Goal: Task Accomplishment & Management: Complete application form

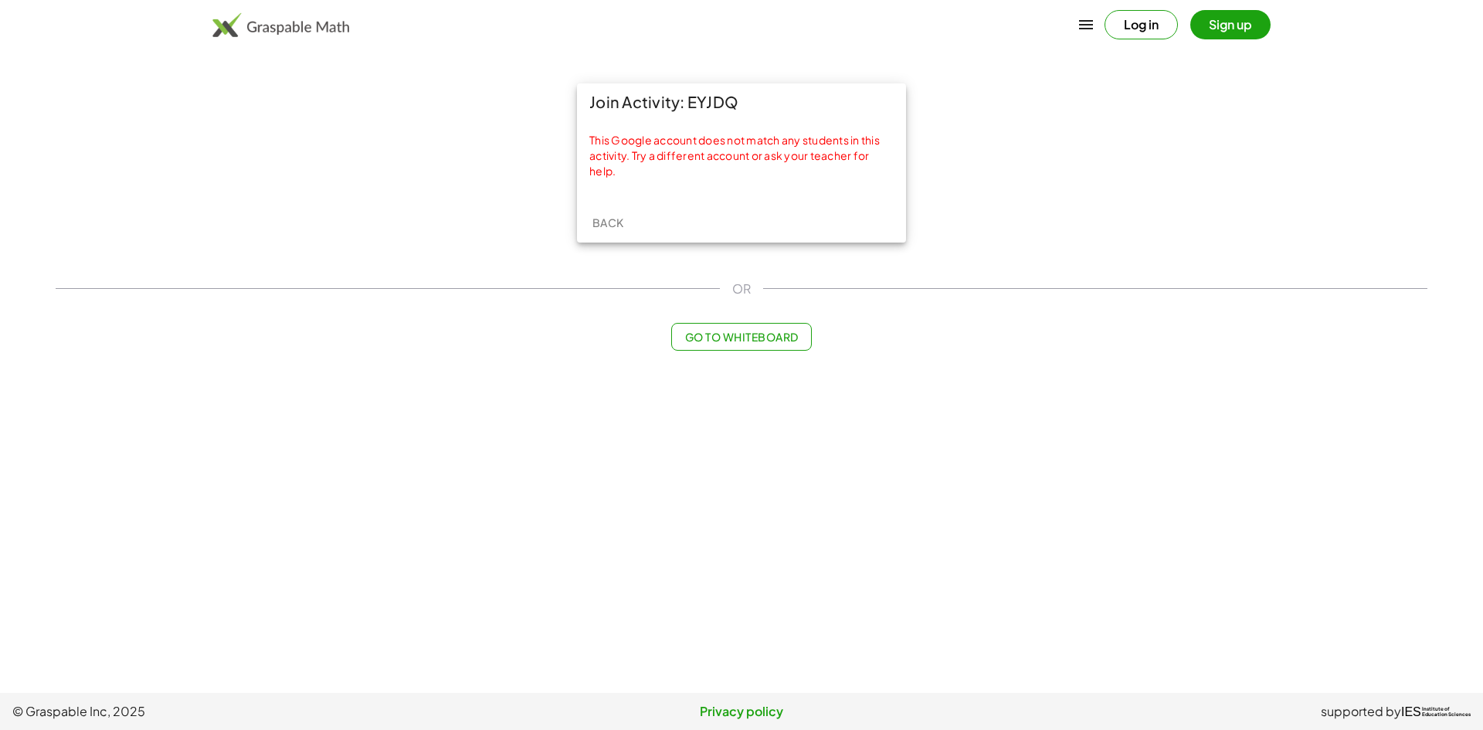
click at [614, 229] on span "Back" at bounding box center [608, 222] width 32 height 14
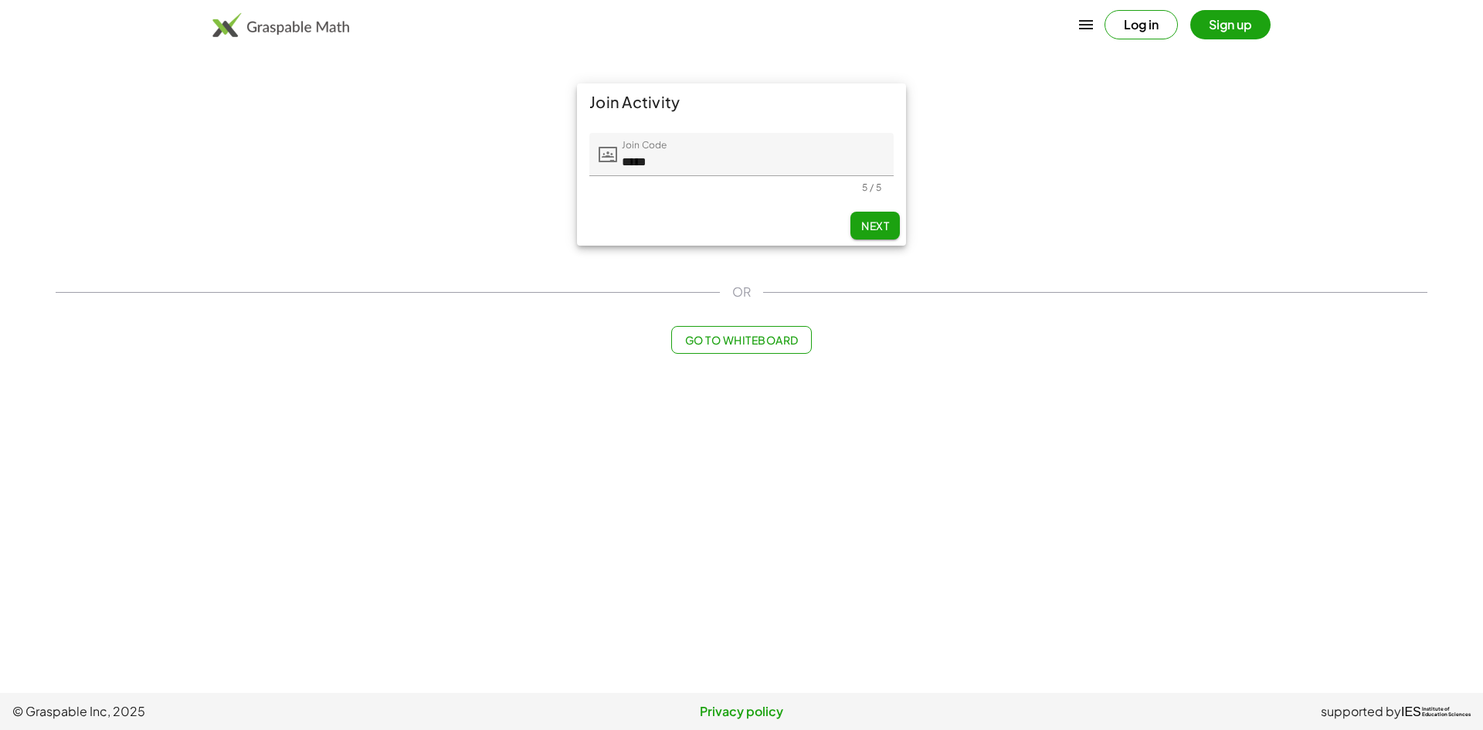
click at [896, 221] on button "Next" at bounding box center [874, 226] width 49 height 28
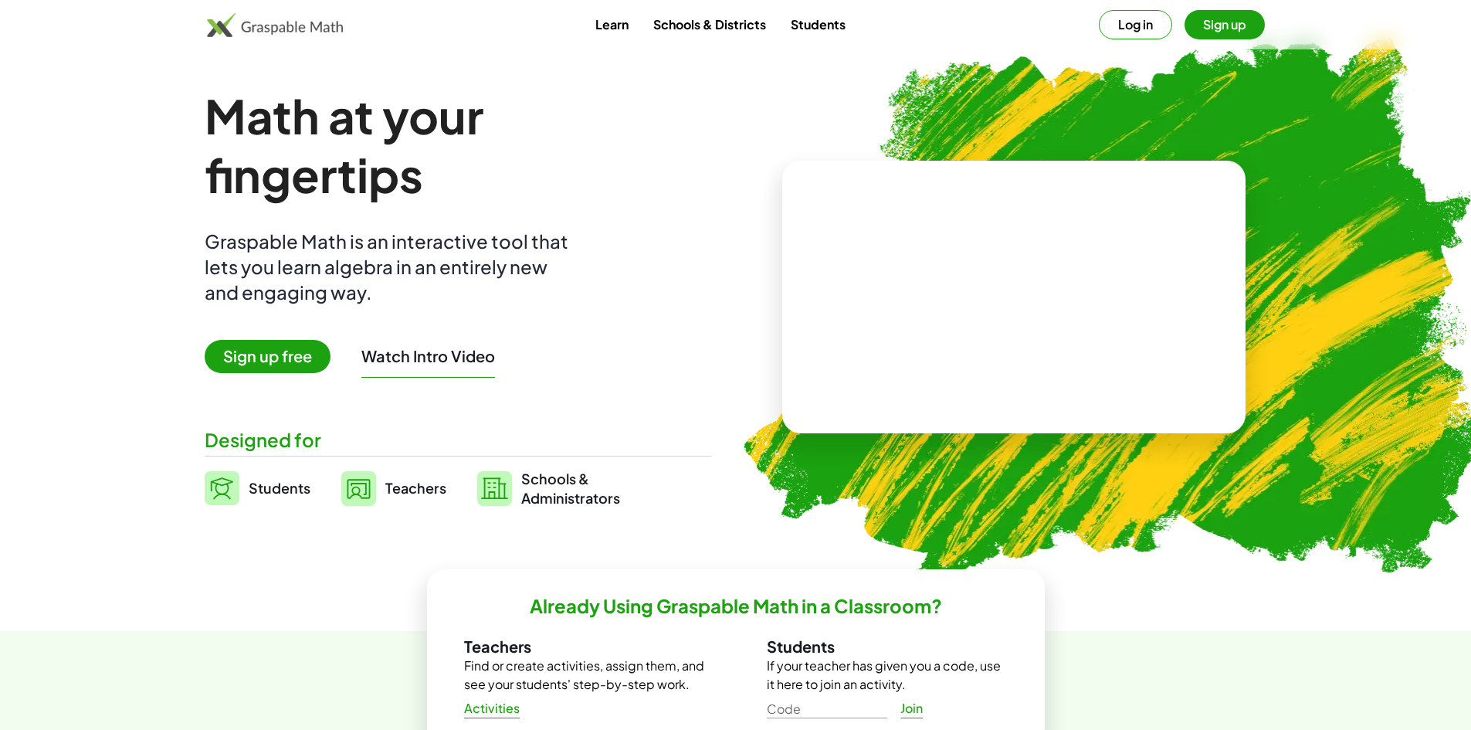
click at [1126, 20] on button "Log in" at bounding box center [1135, 24] width 73 height 29
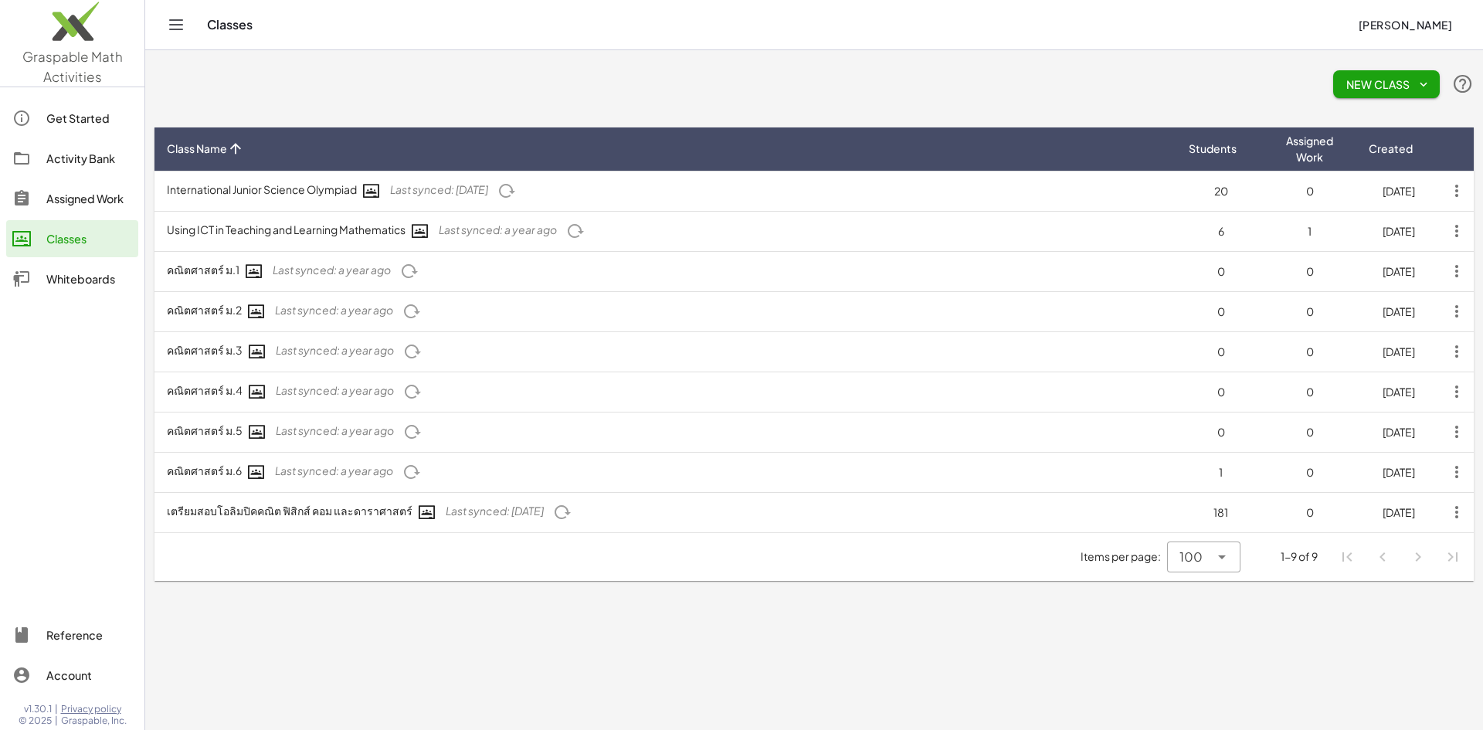
click at [86, 201] on div "Assigned Work" at bounding box center [89, 198] width 86 height 19
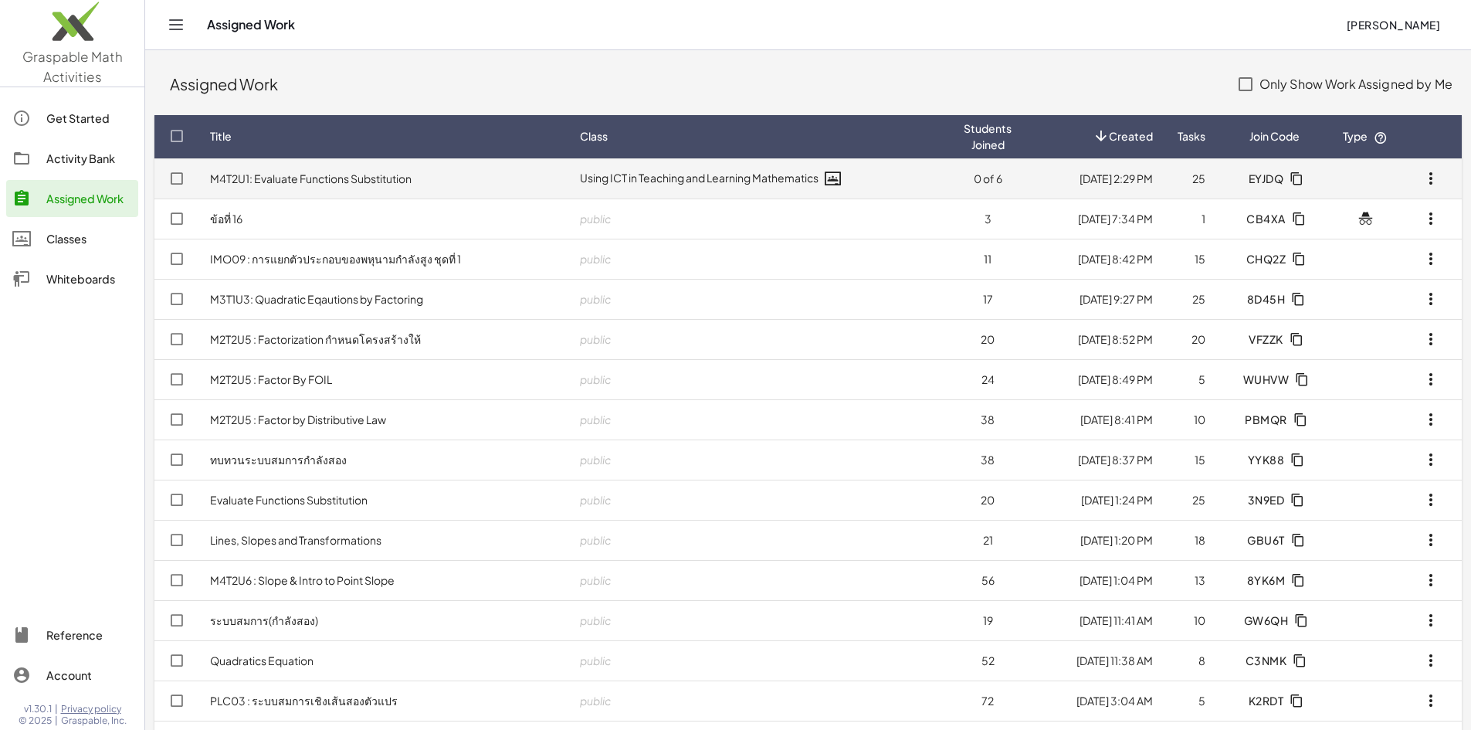
click at [1437, 182] on icon "button" at bounding box center [1431, 178] width 19 height 19
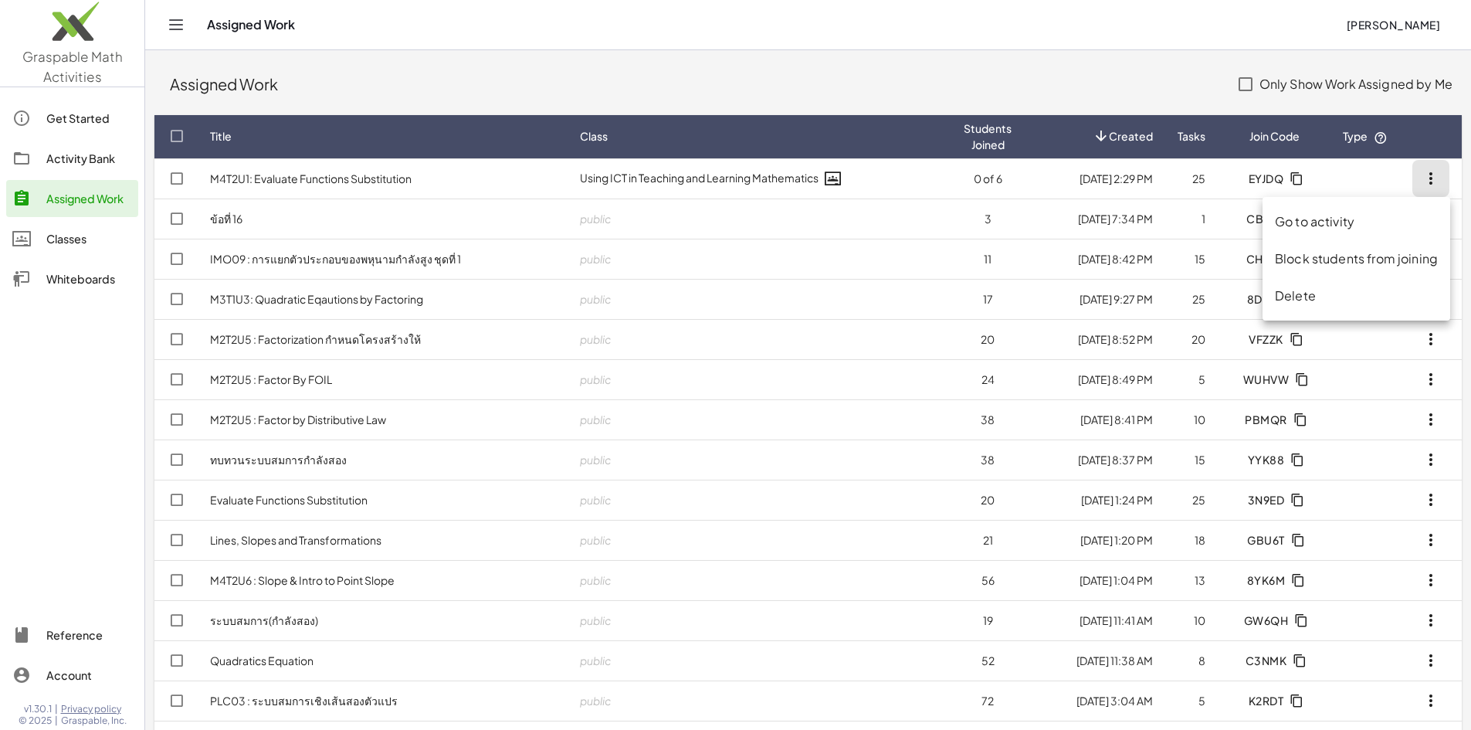
click at [90, 158] on div "Activity Bank" at bounding box center [89, 158] width 86 height 19
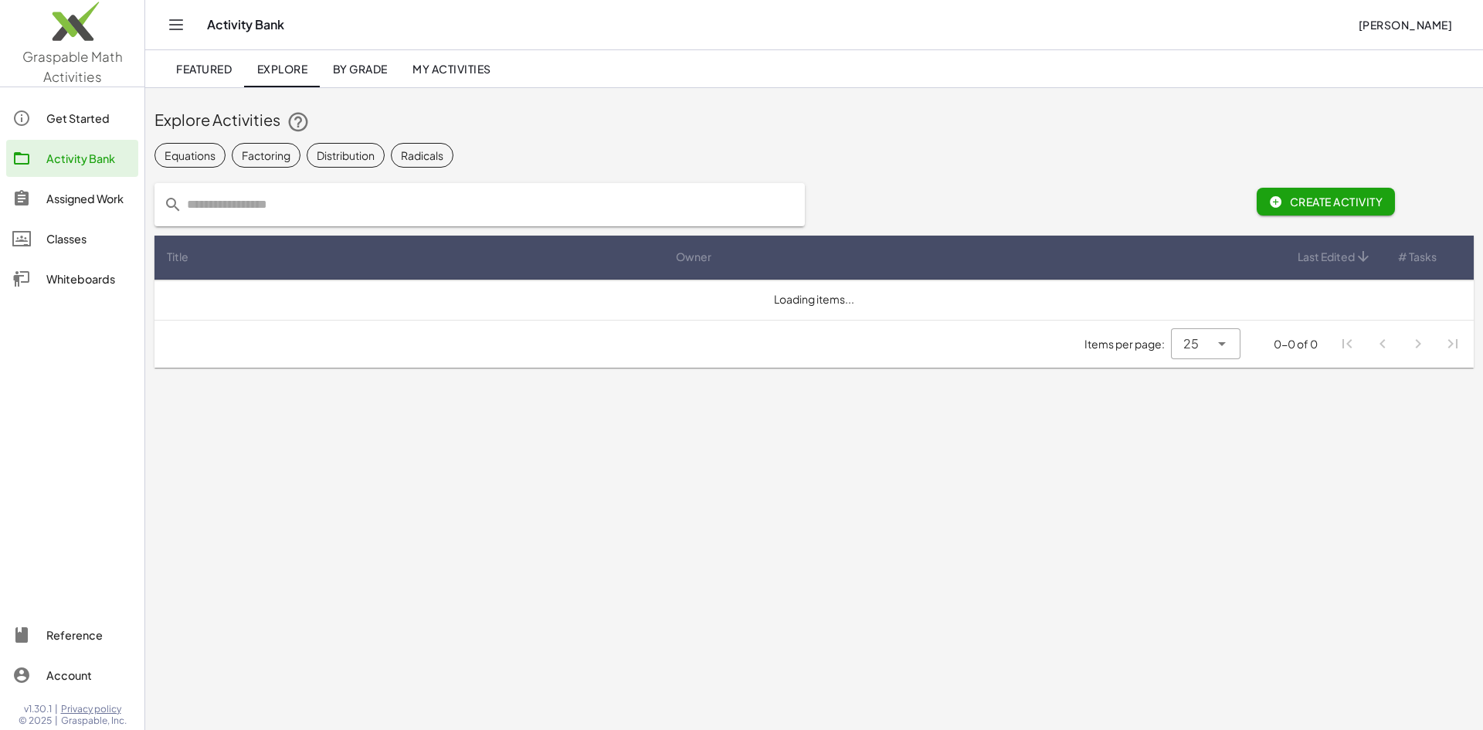
click at [248, 213] on input "text" at bounding box center [488, 204] width 613 height 43
click at [283, 218] on input "******" at bounding box center [476, 204] width 589 height 43
type input "****"
drag, startPoint x: 277, startPoint y: 210, endPoint x: 108, endPoint y: 192, distance: 169.4
click at [108, 192] on div "Graspable Math Activities Get Started Activity Bank Assigned Work Classes White…" at bounding box center [741, 365] width 1483 height 730
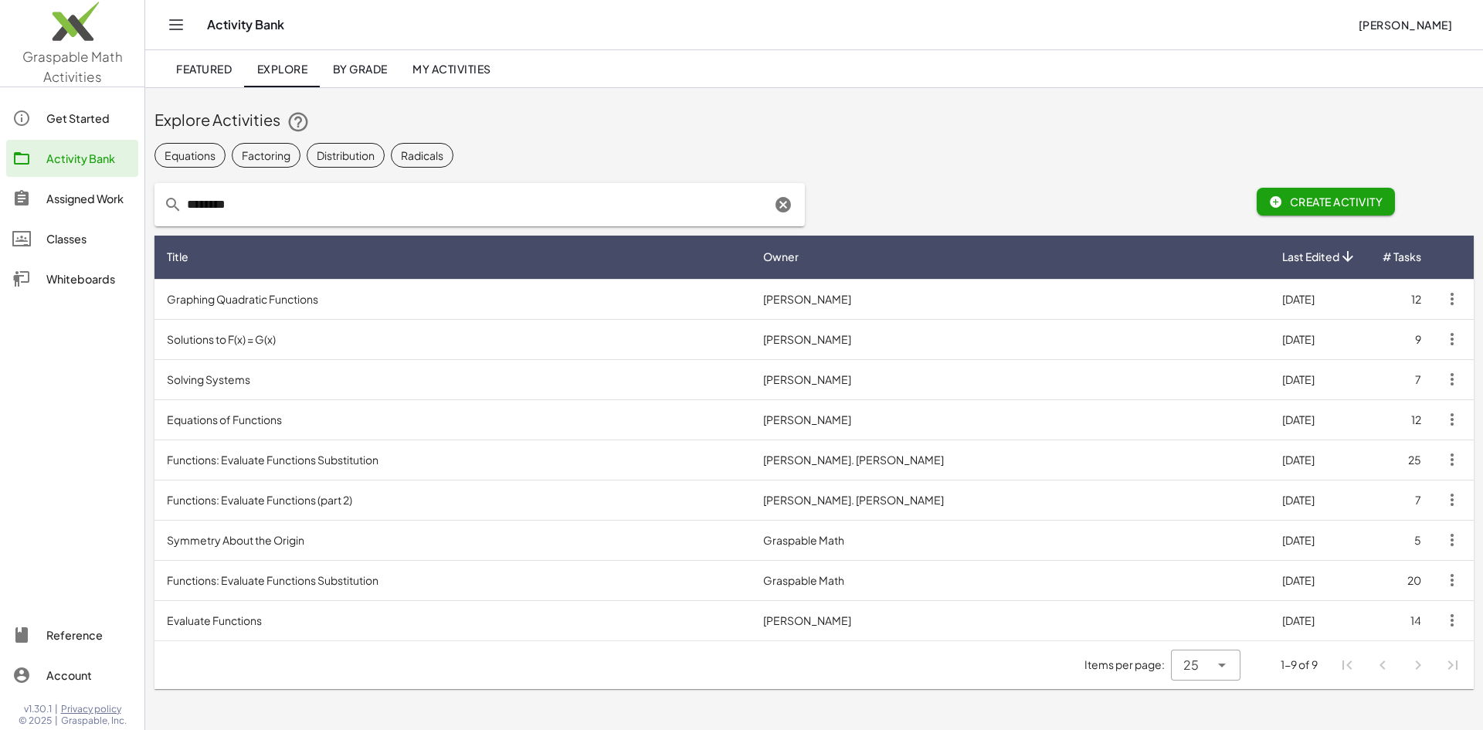
type input "********"
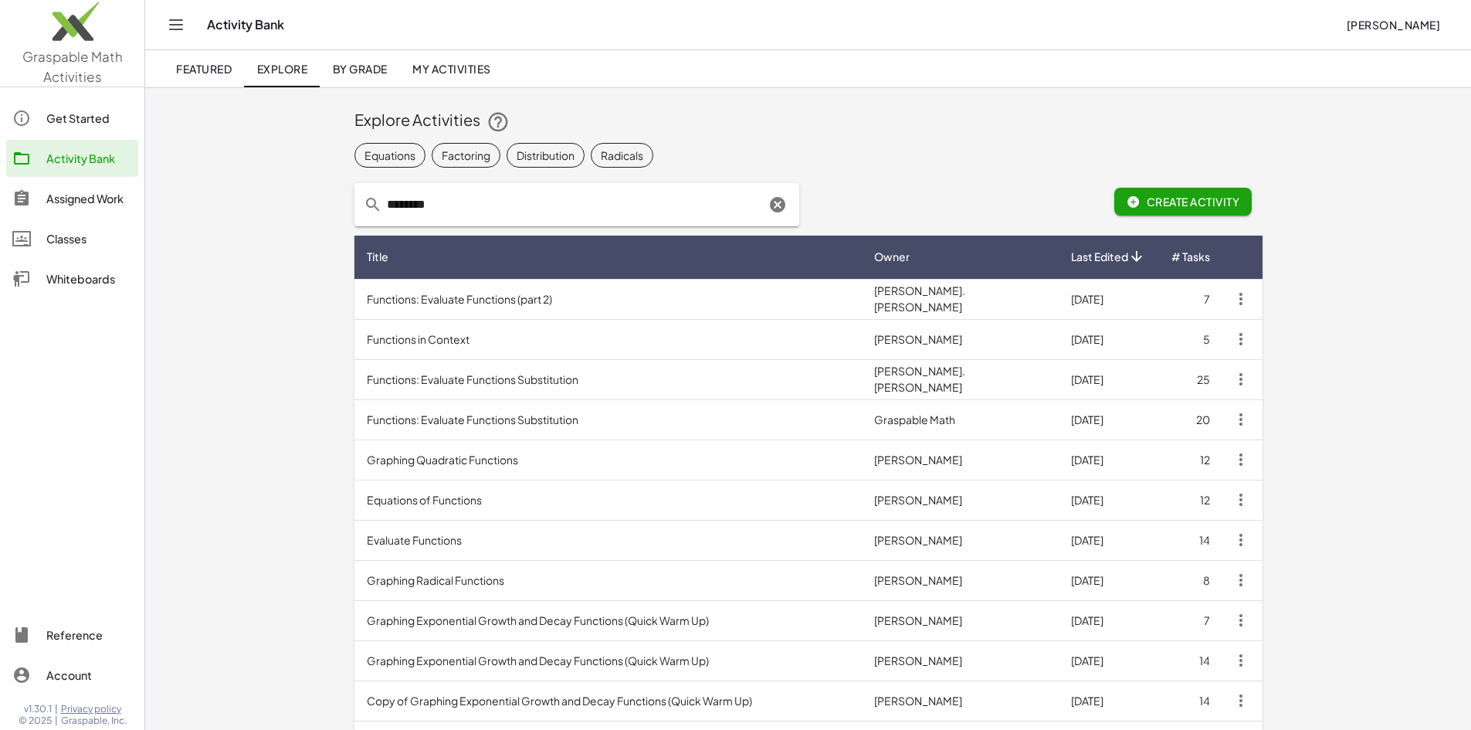
click at [476, 66] on span "My Activities" at bounding box center [451, 69] width 79 height 14
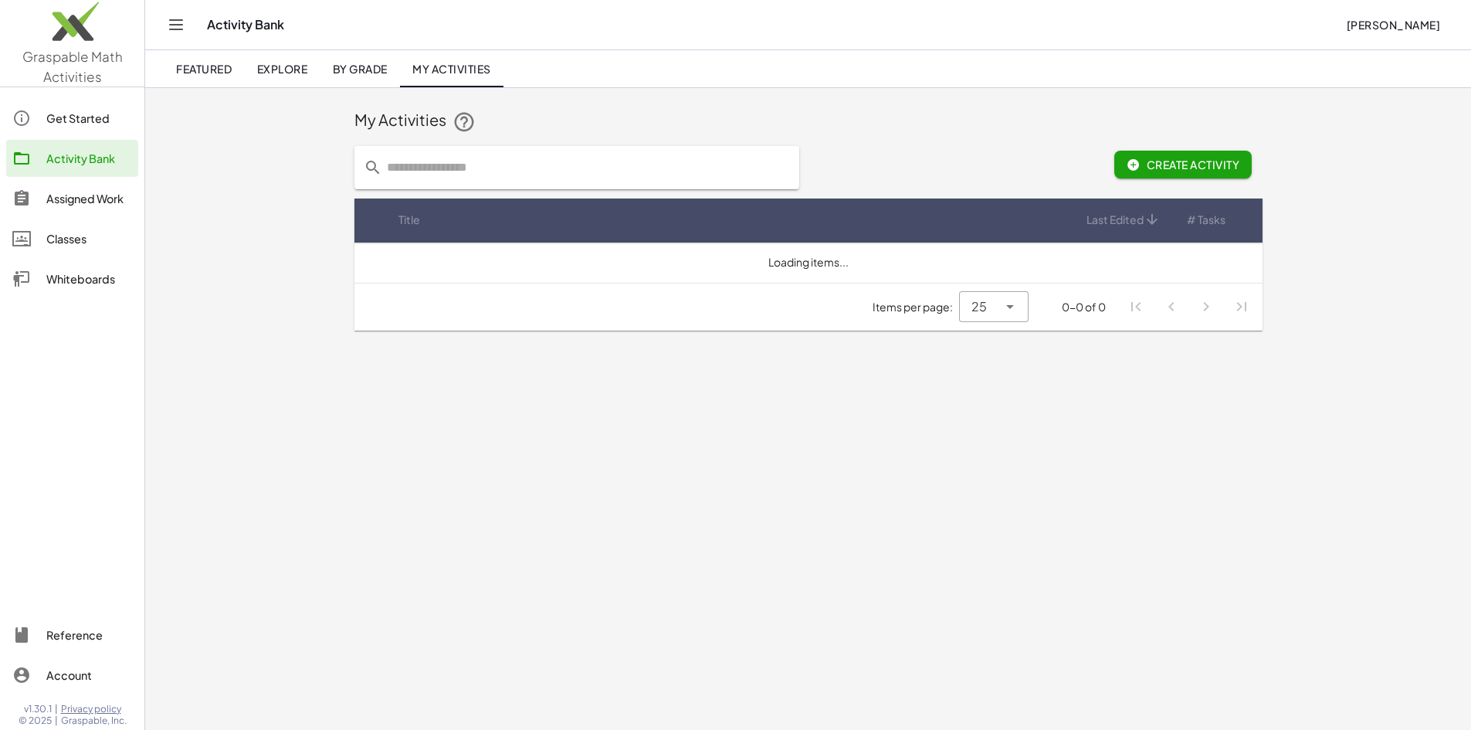
click at [382, 172] on input "text" at bounding box center [586, 167] width 408 height 43
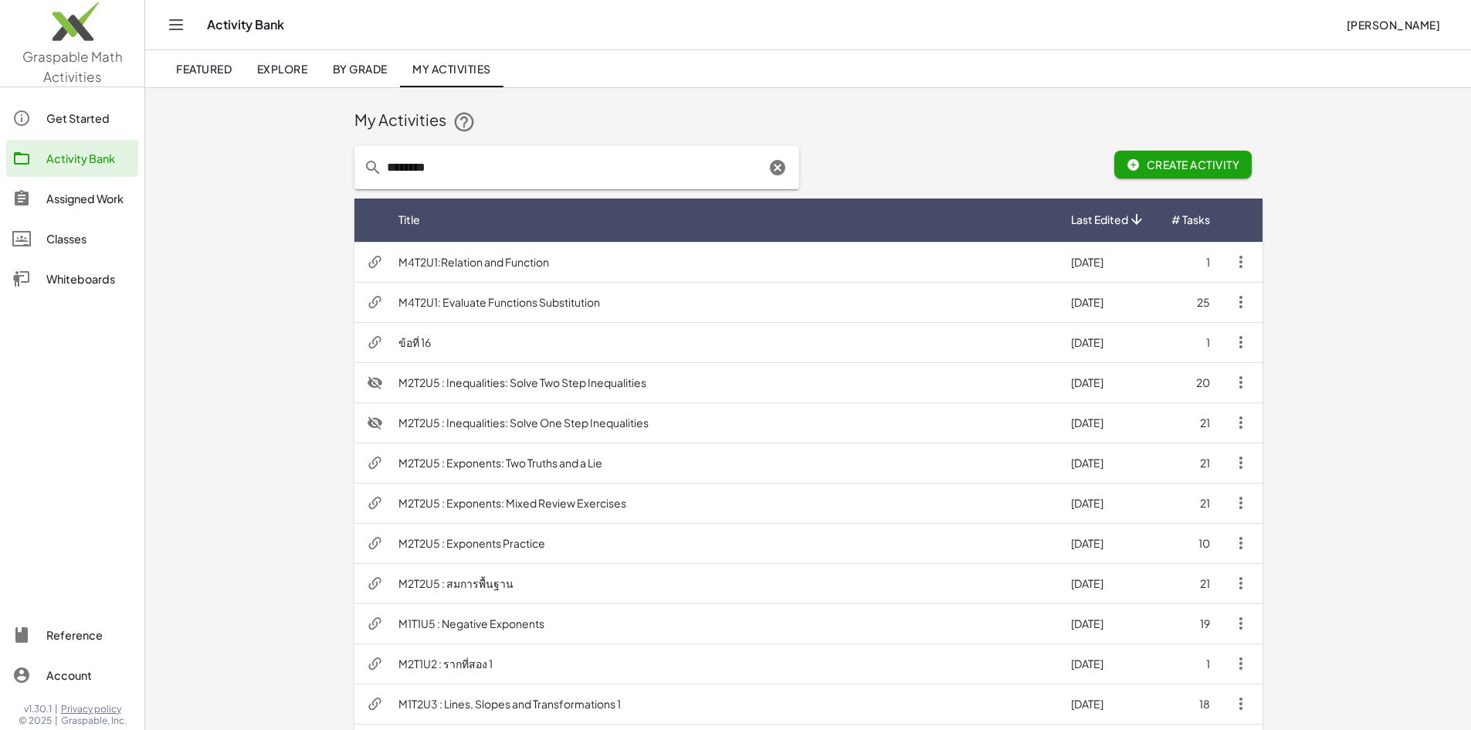
type input "********"
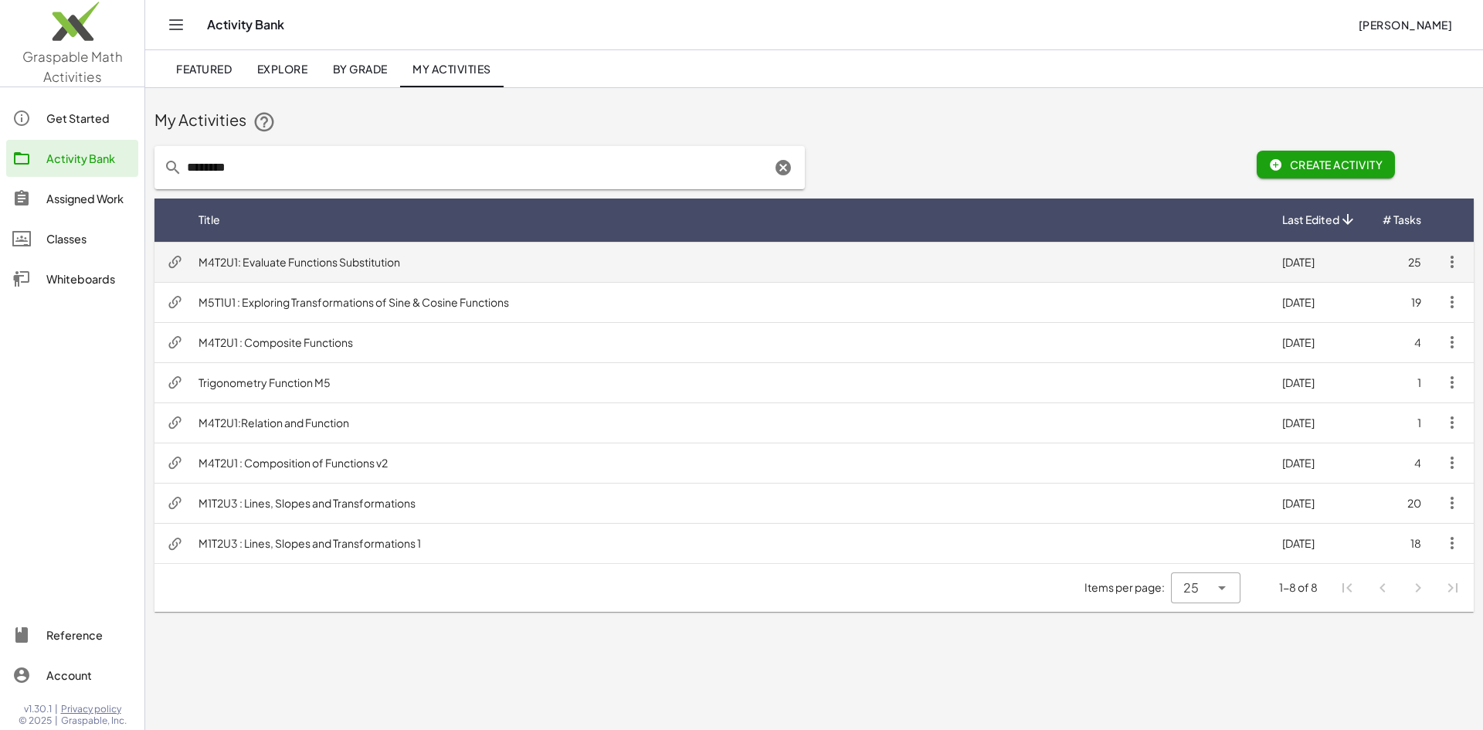
click at [313, 257] on td "M4T2U1: Evaluate Functions Substitution" at bounding box center [728, 262] width 1084 height 40
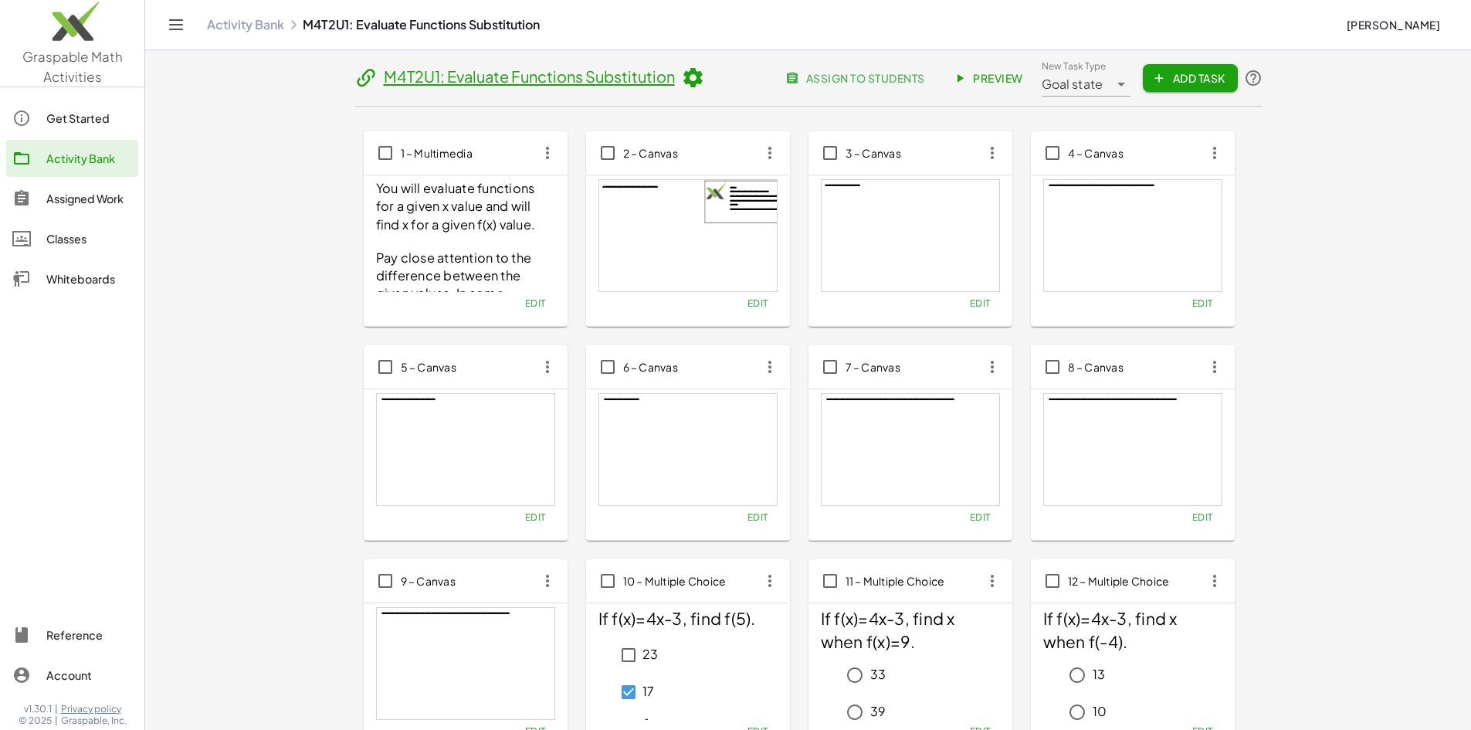
click at [925, 72] on span "assign to students" at bounding box center [857, 78] width 136 height 14
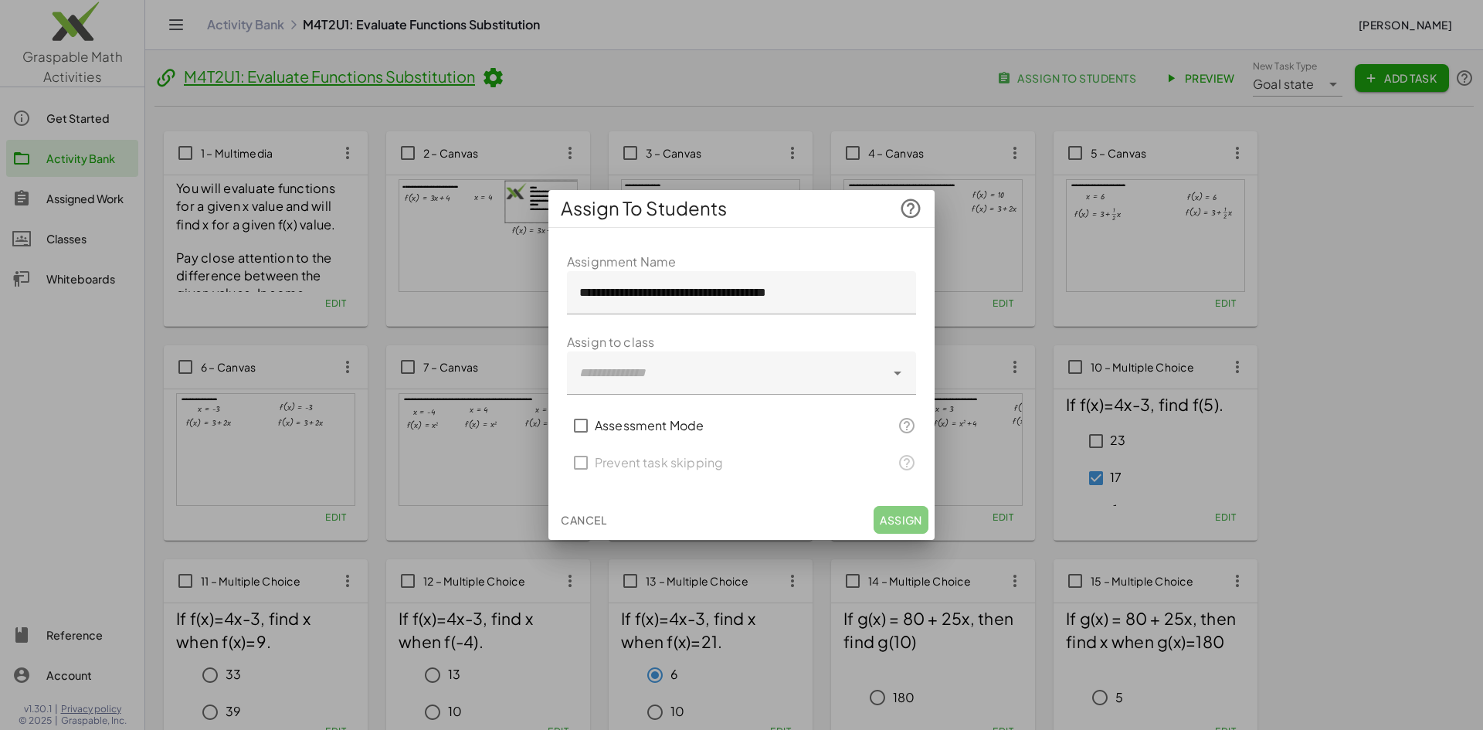
click at [645, 362] on div at bounding box center [726, 372] width 318 height 43
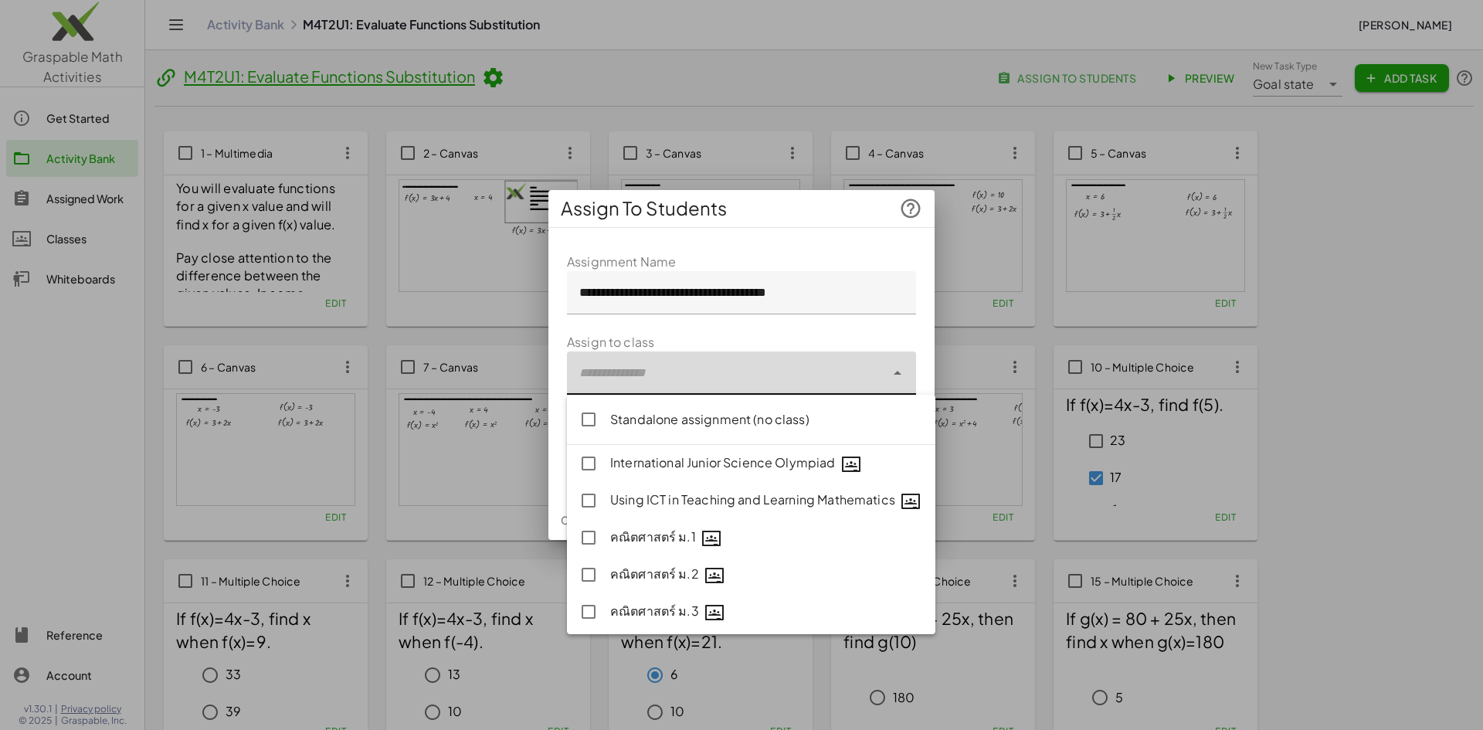
click at [675, 416] on div "Standalone assignment (no class)" at bounding box center [766, 419] width 313 height 19
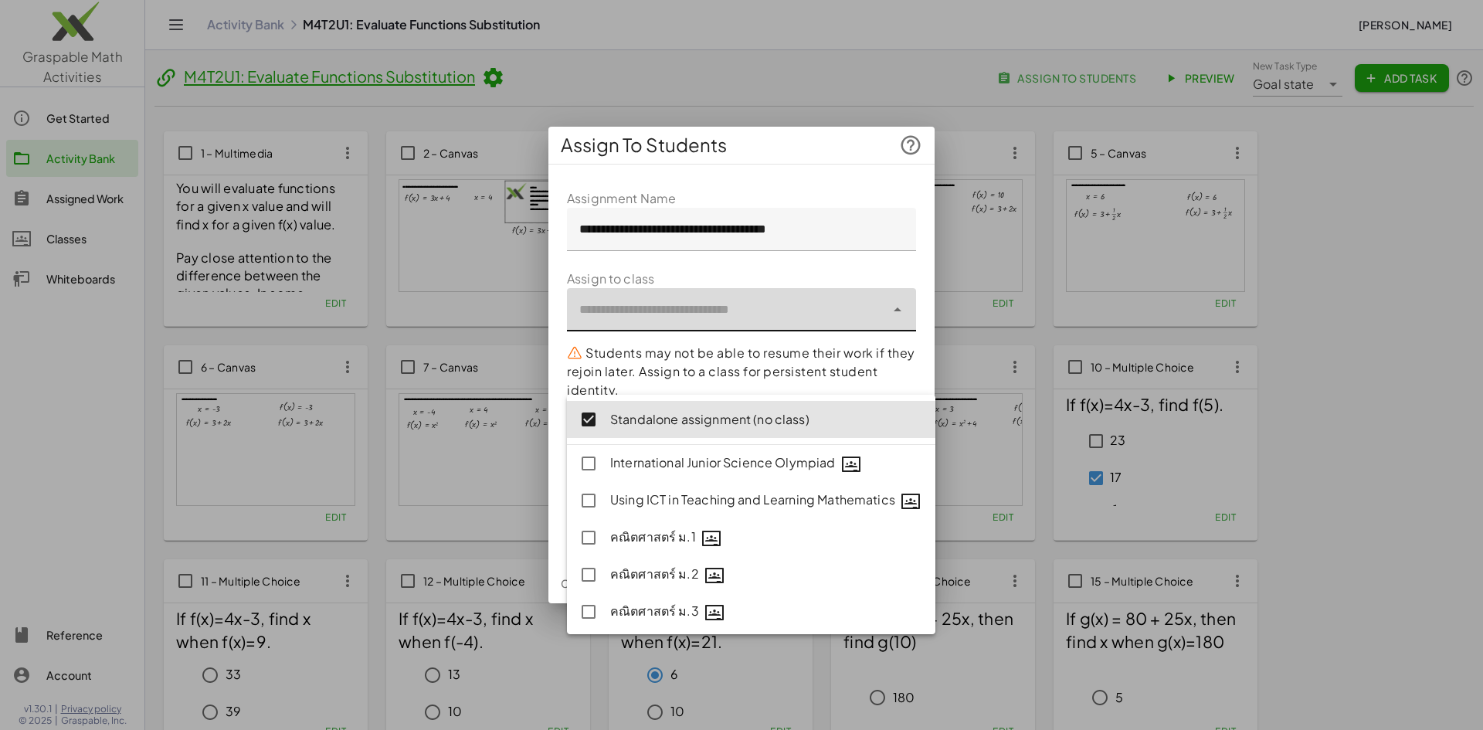
click at [693, 353] on p "Students may not be able to resume their work if they rejoin later. Assign to a…" at bounding box center [741, 372] width 349 height 56
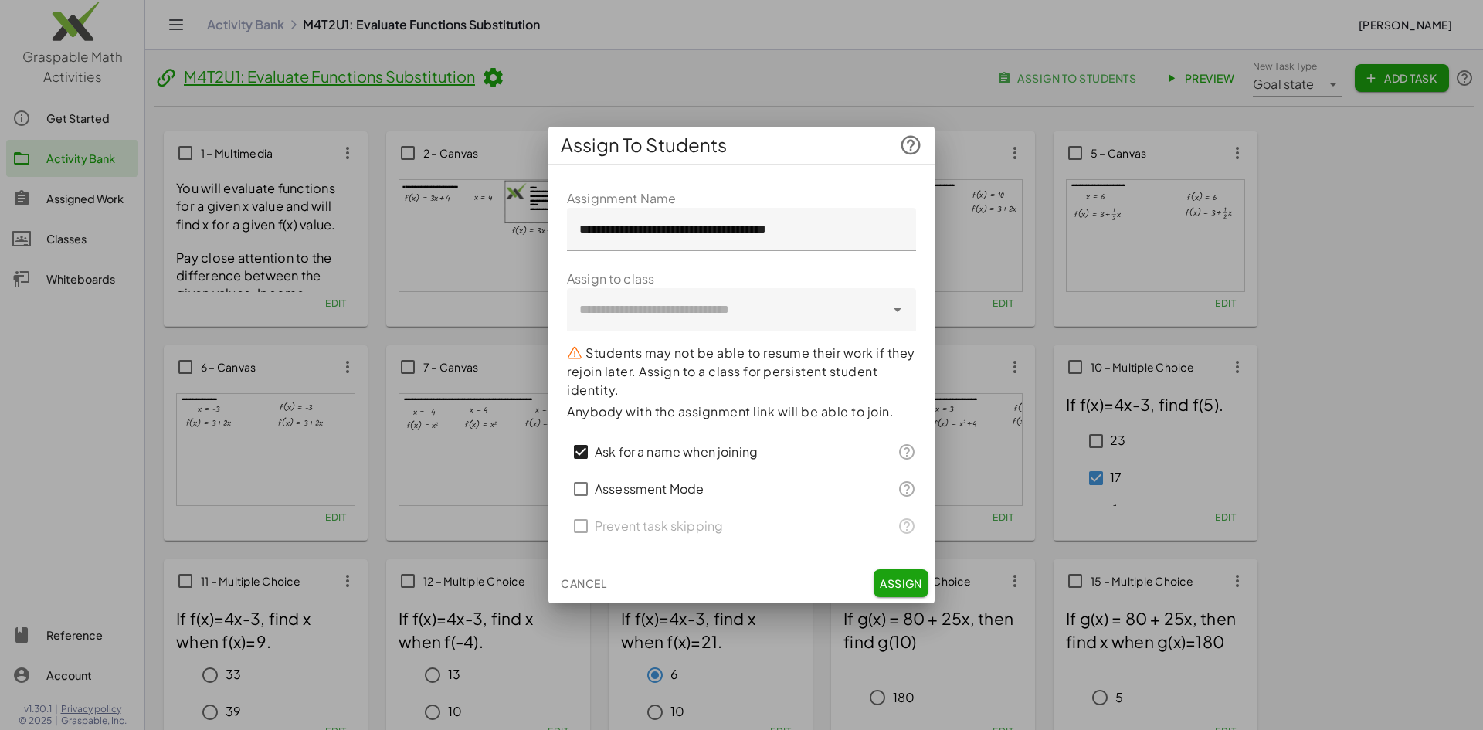
click at [889, 577] on span "Assign" at bounding box center [901, 583] width 42 height 14
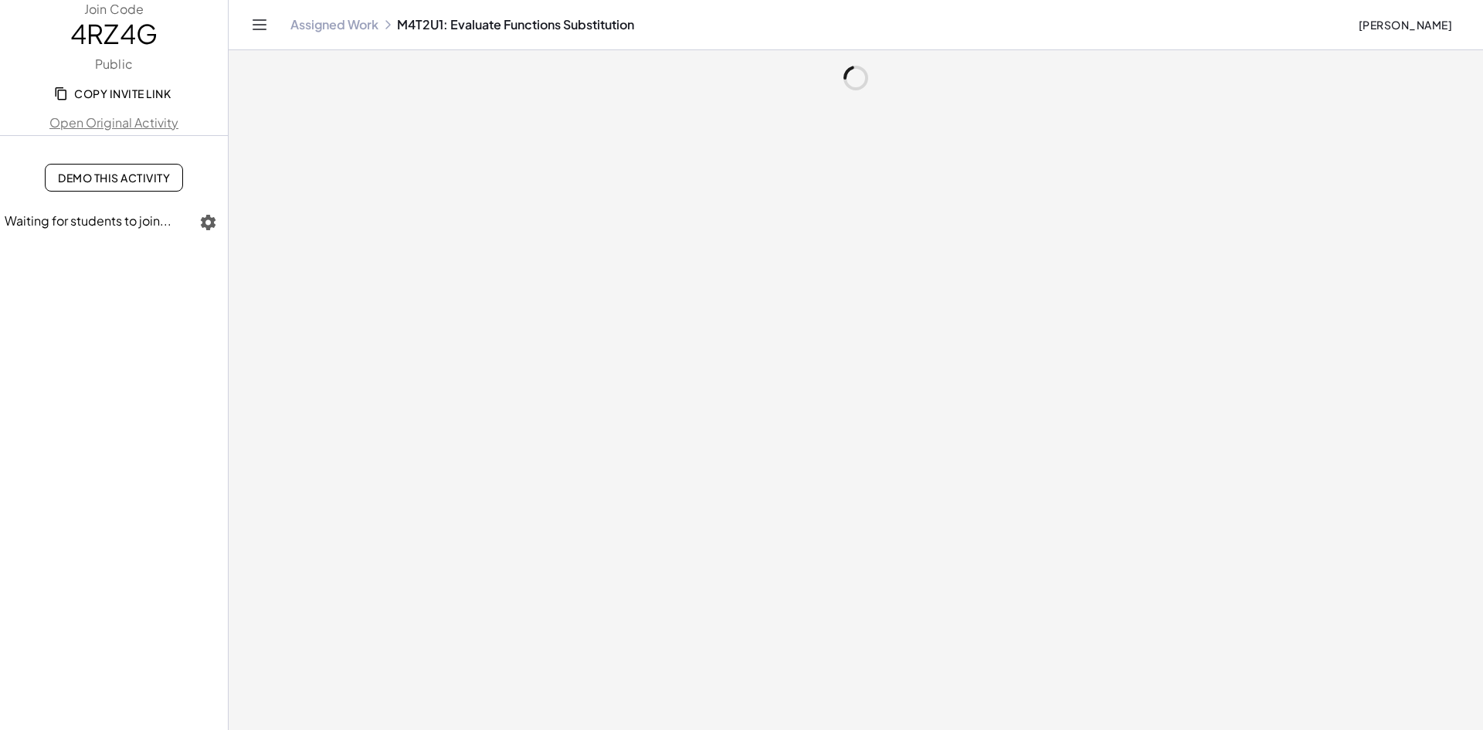
click at [113, 87] on span "Copy Invite Link" at bounding box center [114, 94] width 114 height 14
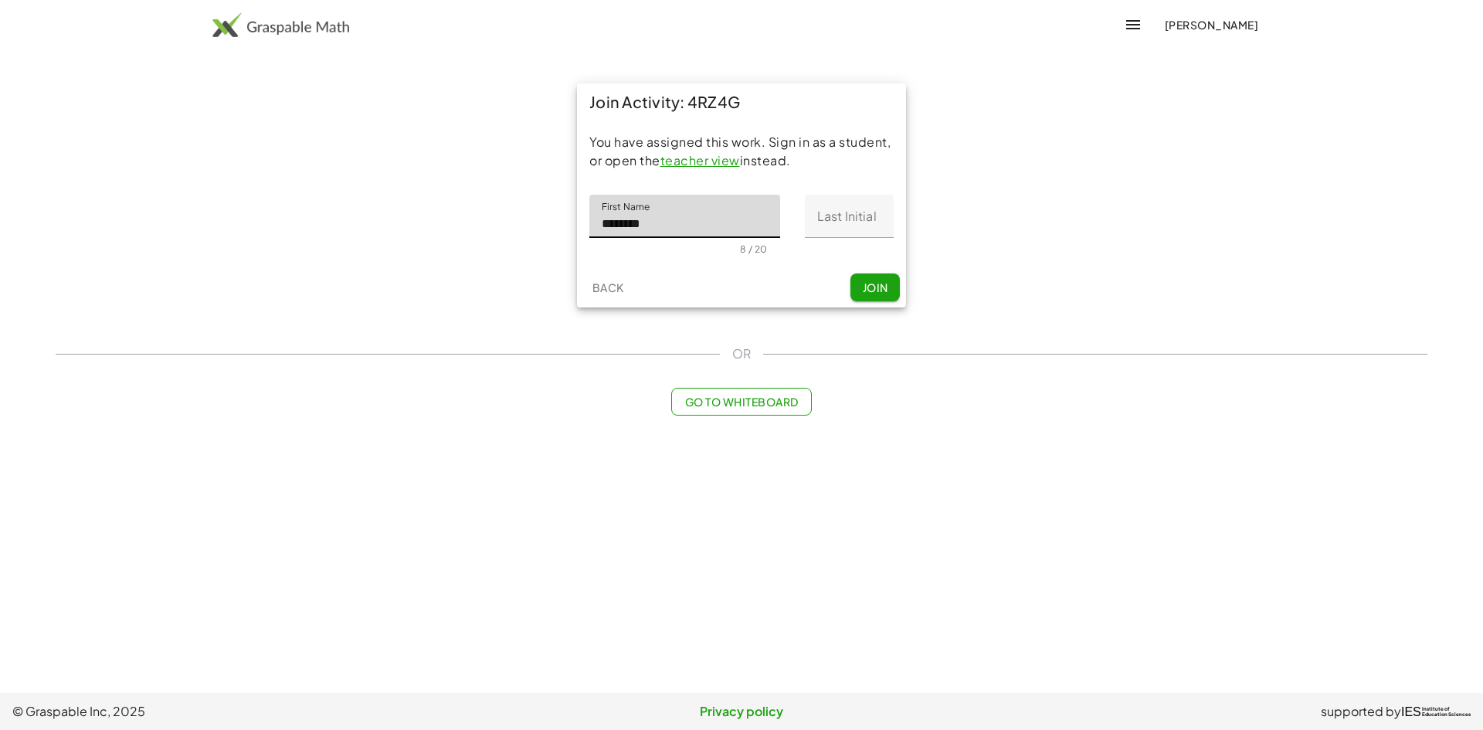
type input "********"
click at [822, 205] on input "Last Initial" at bounding box center [849, 216] width 89 height 43
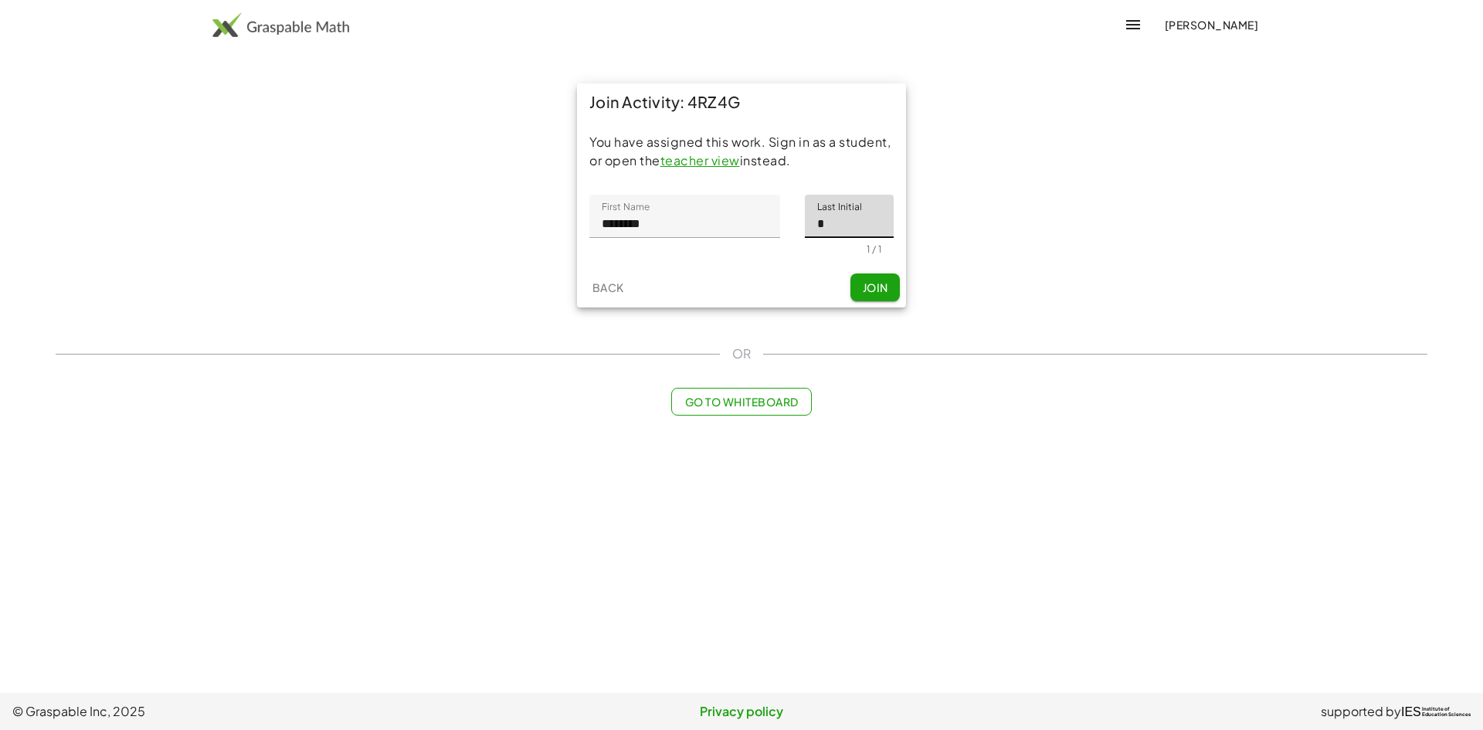
type input "*"
click at [785, 256] on div "You have assigned this work. Sign in as a student, or open the teacher view ins…" at bounding box center [741, 193] width 329 height 147
click at [891, 284] on button "Join" at bounding box center [874, 287] width 49 height 28
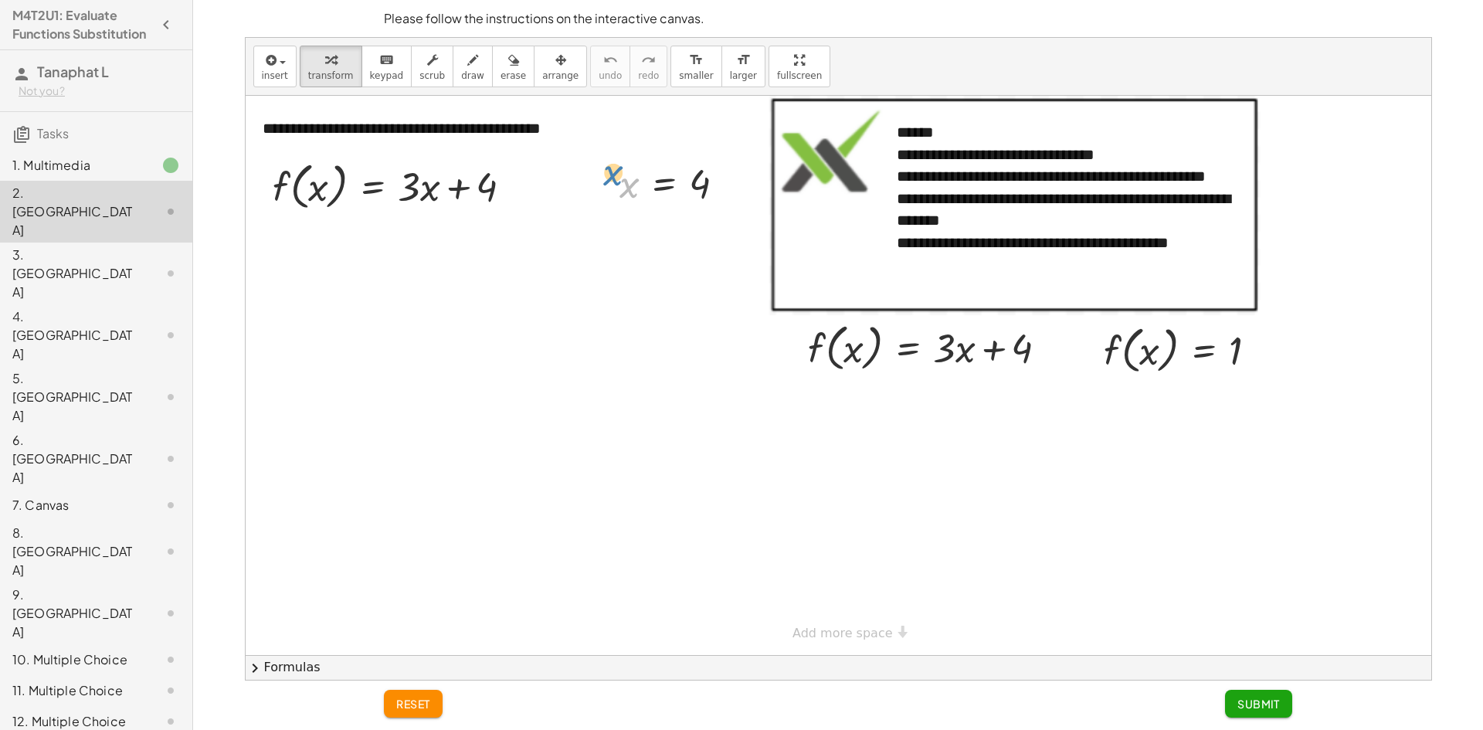
drag, startPoint x: 633, startPoint y: 187, endPoint x: 619, endPoint y: 178, distance: 17.4
click at [619, 178] on div "x x = 4" at bounding box center [672, 183] width 153 height 59
click at [698, 185] on div at bounding box center [679, 183] width 134 height 51
drag, startPoint x: 700, startPoint y: 181, endPoint x: 318, endPoint y: 185, distance: 381.6
click at [422, 246] on div at bounding box center [403, 244] width 280 height 59
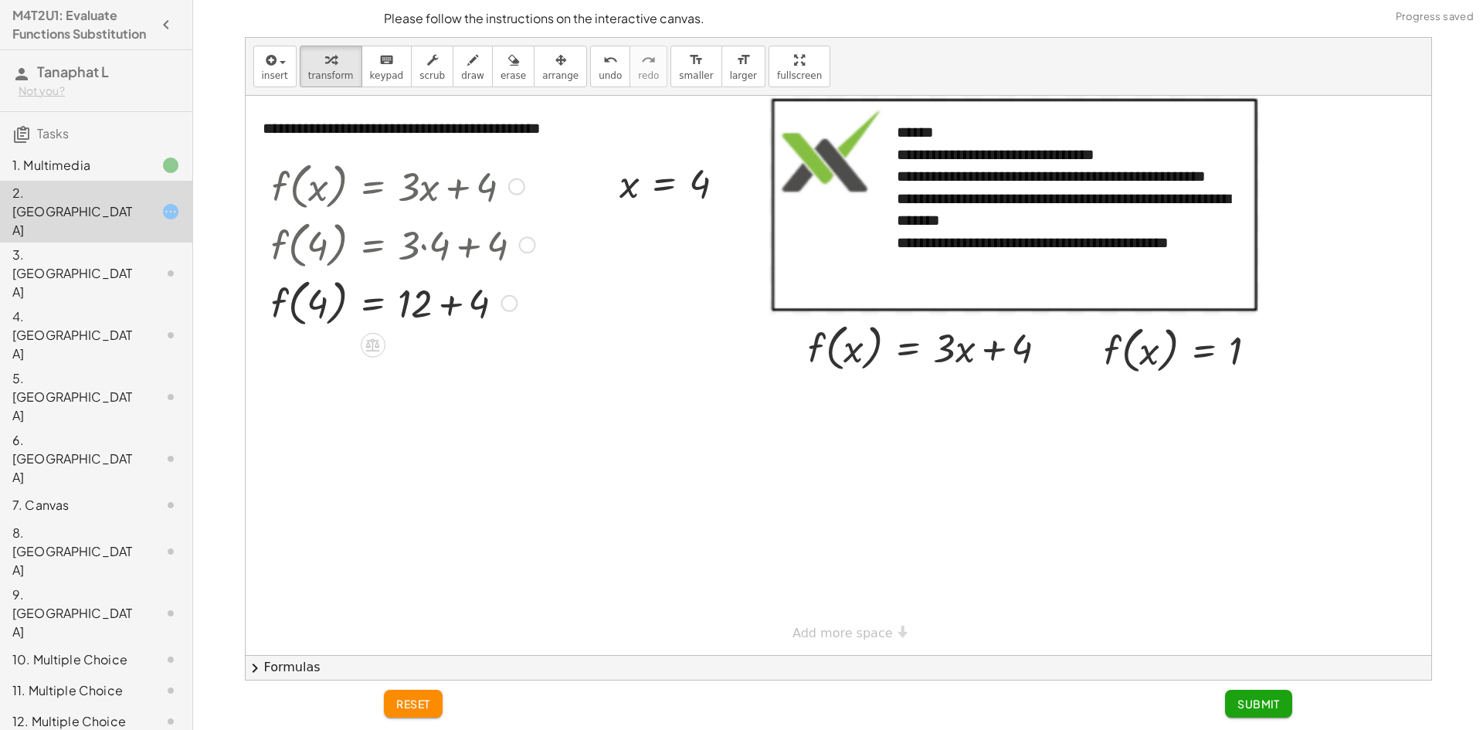
click at [453, 308] on div at bounding box center [403, 302] width 280 height 59
drag, startPoint x: 1115, startPoint y: 356, endPoint x: 1133, endPoint y: 352, distance: 18.2
click at [1133, 352] on div at bounding box center [1187, 349] width 182 height 59
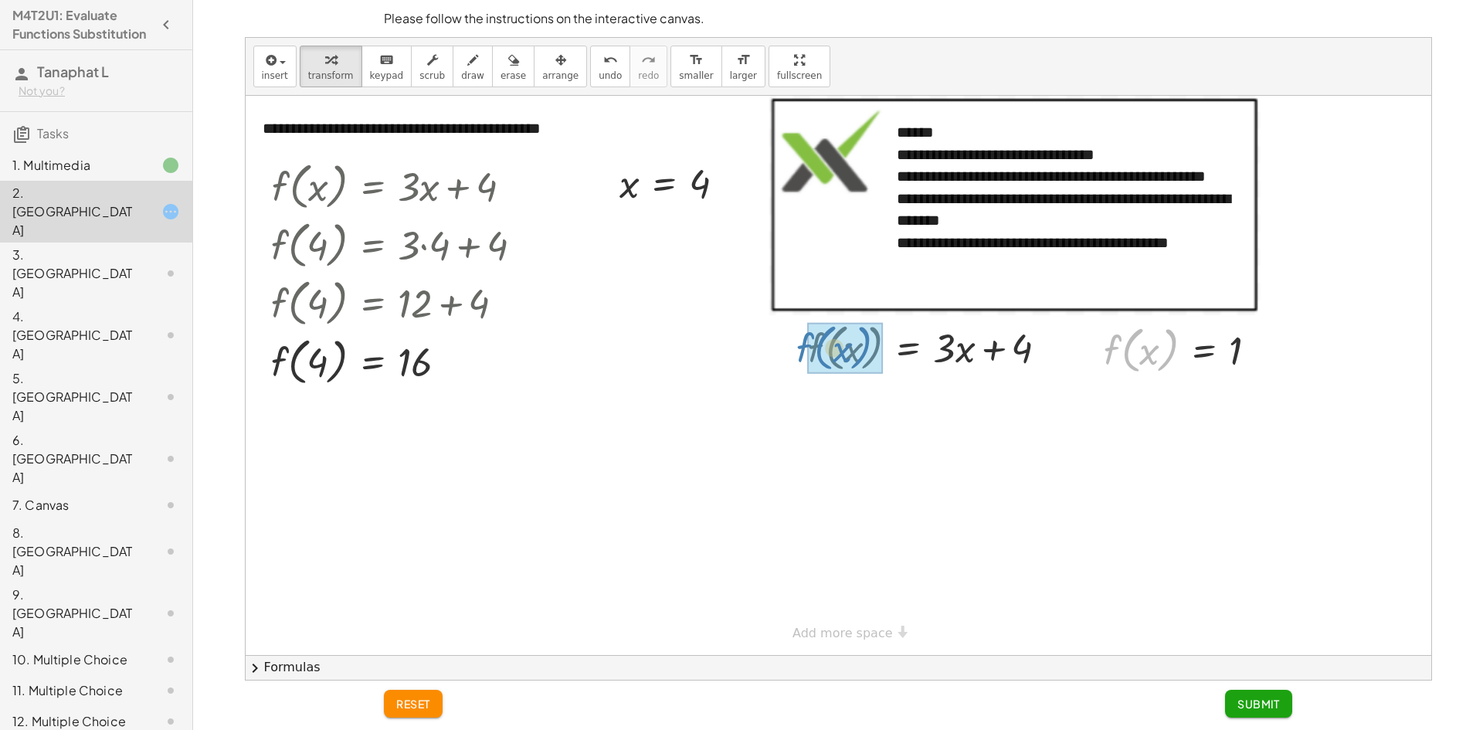
drag, startPoint x: 1128, startPoint y: 355, endPoint x: 822, endPoint y: 353, distance: 306.6
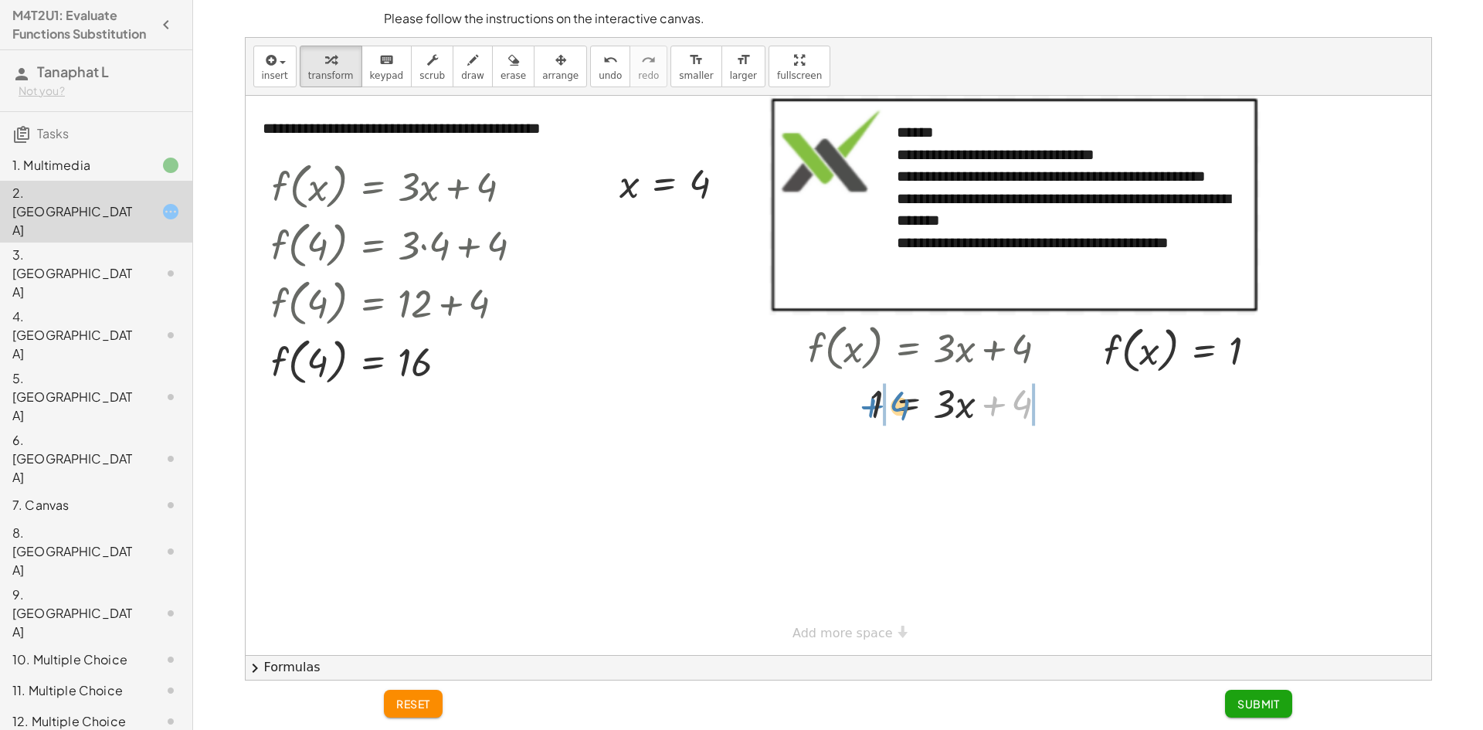
drag, startPoint x: 1019, startPoint y: 399, endPoint x: 894, endPoint y: 402, distance: 124.4
click at [894, 402] on div at bounding box center [933, 402] width 267 height 53
click at [850, 459] on div at bounding box center [962, 455] width 324 height 53
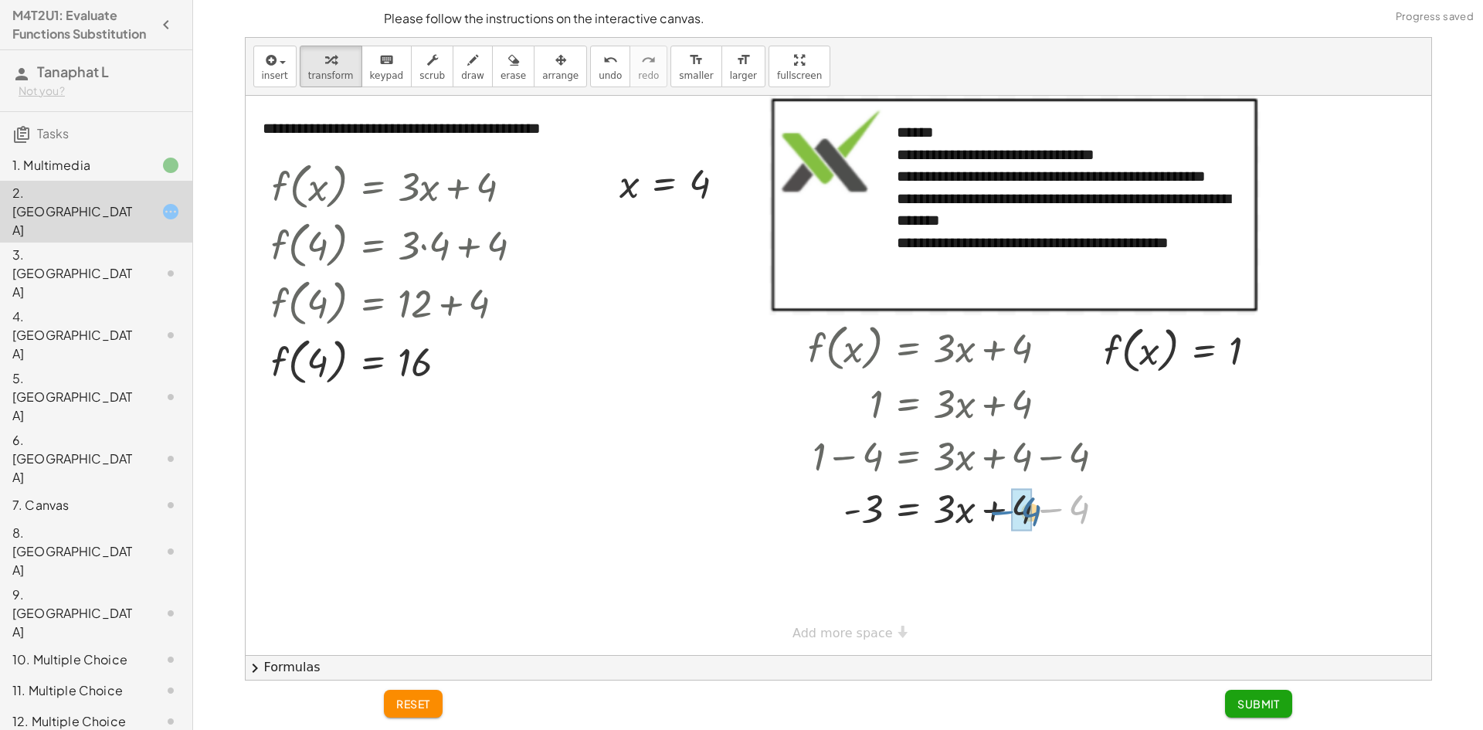
drag, startPoint x: 1055, startPoint y: 513, endPoint x: 1006, endPoint y: 516, distance: 48.8
click at [1006, 516] on div at bounding box center [962, 507] width 324 height 53
drag, startPoint x: 946, startPoint y: 512, endPoint x: 877, endPoint y: 544, distance: 75.7
drag, startPoint x: 961, startPoint y: 594, endPoint x: 946, endPoint y: 573, distance: 25.5
drag, startPoint x: 871, startPoint y: 599, endPoint x: 869, endPoint y: 573, distance: 26.4
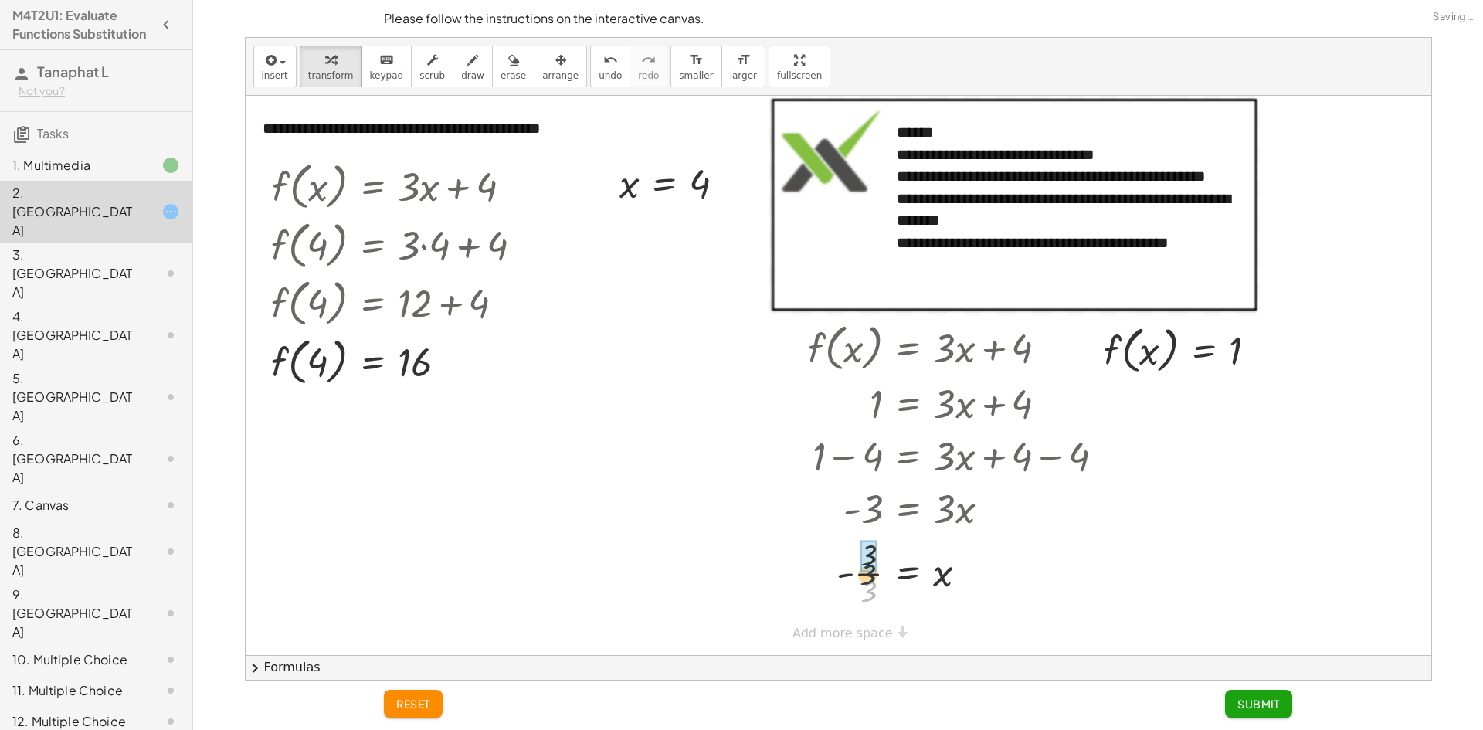
click at [869, 573] on div at bounding box center [962, 571] width 324 height 77
click at [852, 630] on div "**********" at bounding box center [839, 655] width 1186 height 1118
click at [20, 366] on div "3. Canvas" at bounding box center [96, 397] width 192 height 62
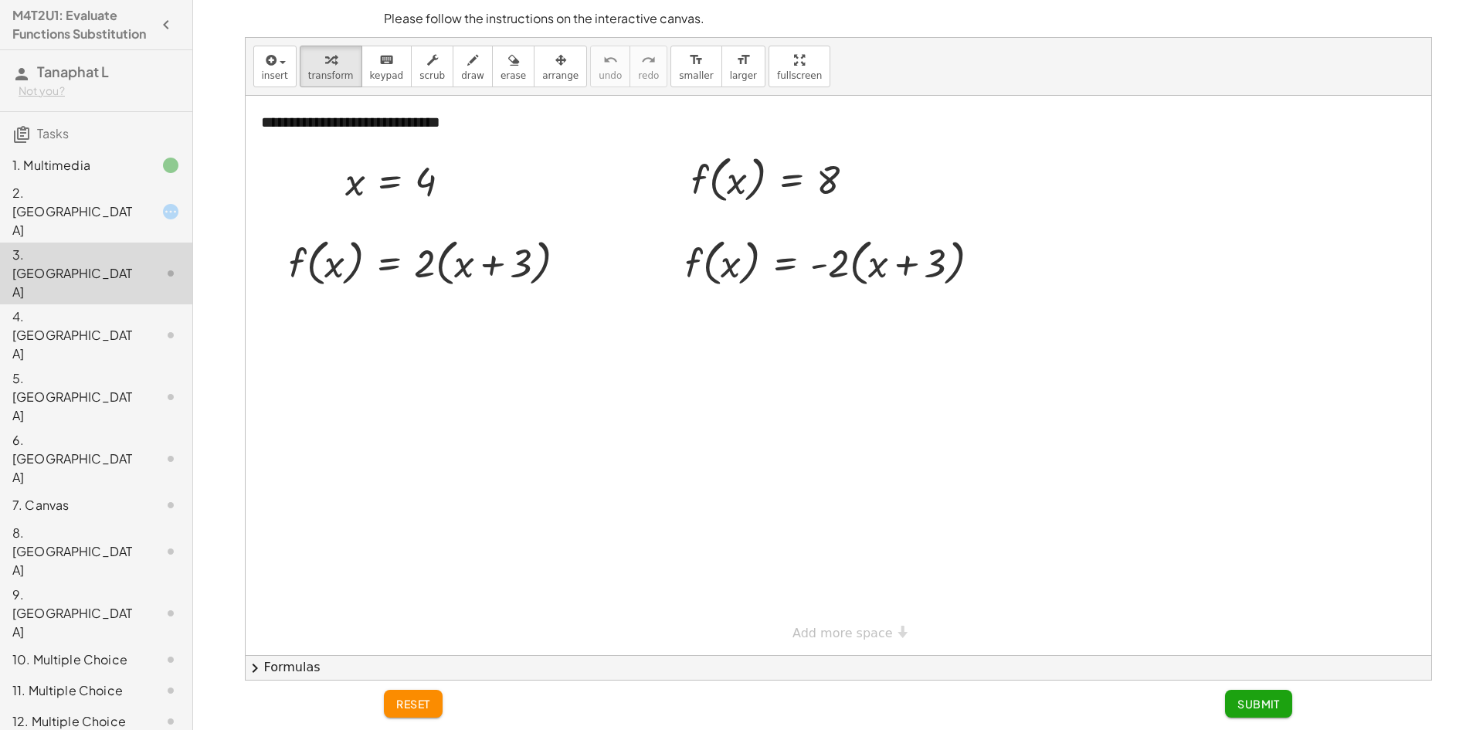
click at [61, 307] on div "4. Canvas" at bounding box center [74, 335] width 124 height 56
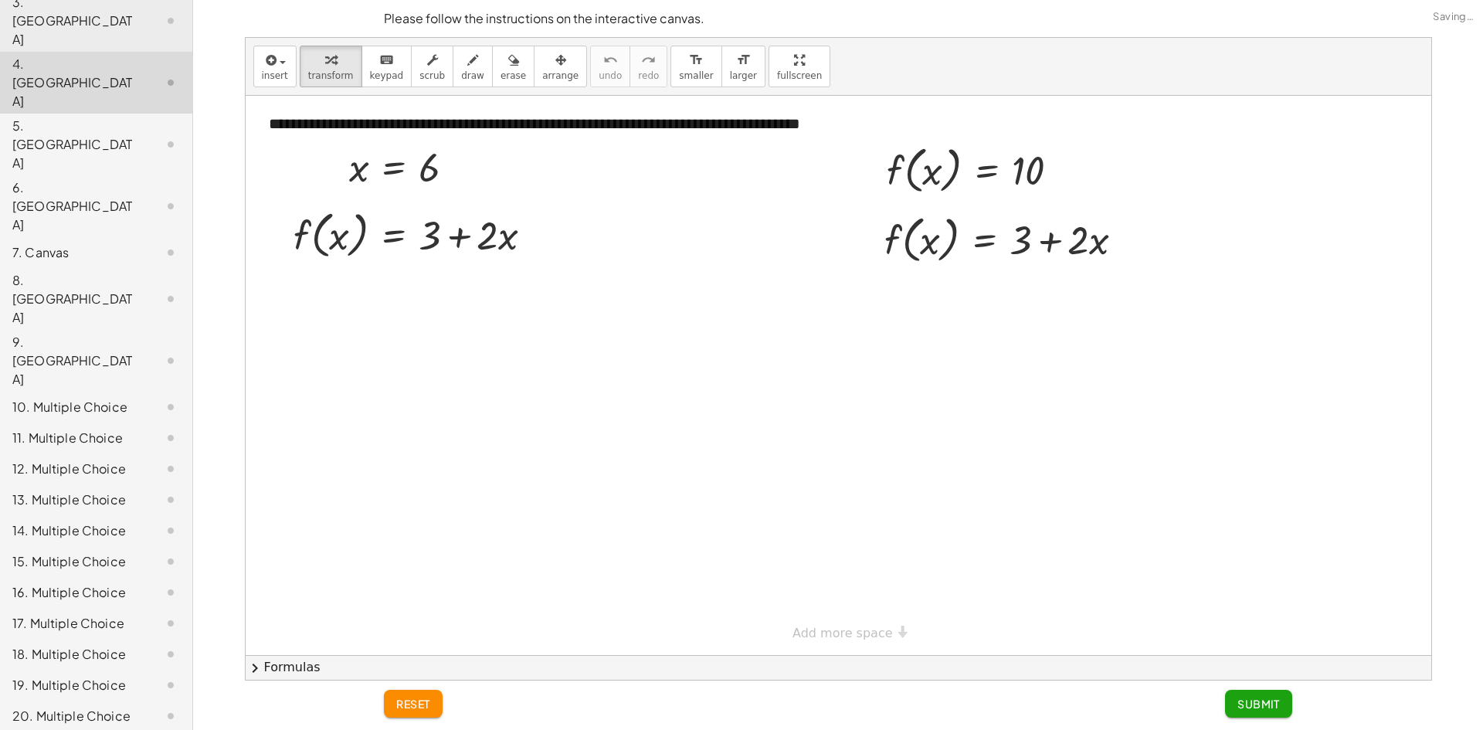
scroll to position [291, 0]
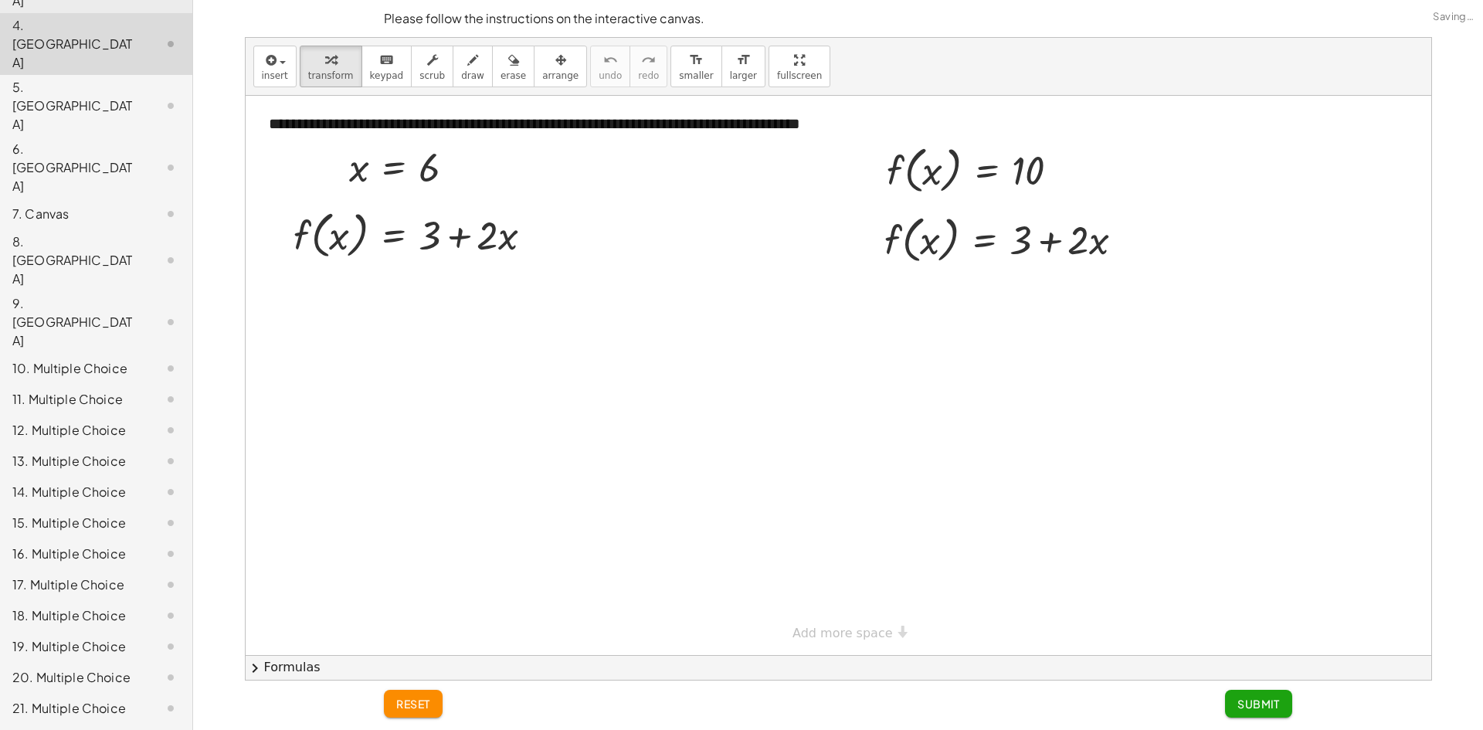
click at [58, 359] on div "10. Multiple Choice" at bounding box center [74, 368] width 124 height 19
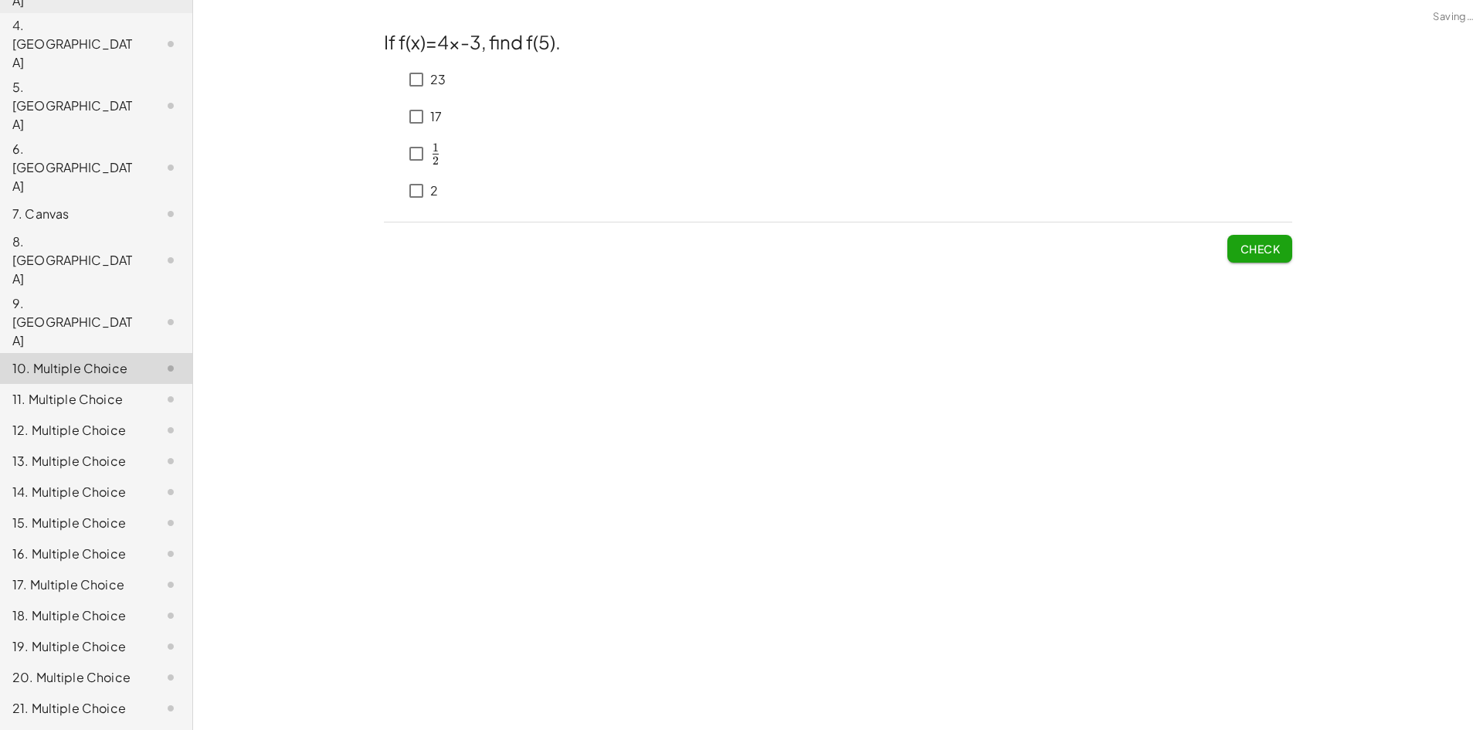
click at [65, 294] on div "9. Canvas" at bounding box center [74, 322] width 124 height 56
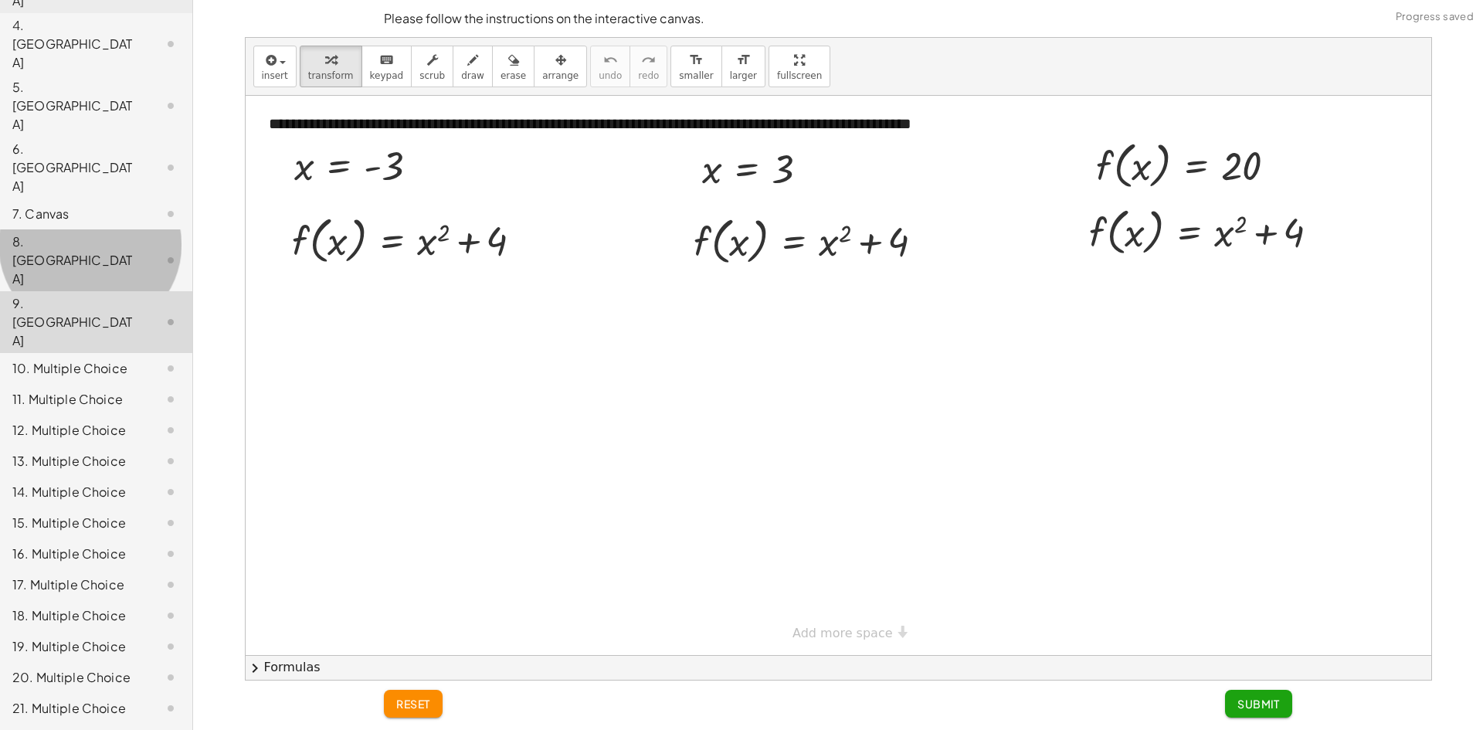
click at [62, 232] on div "8. Canvas" at bounding box center [74, 260] width 124 height 56
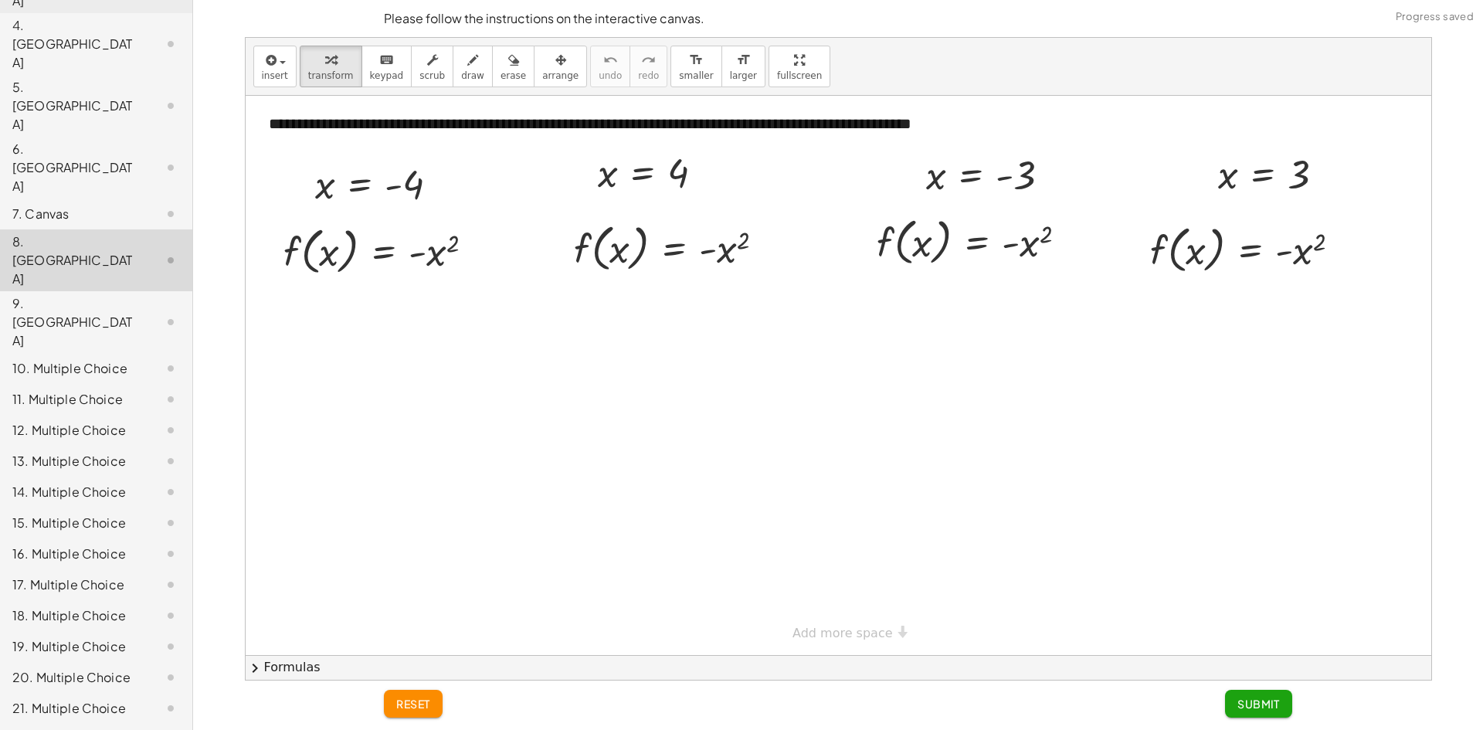
click at [69, 390] on div "11. Multiple Choice" at bounding box center [74, 399] width 124 height 19
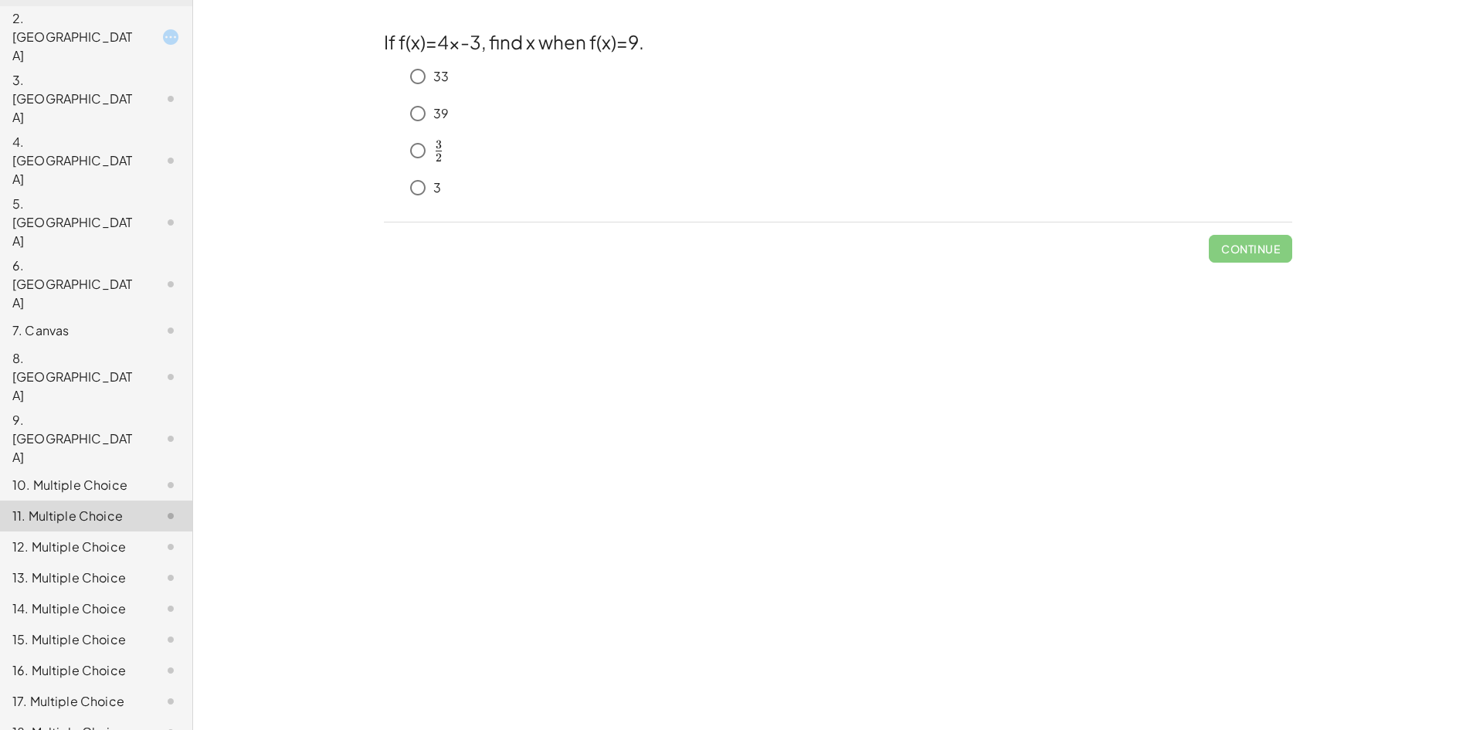
scroll to position [0, 0]
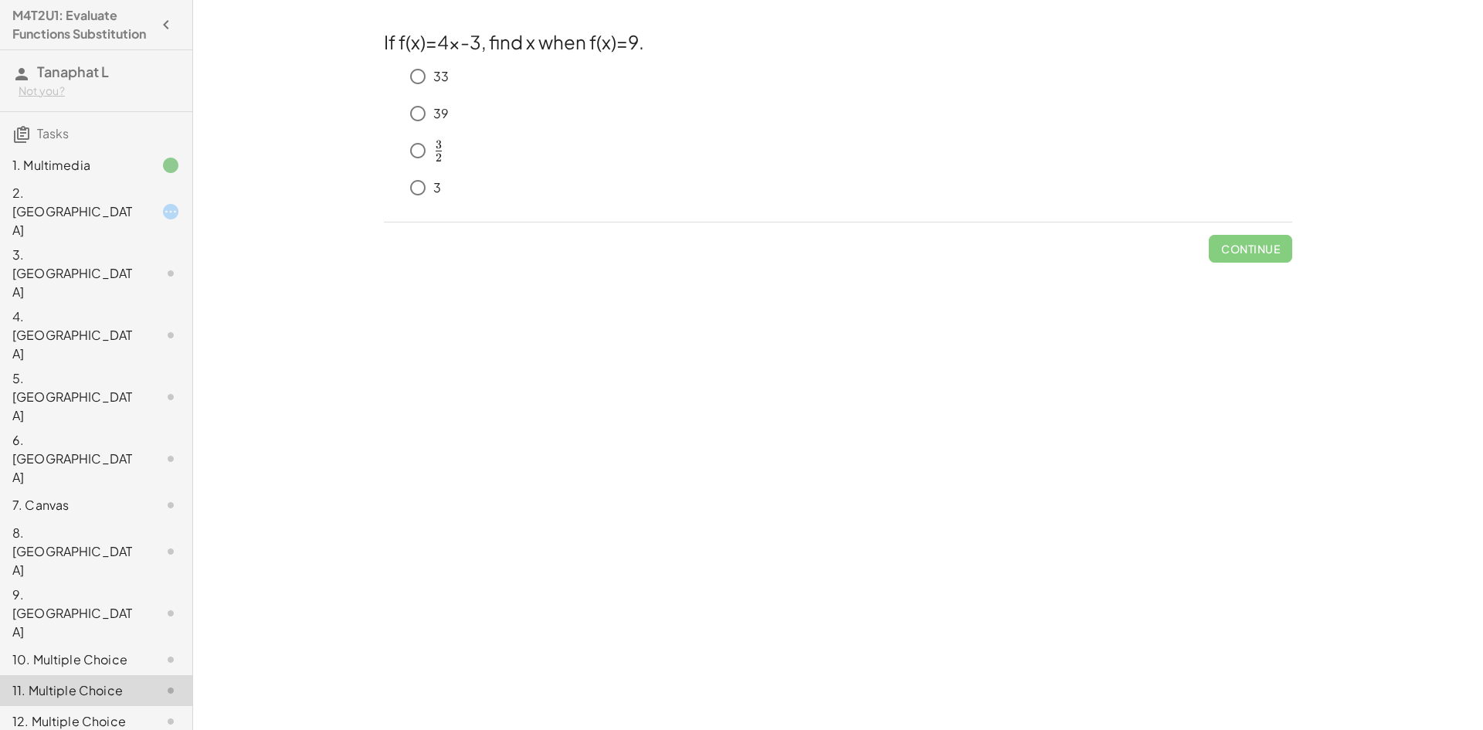
click at [95, 215] on div "2. Canvas" at bounding box center [74, 212] width 124 height 56
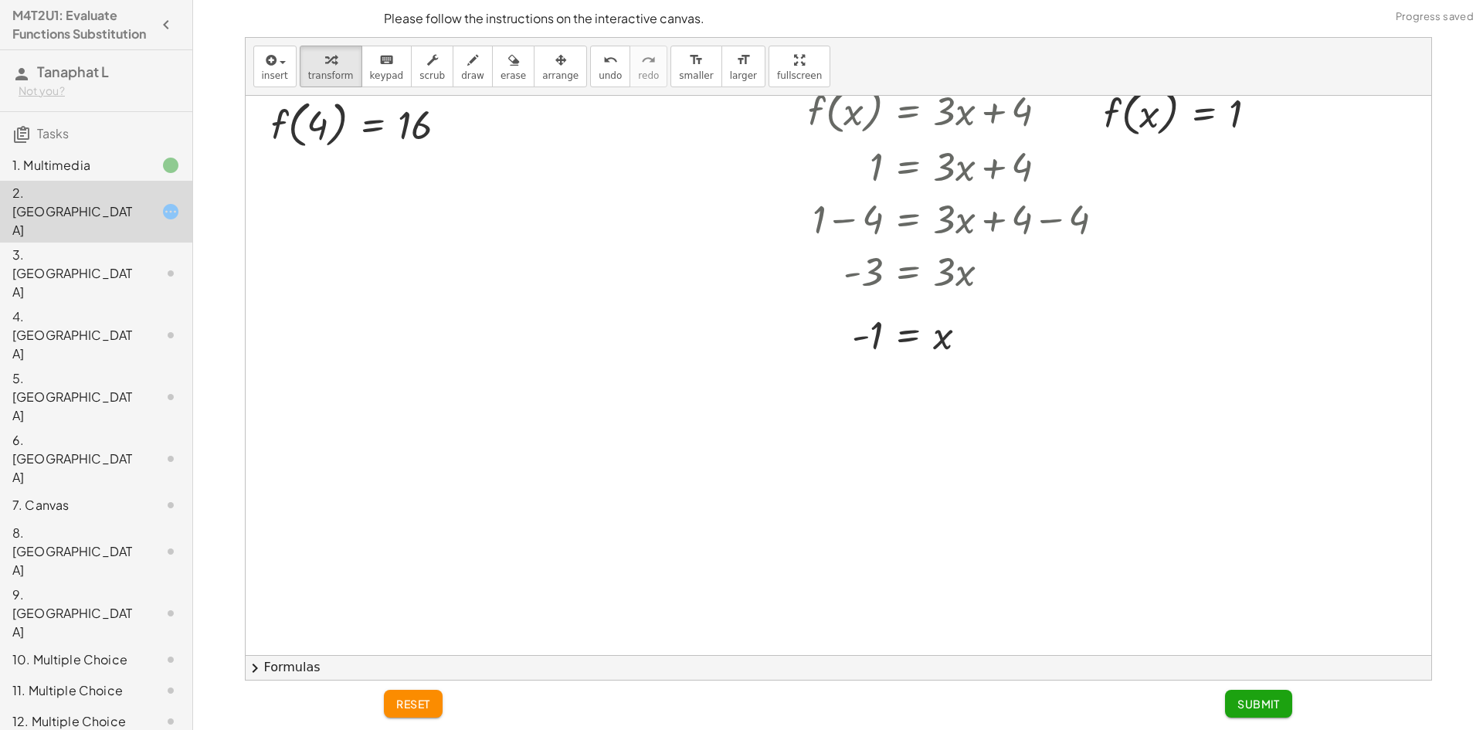
scroll to position [309, 0]
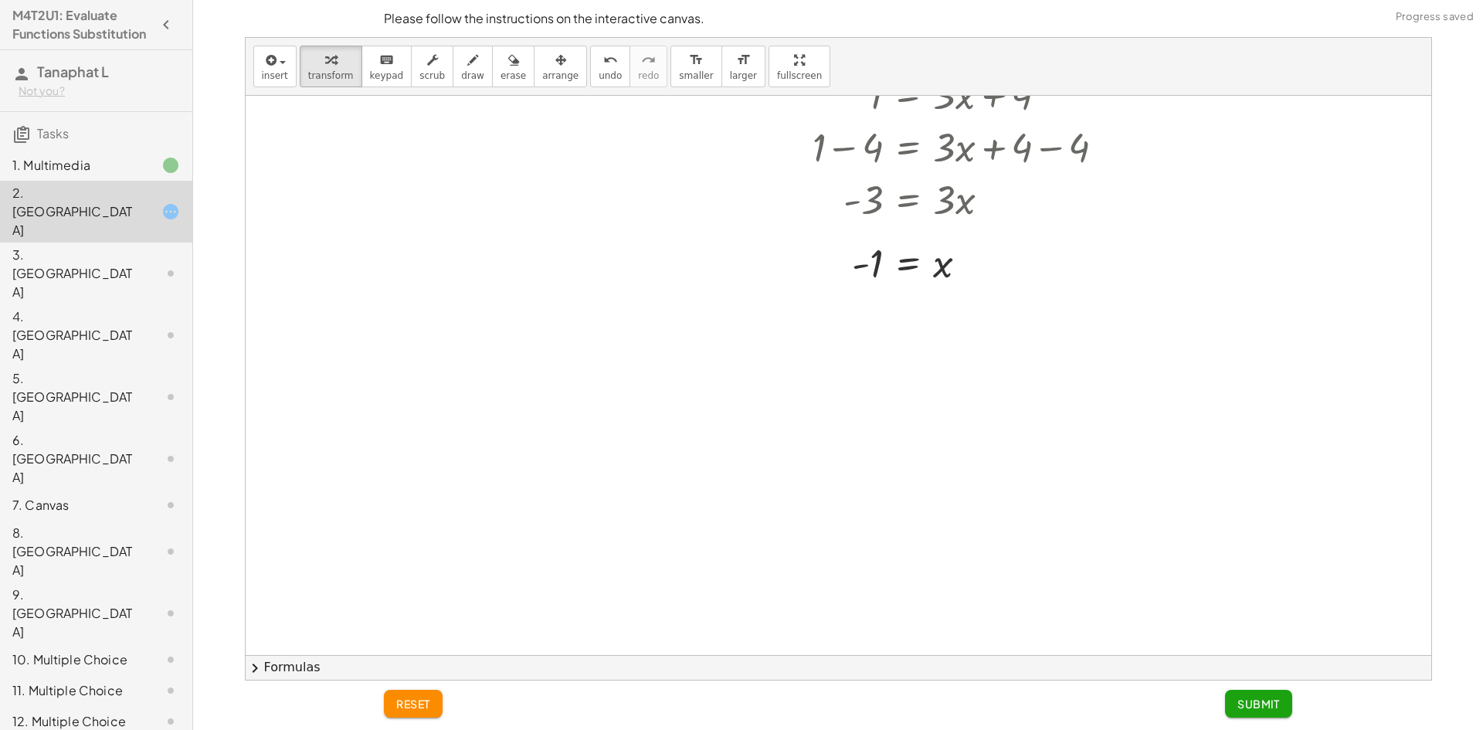
click at [1269, 706] on span "Submit" at bounding box center [1258, 704] width 42 height 14
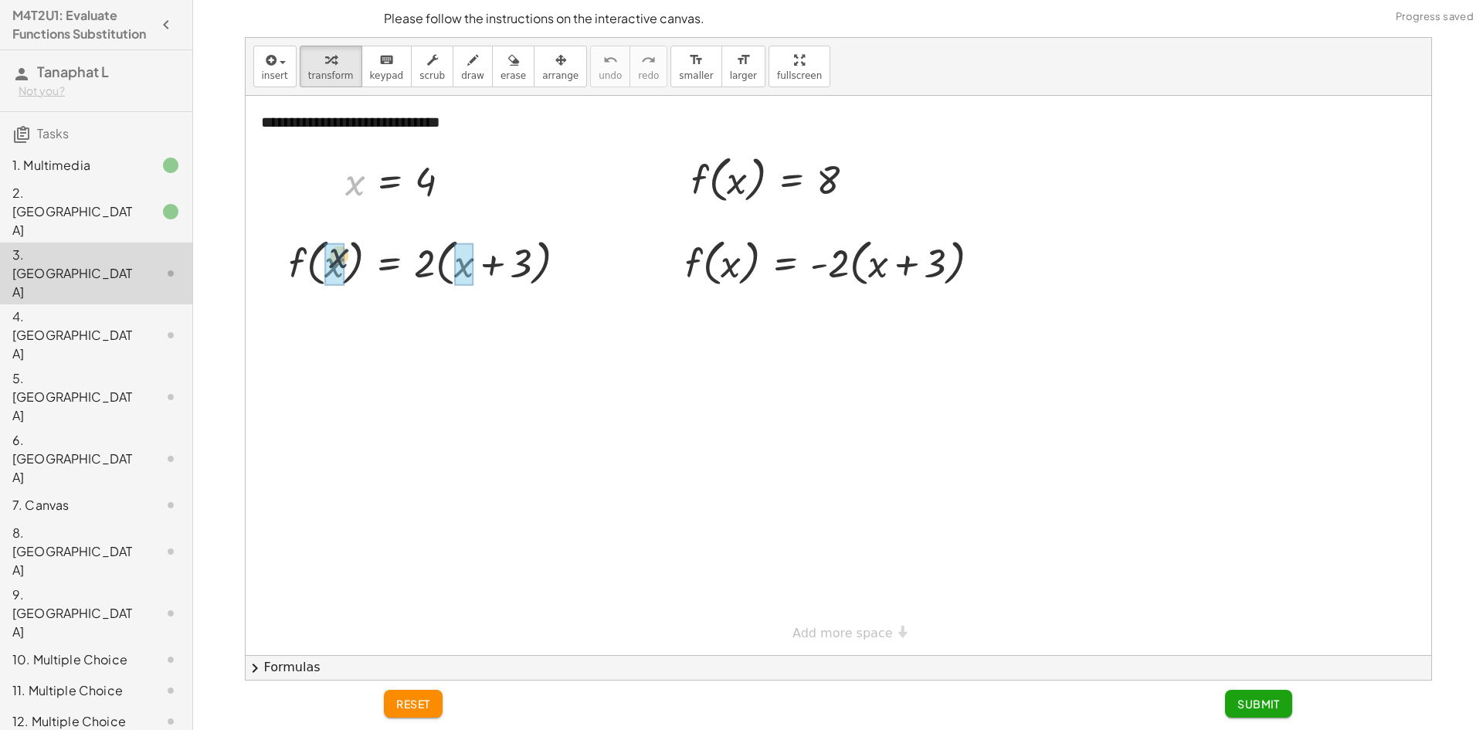
drag, startPoint x: 362, startPoint y: 184, endPoint x: 341, endPoint y: 280, distance: 98.2
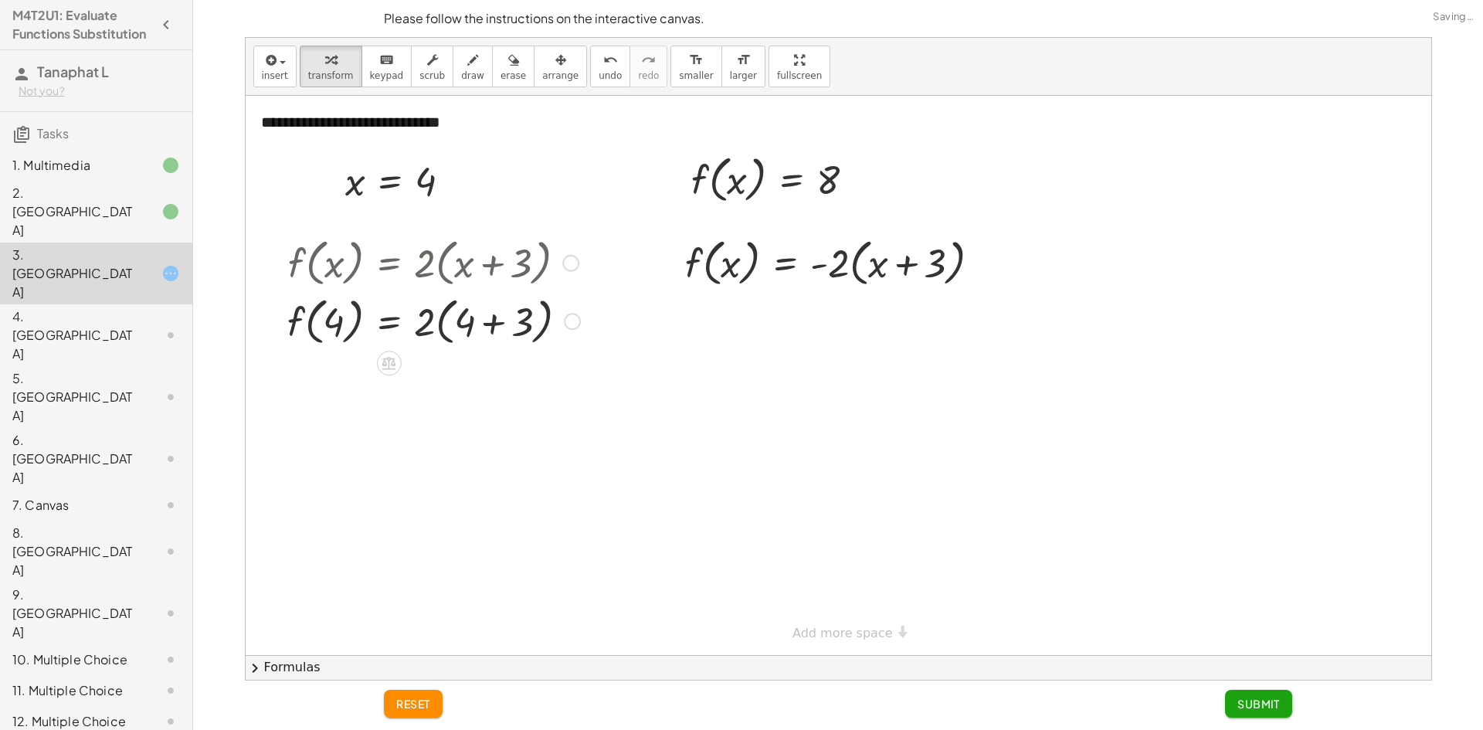
click at [468, 310] on div at bounding box center [434, 320] width 308 height 59
click at [497, 322] on div at bounding box center [434, 320] width 308 height 59
click at [443, 382] on div at bounding box center [434, 378] width 308 height 59
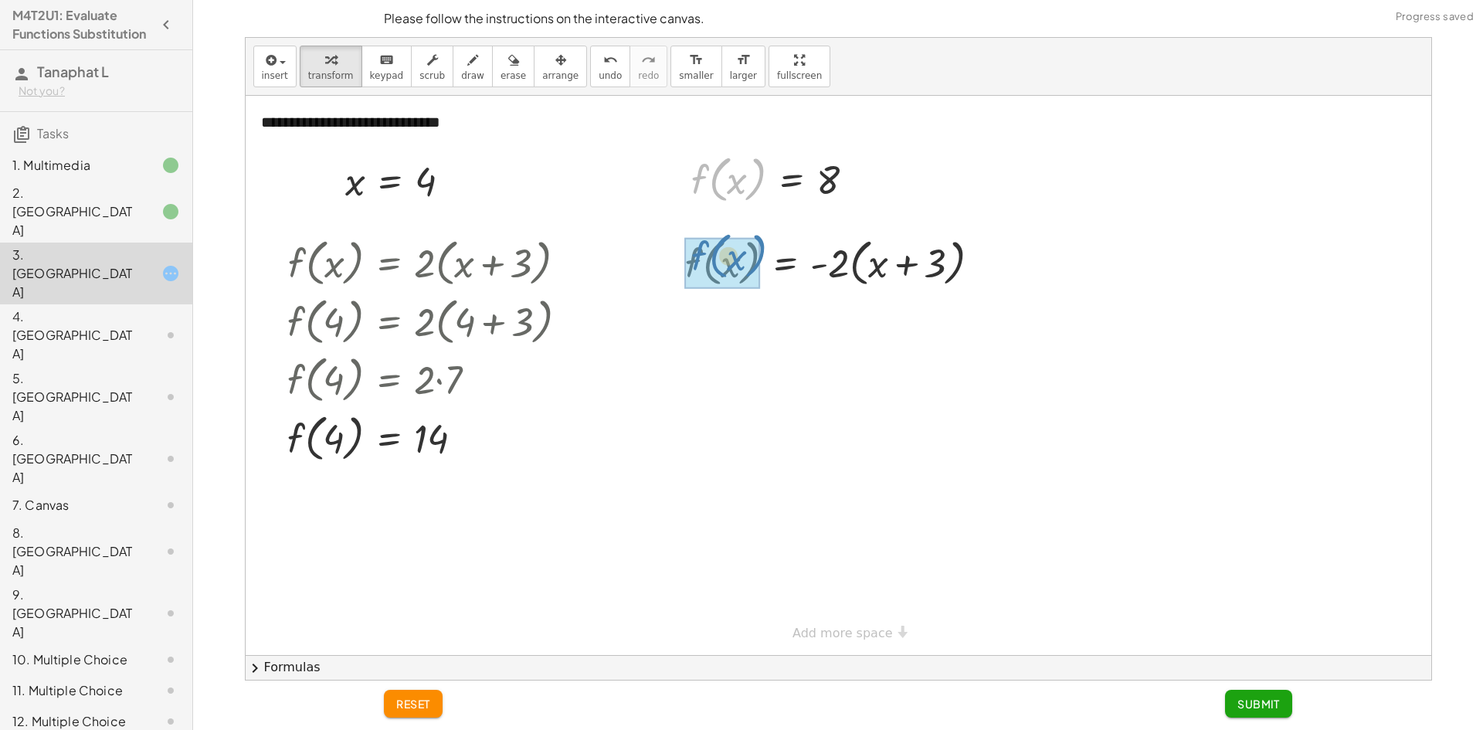
drag, startPoint x: 720, startPoint y: 188, endPoint x: 720, endPoint y: 264, distance: 76.5
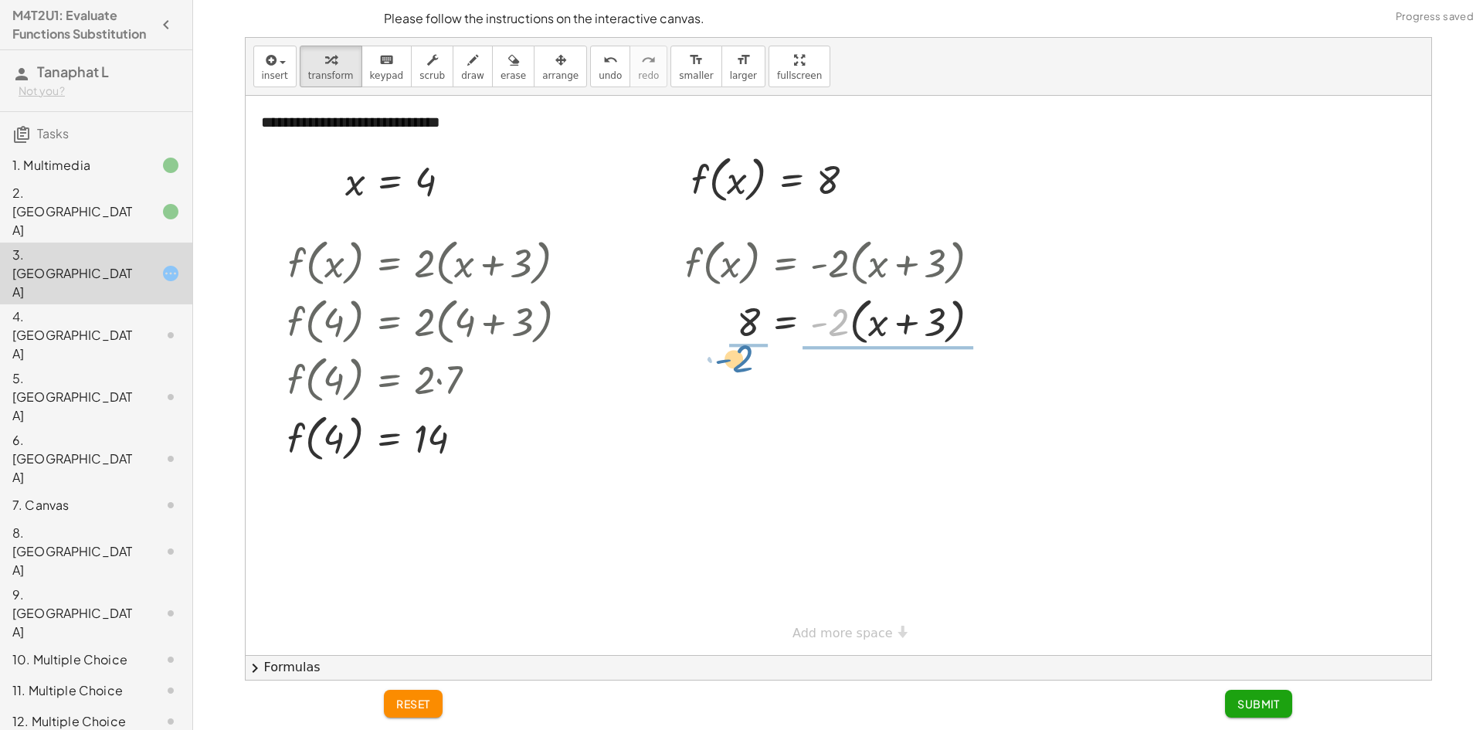
drag, startPoint x: 836, startPoint y: 322, endPoint x: 739, endPoint y: 359, distance: 103.4
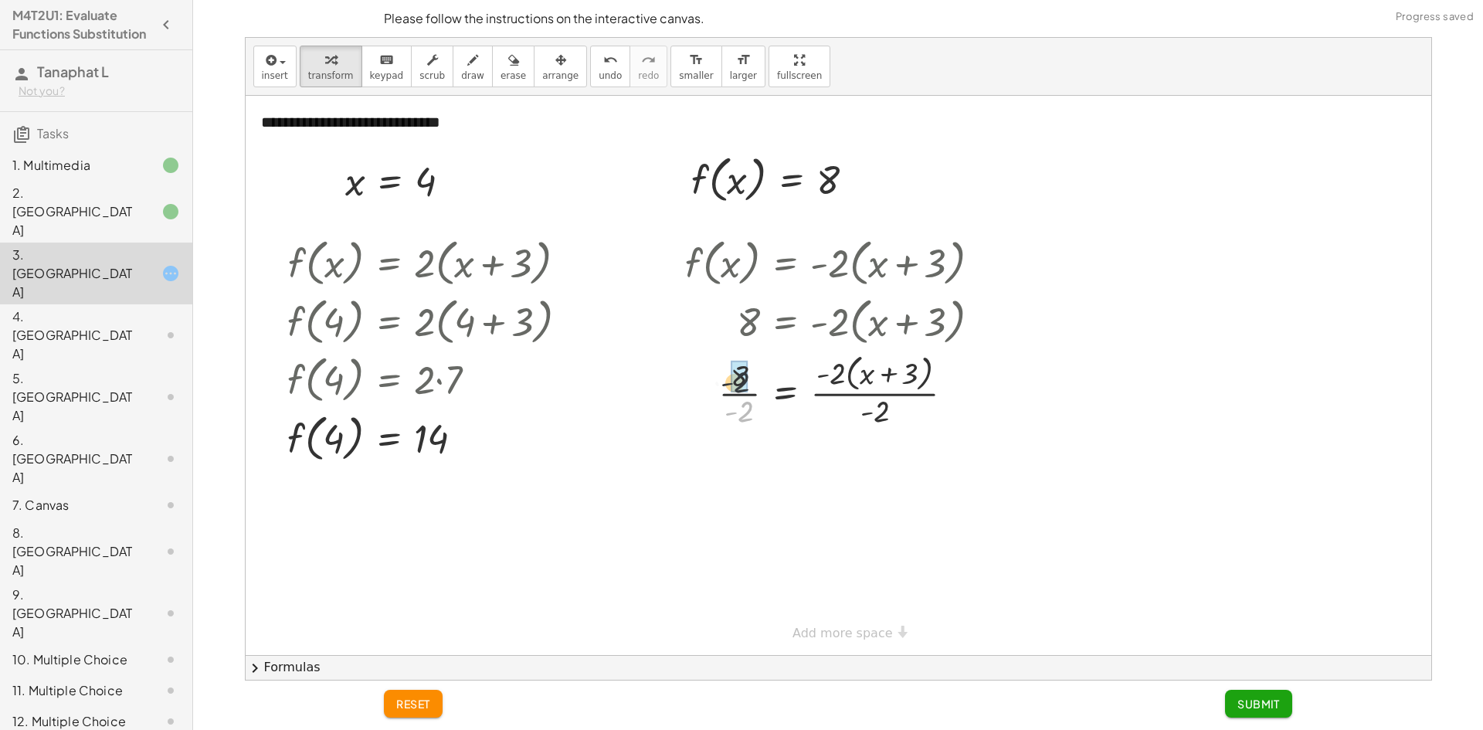
drag, startPoint x: 743, startPoint y: 411, endPoint x: 738, endPoint y: 376, distance: 35.1
drag, startPoint x: 876, startPoint y: 498, endPoint x: 835, endPoint y: 463, distance: 53.7
click at [819, 623] on div at bounding box center [839, 375] width 1186 height 559
click at [831, 634] on div "**********" at bounding box center [839, 655] width 1186 height 1118
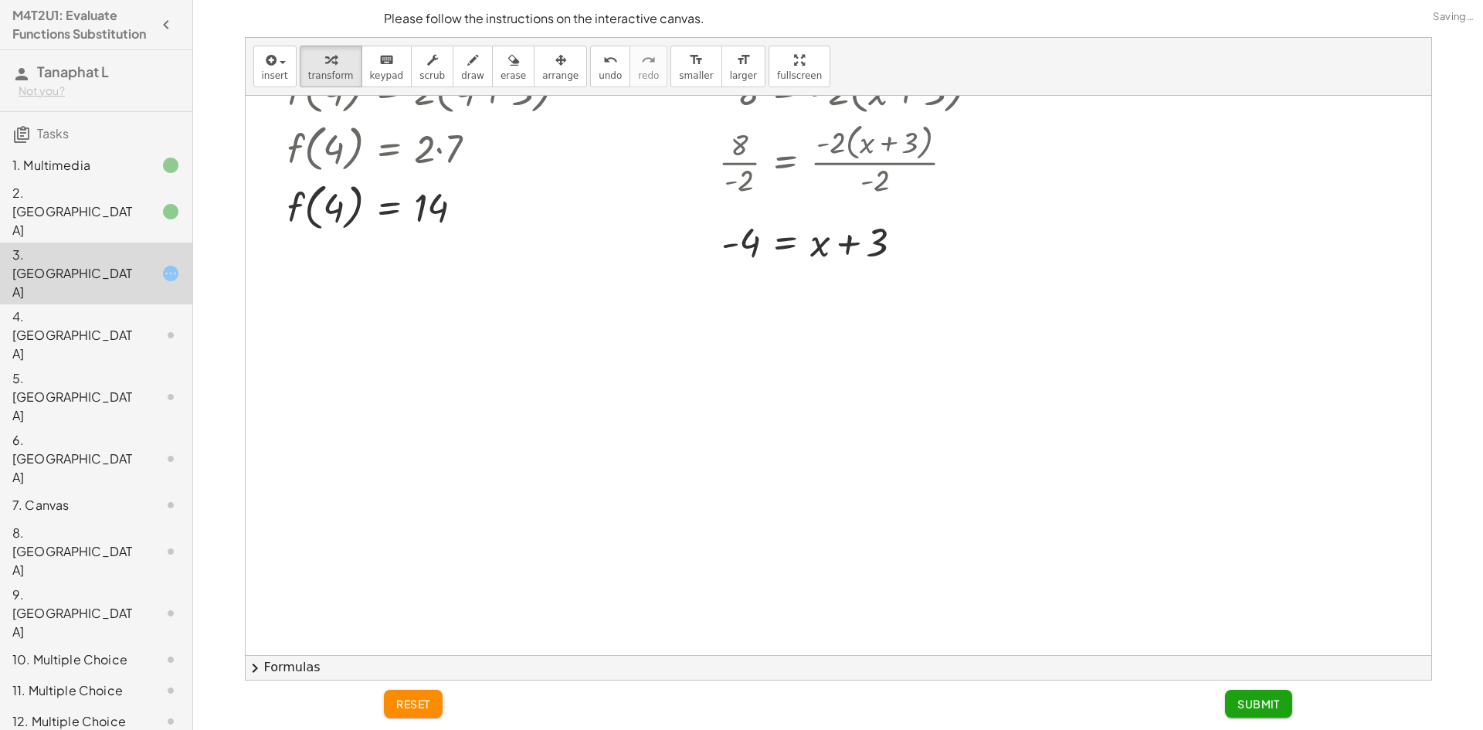
scroll to position [232, 0]
drag, startPoint x: 843, startPoint y: 242, endPoint x: 738, endPoint y: 243, distance: 105.8
click at [738, 243] on div at bounding box center [838, 240] width 323 height 53
click at [721, 290] on div at bounding box center [818, 292] width 363 height 53
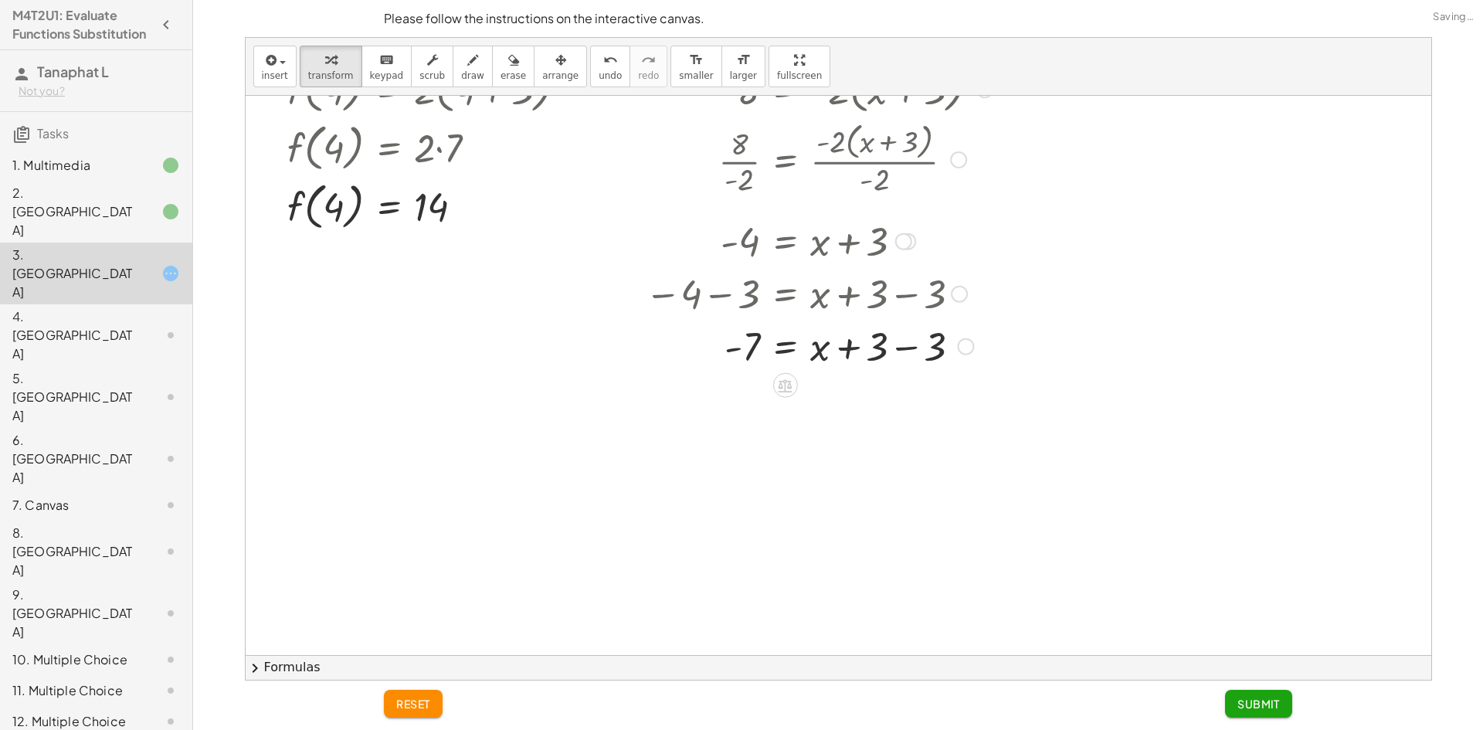
click at [883, 344] on div at bounding box center [818, 345] width 363 height 53
drag, startPoint x: 909, startPoint y: 352, endPoint x: 862, endPoint y: 357, distance: 47.3
click at [862, 357] on div at bounding box center [818, 345] width 363 height 53
click at [1245, 690] on button "Submit" at bounding box center [1258, 704] width 67 height 28
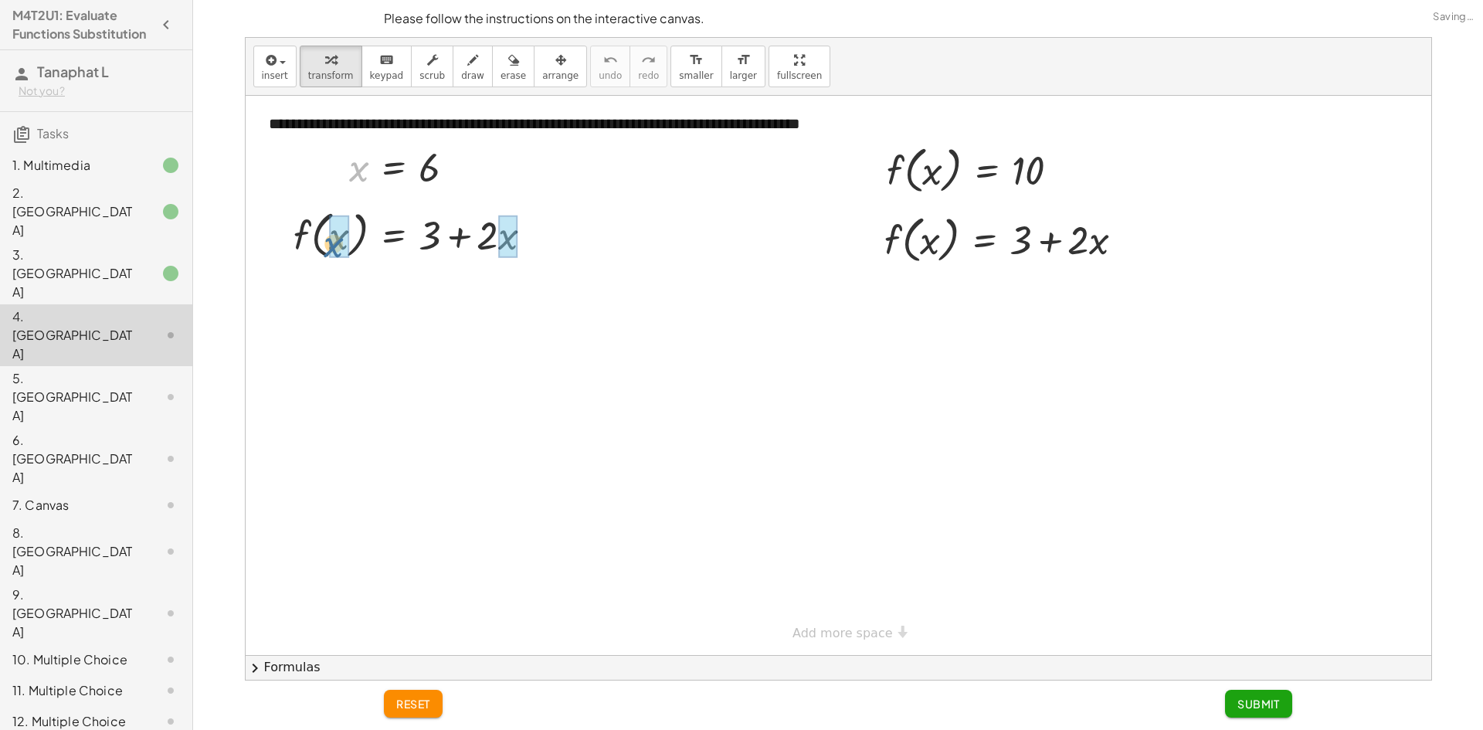
drag, startPoint x: 358, startPoint y: 171, endPoint x: 332, endPoint y: 249, distance: 82.1
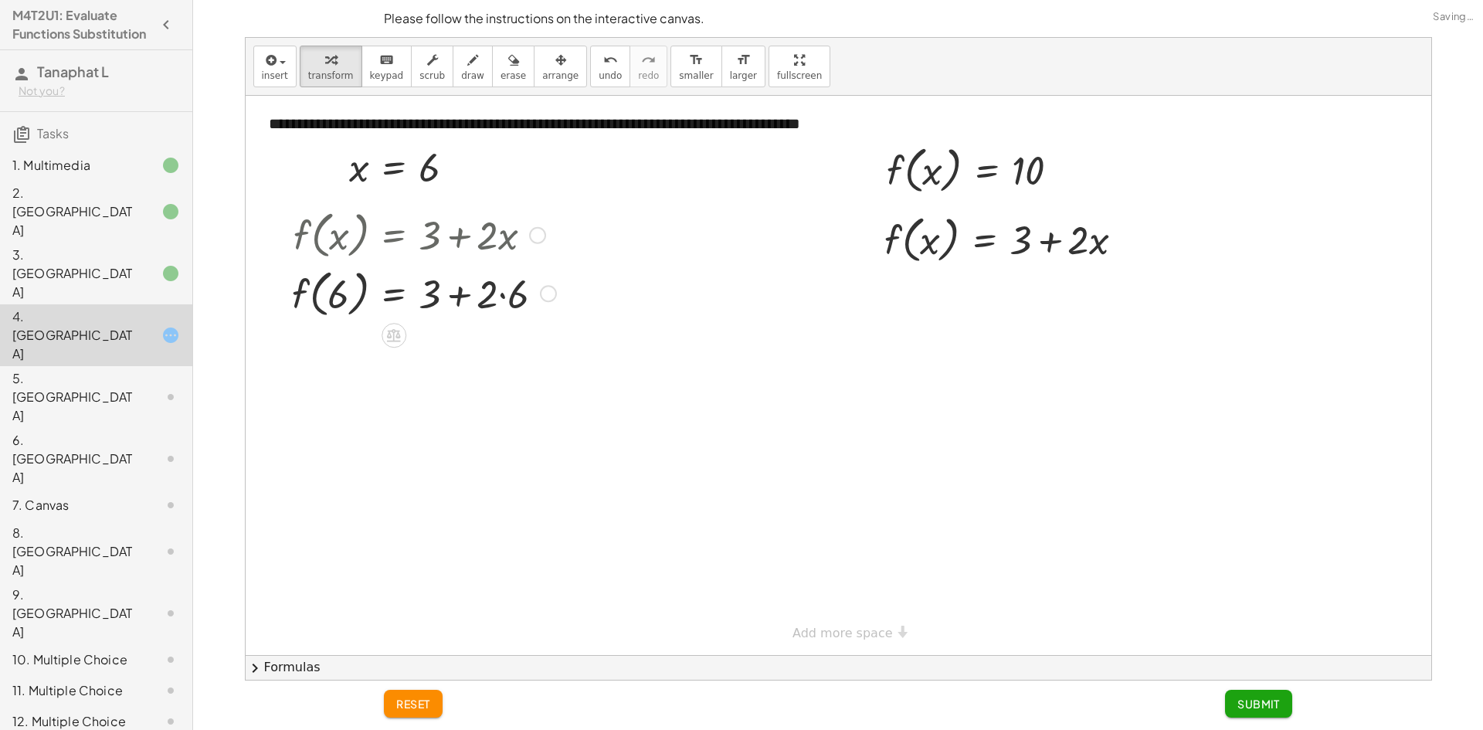
click at [500, 295] on div at bounding box center [424, 292] width 280 height 59
click at [456, 348] on div at bounding box center [424, 350] width 280 height 59
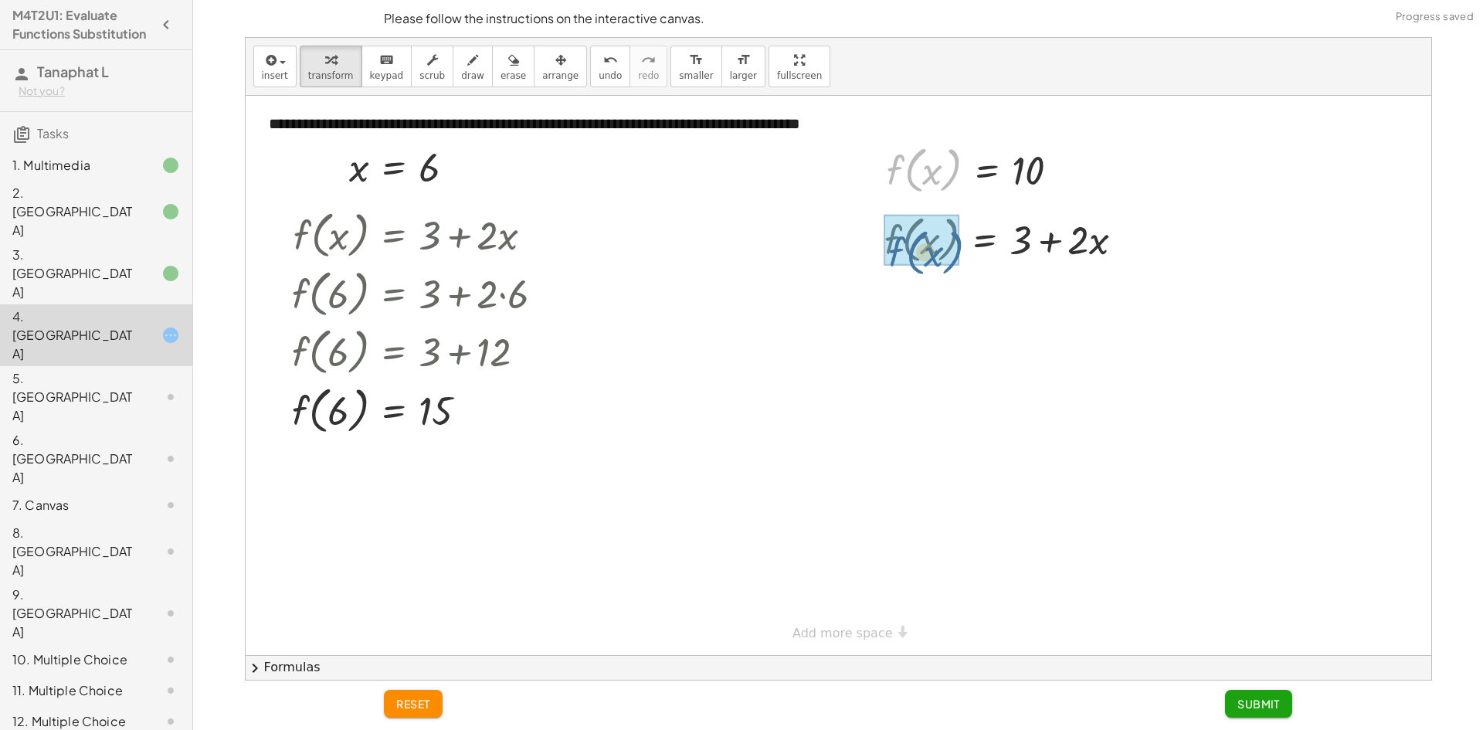
drag, startPoint x: 913, startPoint y: 173, endPoint x: 912, endPoint y: 260, distance: 86.5
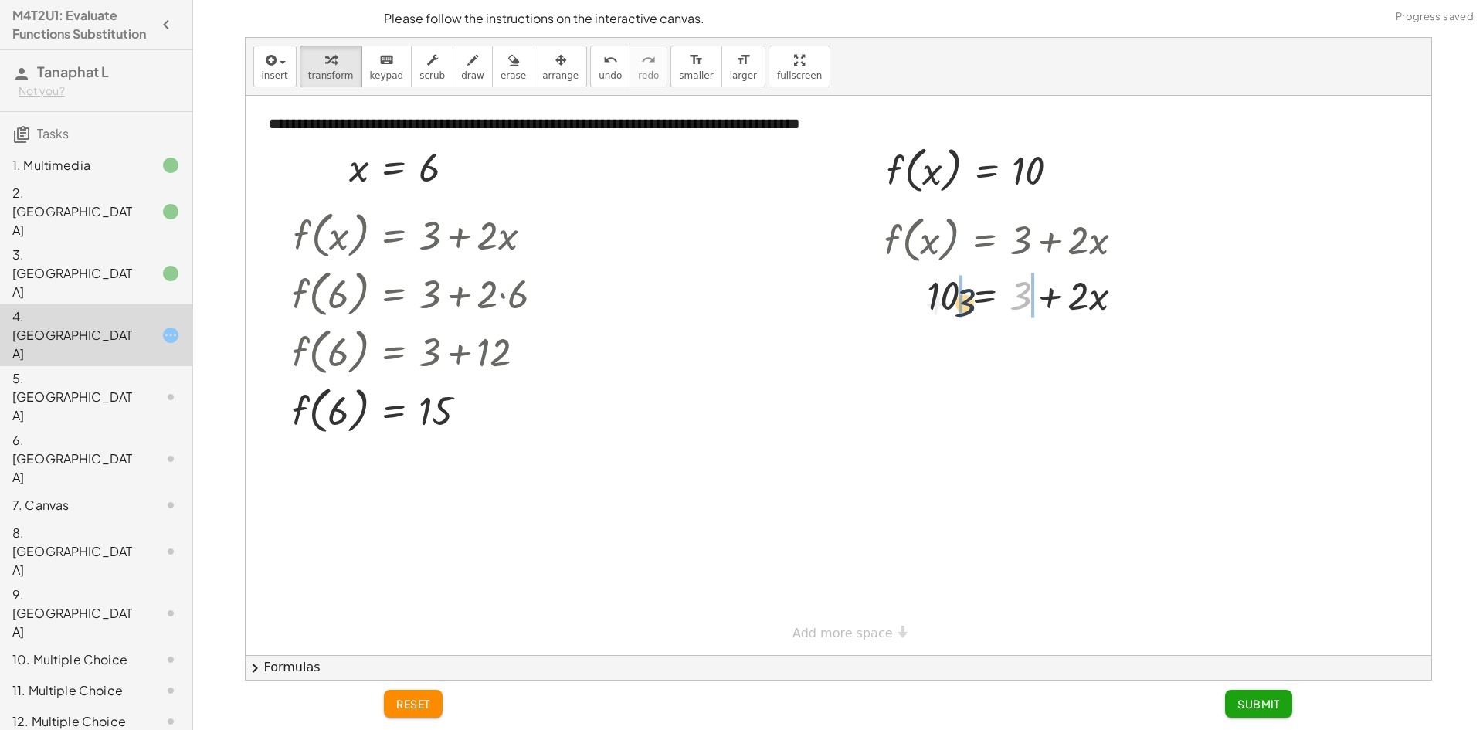
drag, startPoint x: 1019, startPoint y: 296, endPoint x: 955, endPoint y: 301, distance: 63.6
click at [955, 301] on div at bounding box center [1010, 294] width 267 height 53
click at [920, 344] on div at bounding box center [1031, 347] width 341 height 53
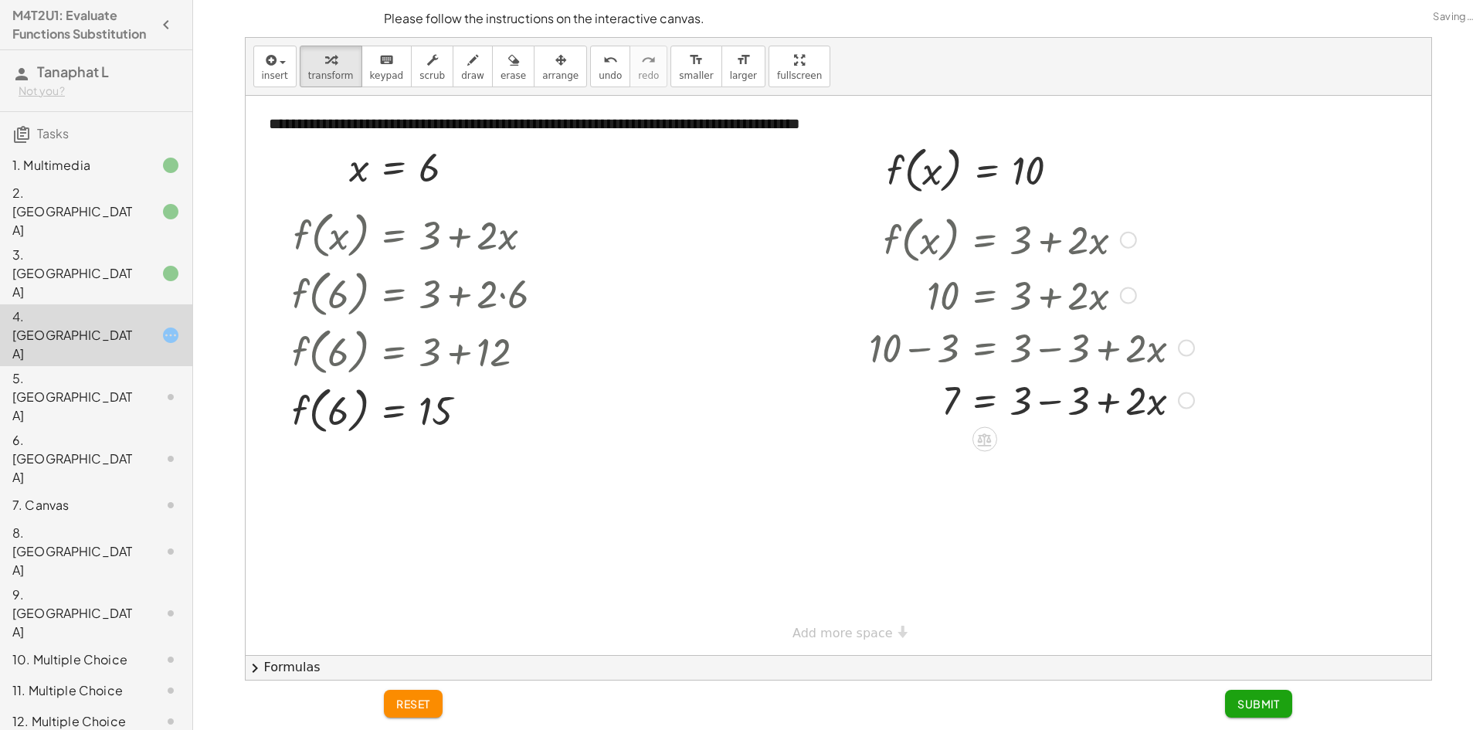
click at [1057, 401] on div at bounding box center [1031, 399] width 341 height 53
drag, startPoint x: 1017, startPoint y: 402, endPoint x: 946, endPoint y: 434, distance: 77.8
drag, startPoint x: 952, startPoint y: 480, endPoint x: 957, endPoint y: 446, distance: 35.2
click at [957, 446] on div at bounding box center [1031, 463] width 341 height 77
click at [947, 471] on div at bounding box center [1031, 463] width 341 height 77
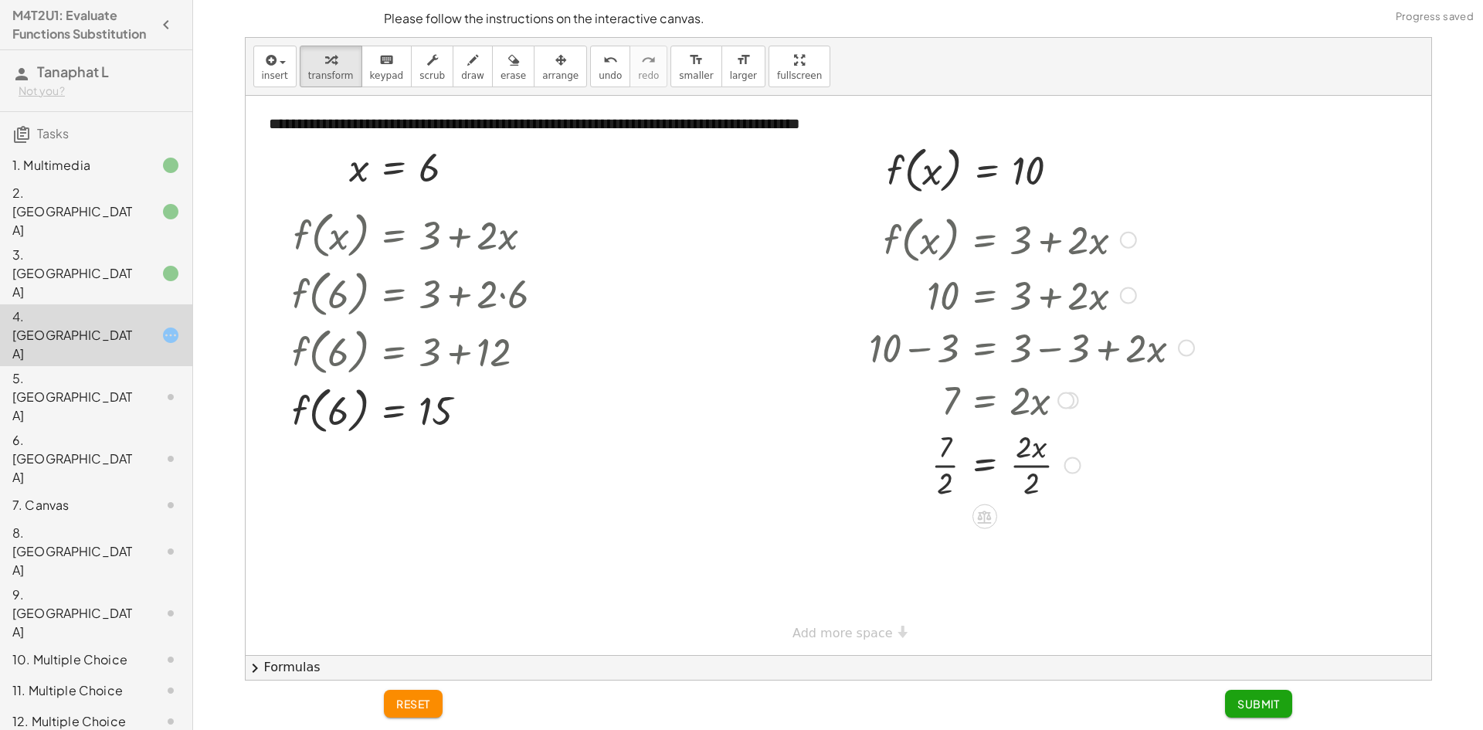
click at [947, 471] on div at bounding box center [1031, 463] width 341 height 77
drag, startPoint x: 1030, startPoint y: 558, endPoint x: 1015, endPoint y: 528, distance: 34.2
click at [1015, 528] on div at bounding box center [1031, 541] width 341 height 77
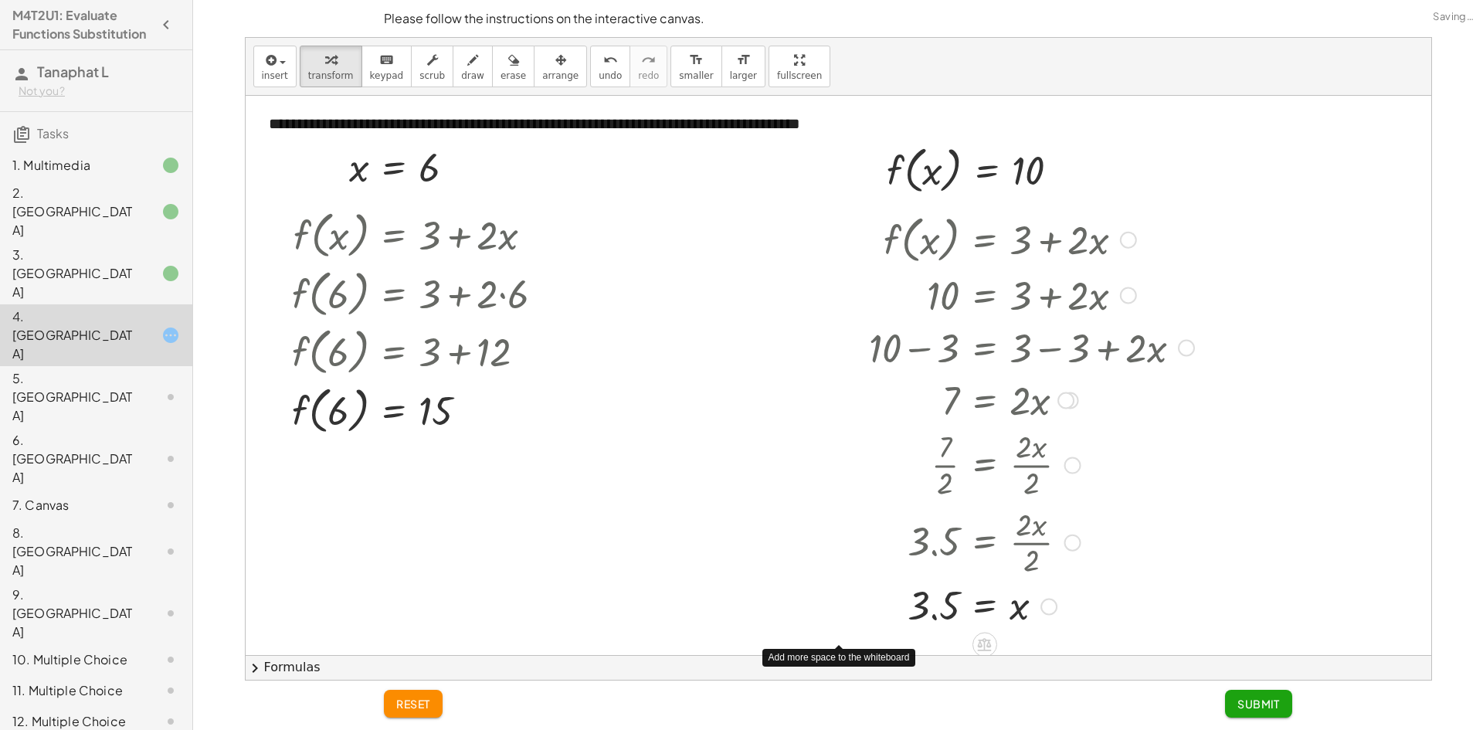
click at [858, 631] on div "**********" at bounding box center [839, 655] width 1186 height 1118
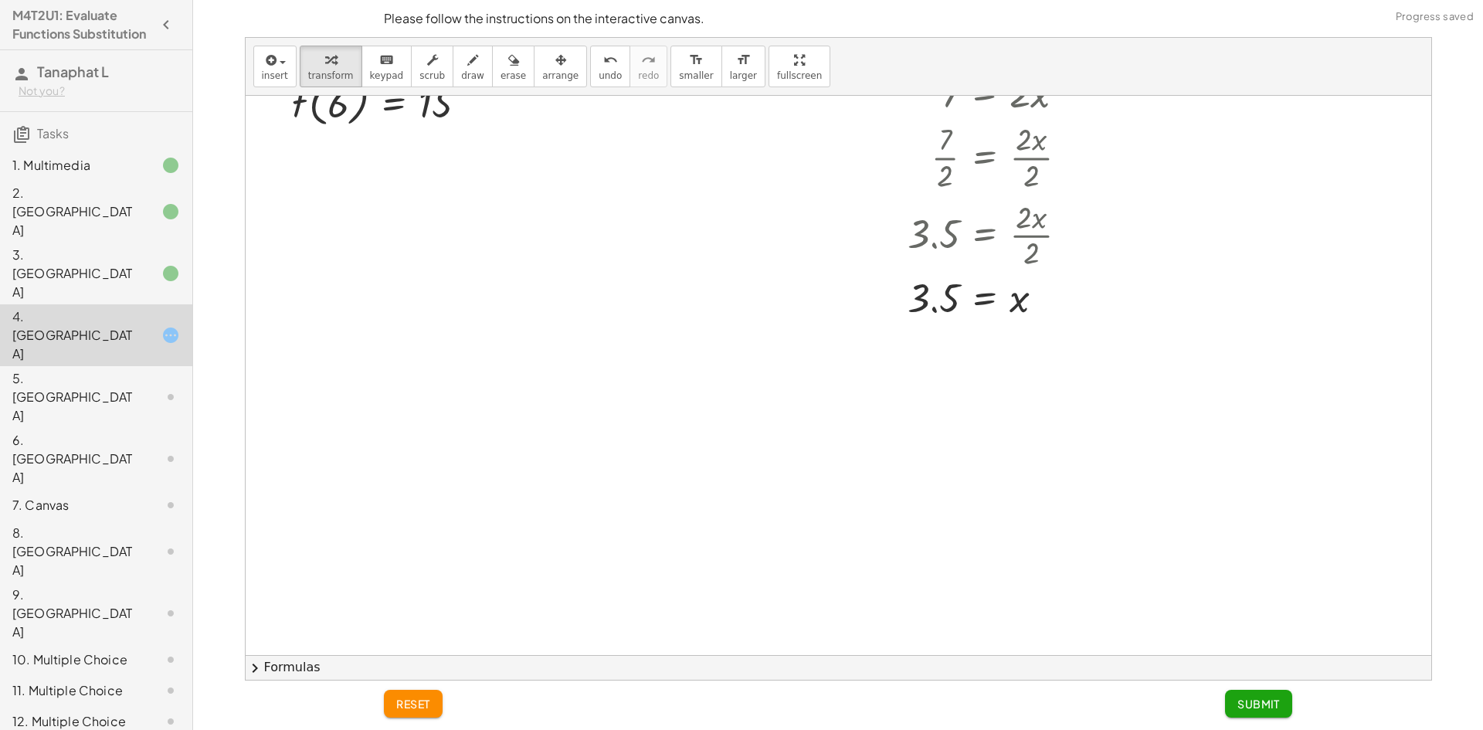
scroll to position [309, 0]
click at [1242, 697] on span "Submit" at bounding box center [1258, 704] width 42 height 14
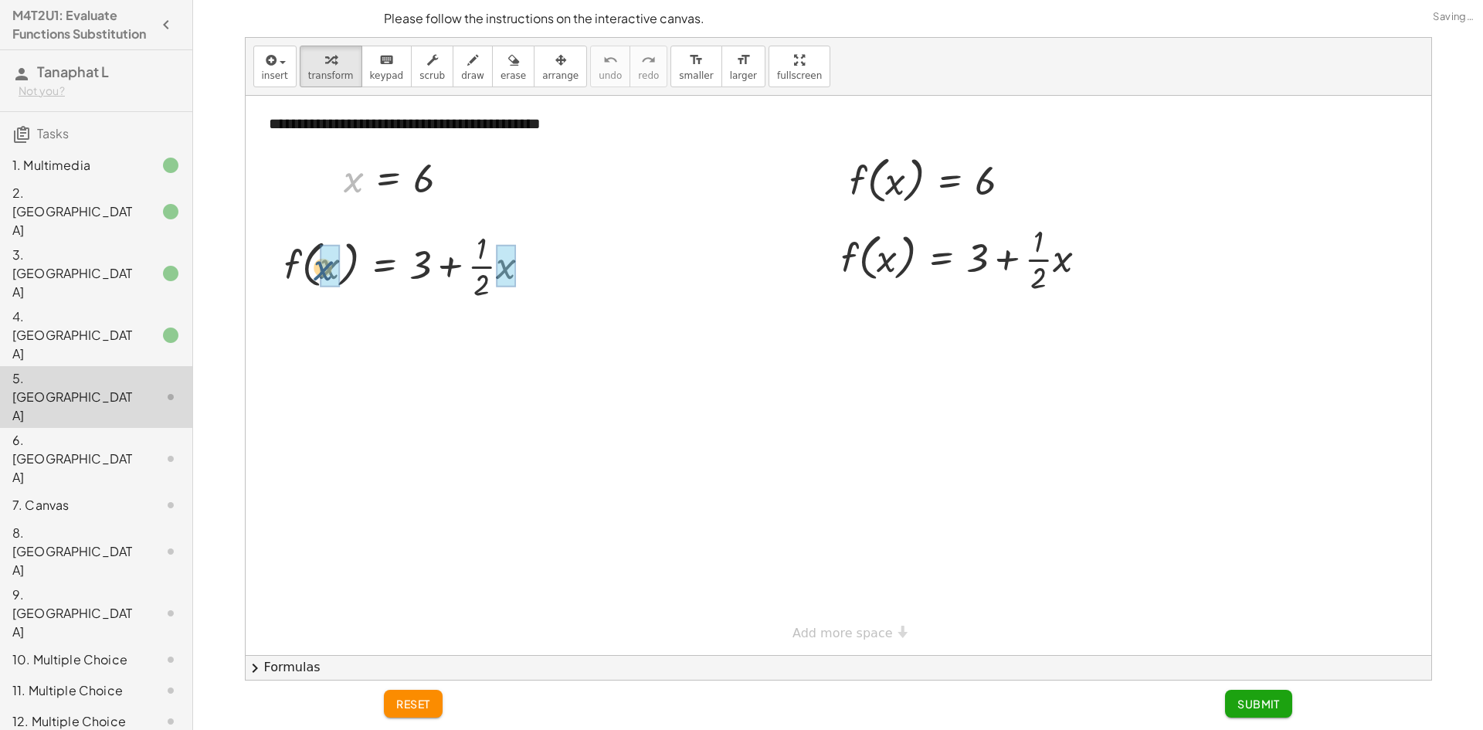
drag, startPoint x: 355, startPoint y: 204, endPoint x: 338, endPoint y: 246, distance: 45.5
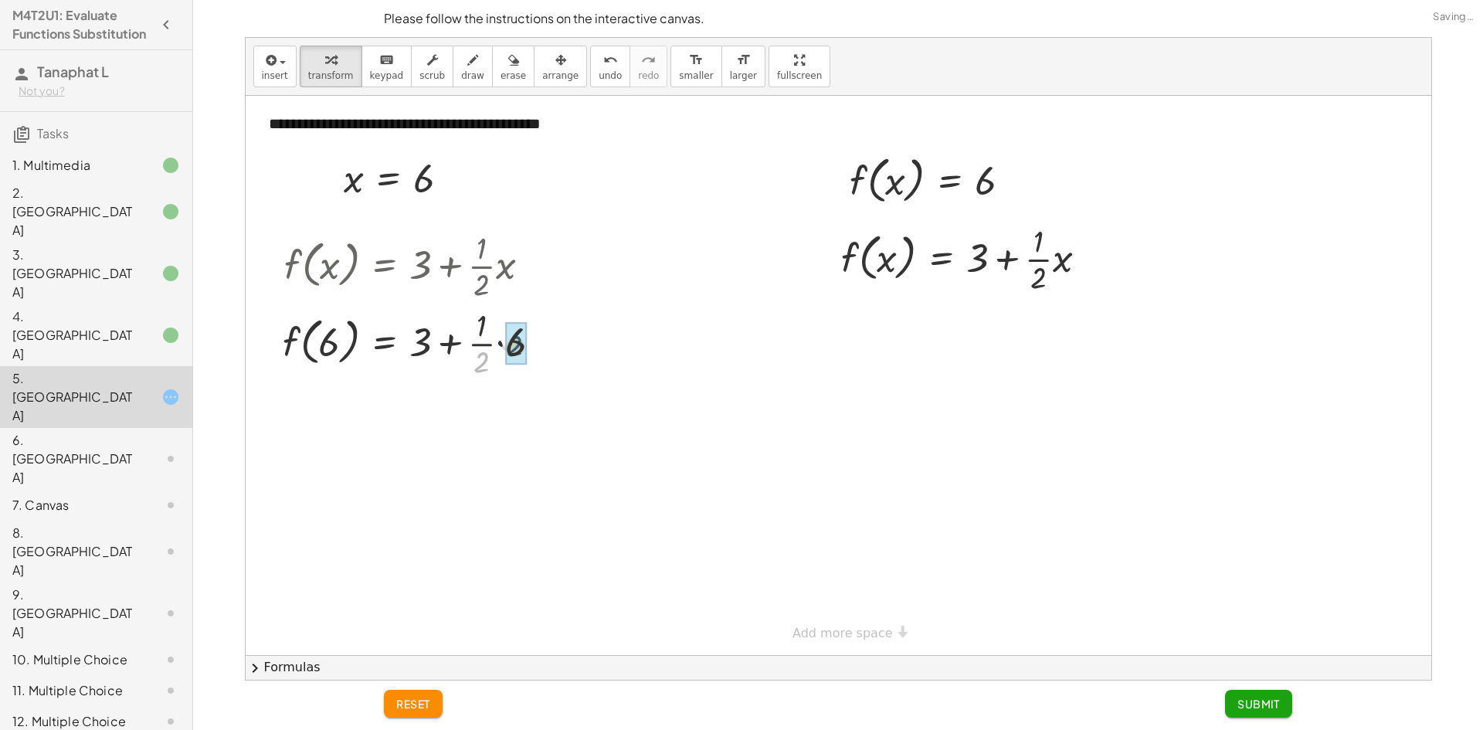
drag, startPoint x: 487, startPoint y: 356, endPoint x: 521, endPoint y: 340, distance: 37.7
click at [446, 411] on div at bounding box center [418, 410] width 287 height 59
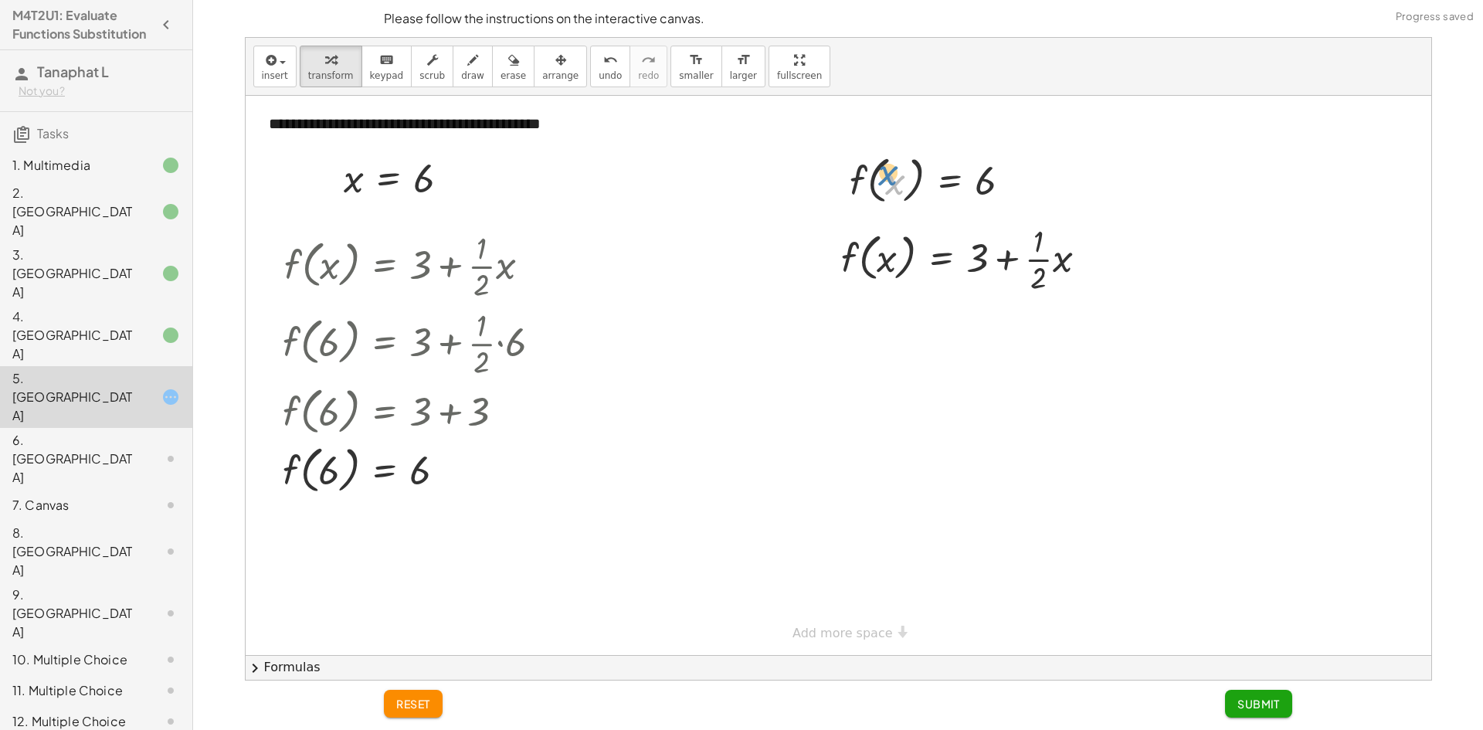
drag, startPoint x: 886, startPoint y: 195, endPoint x: 879, endPoint y: 183, distance: 13.5
click at [879, 183] on div at bounding box center [936, 179] width 189 height 59
drag, startPoint x: 874, startPoint y: 180, endPoint x: 848, endPoint y: 271, distance: 94.6
drag, startPoint x: 978, startPoint y: 327, endPoint x: 898, endPoint y: 337, distance: 80.2
click at [898, 337] on div at bounding box center [970, 335] width 274 height 77
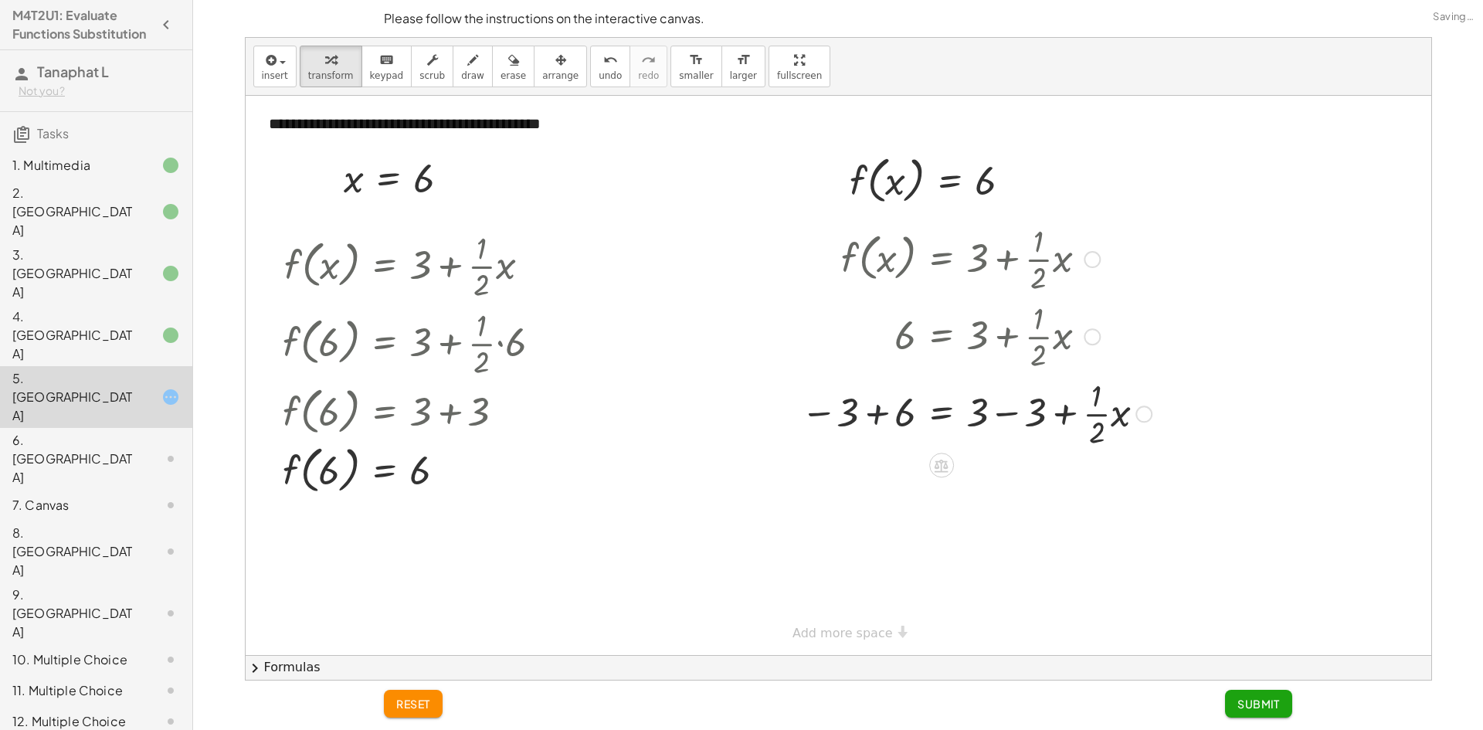
click at [879, 408] on div at bounding box center [976, 412] width 366 height 77
click at [1012, 492] on div at bounding box center [979, 489] width 373 height 77
drag, startPoint x: 982, startPoint y: 507, endPoint x: 911, endPoint y: 481, distance: 76.5
click at [911, 481] on div at bounding box center [976, 489] width 366 height 77
drag, startPoint x: 977, startPoint y: 589, endPoint x: 1009, endPoint y: 559, distance: 43.7
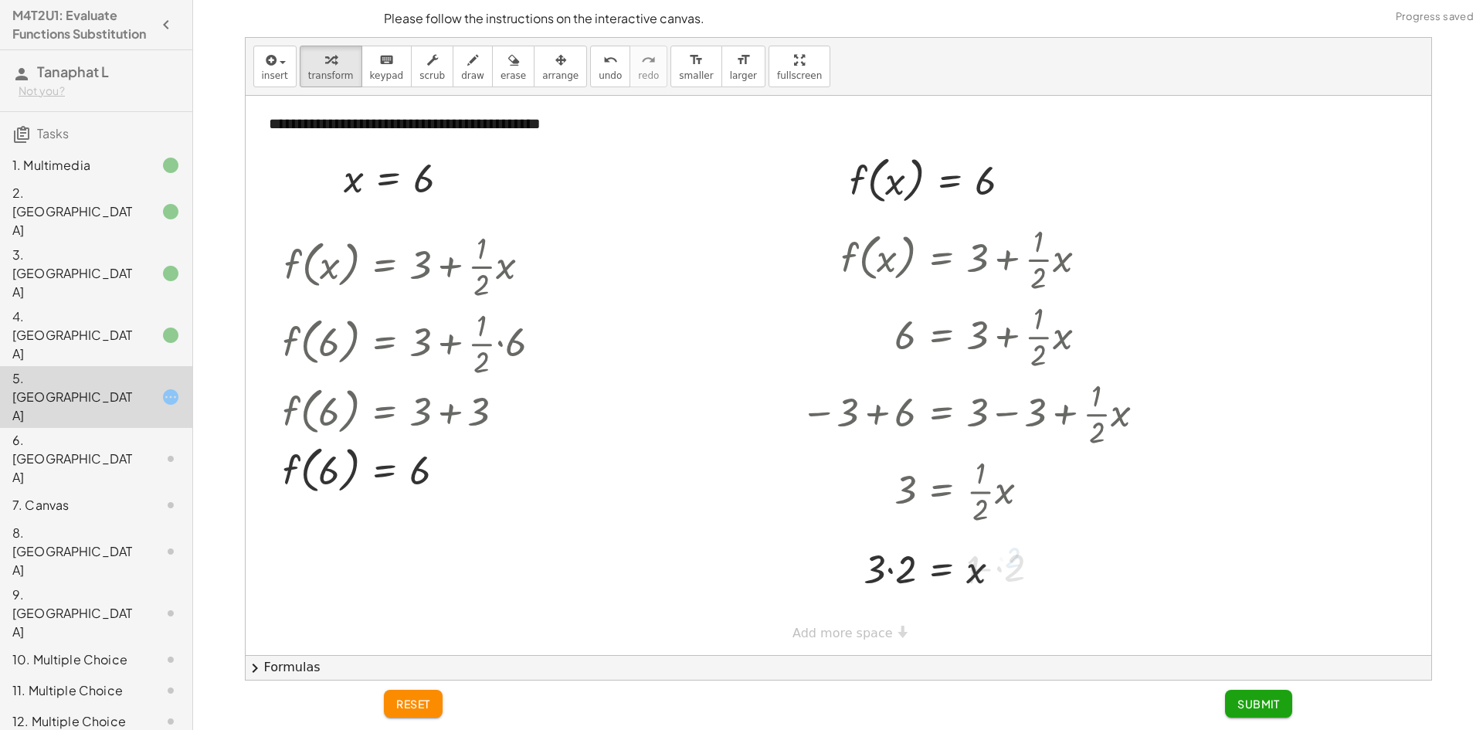
click at [850, 635] on div "**********" at bounding box center [839, 375] width 1186 height 559
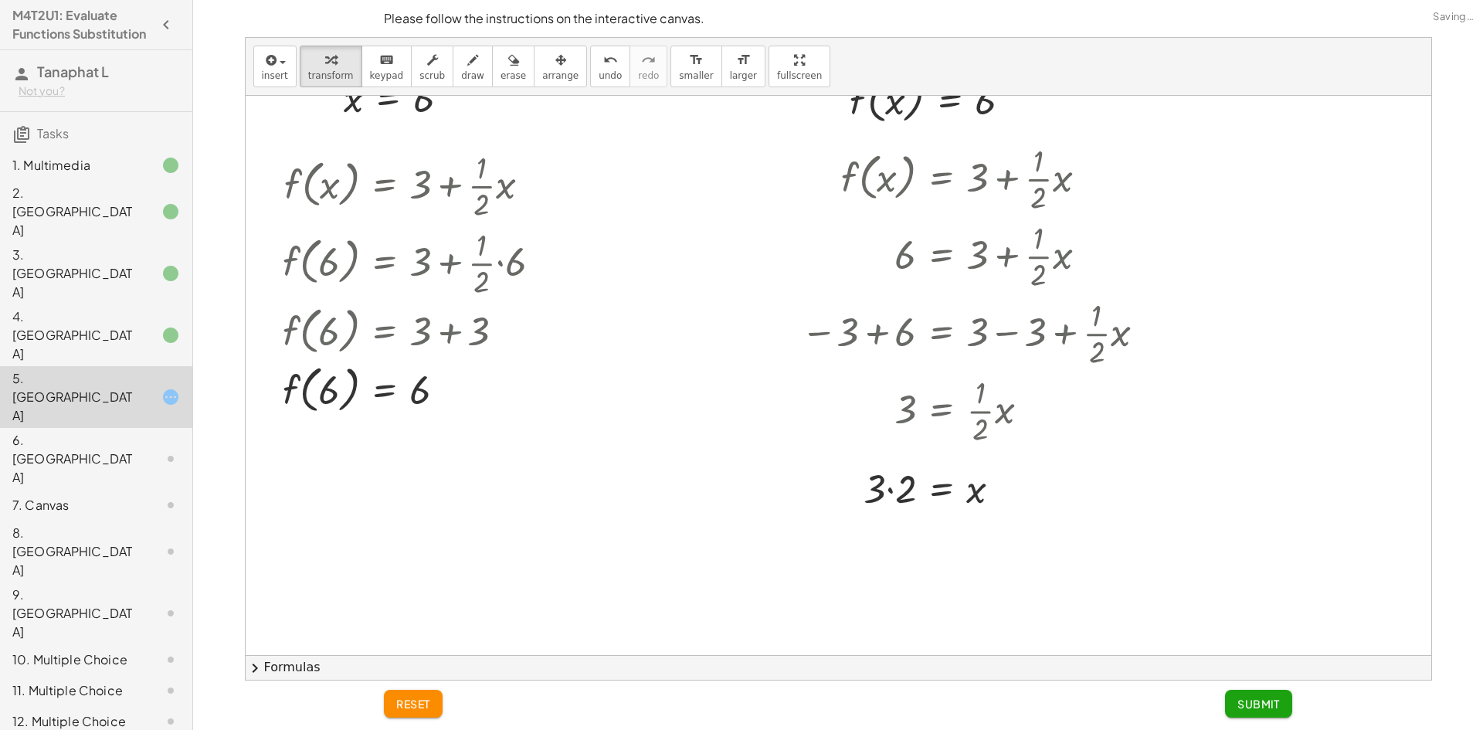
scroll to position [154, 0]
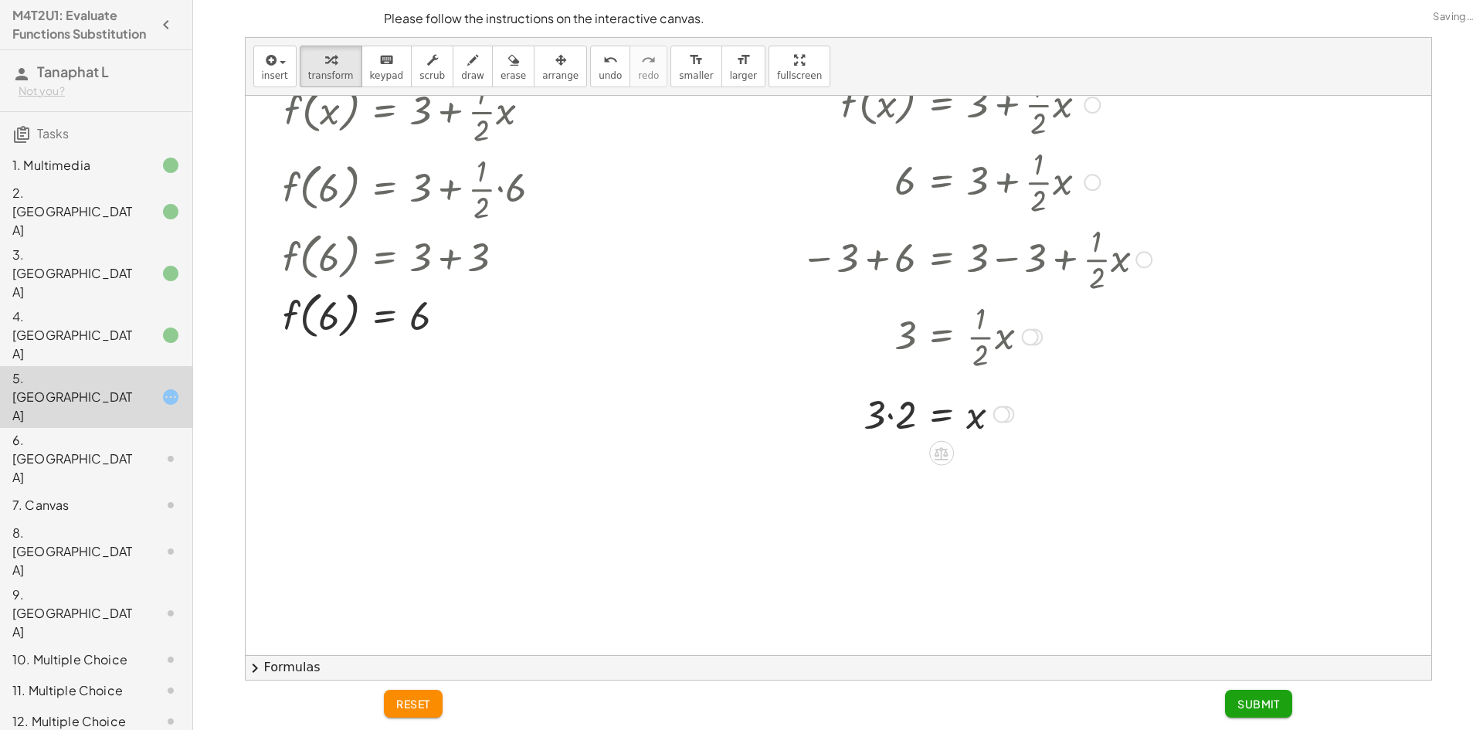
click at [891, 417] on div at bounding box center [976, 413] width 366 height 53
click at [1262, 704] on span "Submit" at bounding box center [1258, 704] width 42 height 14
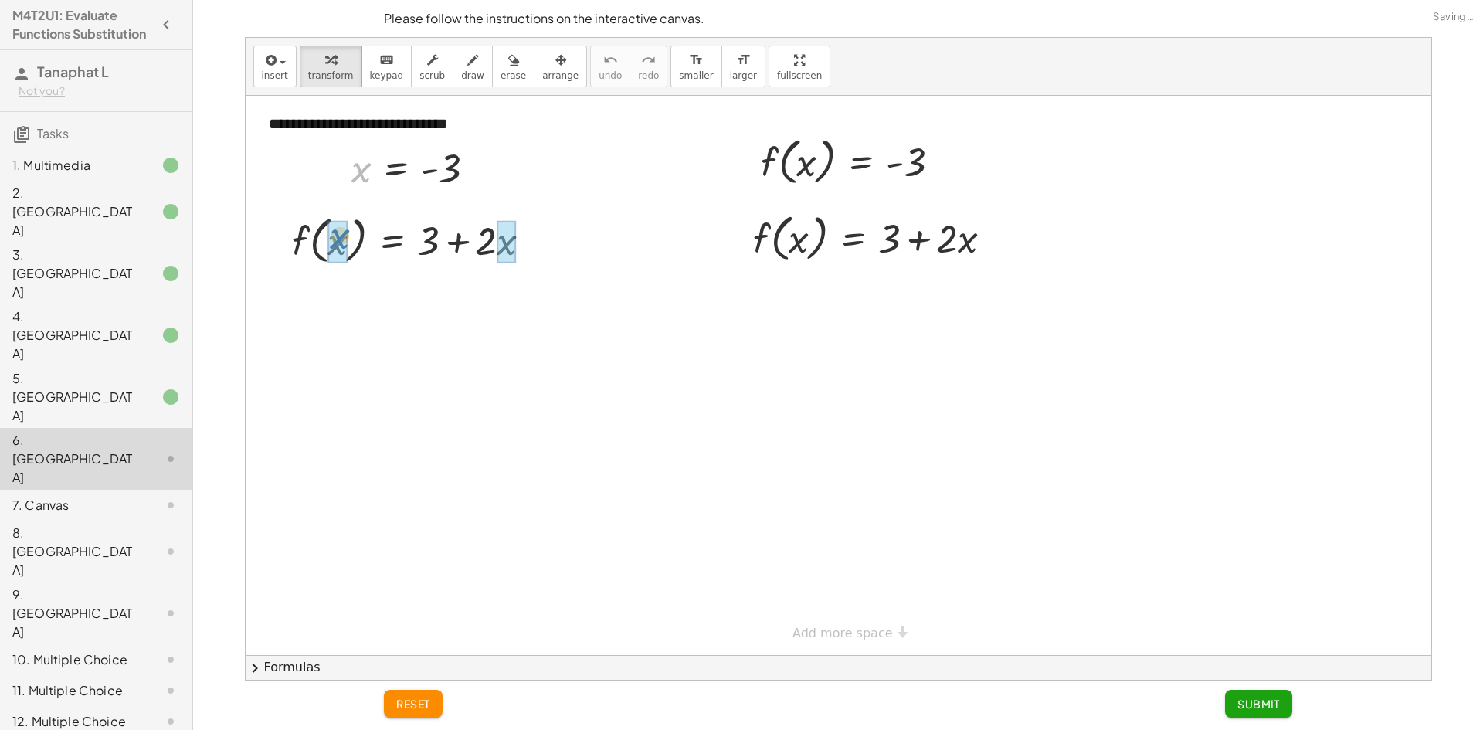
drag, startPoint x: 355, startPoint y: 167, endPoint x: 333, endPoint y: 236, distance: 73.0
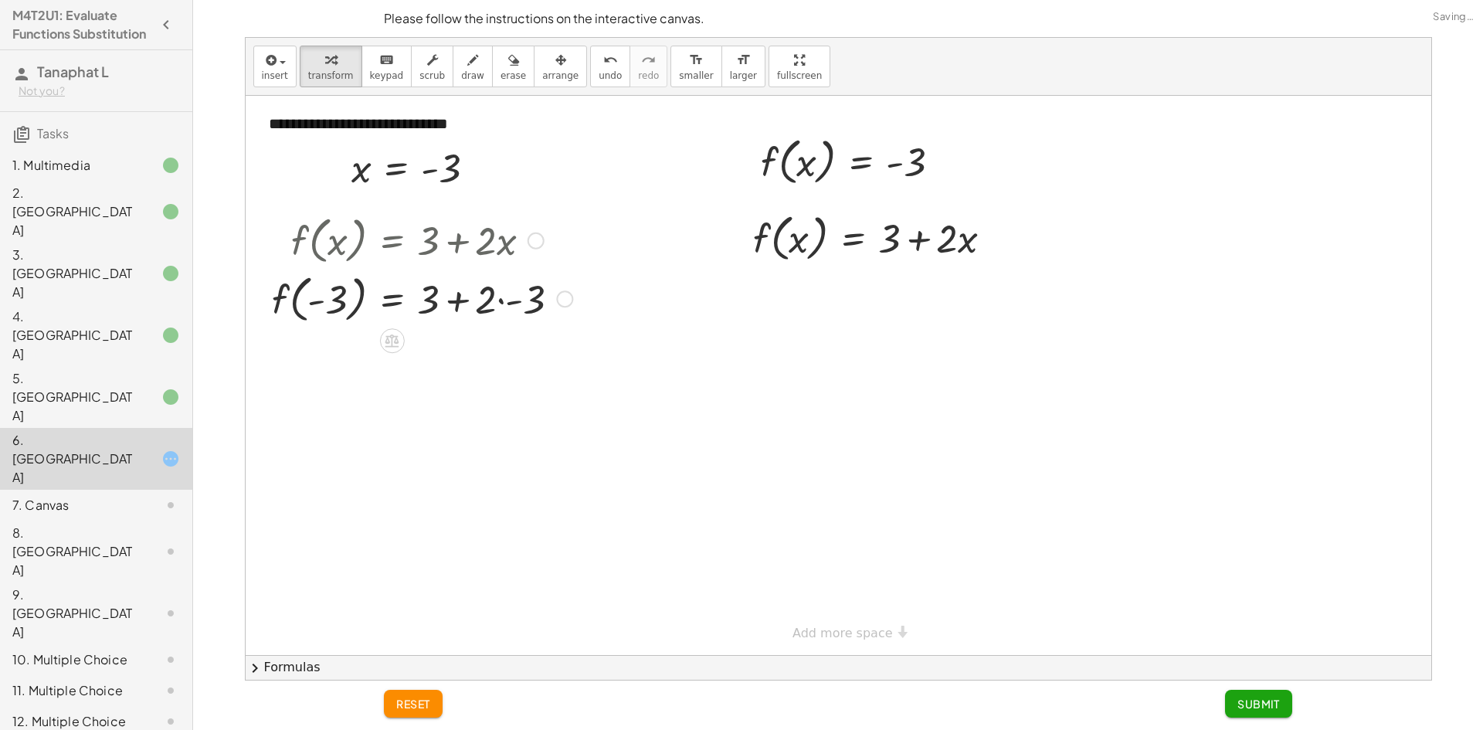
click at [507, 299] on div at bounding box center [422, 298] width 316 height 59
click at [460, 360] on div at bounding box center [422, 356] width 316 height 59
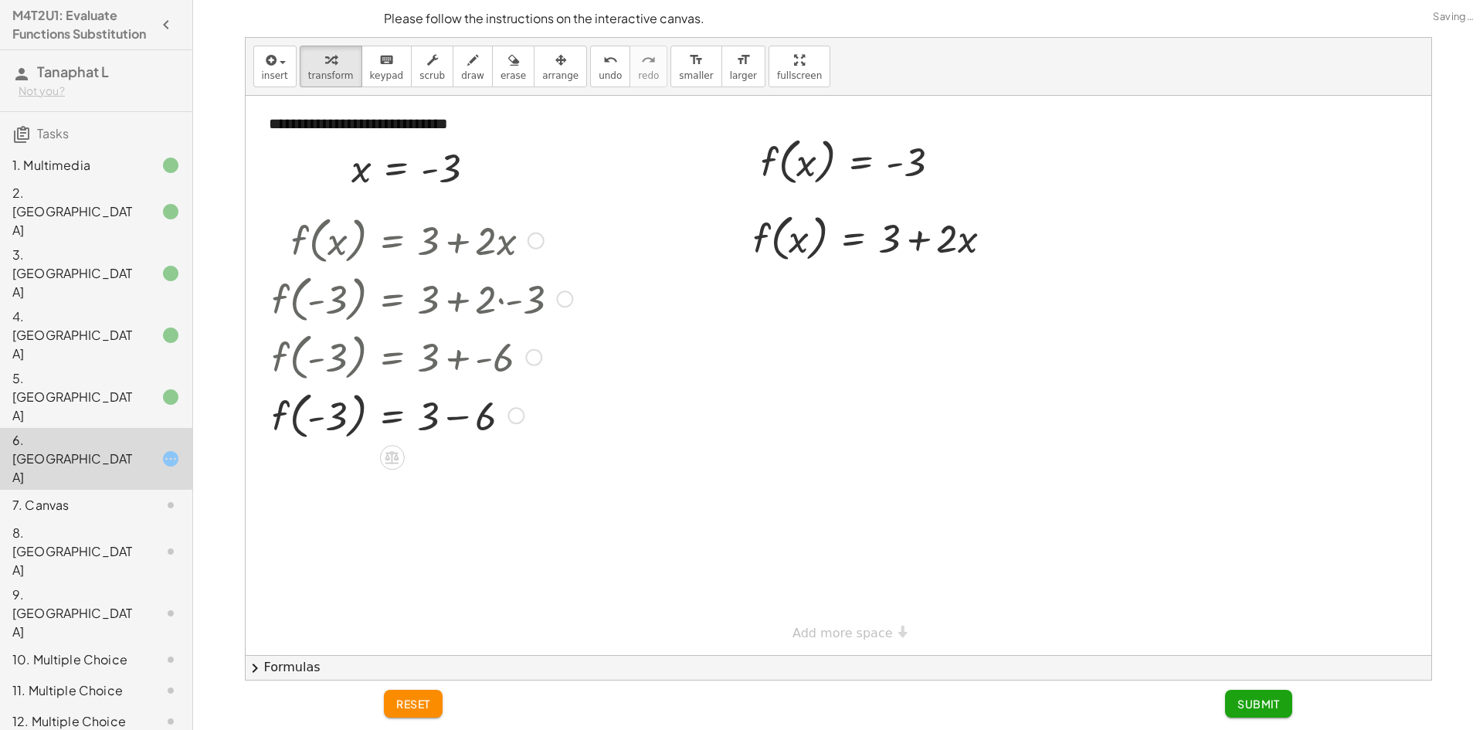
drag, startPoint x: 459, startPoint y: 414, endPoint x: 456, endPoint y: 422, distance: 8.3
click at [456, 421] on div at bounding box center [422, 414] width 316 height 59
click at [904, 243] on div at bounding box center [878, 237] width 267 height 59
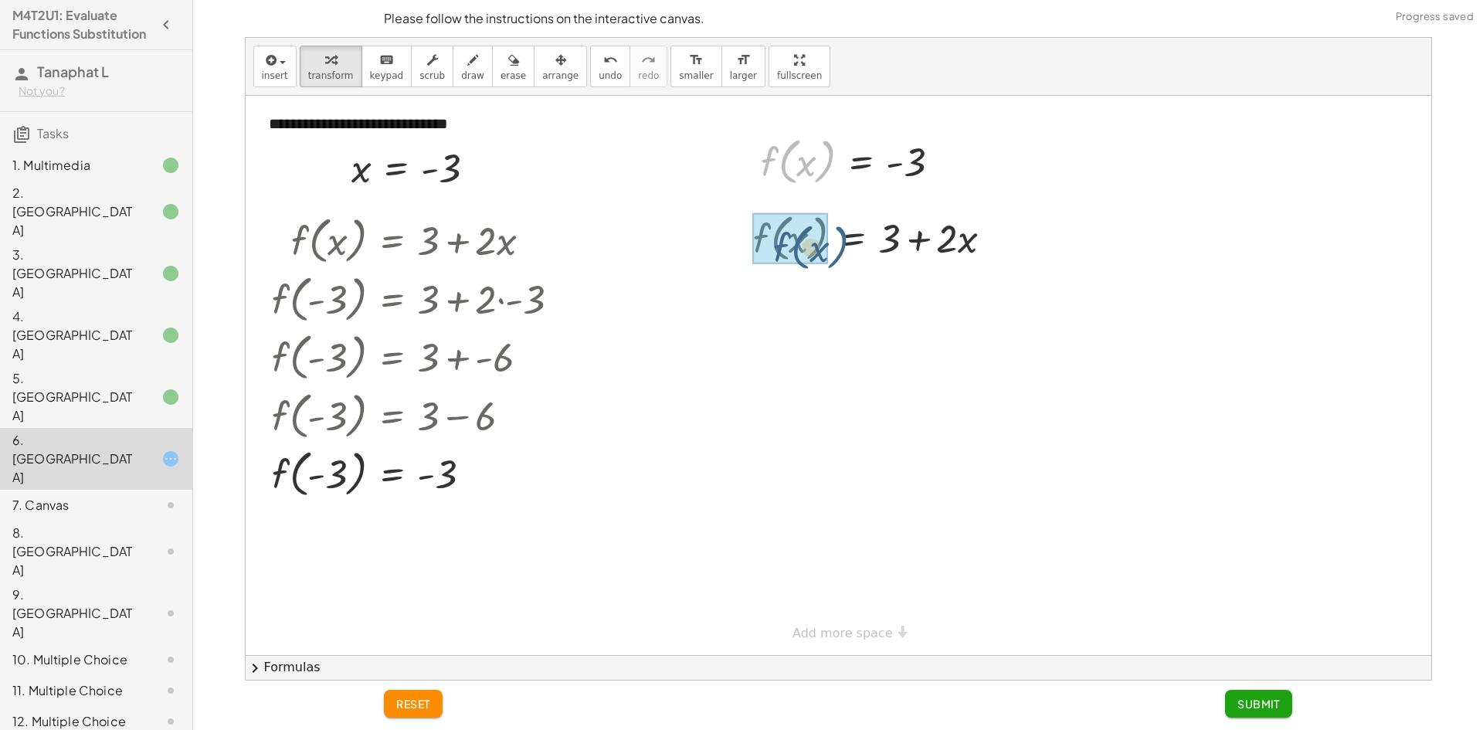
drag, startPoint x: 788, startPoint y: 168, endPoint x: 784, endPoint y: 253, distance: 85.0
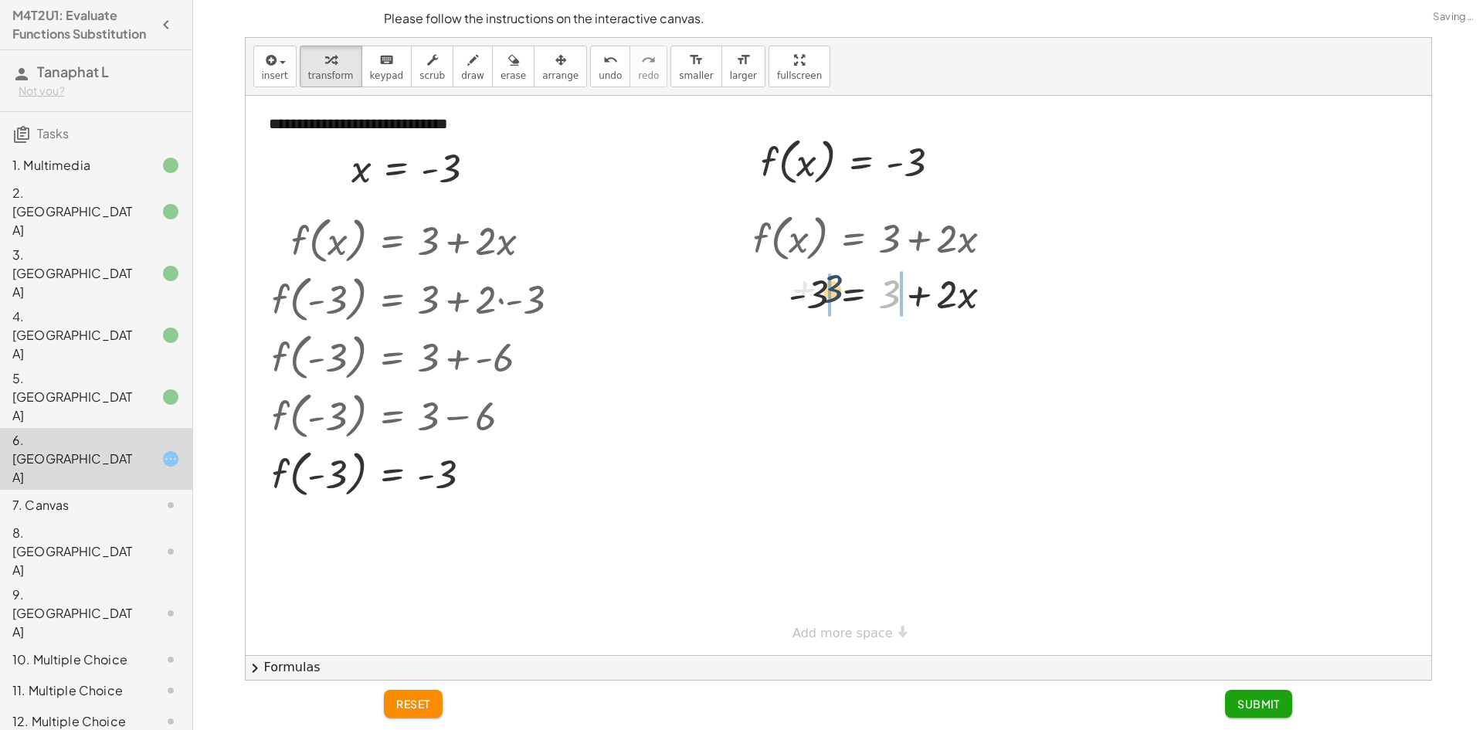
drag, startPoint x: 888, startPoint y: 304, endPoint x: 835, endPoint y: 300, distance: 53.5
click at [789, 348] on div at bounding box center [884, 345] width 360 height 53
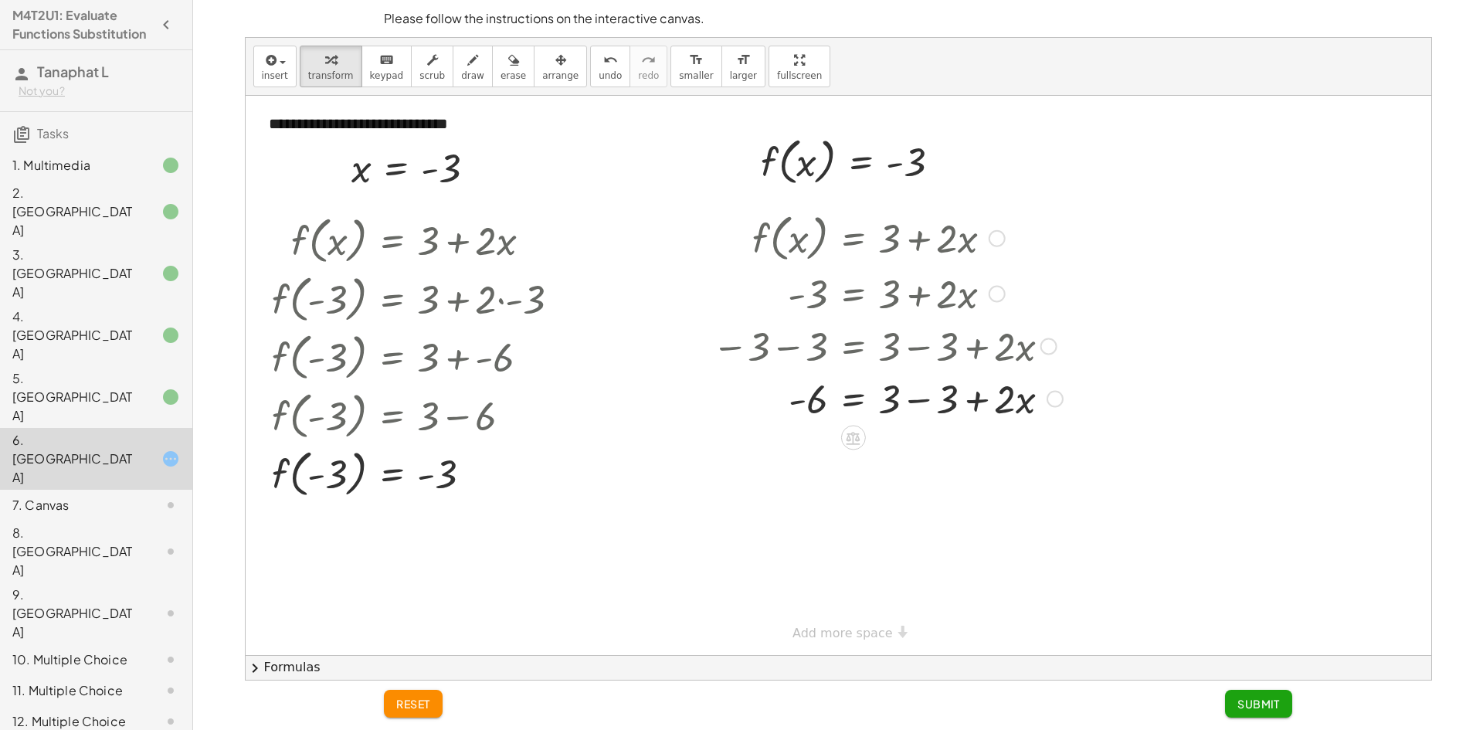
click at [912, 389] on div at bounding box center [887, 398] width 366 height 53
drag, startPoint x: 885, startPoint y: 405, endPoint x: 806, endPoint y: 437, distance: 85.6
drag, startPoint x: 818, startPoint y: 476, endPoint x: 815, endPoint y: 458, distance: 18.0
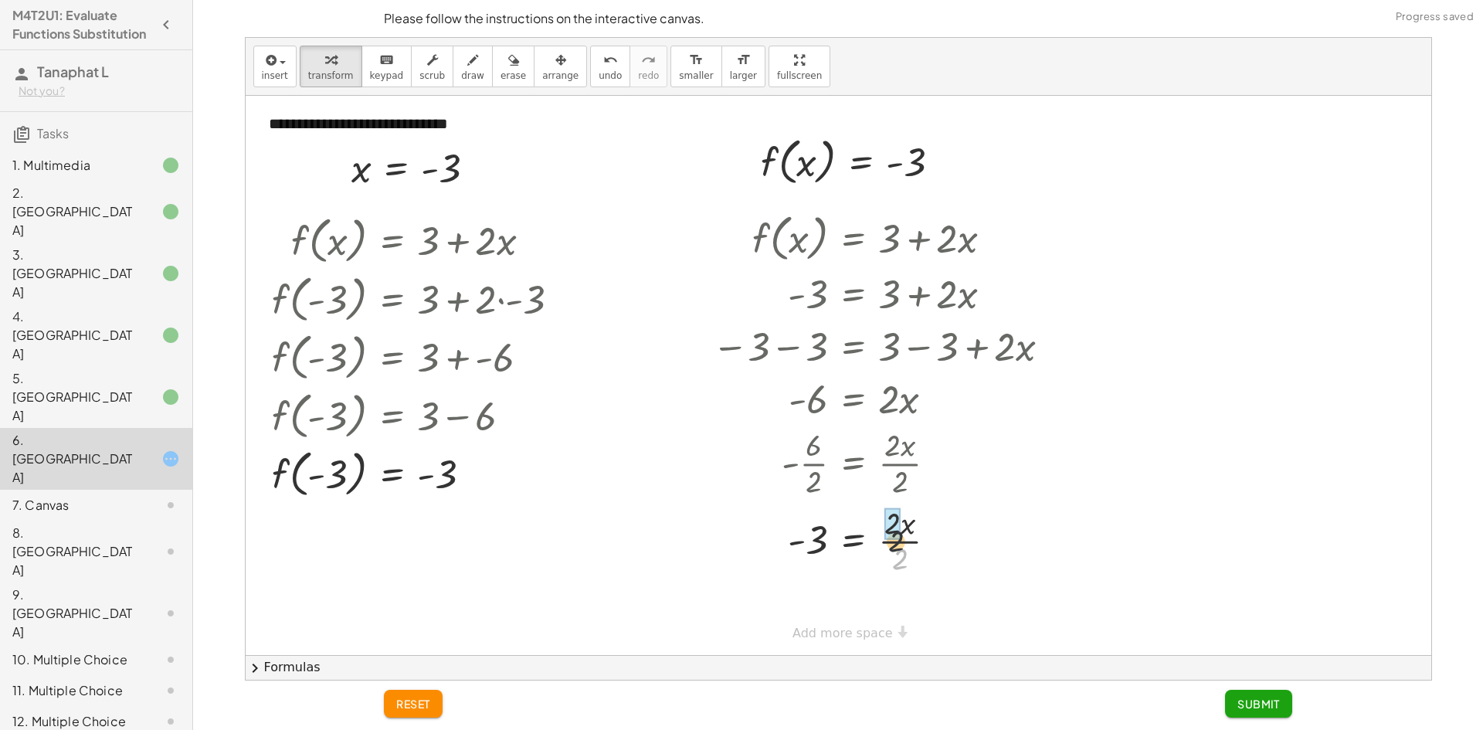
drag, startPoint x: 900, startPoint y: 561, endPoint x: 894, endPoint y: 538, distance: 23.8
click at [848, 633] on div "**********" at bounding box center [839, 655] width 1186 height 1118
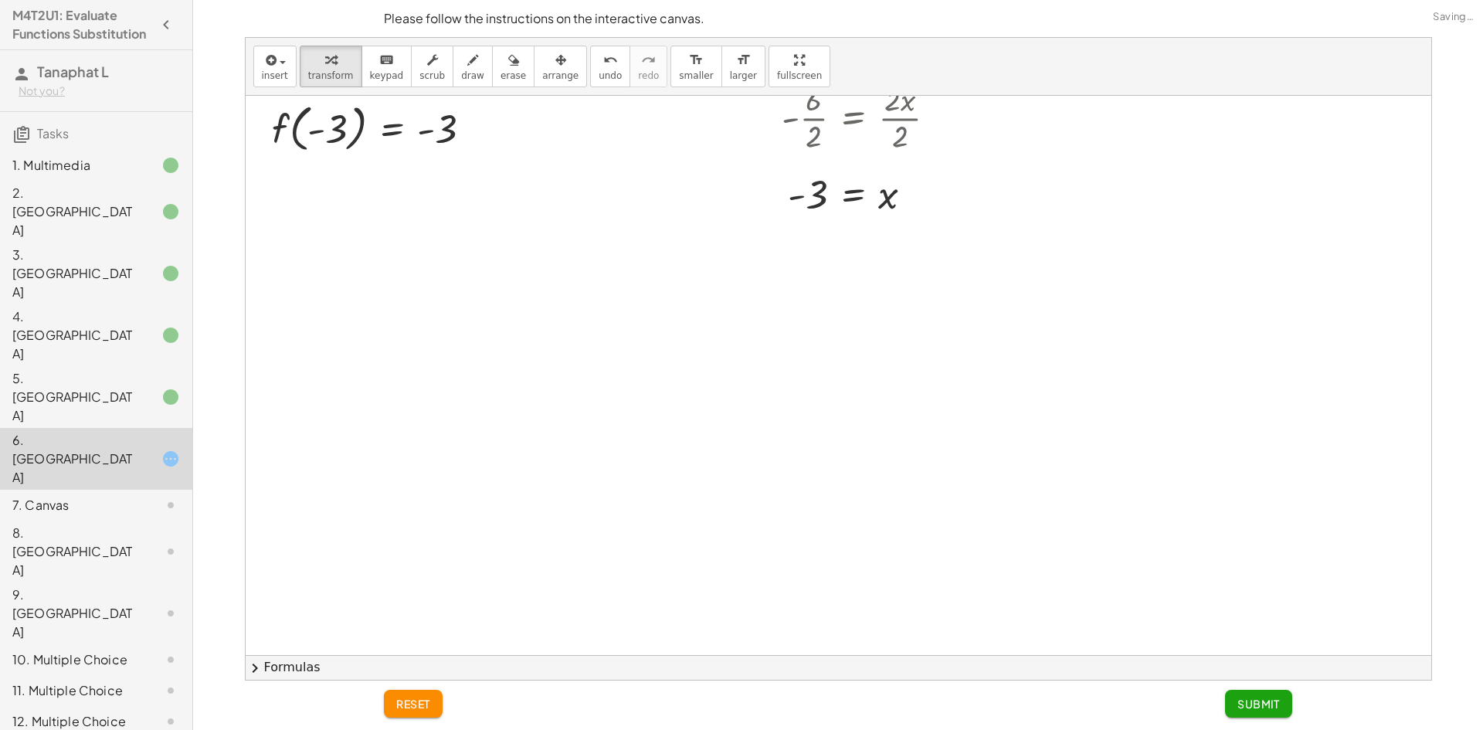
scroll to position [386, 0]
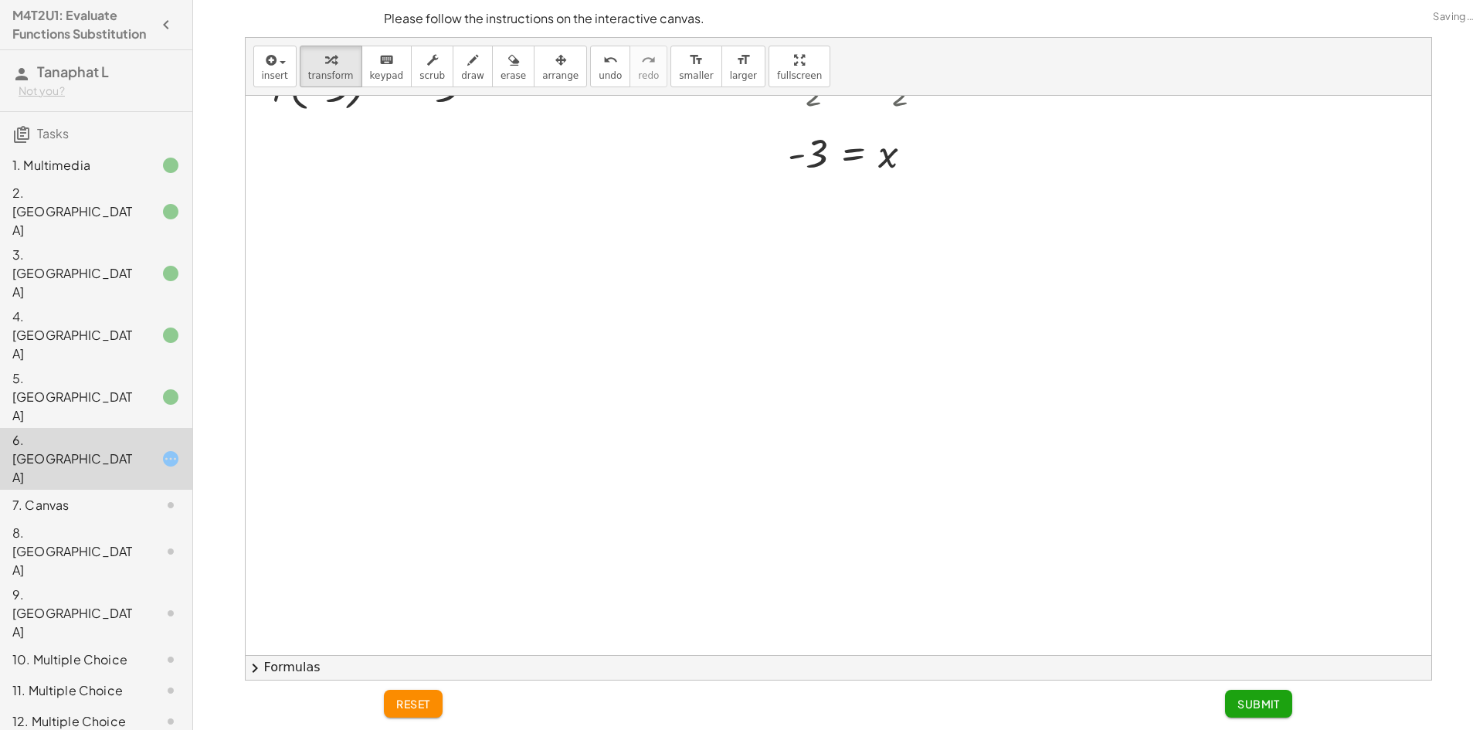
click at [1257, 704] on span "Submit" at bounding box center [1258, 704] width 42 height 14
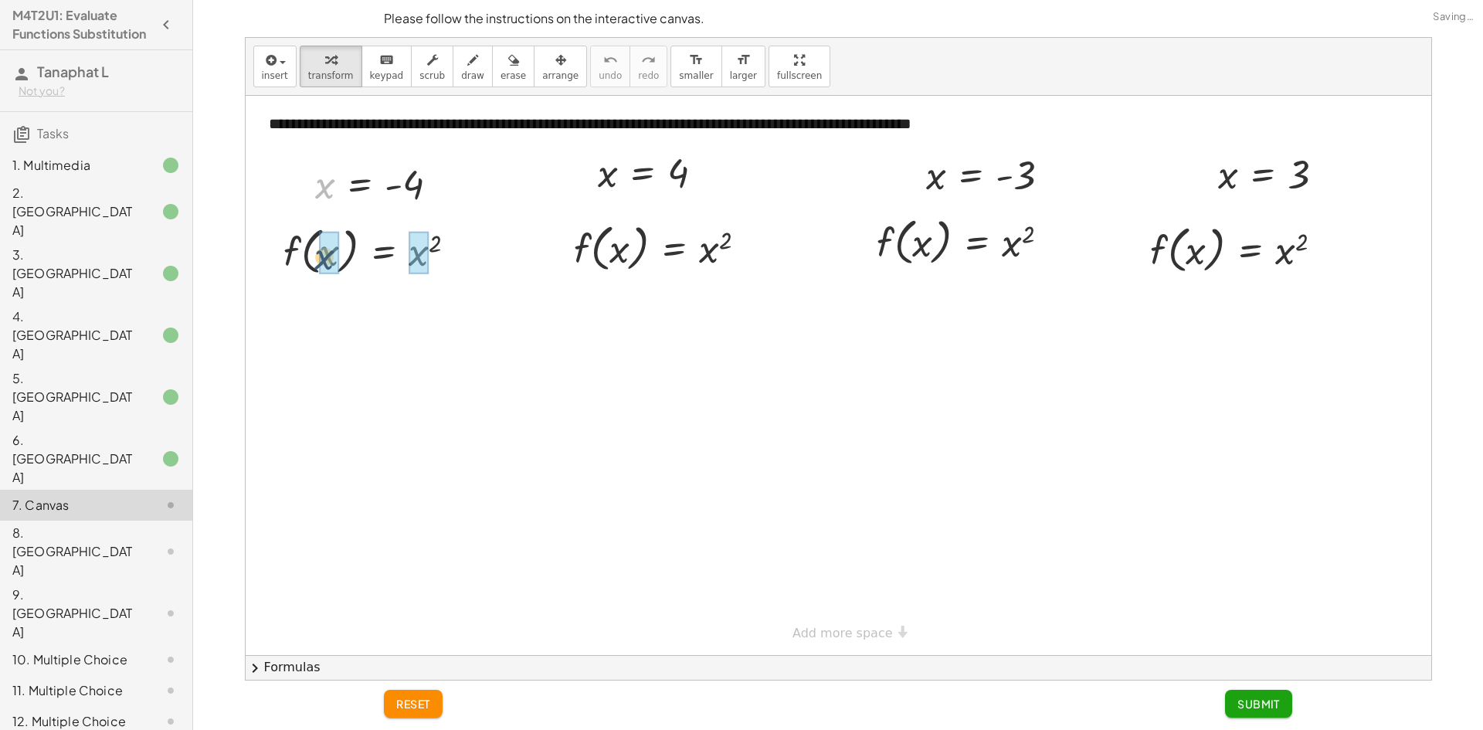
drag, startPoint x: 330, startPoint y: 188, endPoint x: 332, endPoint y: 265, distance: 76.5
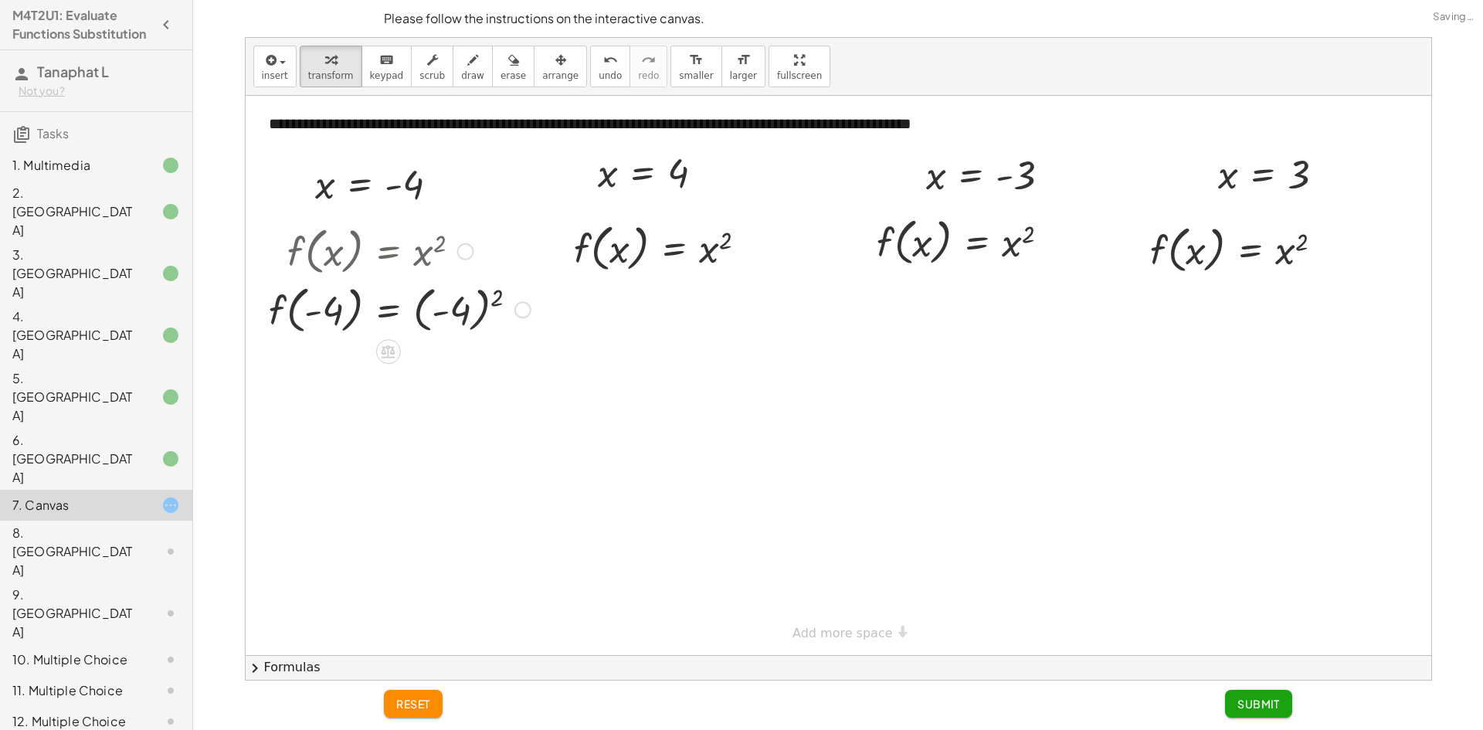
click at [473, 318] on div at bounding box center [399, 309] width 277 height 59
click at [473, 318] on div at bounding box center [372, 309] width 222 height 59
drag, startPoint x: 619, startPoint y: 171, endPoint x: 636, endPoint y: 247, distance: 78.5
click at [636, 247] on div "**********" at bounding box center [839, 375] width 1186 height 559
drag, startPoint x: 602, startPoint y: 175, endPoint x: 625, endPoint y: 253, distance: 80.4
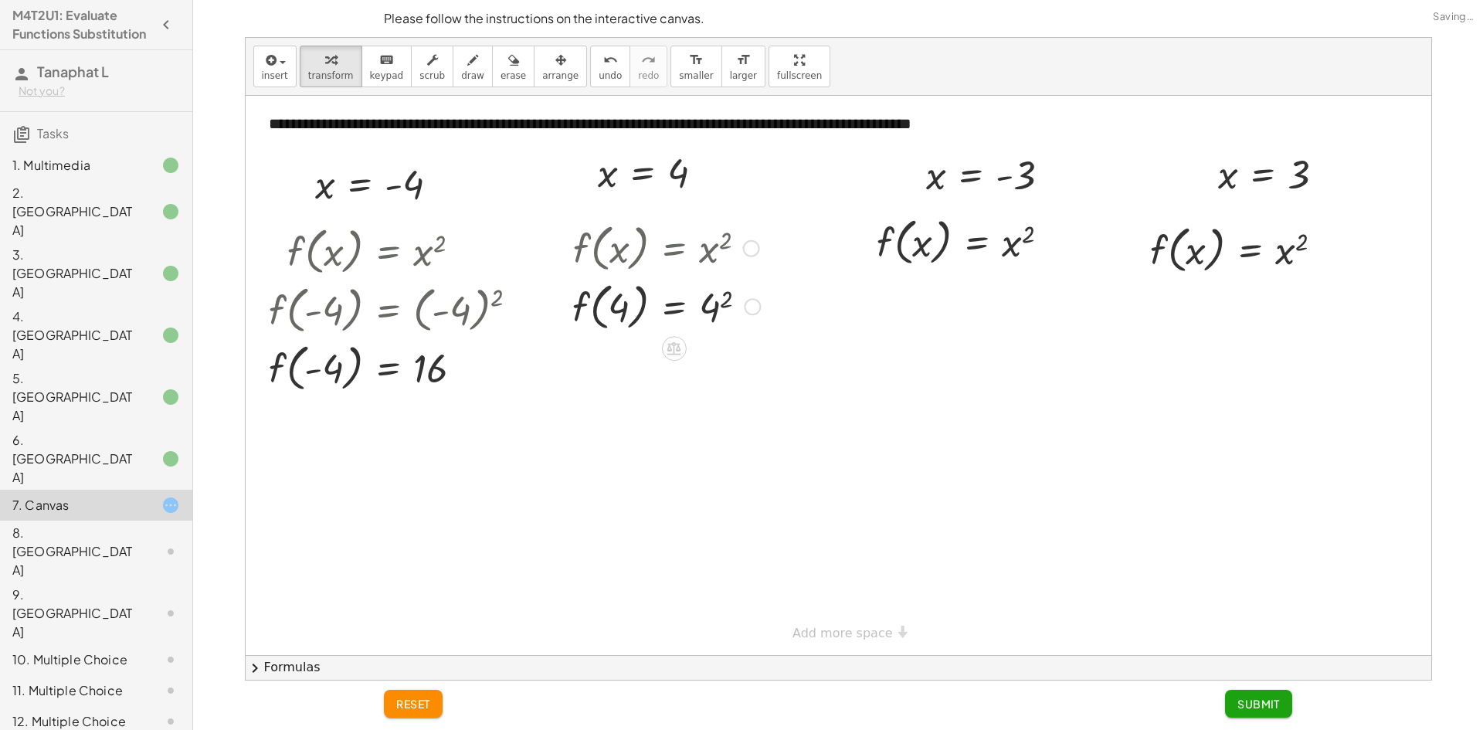
click at [707, 301] on div at bounding box center [666, 306] width 203 height 59
click at [707, 301] on div at bounding box center [667, 306] width 205 height 59
drag, startPoint x: 928, startPoint y: 171, endPoint x: 913, endPoint y: 252, distance: 82.6
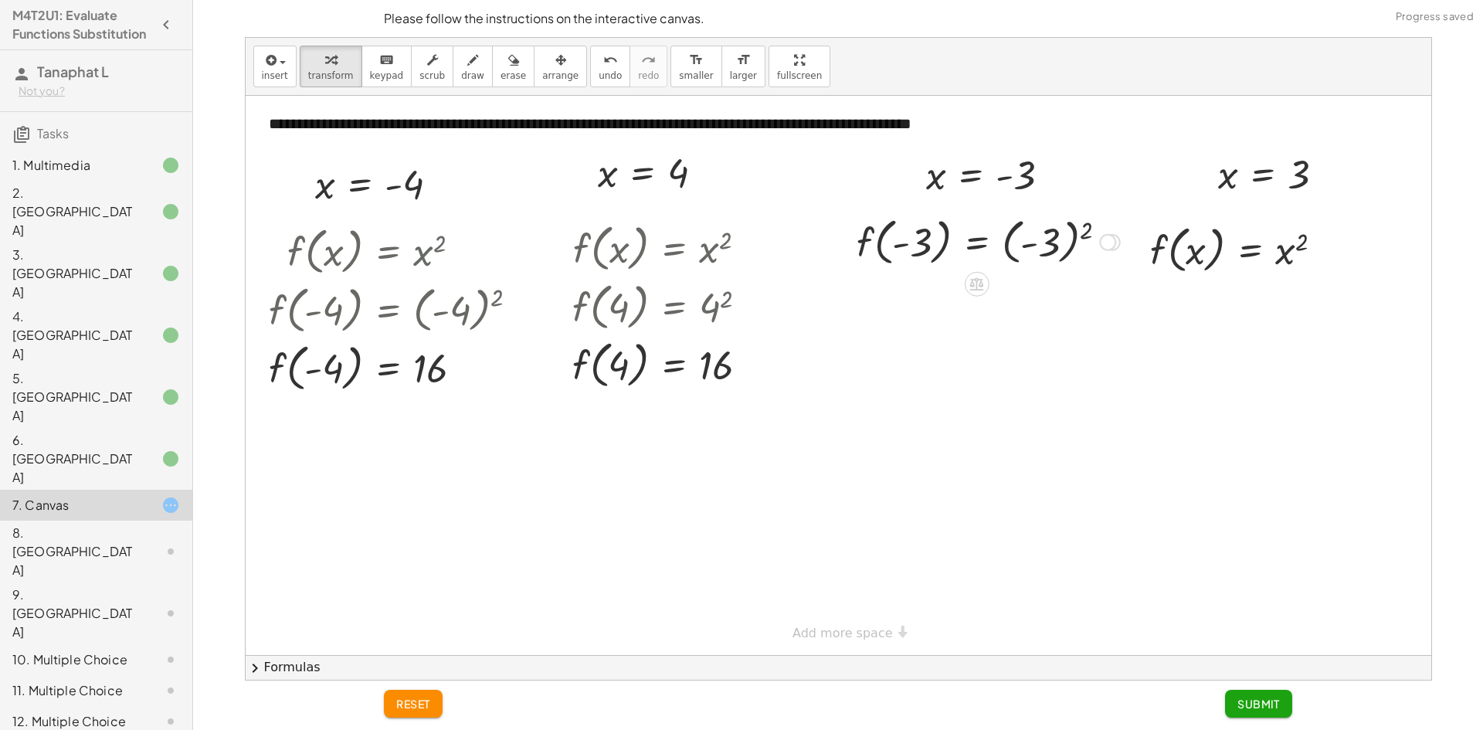
click at [1067, 249] on div at bounding box center [988, 241] width 279 height 59
click at [1067, 249] on div at bounding box center [839, 375] width 1186 height 559
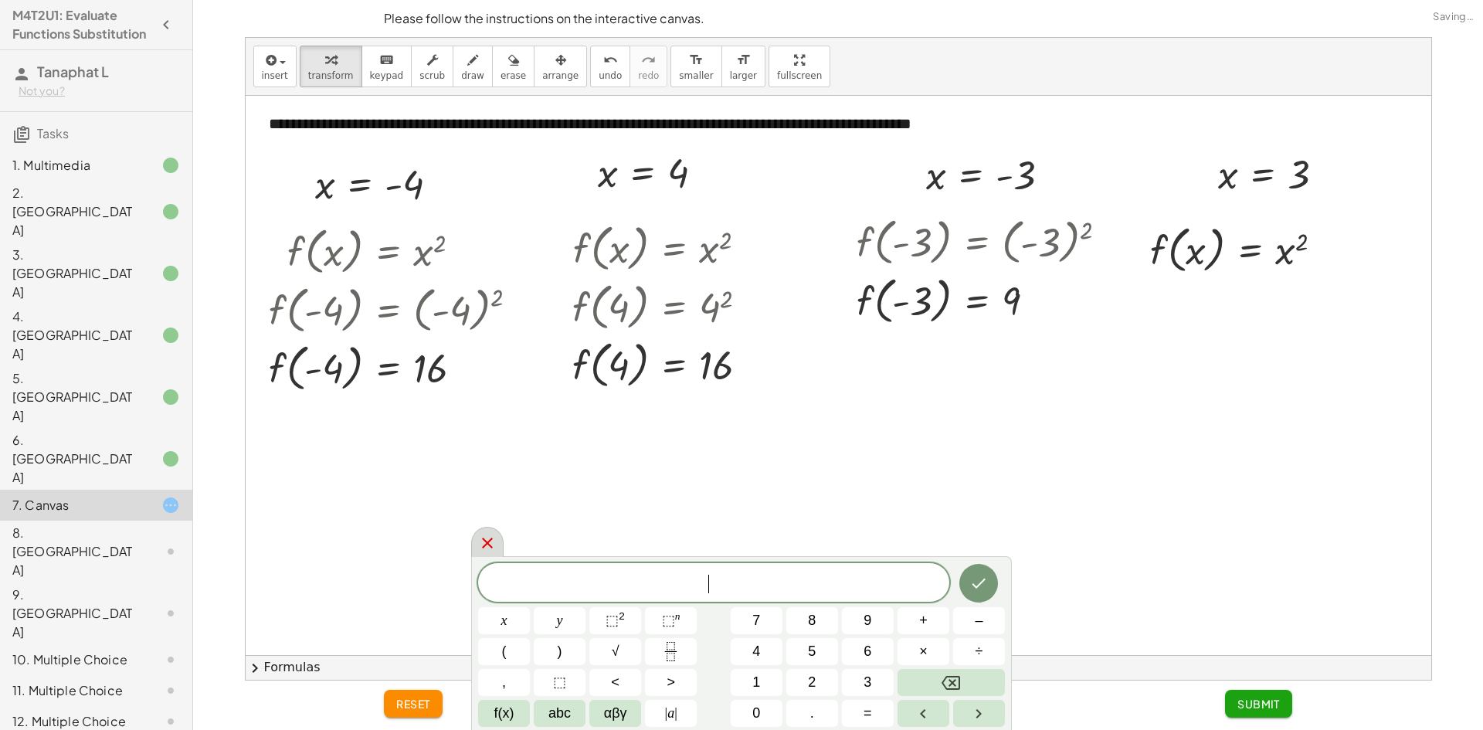
click at [481, 541] on icon at bounding box center [487, 543] width 19 height 19
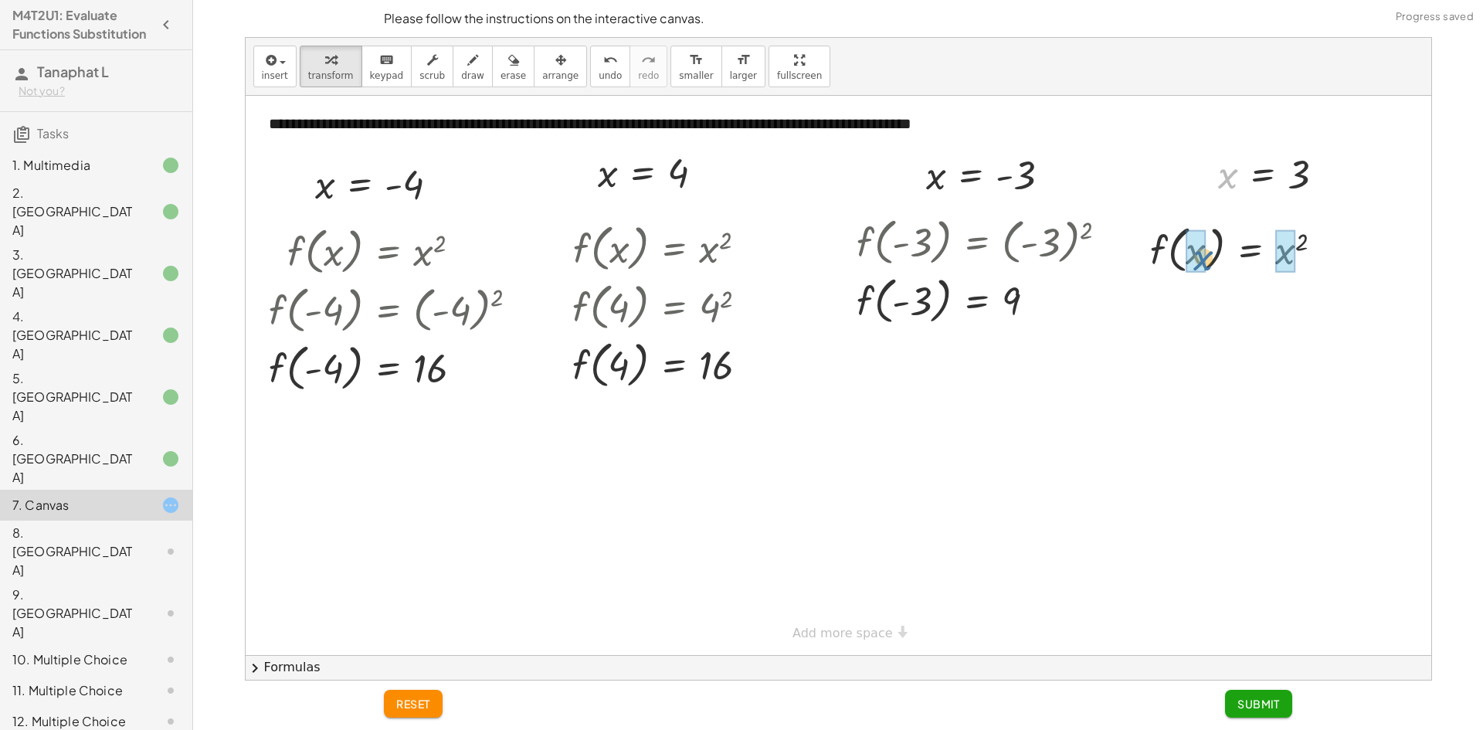
drag, startPoint x: 1227, startPoint y: 177, endPoint x: 1196, endPoint y: 261, distance: 89.7
click at [1289, 260] on div at bounding box center [1242, 248] width 205 height 59
click at [1289, 260] on div at bounding box center [1234, 248] width 189 height 59
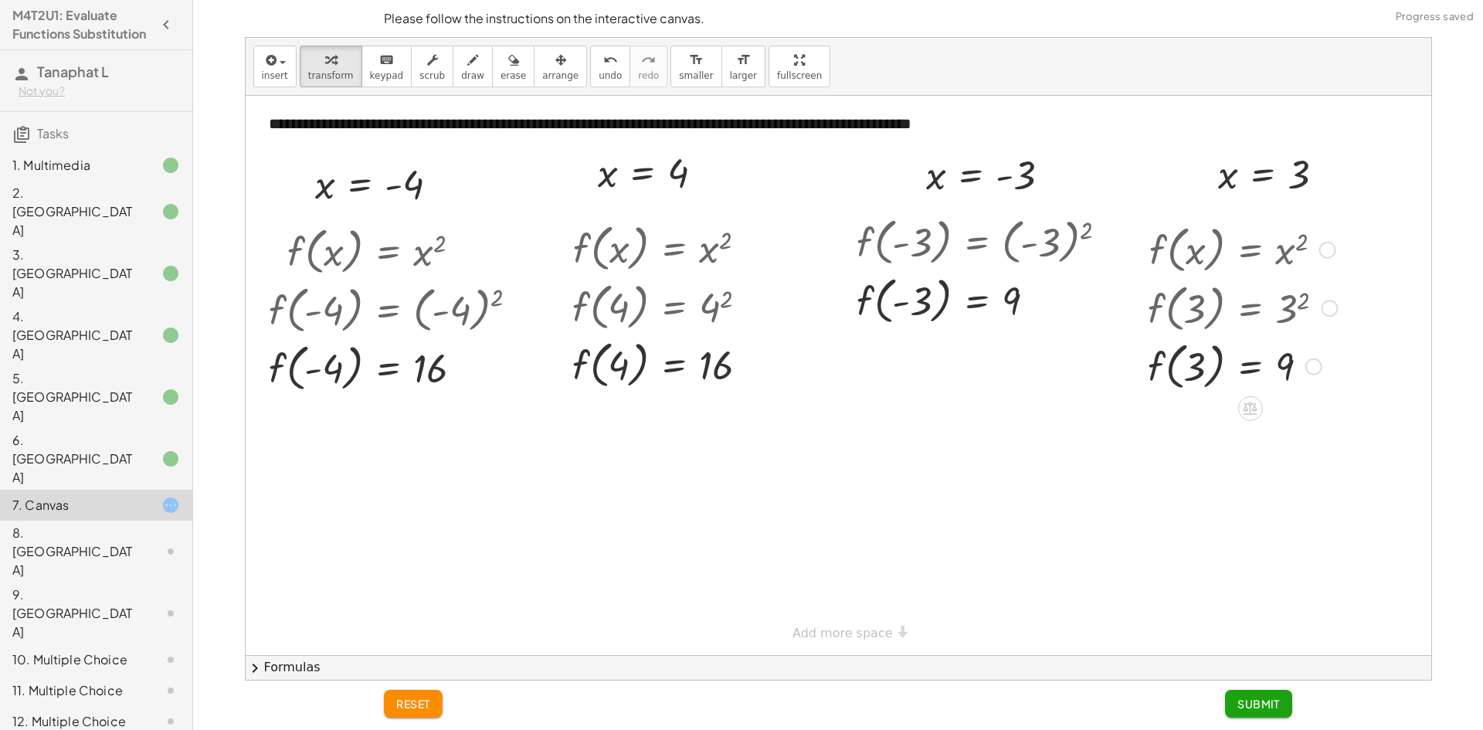
drag, startPoint x: 1309, startPoint y: 256, endPoint x: 1277, endPoint y: 452, distance: 198.7
click at [1298, 521] on div "**********" at bounding box center [839, 375] width 1186 height 559
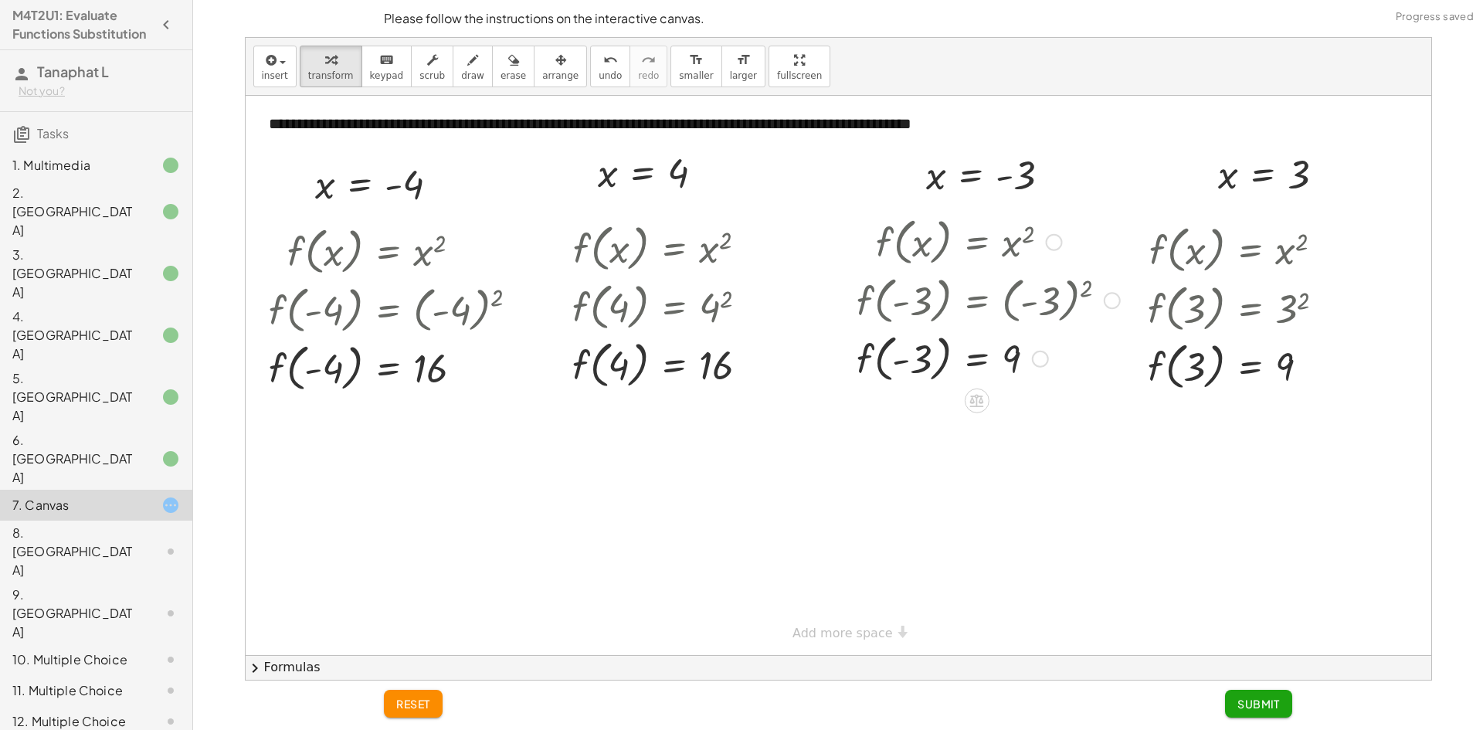
drag, startPoint x: 1040, startPoint y: 300, endPoint x: 1040, endPoint y: 494, distance: 193.9
click at [1040, 496] on div "**********" at bounding box center [839, 375] width 1186 height 559
click at [1260, 699] on span "Submit" at bounding box center [1258, 704] width 42 height 14
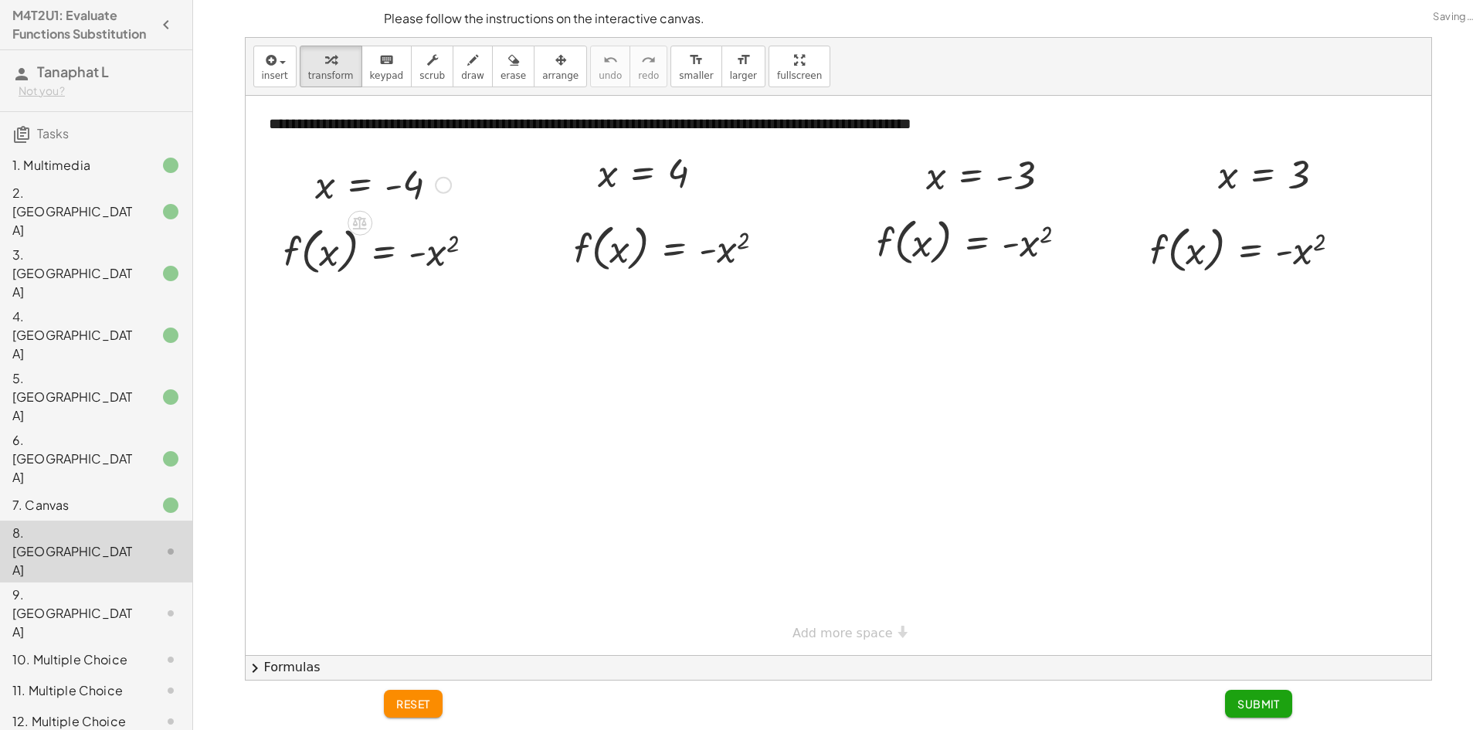
click at [0, 0] on div at bounding box center [0, 0] width 0 height 0
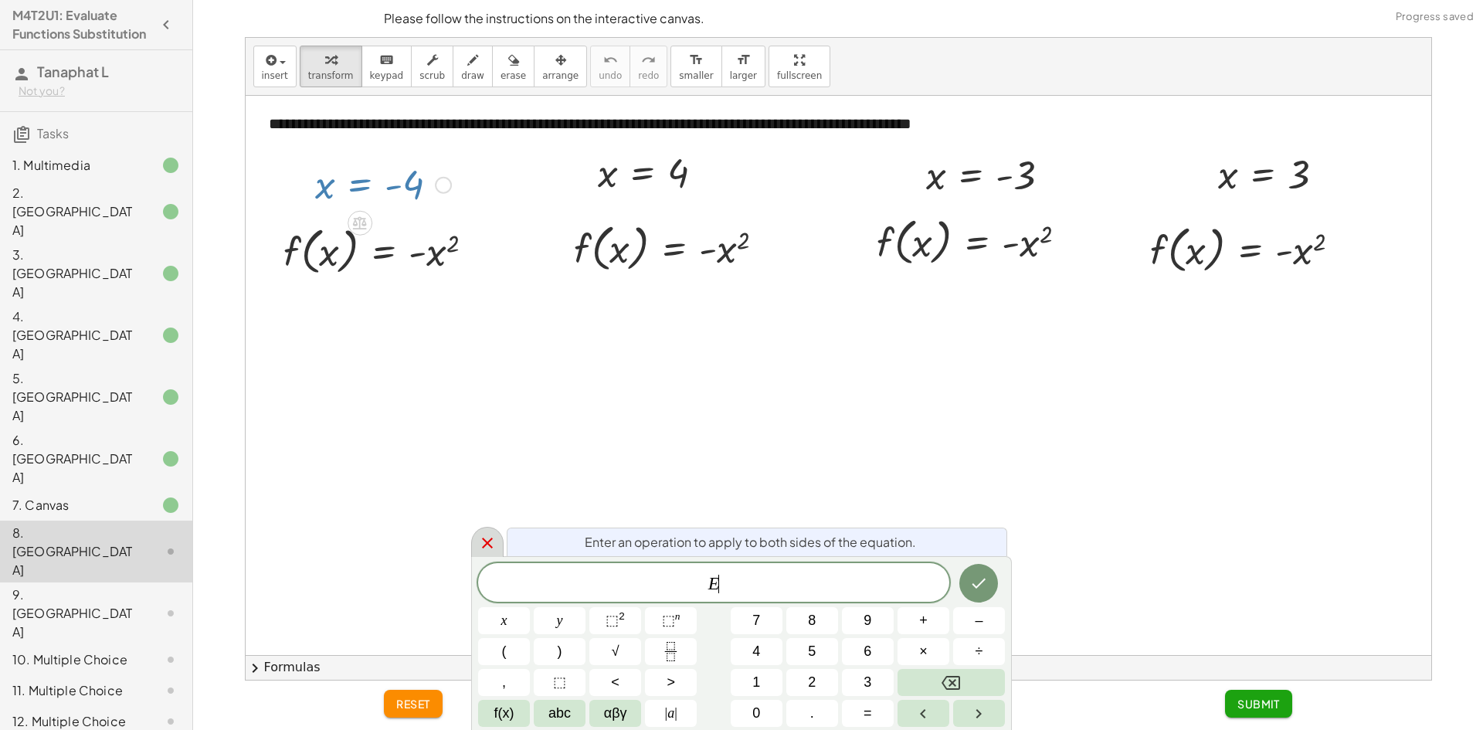
click at [480, 532] on div at bounding box center [487, 542] width 32 height 30
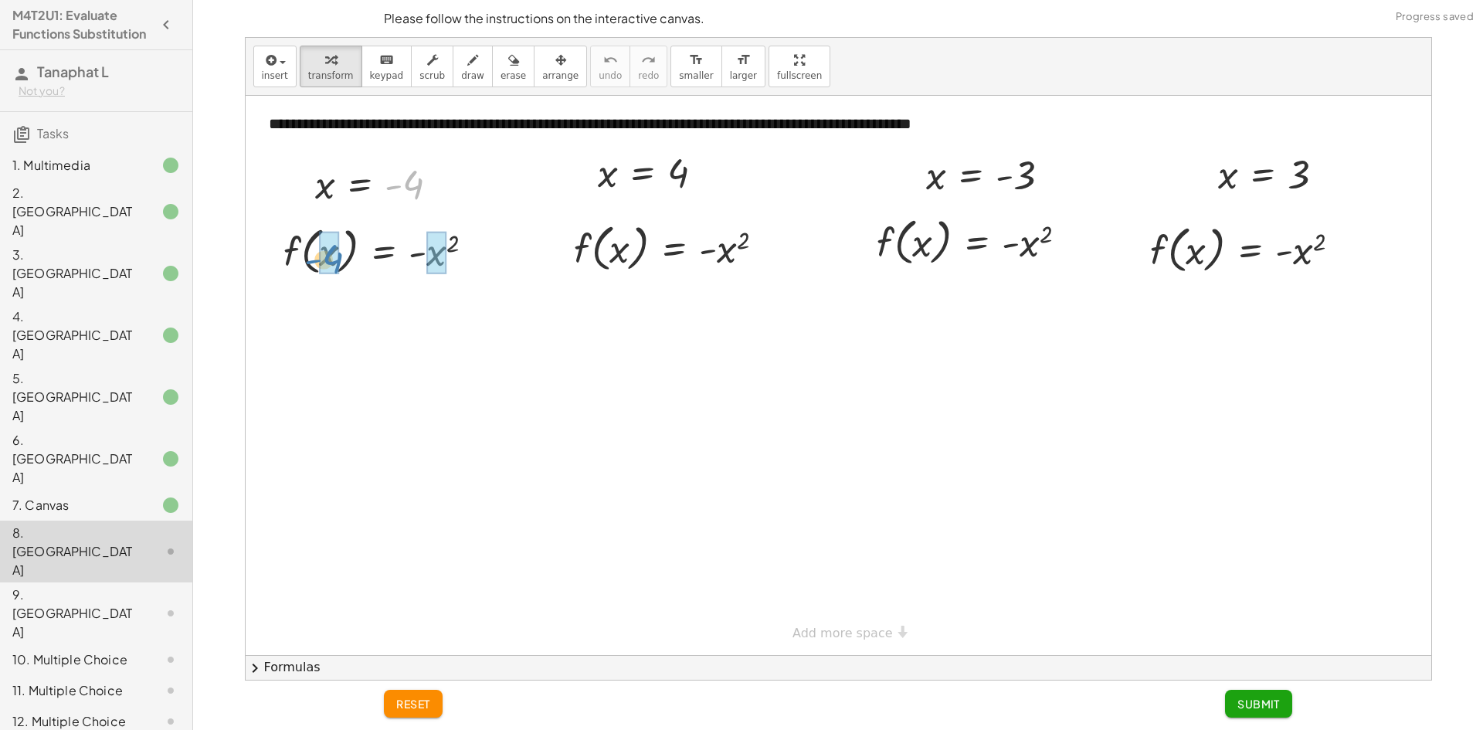
drag, startPoint x: 411, startPoint y: 178, endPoint x: 331, endPoint y: 253, distance: 109.8
click at [487, 253] on div at bounding box center [408, 250] width 295 height 59
click at [388, 252] on div "f ( , ) = - 2 - 4 ( - 4 )" at bounding box center [388, 252] width 0 height 0
click at [443, 263] on div at bounding box center [380, 250] width 239 height 59
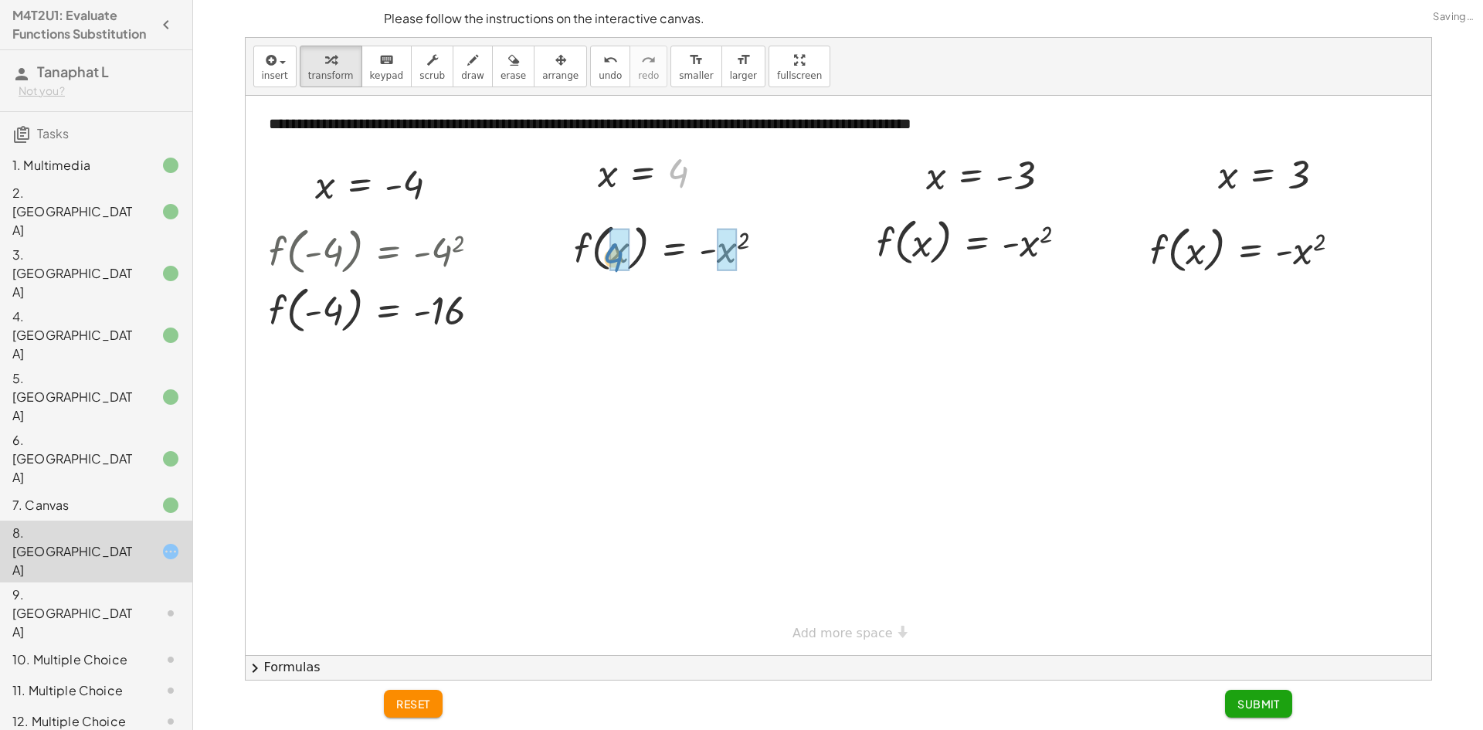
drag, startPoint x: 677, startPoint y: 166, endPoint x: 612, endPoint y: 251, distance: 106.9
click at [732, 308] on div at bounding box center [675, 306] width 221 height 59
click at [732, 308] on div at bounding box center [676, 306] width 222 height 59
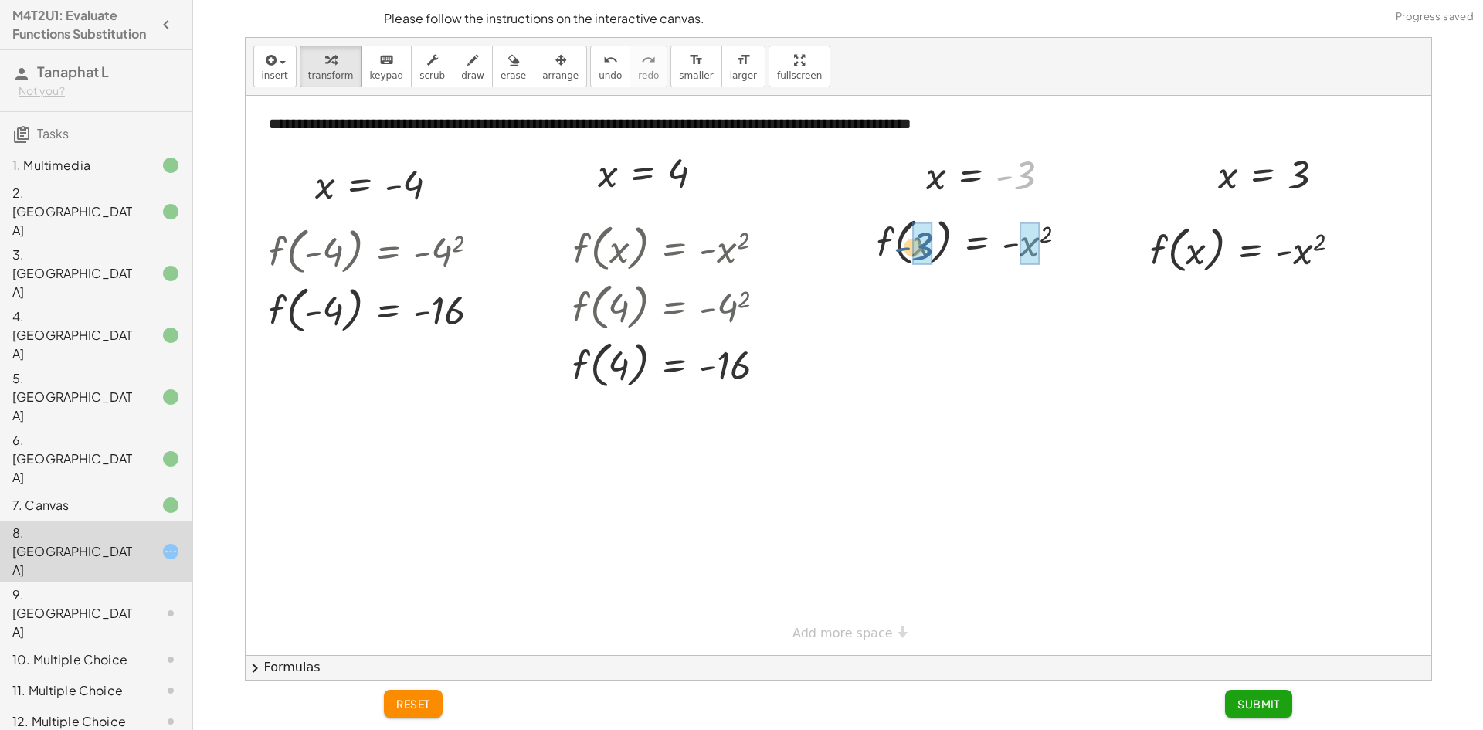
drag, startPoint x: 1024, startPoint y: 176, endPoint x: 921, endPoint y: 248, distance: 126.0
click at [1081, 257] on div at bounding box center [997, 241] width 297 height 59
click at [1081, 257] on div at bounding box center [839, 375] width 1186 height 559
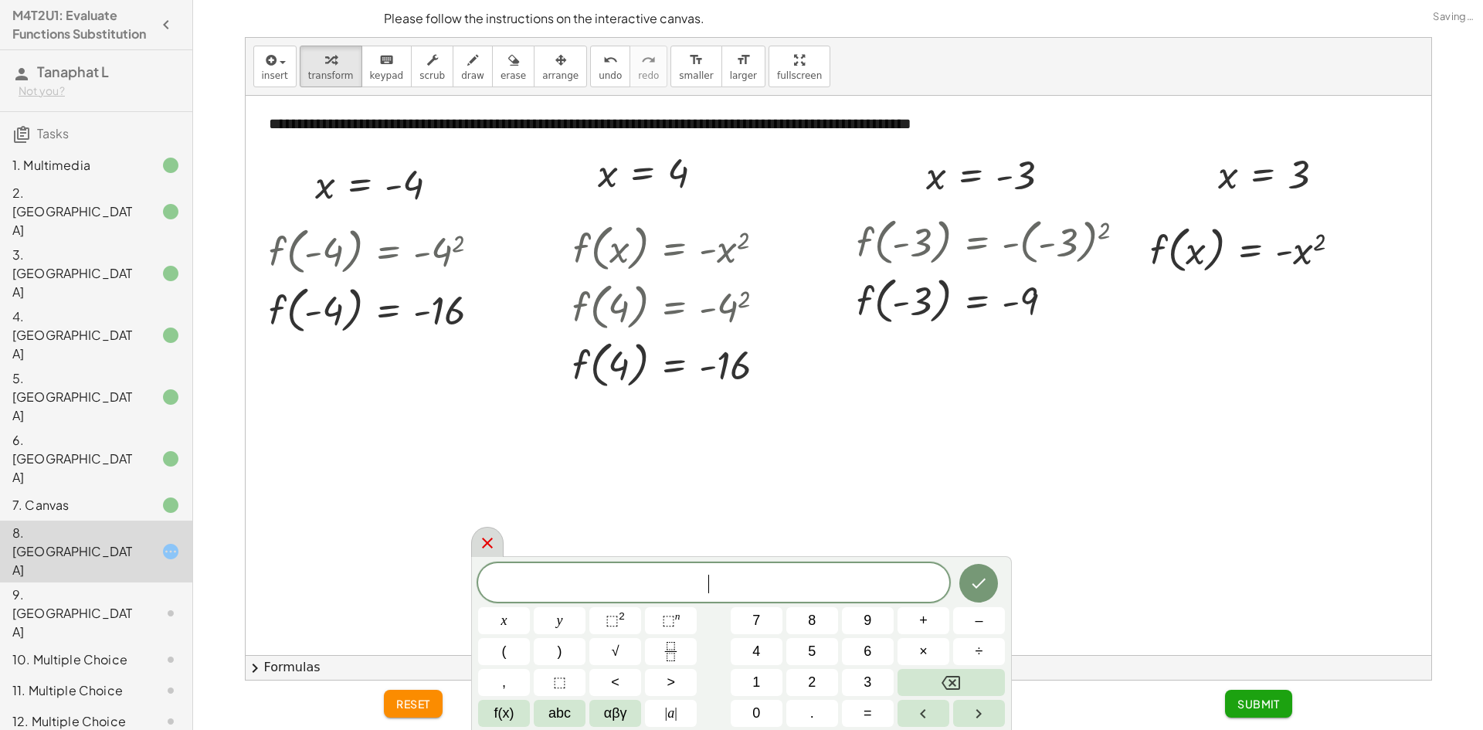
click at [492, 542] on icon at bounding box center [487, 543] width 19 height 19
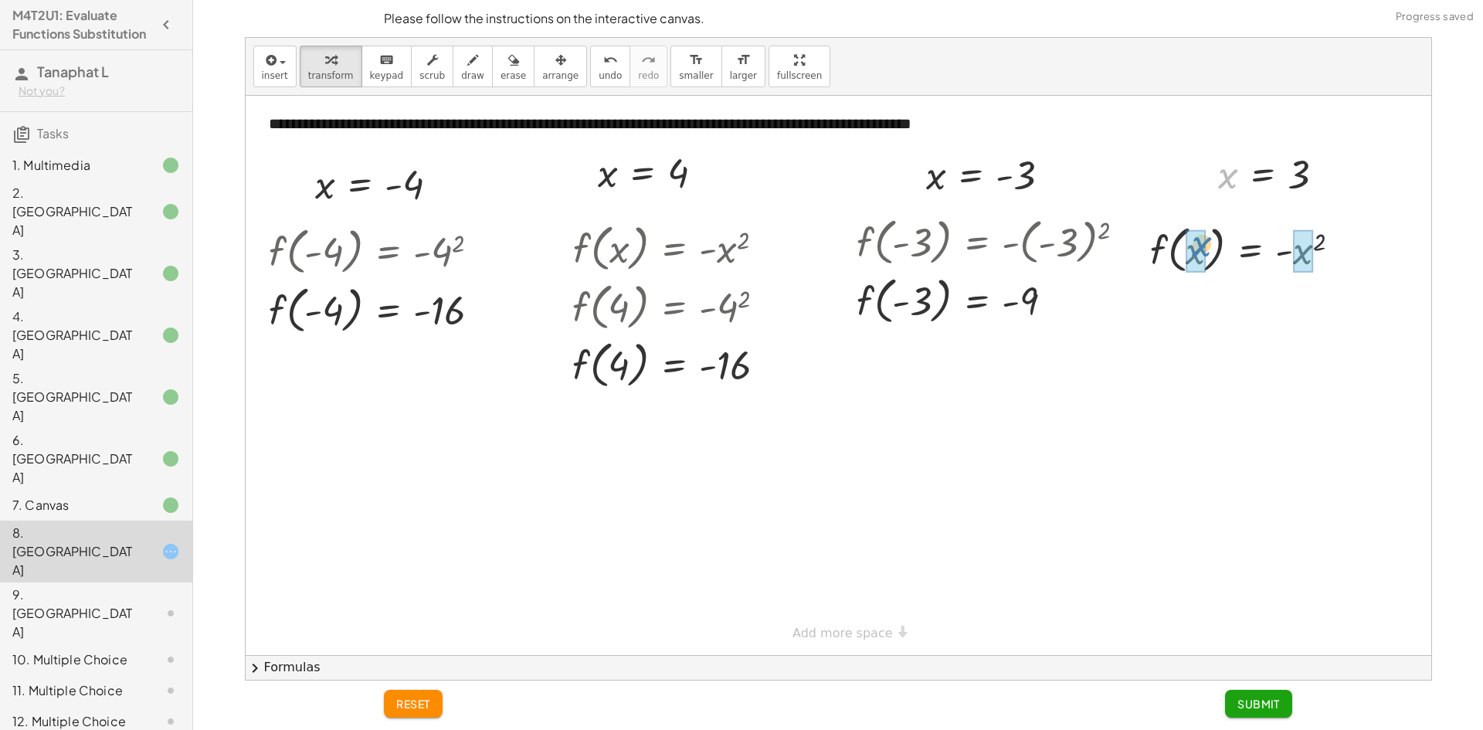
drag, startPoint x: 1231, startPoint y: 178, endPoint x: 1204, endPoint y: 250, distance: 76.7
click at [1307, 247] on div at bounding box center [1251, 248] width 222 height 59
click at [1307, 247] on div at bounding box center [1243, 248] width 207 height 59
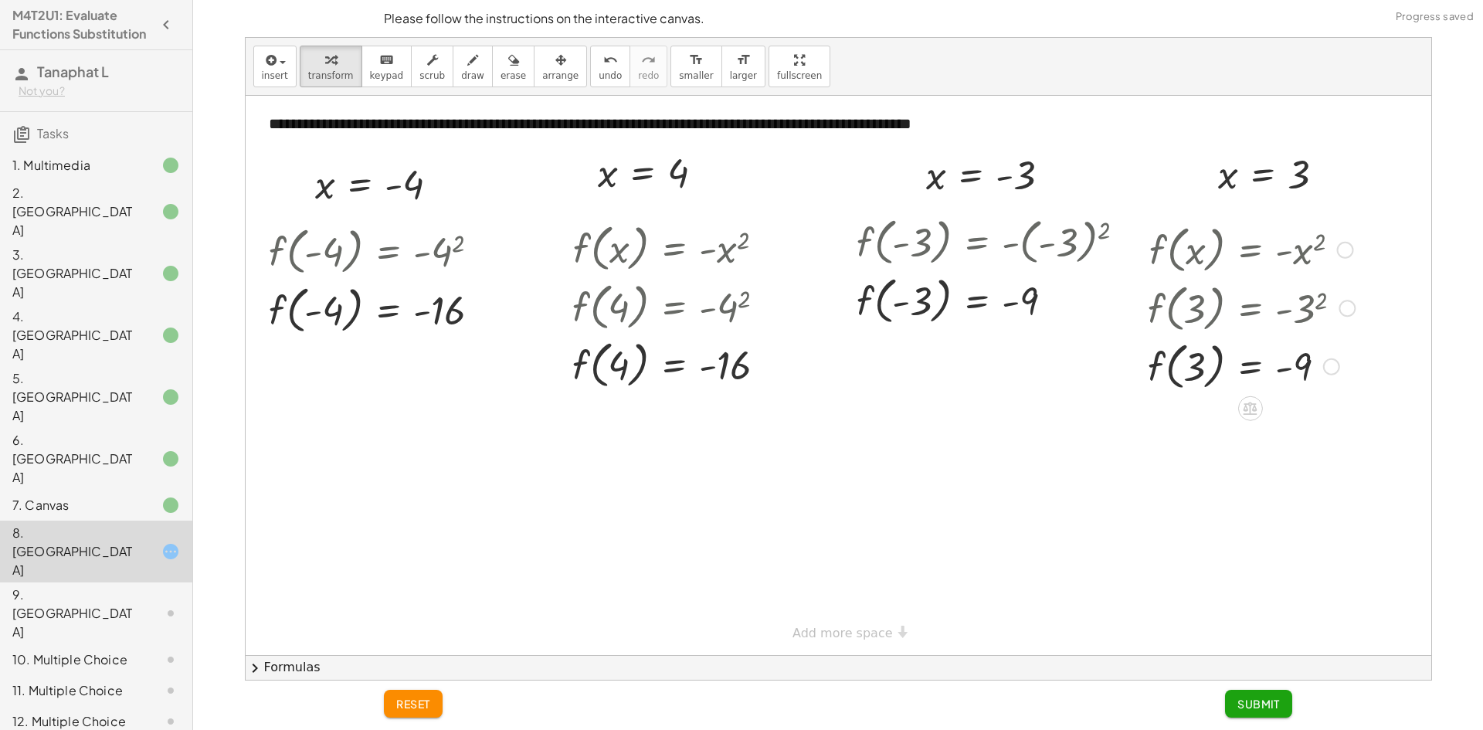
drag, startPoint x: 1328, startPoint y: 251, endPoint x: 1318, endPoint y: 561, distance: 310.7
click at [1318, 561] on div "**********" at bounding box center [839, 375] width 1186 height 559
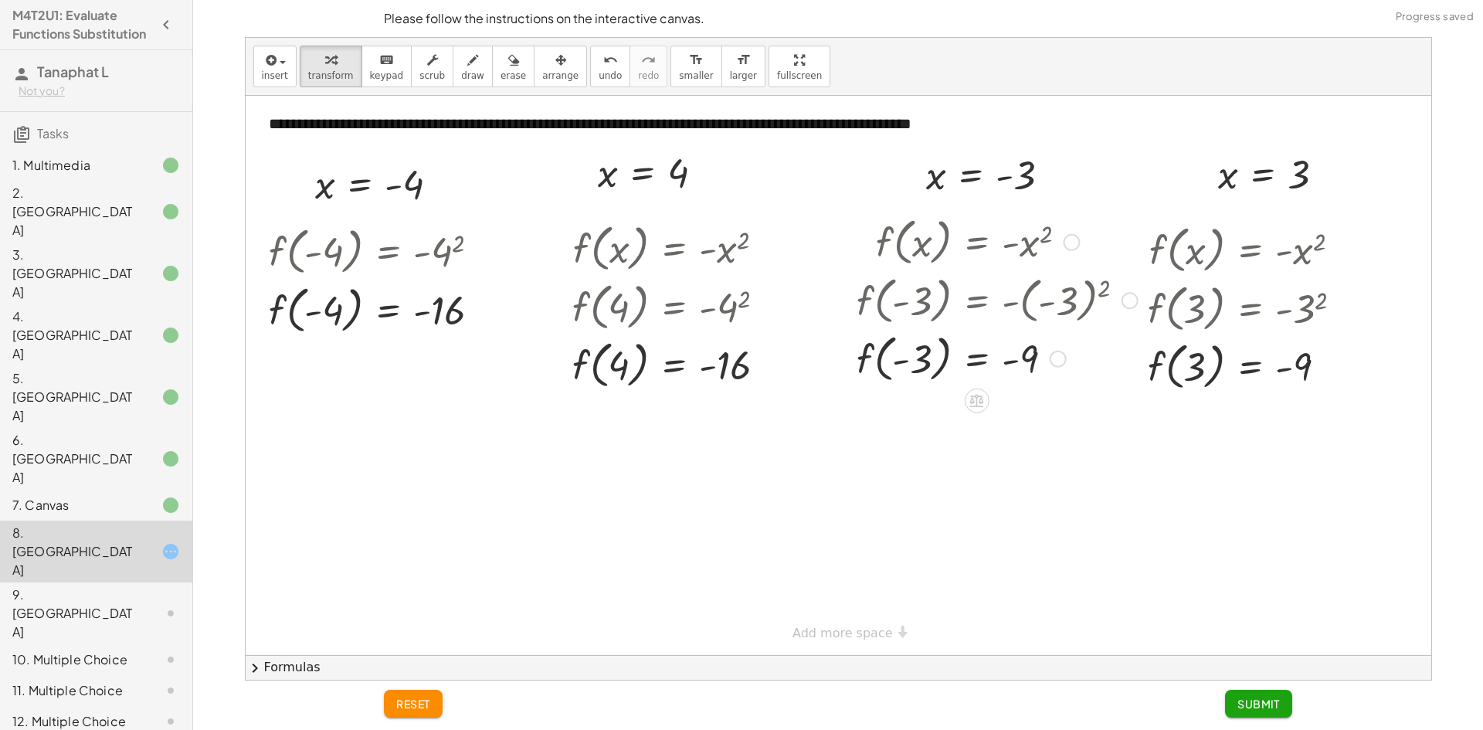
drag, startPoint x: 1123, startPoint y: 241, endPoint x: 1067, endPoint y: 507, distance: 272.2
click at [1067, 507] on div "**********" at bounding box center [839, 375] width 1186 height 559
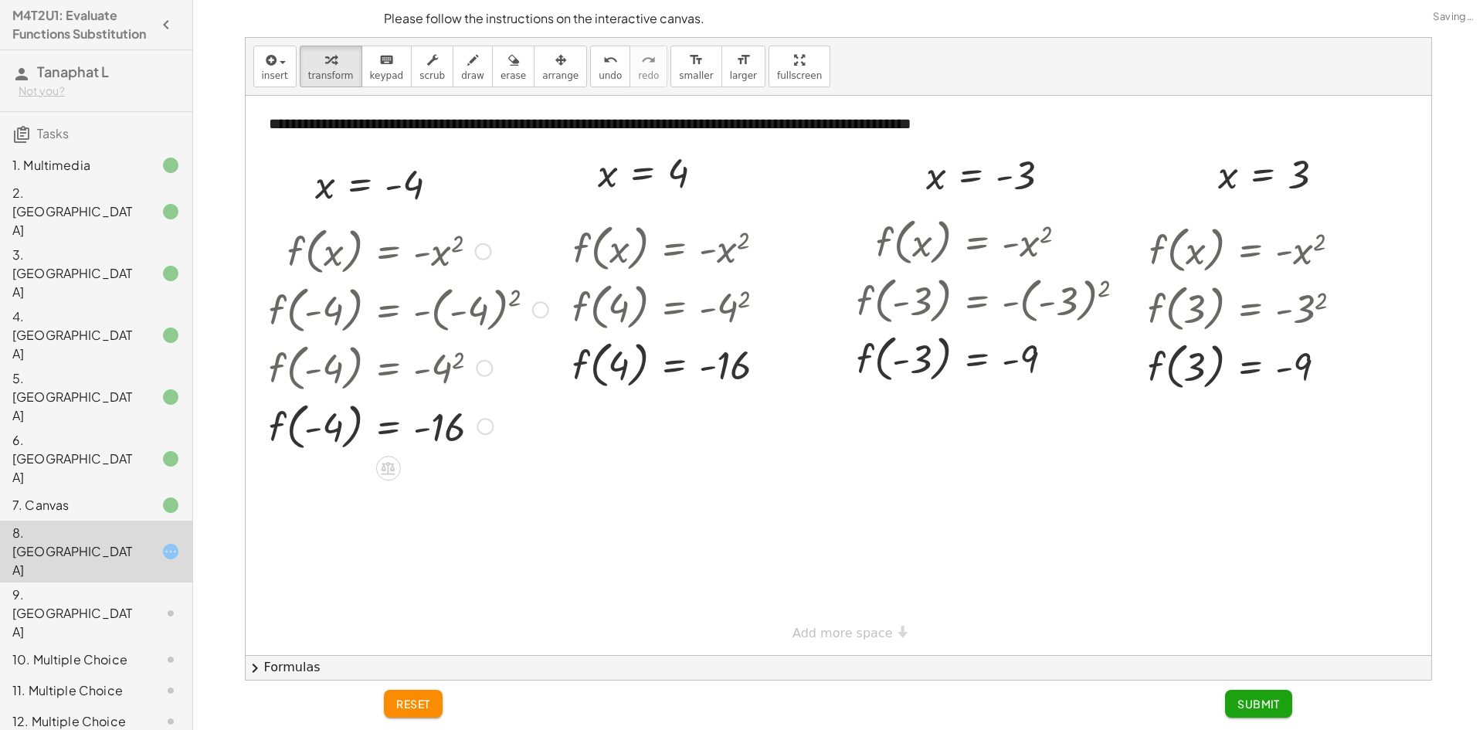
drag, startPoint x: 483, startPoint y: 250, endPoint x: 507, endPoint y: 438, distance: 189.3
click at [0, 0] on div "f ( , x ) = - x 2 f ( , - 4 ) = - ( - 4 ) 2 f ( , - 4 ) = - 4 2 f ( , ) = - - 4…" at bounding box center [0, 0] width 0 height 0
click at [1262, 714] on button "Submit" at bounding box center [1258, 704] width 67 height 28
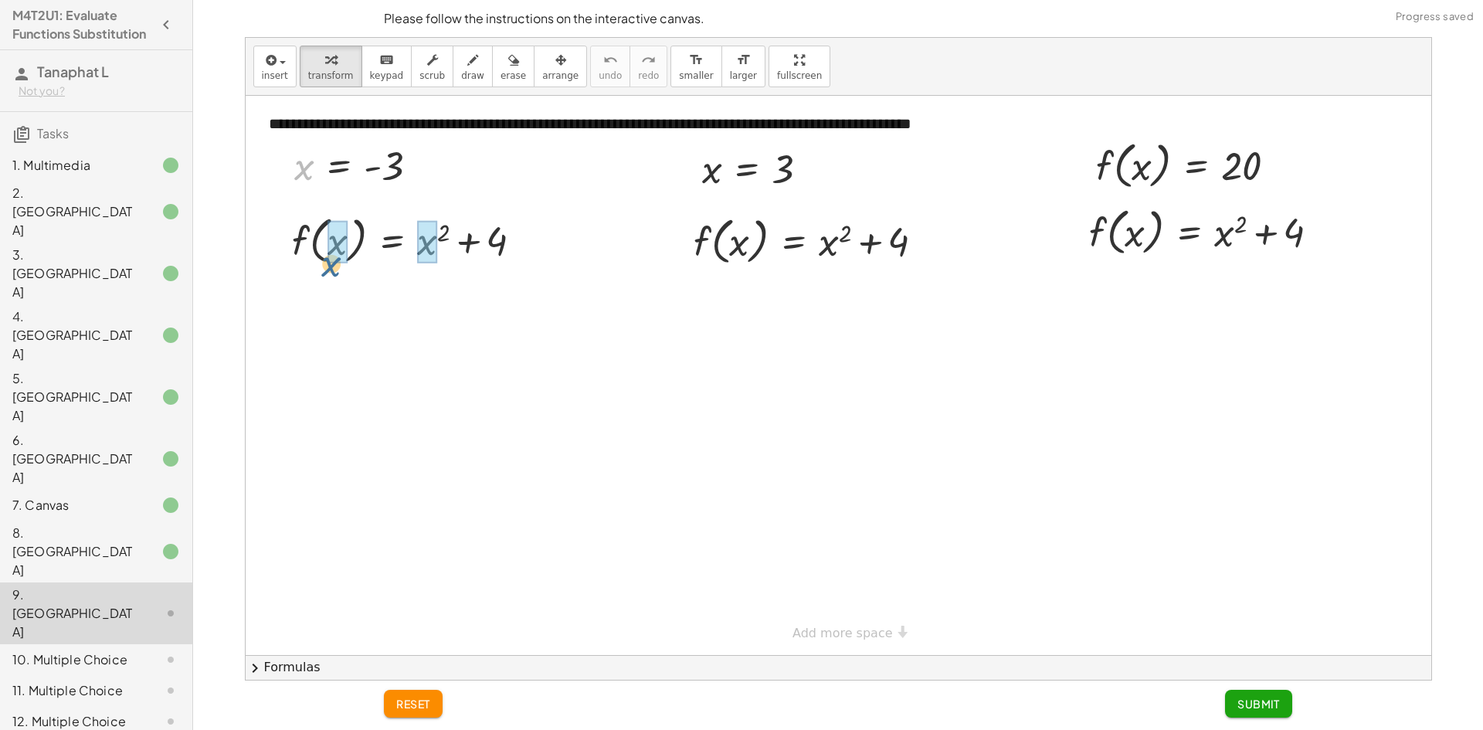
drag, startPoint x: 304, startPoint y: 168, endPoint x: 333, endPoint y: 269, distance: 104.6
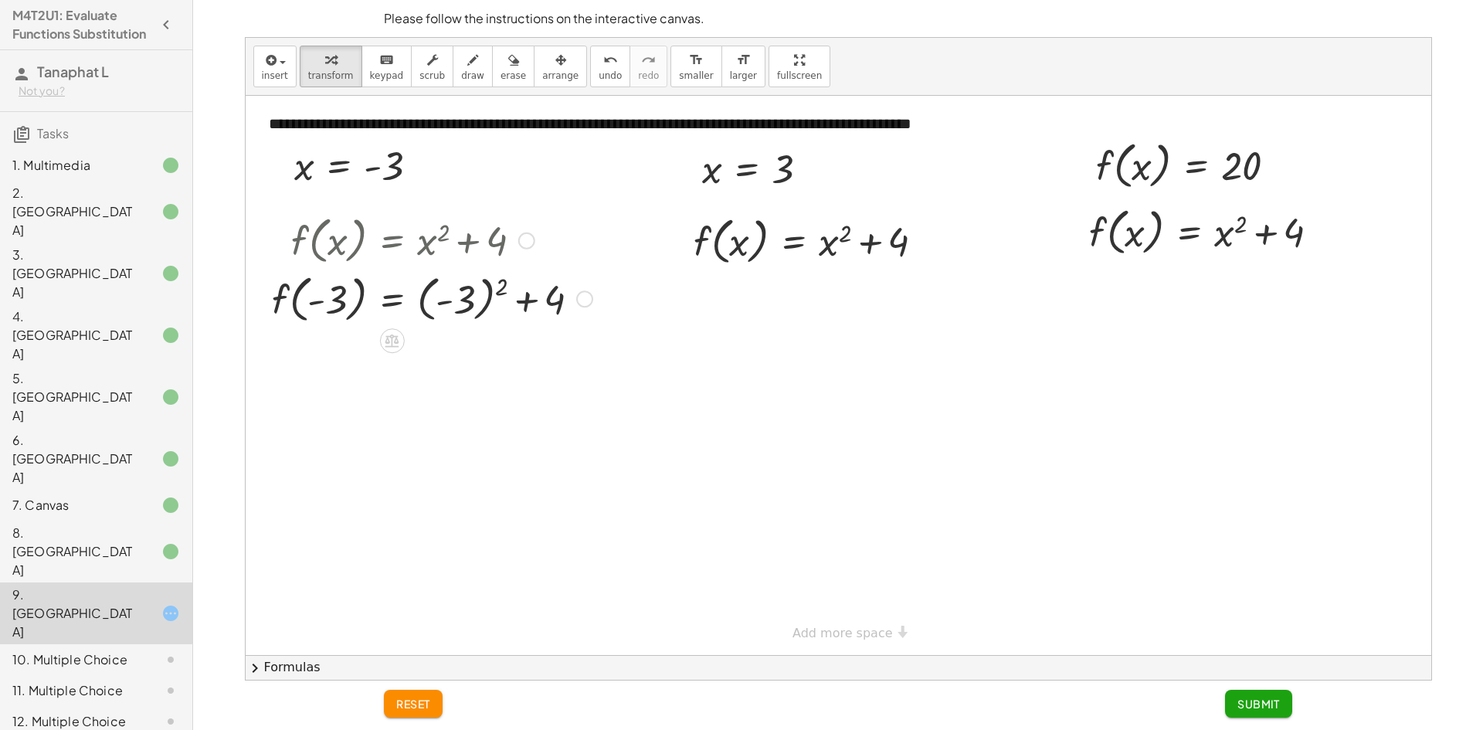
click at [479, 304] on div at bounding box center [432, 298] width 336 height 59
click at [479, 304] on div at bounding box center [403, 298] width 278 height 59
click at [456, 358] on div at bounding box center [432, 356] width 336 height 59
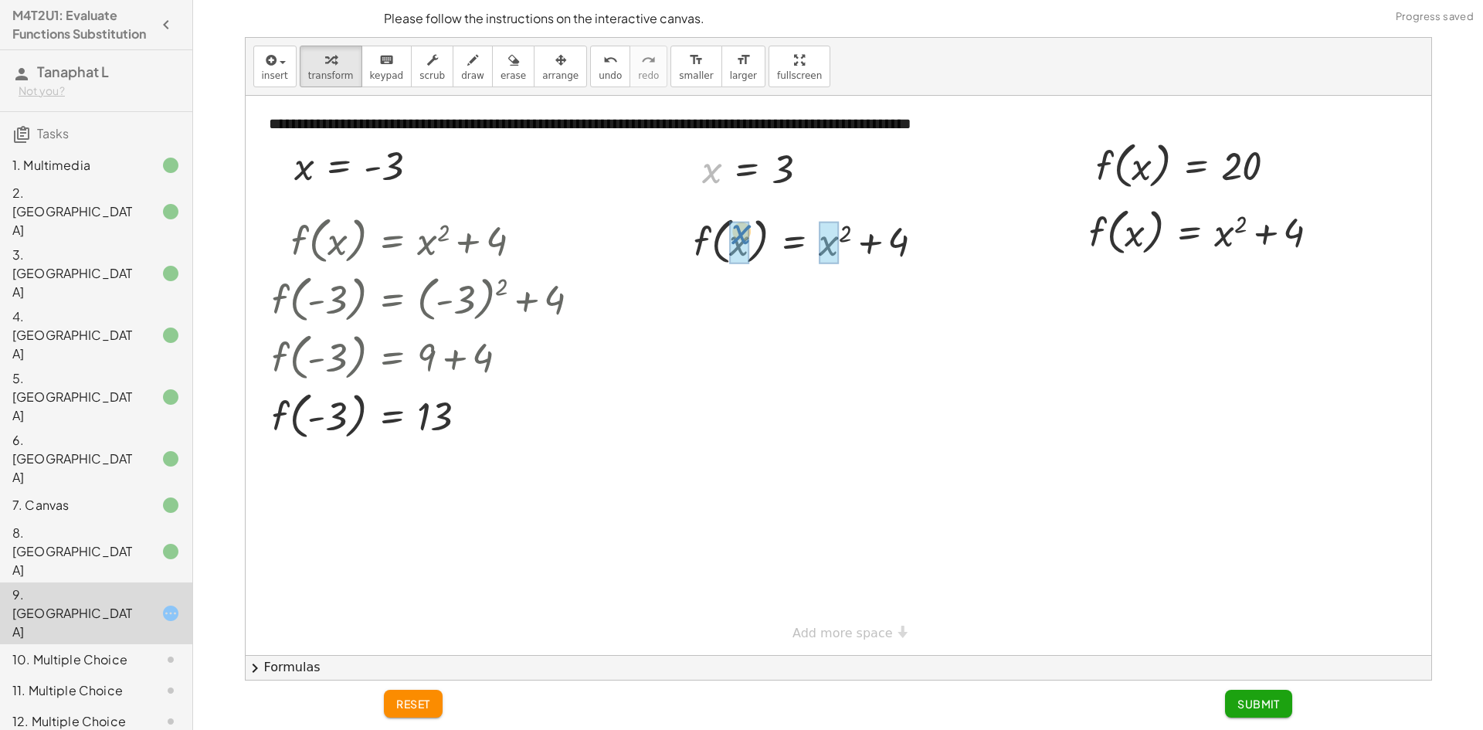
drag, startPoint x: 713, startPoint y: 169, endPoint x: 744, endPoint y: 236, distance: 73.3
click at [836, 297] on div at bounding box center [815, 299] width 263 height 59
click at [836, 297] on div at bounding box center [814, 299] width 260 height 59
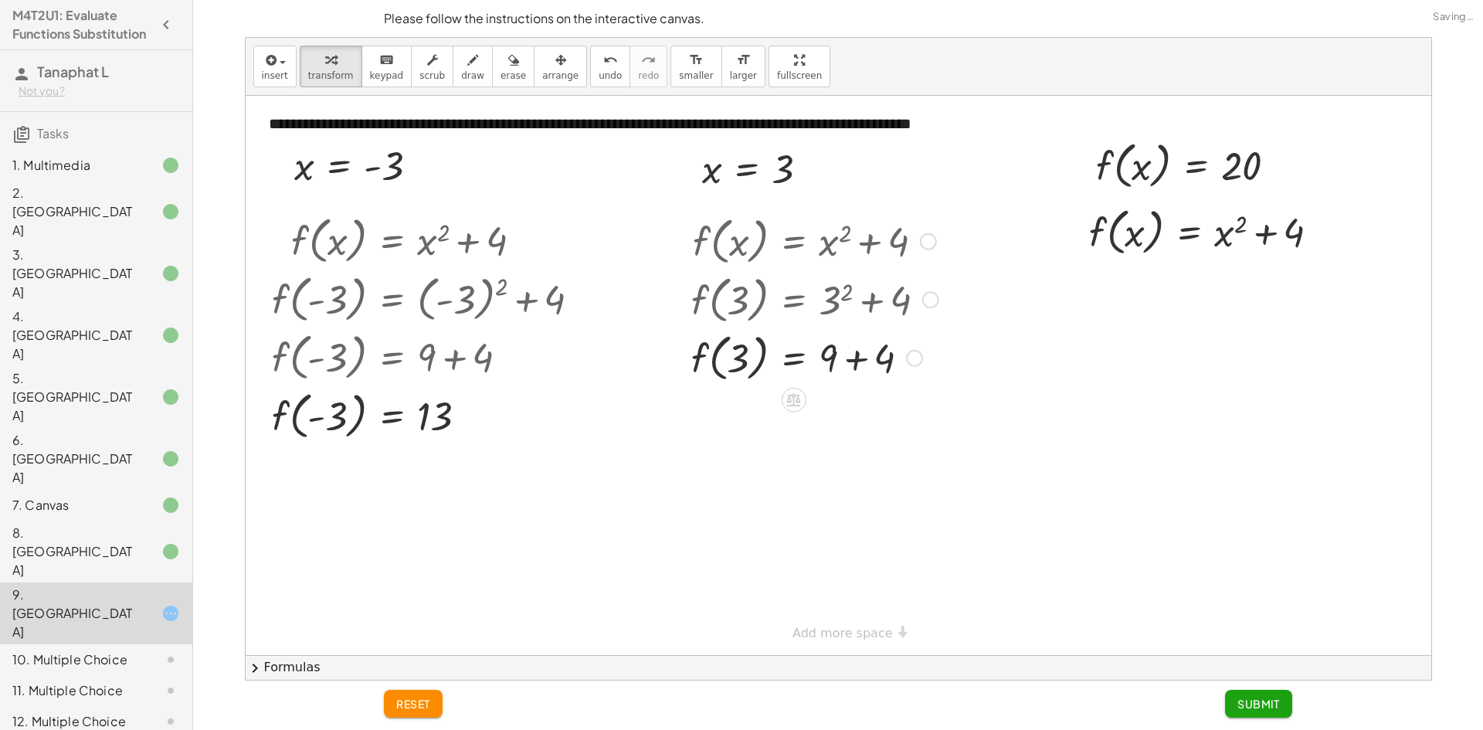
click at [853, 358] on div at bounding box center [815, 356] width 263 height 59
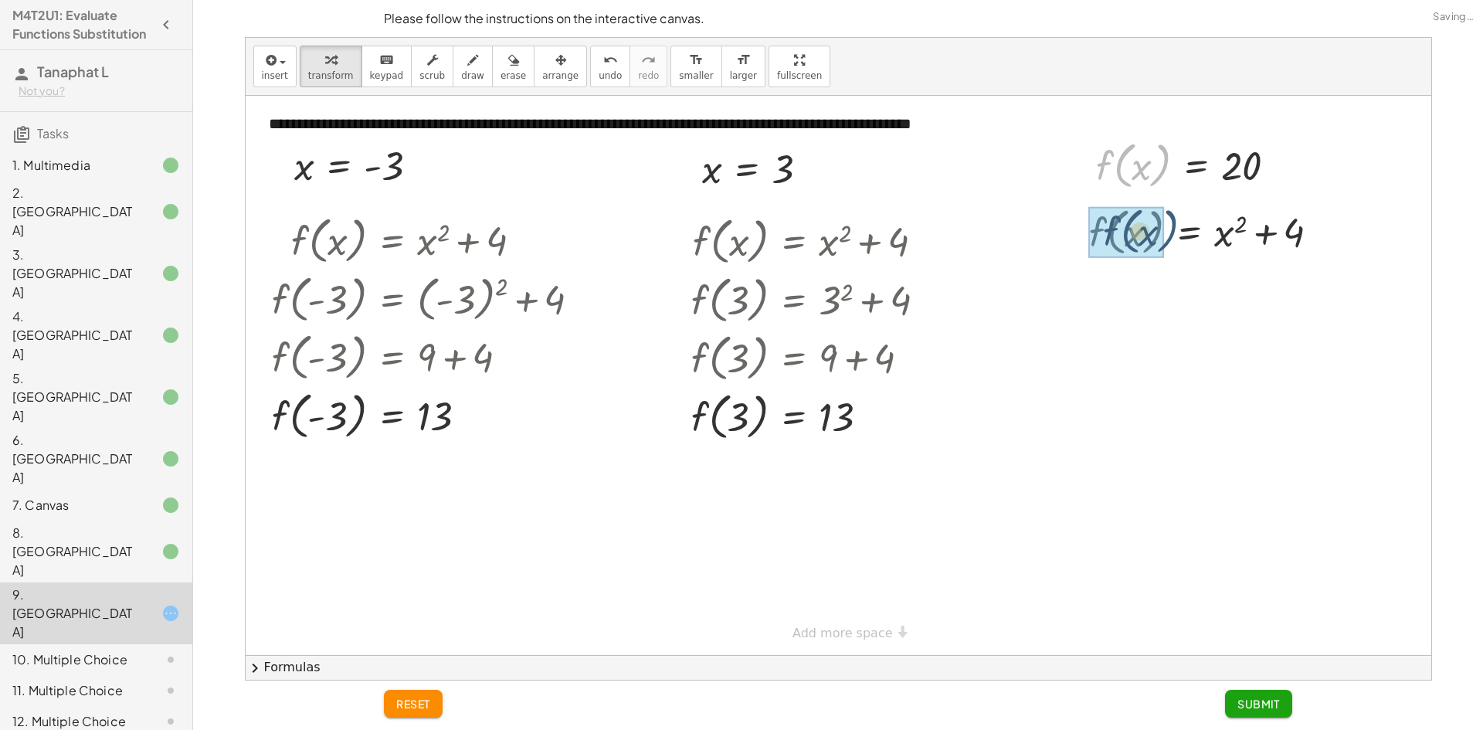
drag, startPoint x: 1125, startPoint y: 173, endPoint x: 1131, endPoint y: 241, distance: 68.3
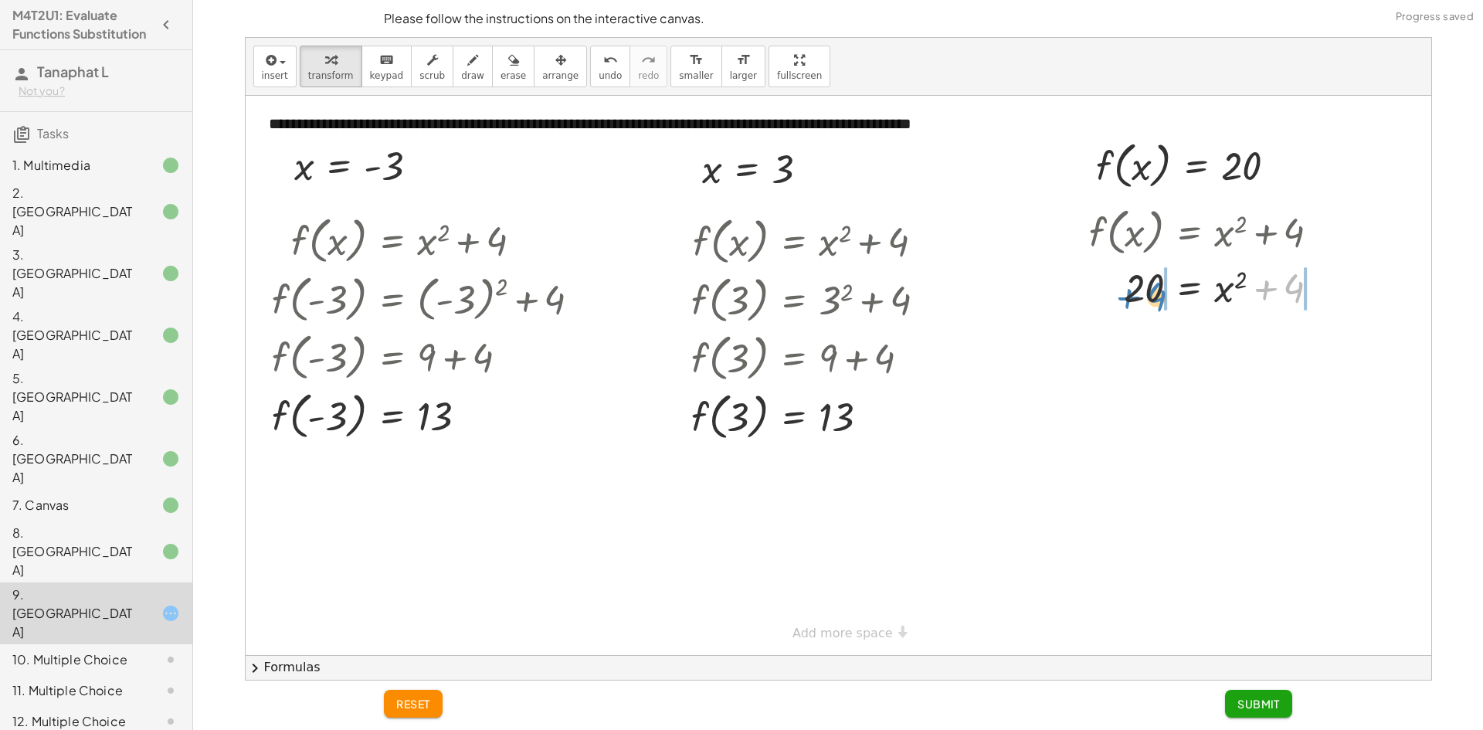
drag, startPoint x: 1299, startPoint y: 286, endPoint x: 1162, endPoint y: 295, distance: 137.8
click at [1162, 295] on div at bounding box center [1210, 286] width 258 height 53
click at [1117, 334] on div at bounding box center [1228, 339] width 338 height 53
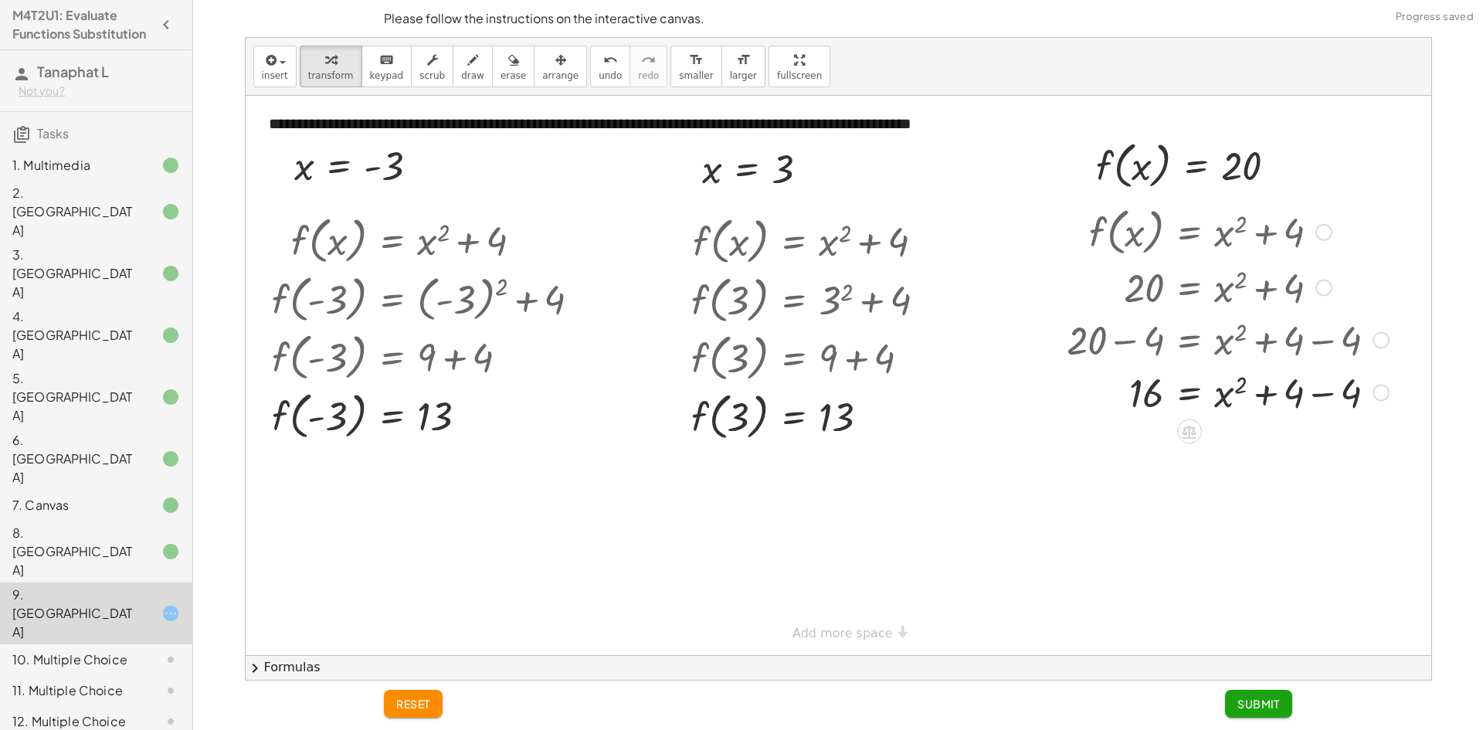
click at [1317, 385] on div at bounding box center [1228, 391] width 338 height 53
drag, startPoint x: 1244, startPoint y: 378, endPoint x: 1145, endPoint y: 391, distance: 100.4
click at [1124, 438] on div at bounding box center [1228, 444] width 338 height 56
click at [1124, 438] on div at bounding box center [1228, 444] width 338 height 51
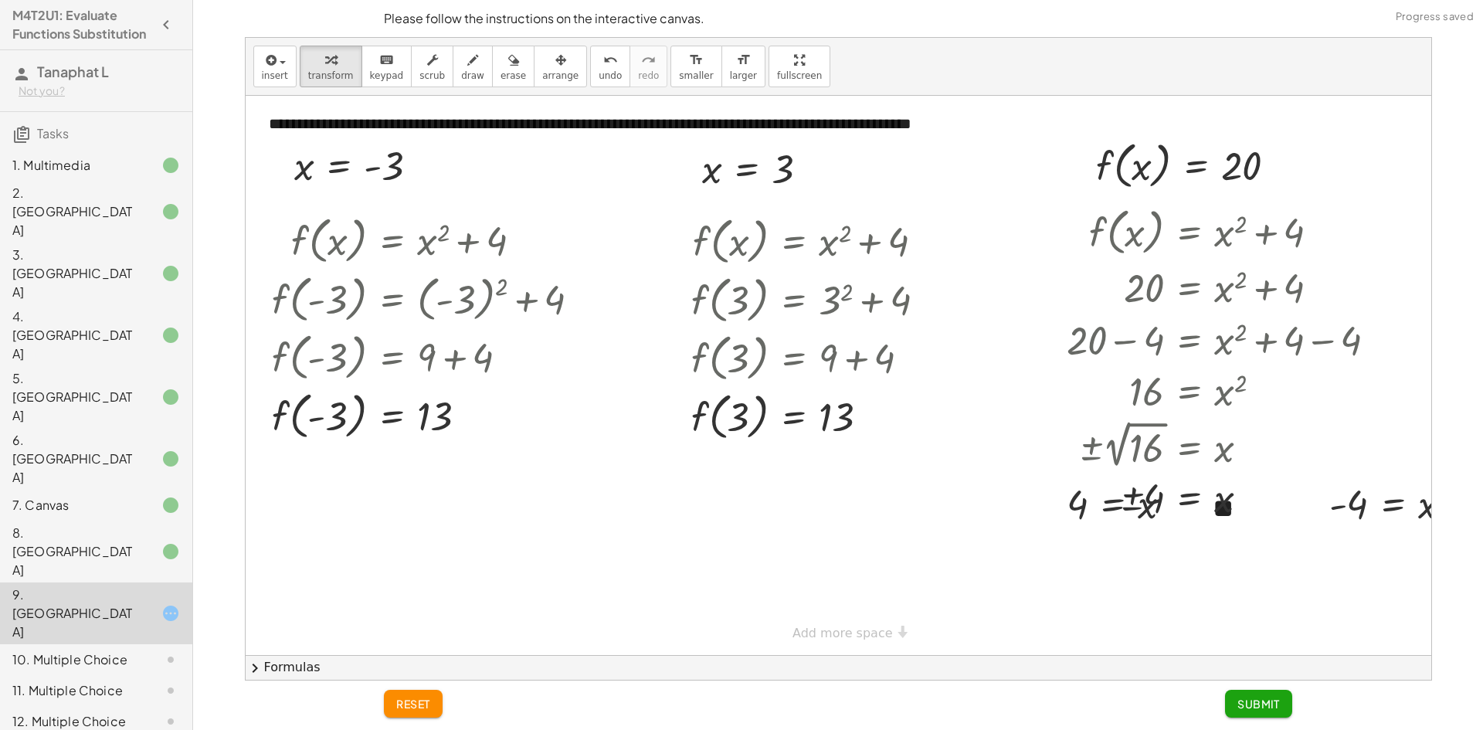
click at [862, 622] on div "**********" at bounding box center [839, 375] width 1186 height 559
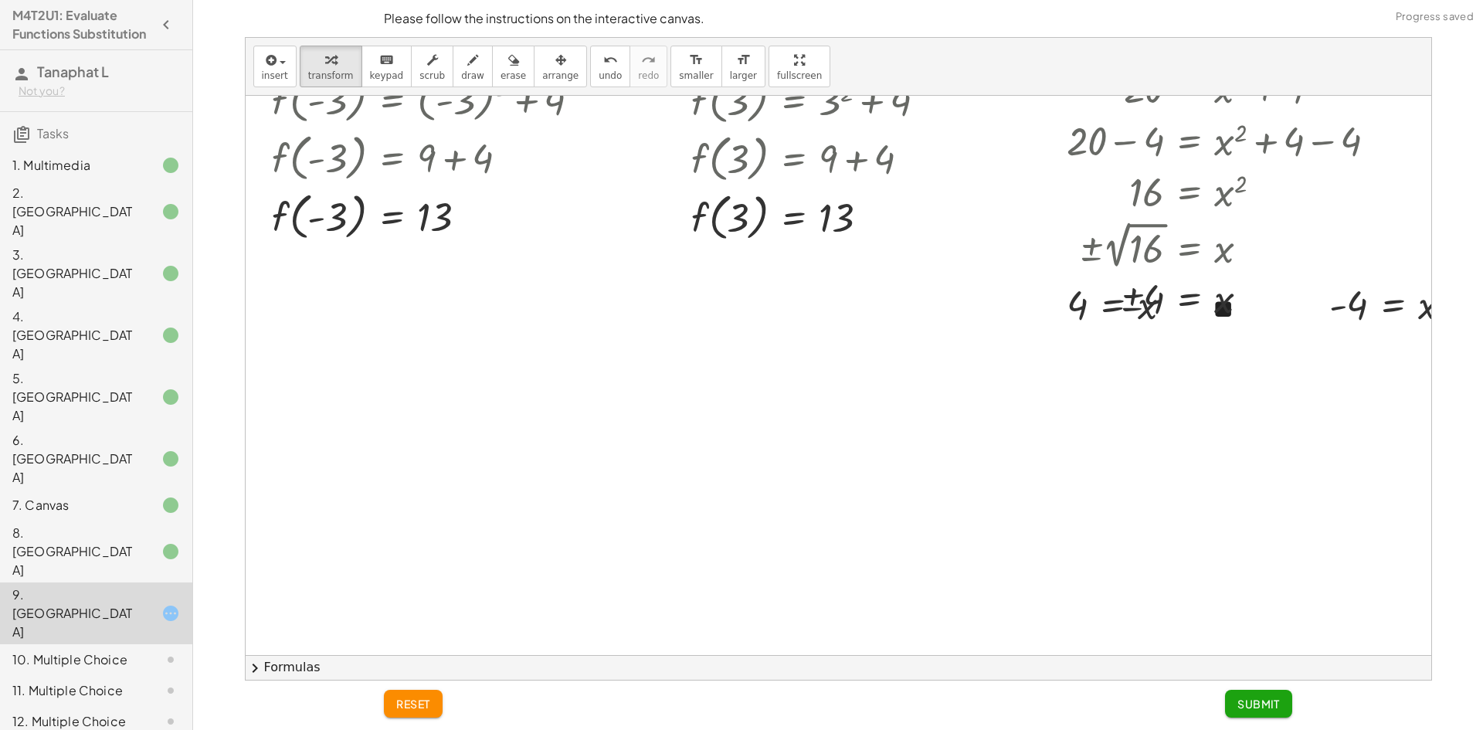
scroll to position [232, 0]
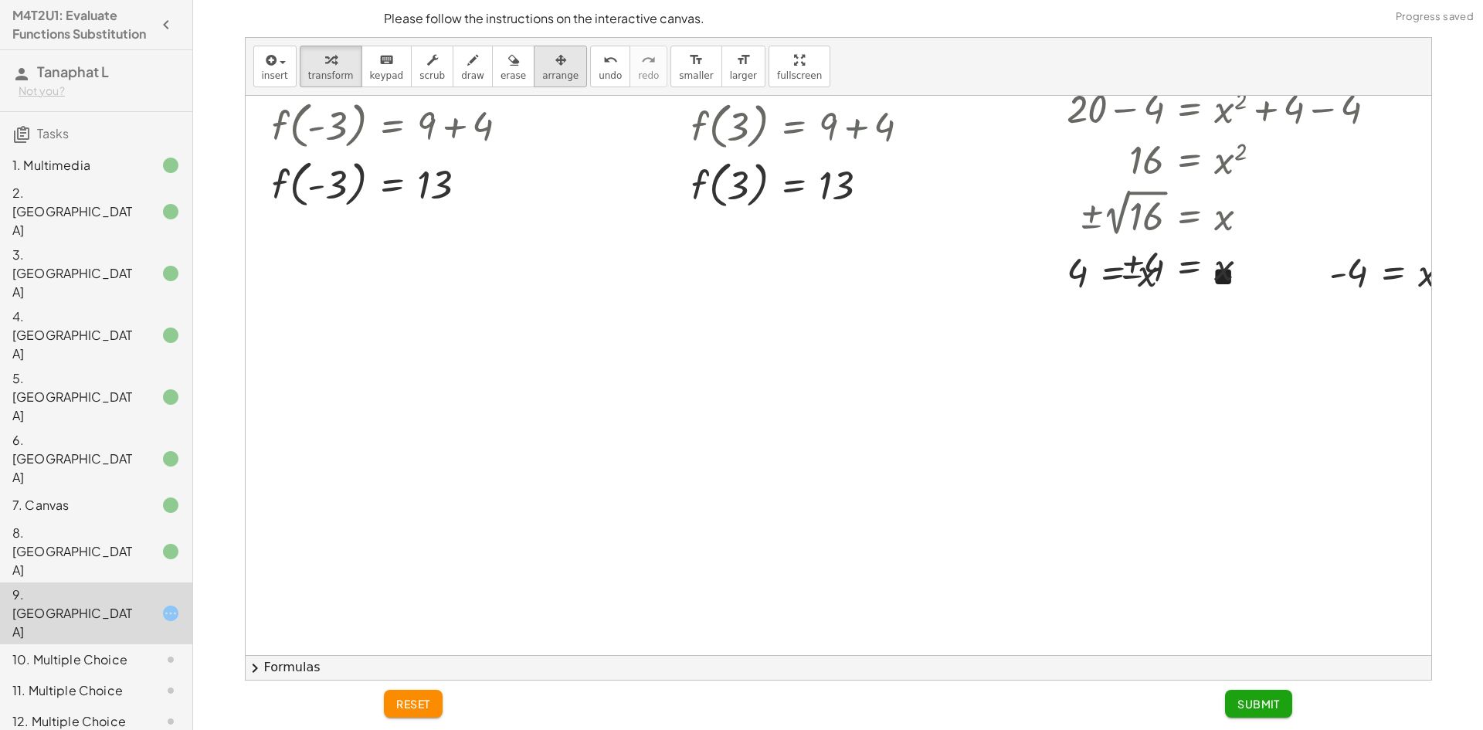
click at [555, 60] on icon "button" at bounding box center [560, 60] width 11 height 19
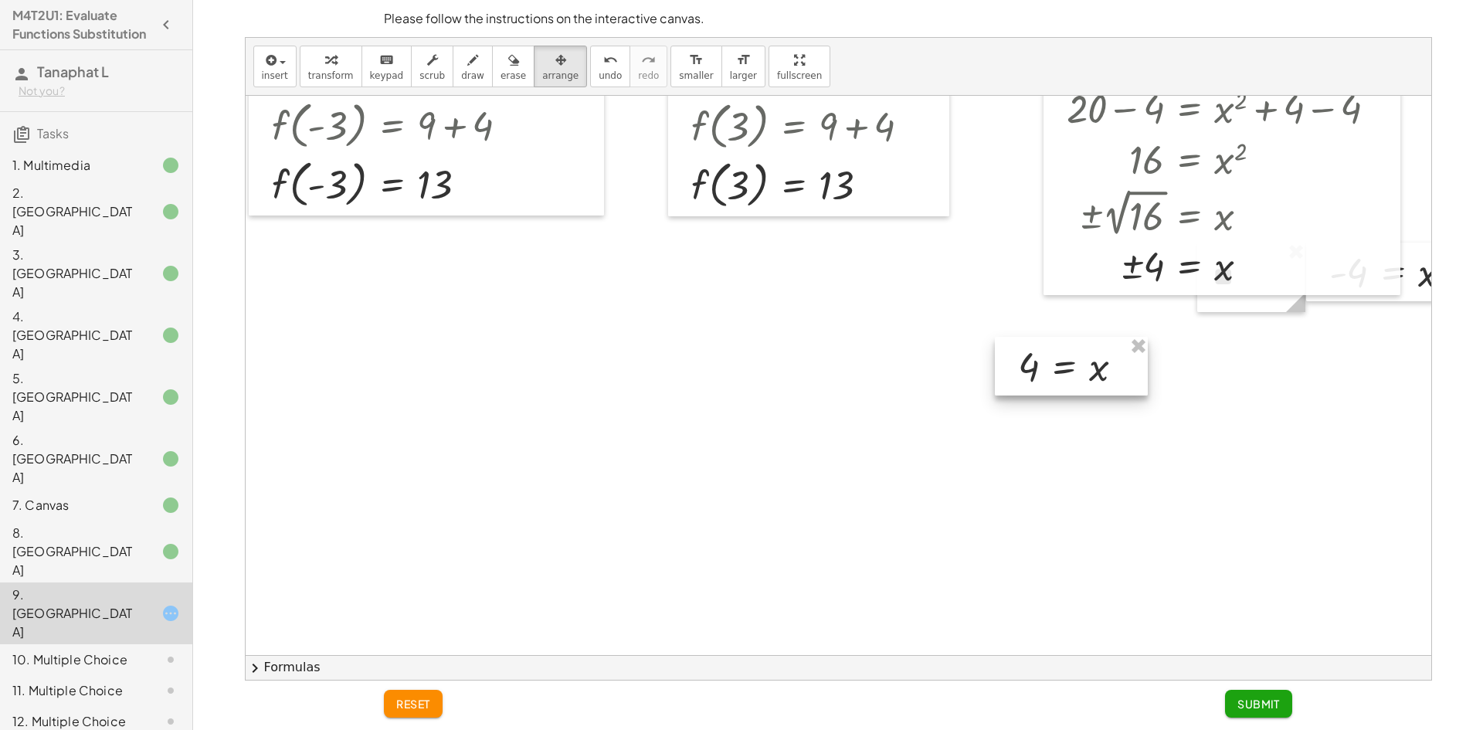
drag, startPoint x: 1153, startPoint y: 300, endPoint x: 1104, endPoint y: 394, distance: 106.0
click at [1104, 394] on div at bounding box center [1071, 366] width 153 height 59
click at [1219, 345] on div at bounding box center [839, 423] width 1186 height 1118
drag, startPoint x: 1220, startPoint y: 319, endPoint x: 1212, endPoint y: 391, distance: 72.2
click at [1212, 391] on div at bounding box center [1244, 367] width 108 height 70
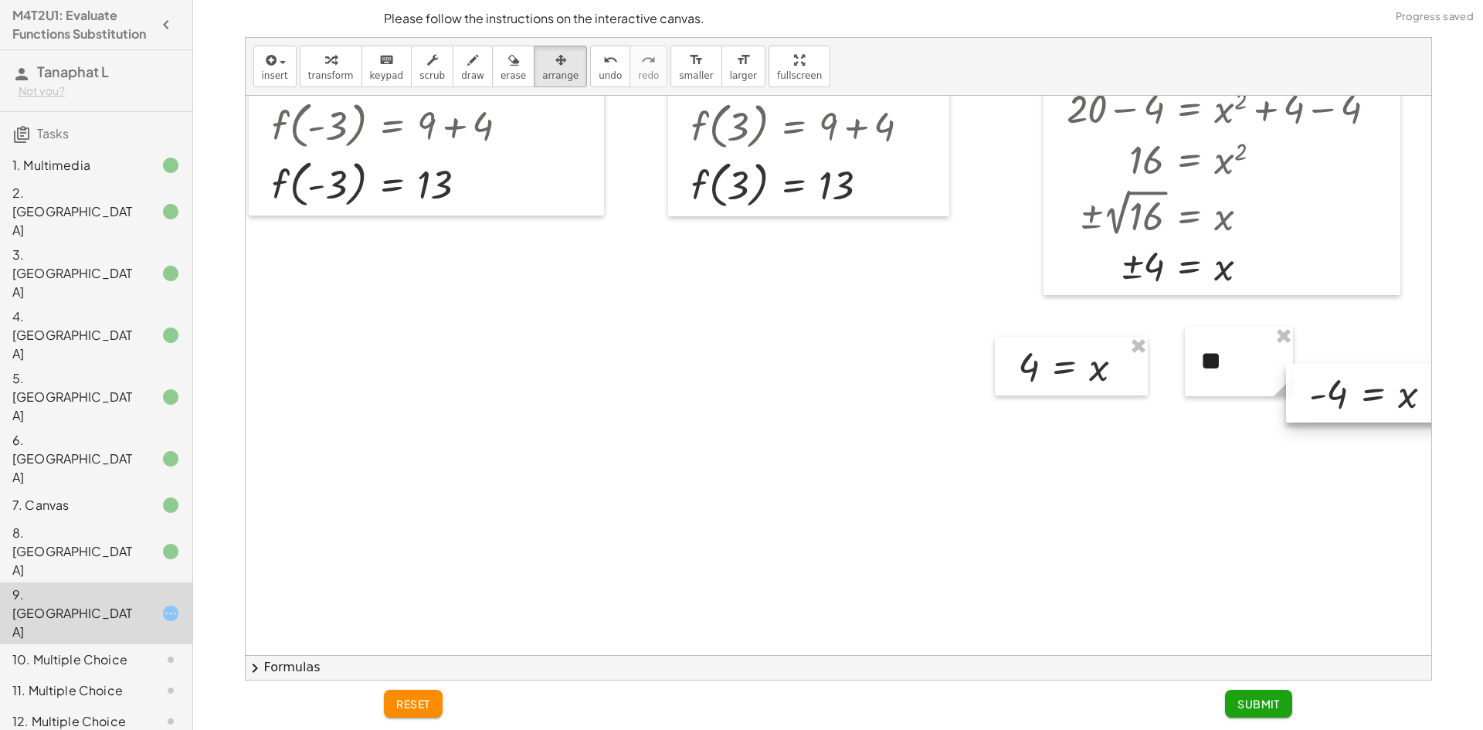
drag, startPoint x: 1415, startPoint y: 280, endPoint x: 1390, endPoint y: 403, distance: 125.3
click at [1390, 403] on div at bounding box center [1371, 393] width 171 height 59
drag, startPoint x: 1228, startPoint y: 365, endPoint x: 1194, endPoint y: 372, distance: 34.5
click at [1194, 372] on div at bounding box center [1211, 367] width 108 height 70
drag, startPoint x: 1340, startPoint y: 397, endPoint x: 1325, endPoint y: 364, distance: 36.3
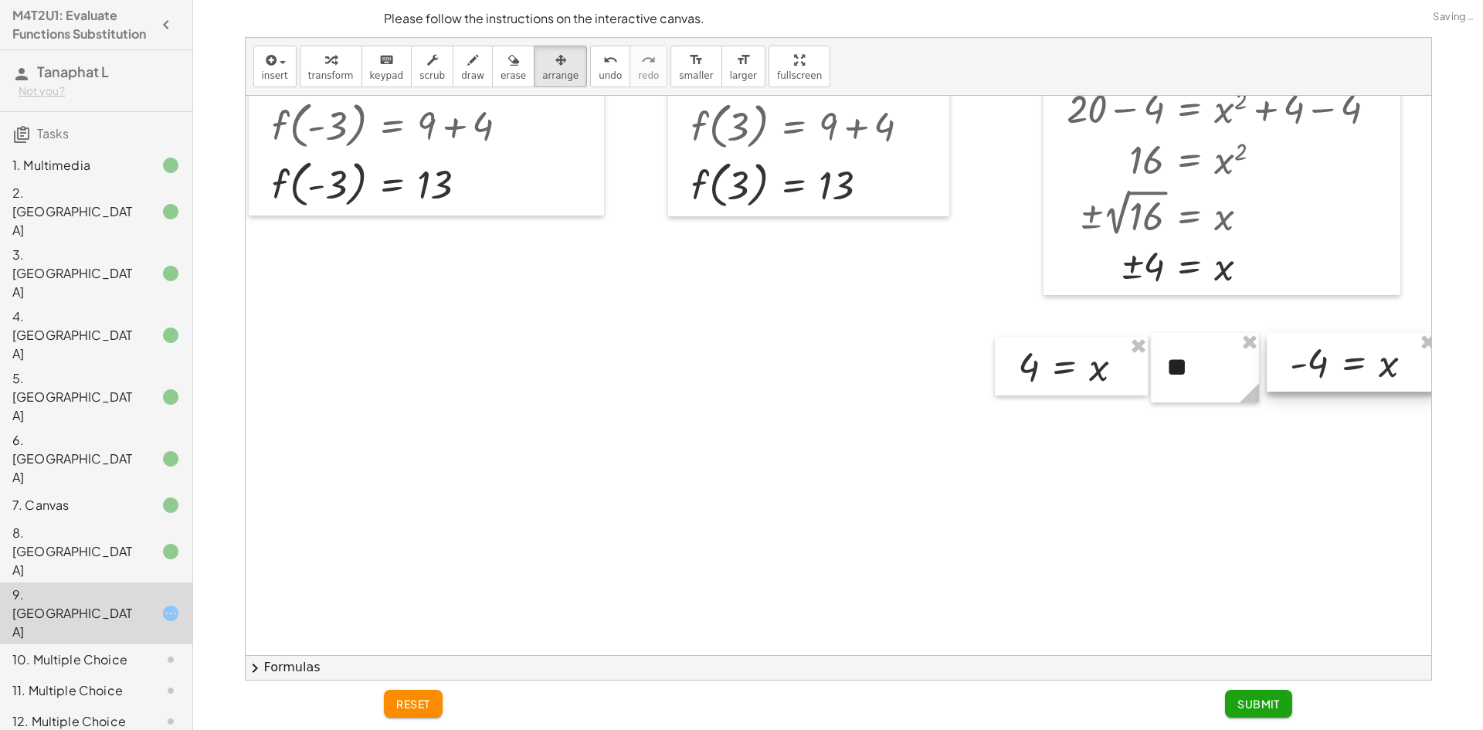
click at [1325, 364] on div at bounding box center [1352, 362] width 171 height 59
click at [1222, 497] on div at bounding box center [851, 423] width 1210 height 1118
click at [308, 53] on div "button" at bounding box center [331, 59] width 46 height 19
click at [1259, 704] on span "Submit" at bounding box center [1258, 704] width 42 height 14
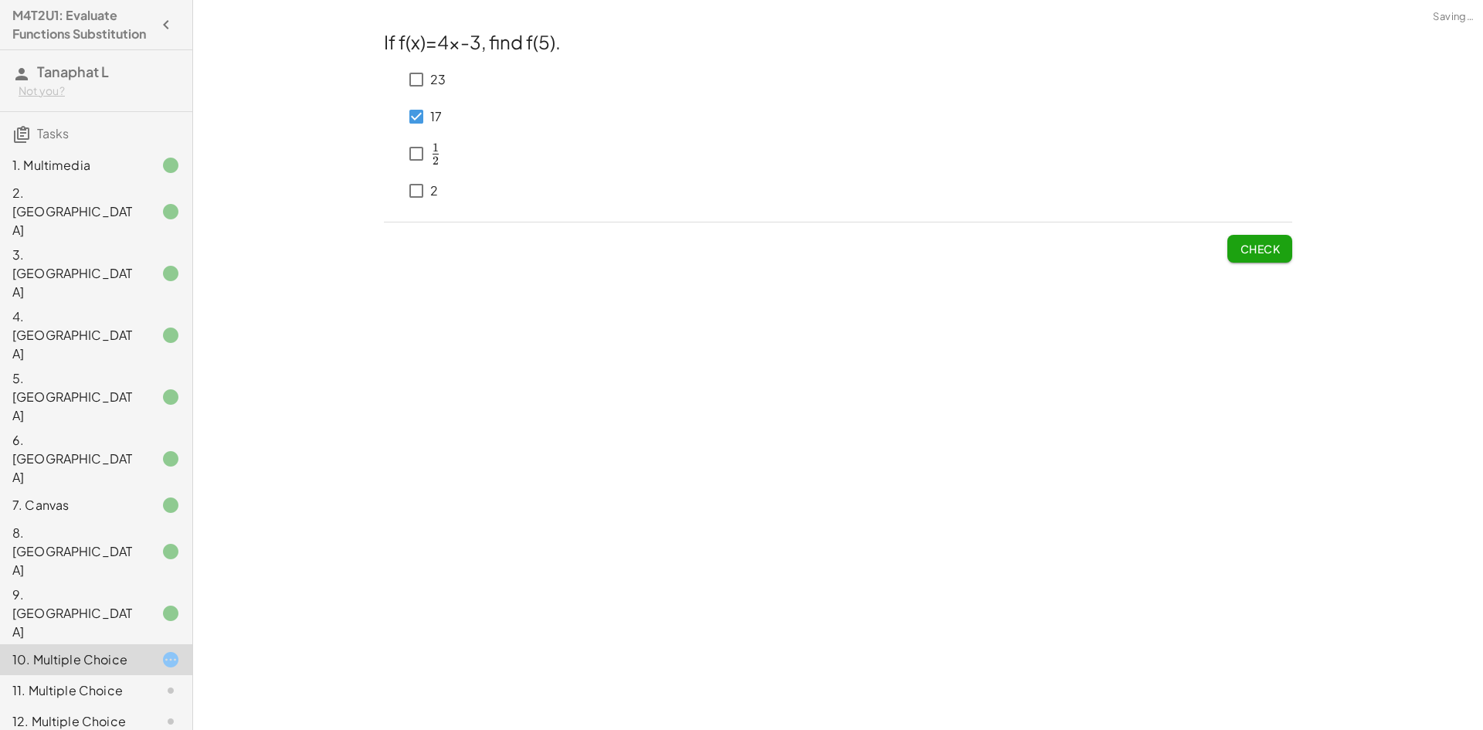
click at [1241, 256] on button "Check" at bounding box center [1259, 249] width 65 height 28
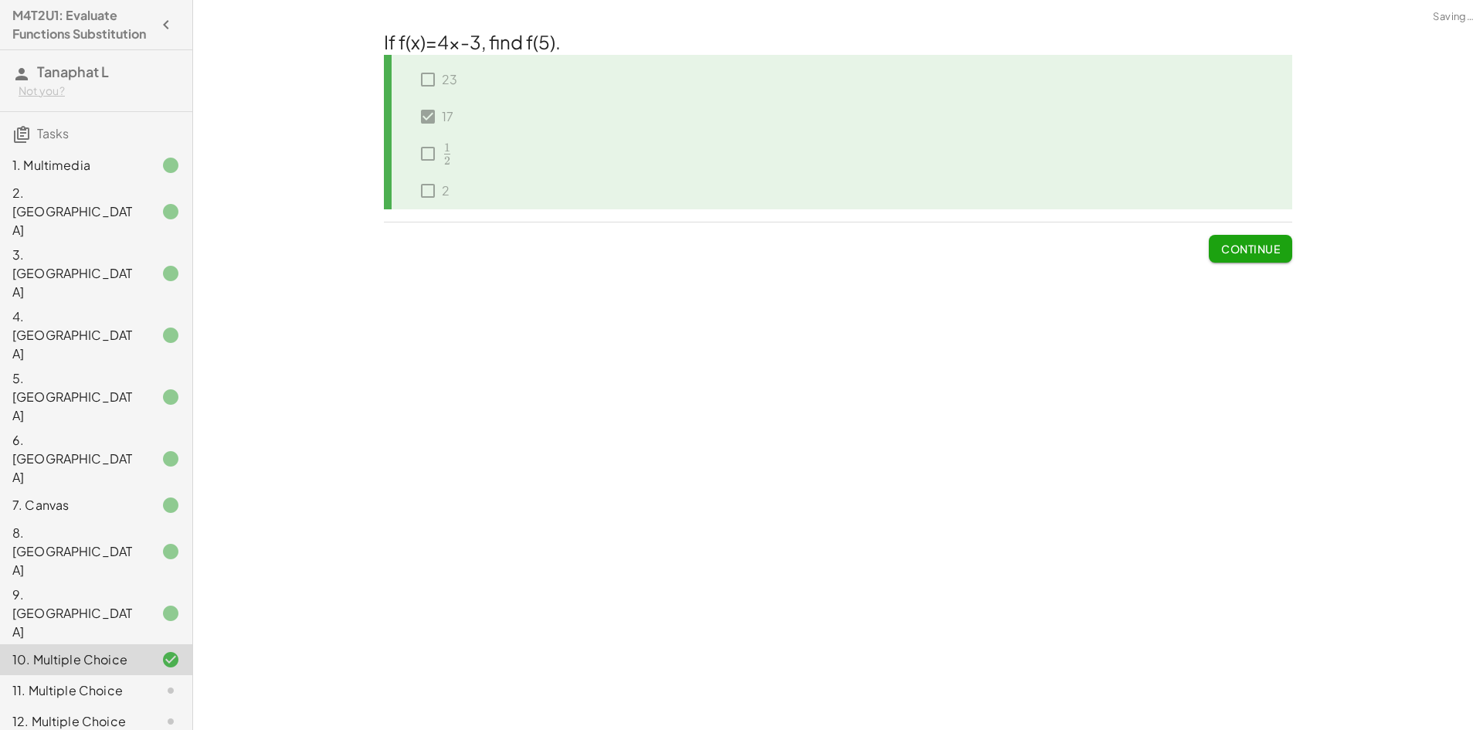
click at [1247, 241] on button "Continue" at bounding box center [1250, 249] width 83 height 28
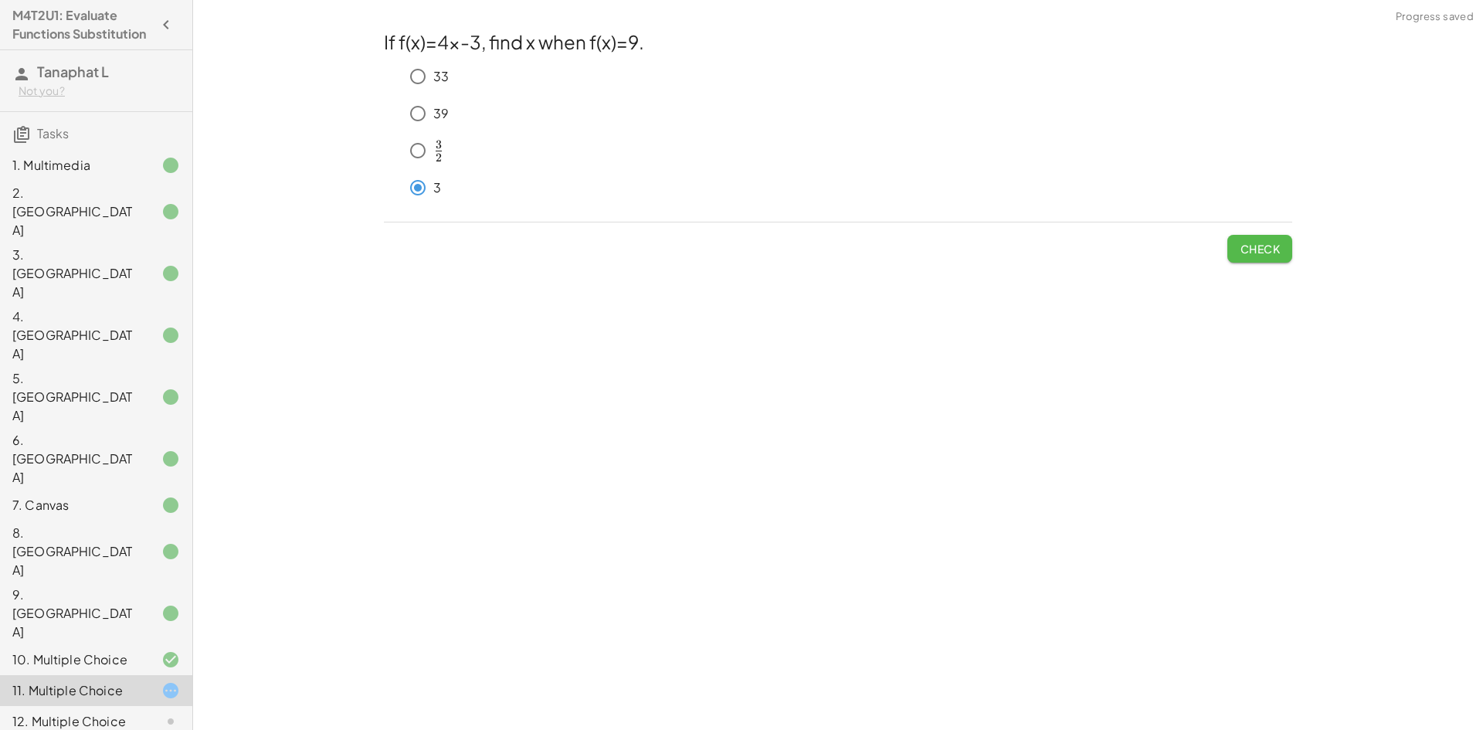
click at [1247, 253] on span "Check" at bounding box center [1260, 249] width 40 height 14
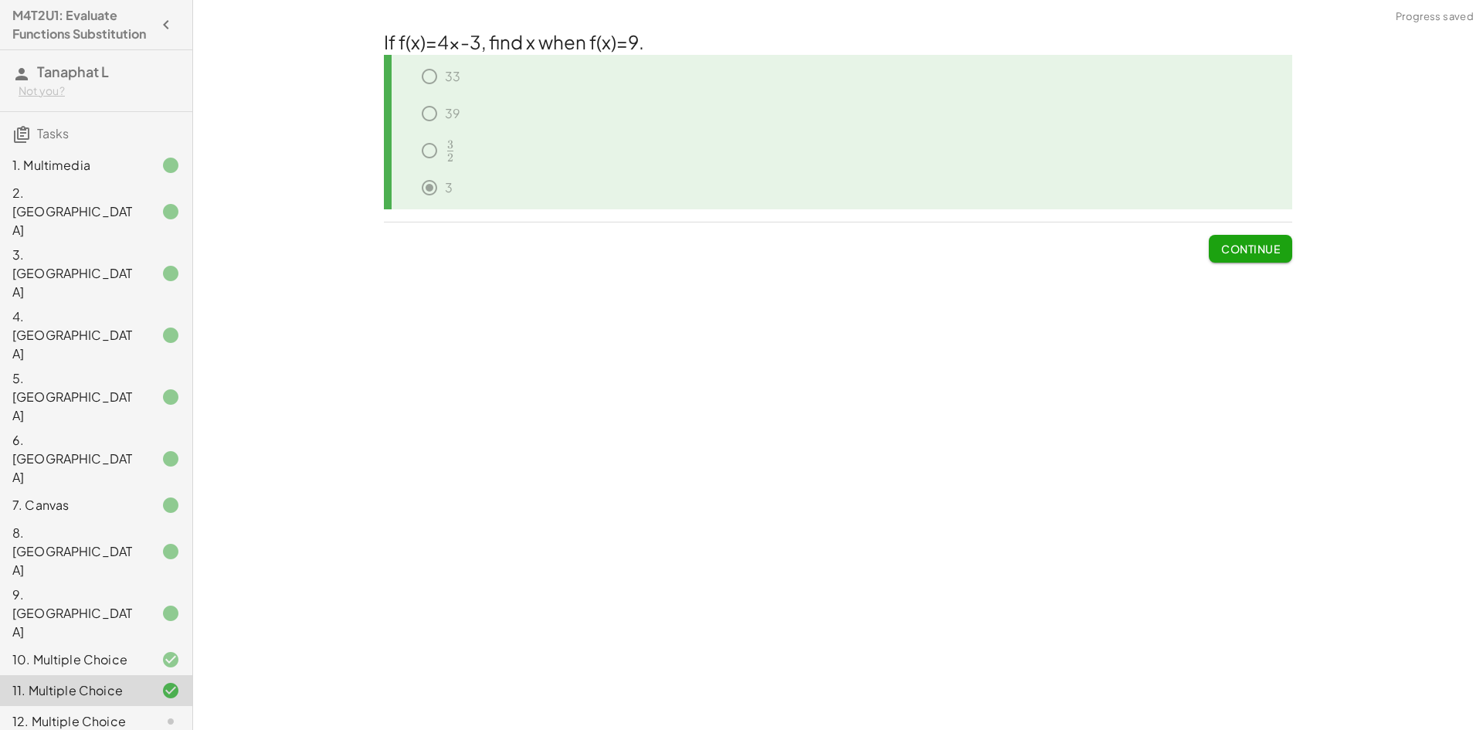
click at [1255, 249] on span "Continue" at bounding box center [1250, 249] width 59 height 14
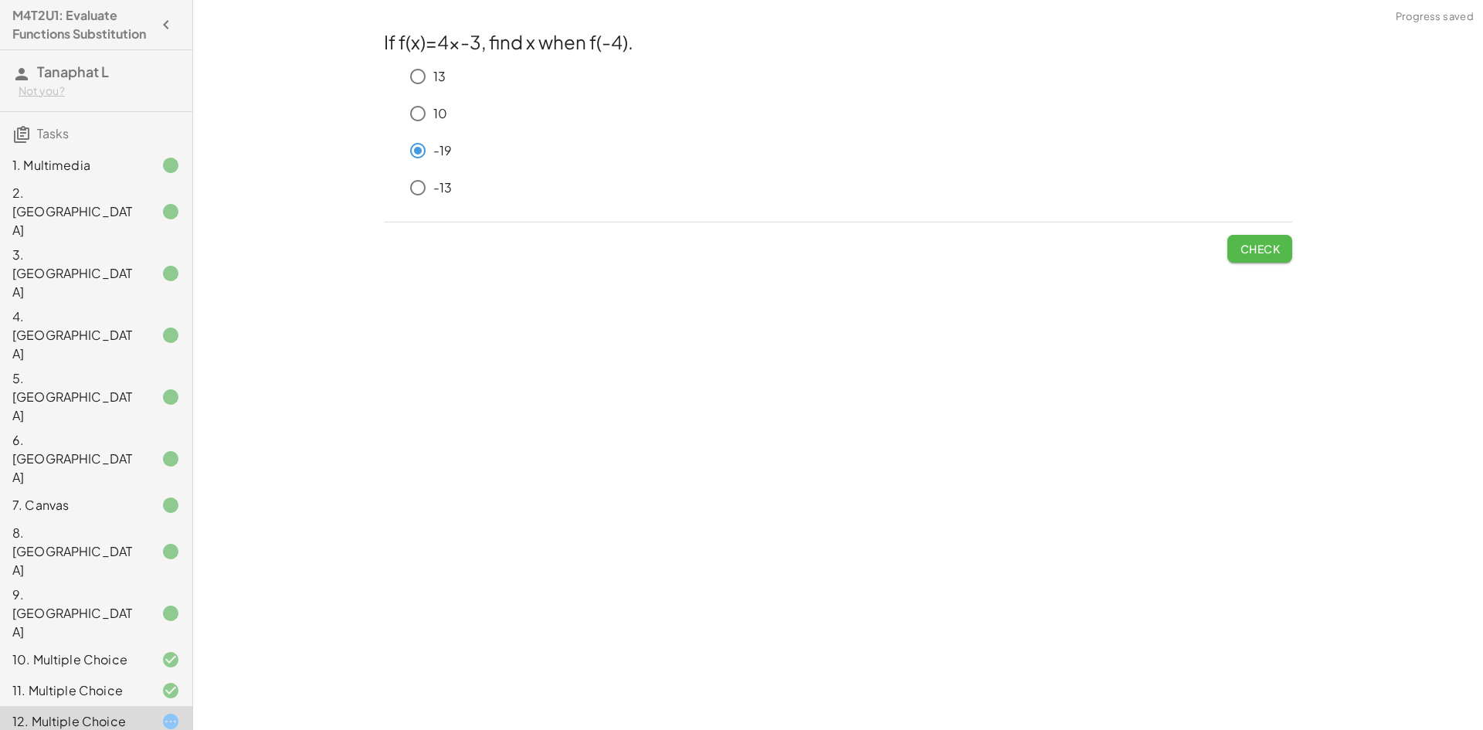
click at [1246, 244] on span "Check" at bounding box center [1260, 249] width 40 height 14
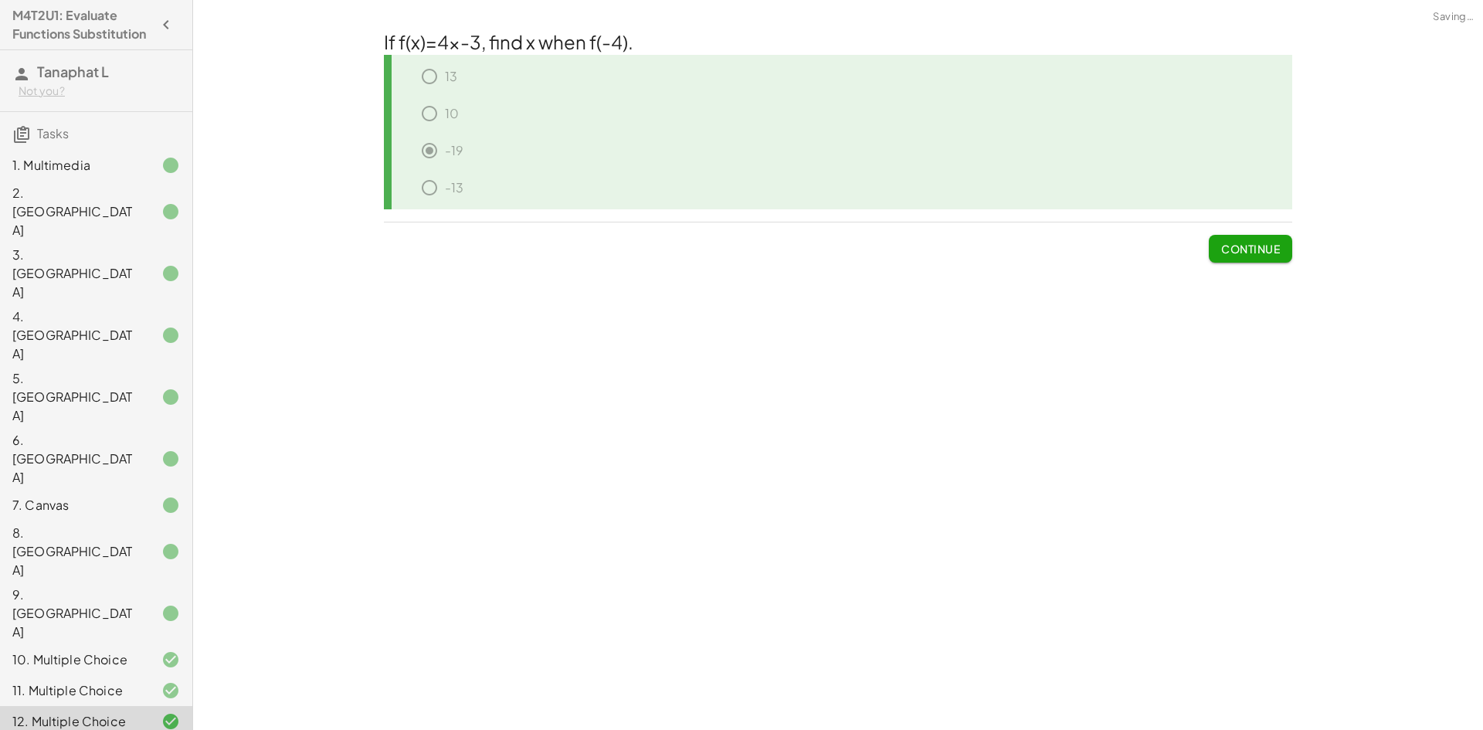
click at [1253, 249] on span "Continue" at bounding box center [1250, 249] width 59 height 14
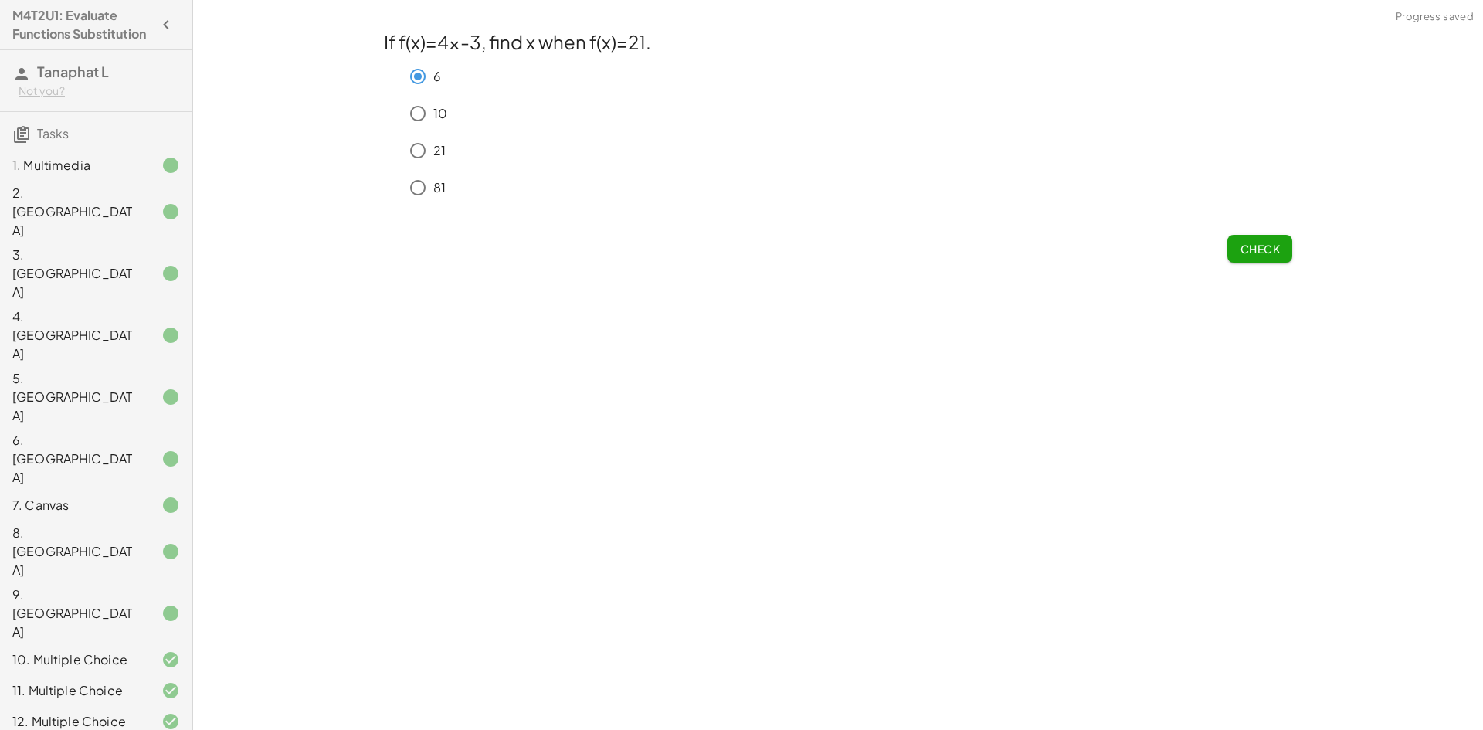
click at [1264, 242] on span "Check" at bounding box center [1260, 249] width 40 height 14
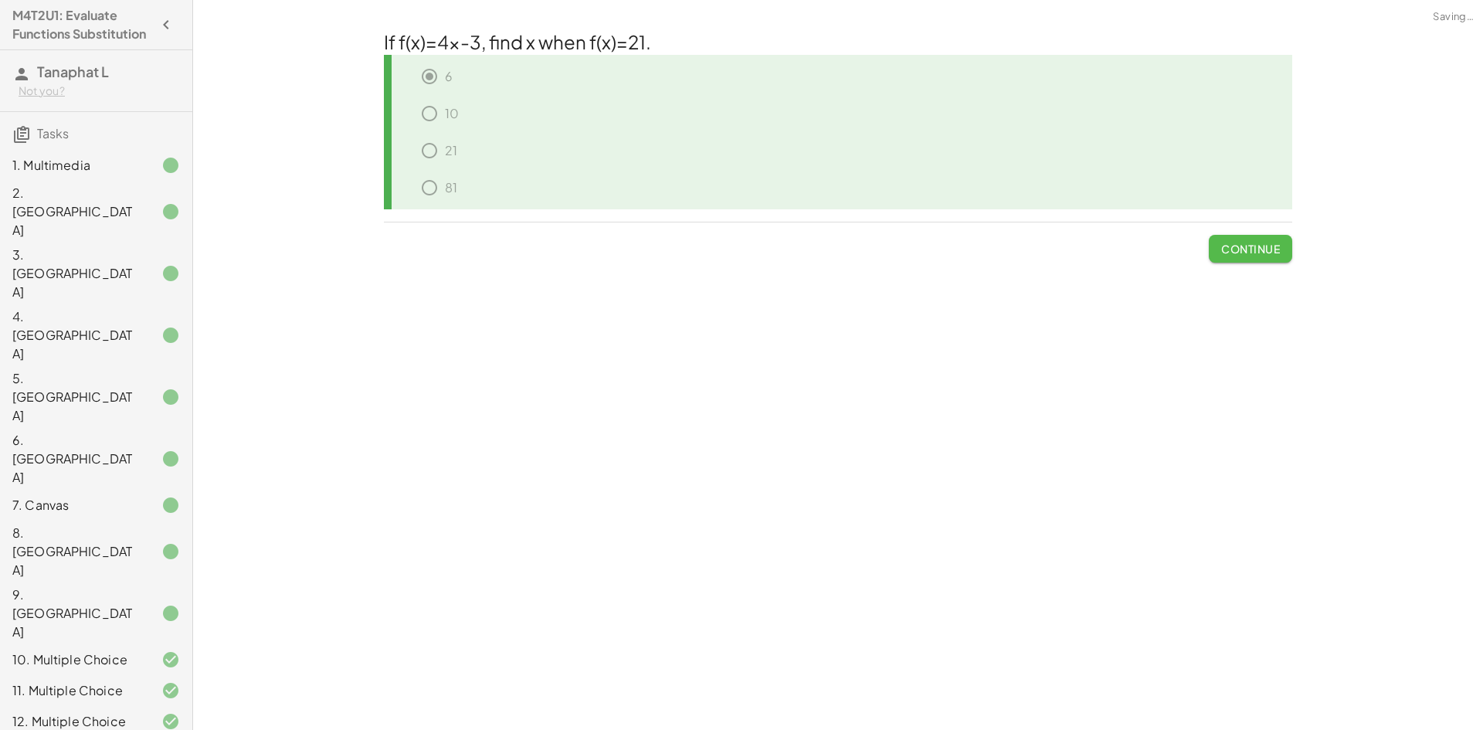
click at [1263, 244] on span "Continue" at bounding box center [1250, 249] width 59 height 14
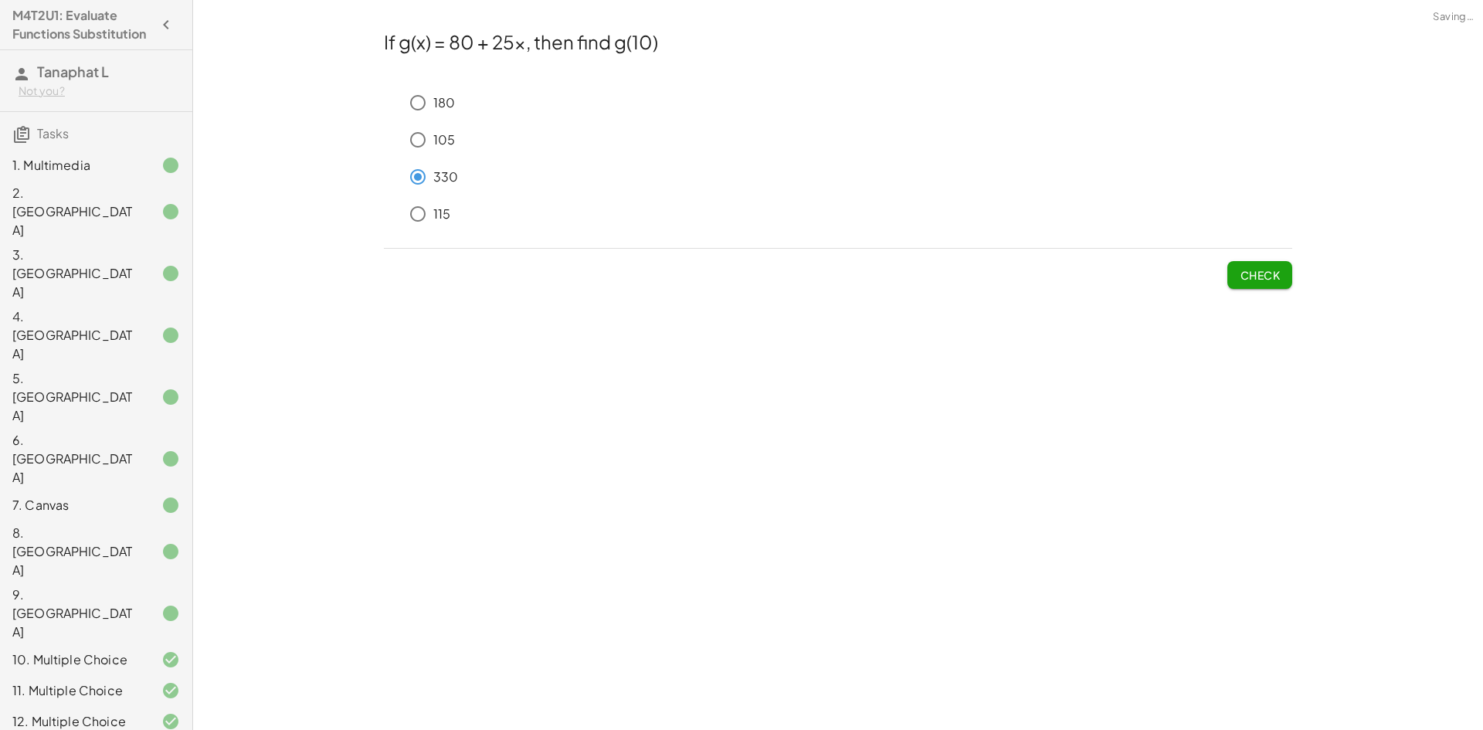
click at [1260, 277] on span "Check" at bounding box center [1260, 275] width 40 height 14
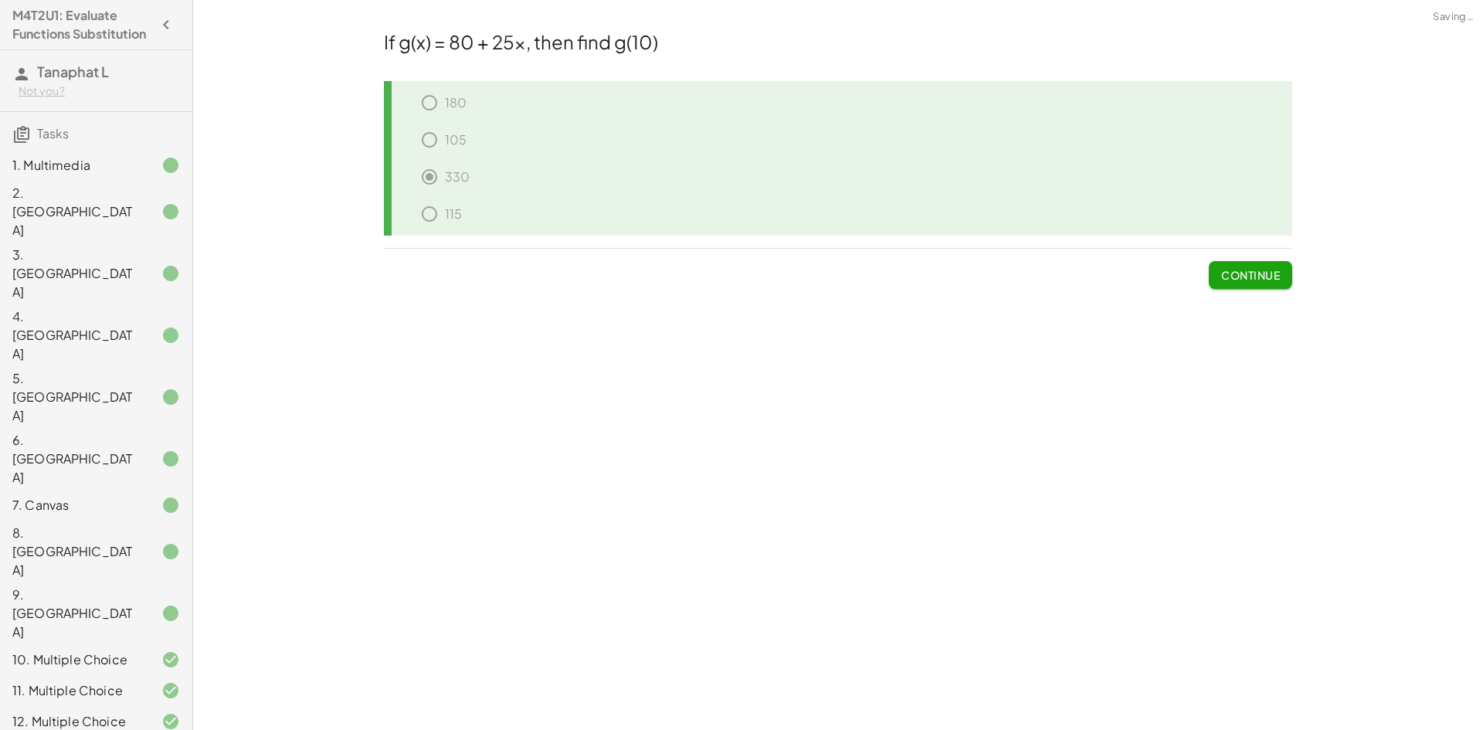
click at [1211, 277] on button "Continue" at bounding box center [1250, 275] width 83 height 28
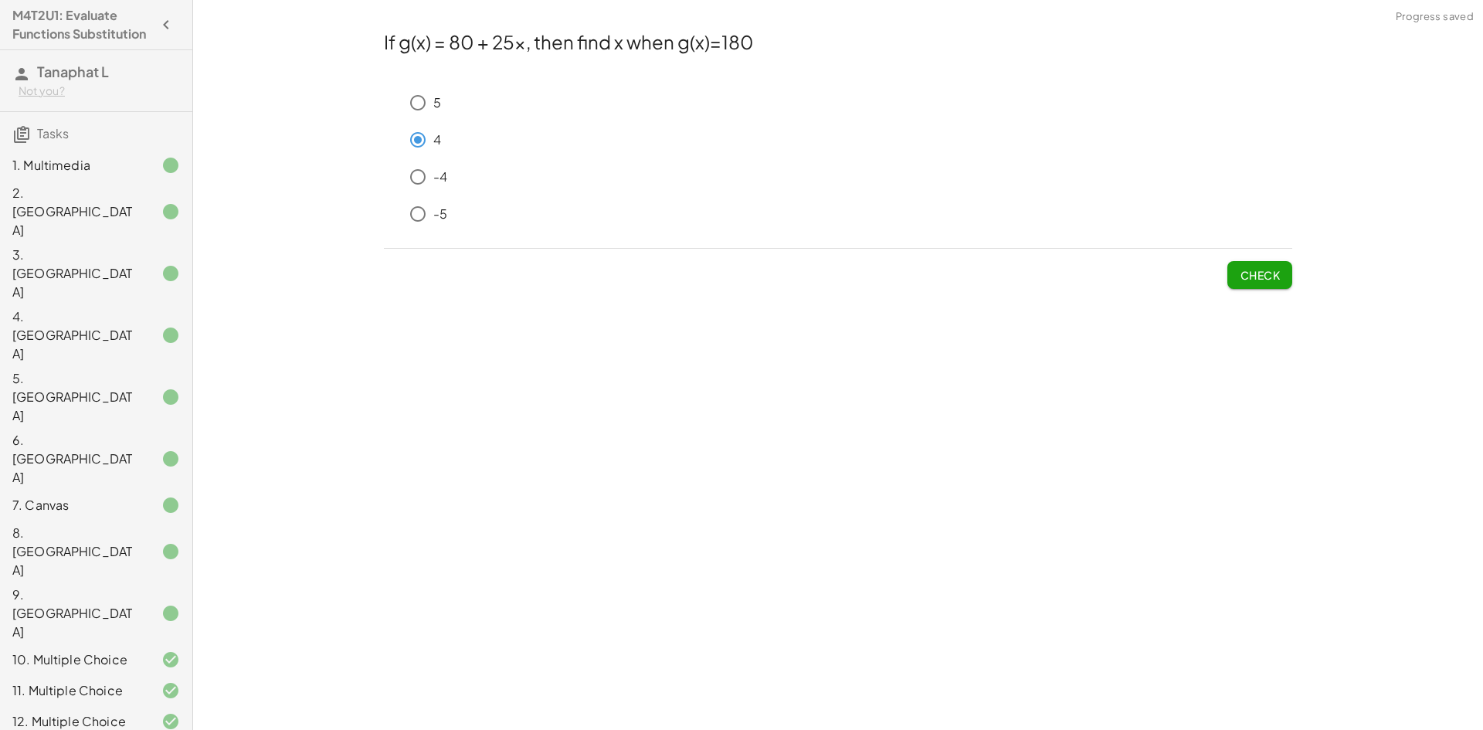
click at [1236, 269] on button "Check" at bounding box center [1259, 275] width 65 height 28
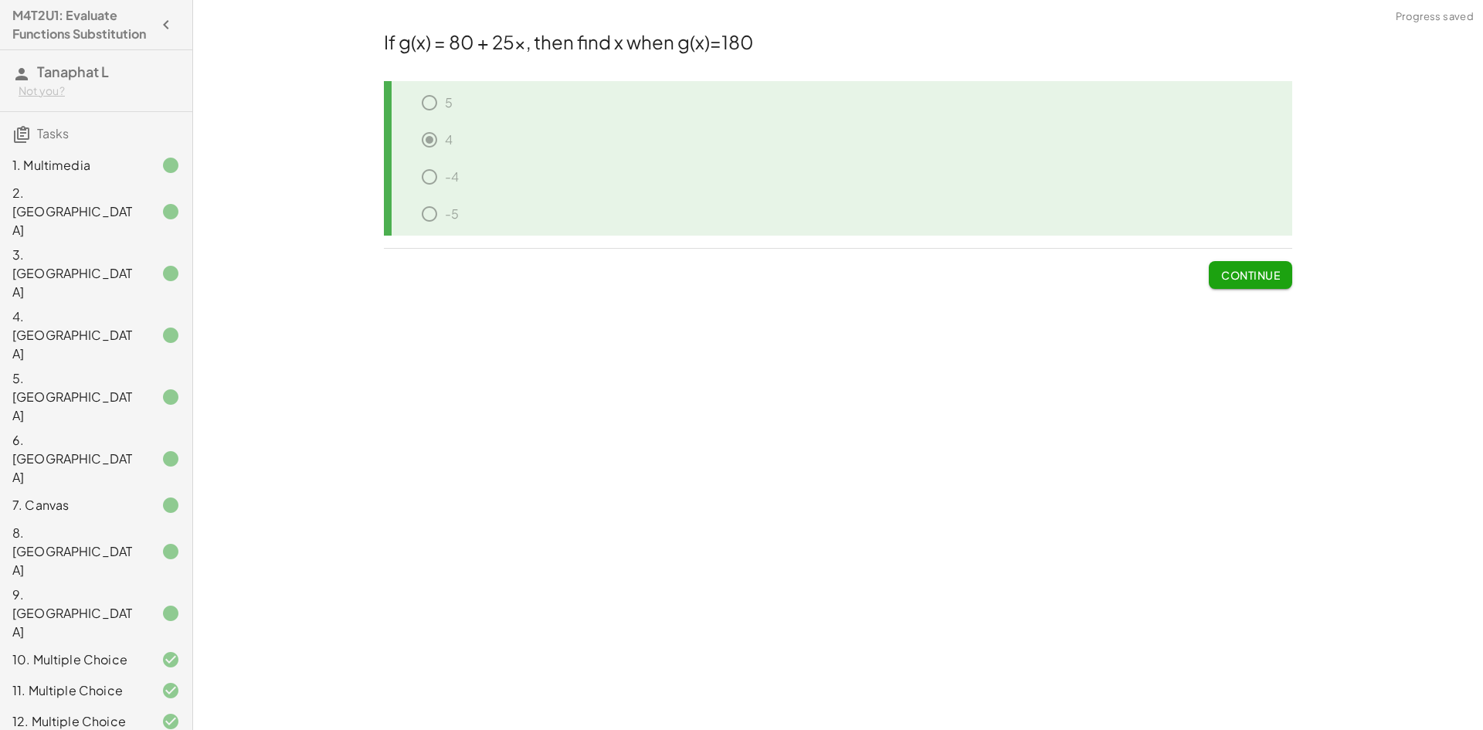
click at [1262, 270] on span "Continue" at bounding box center [1250, 275] width 59 height 14
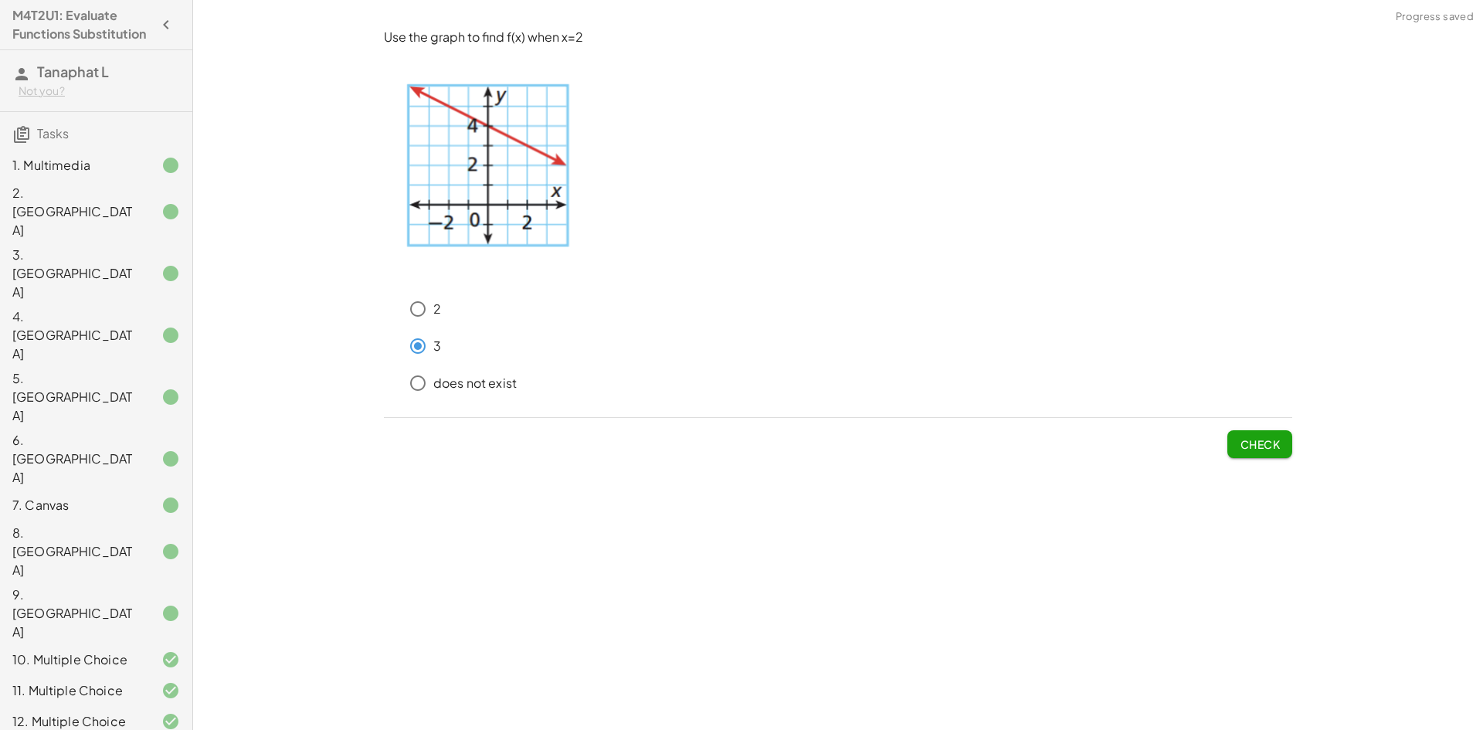
click at [1255, 437] on span "Check" at bounding box center [1260, 444] width 40 height 14
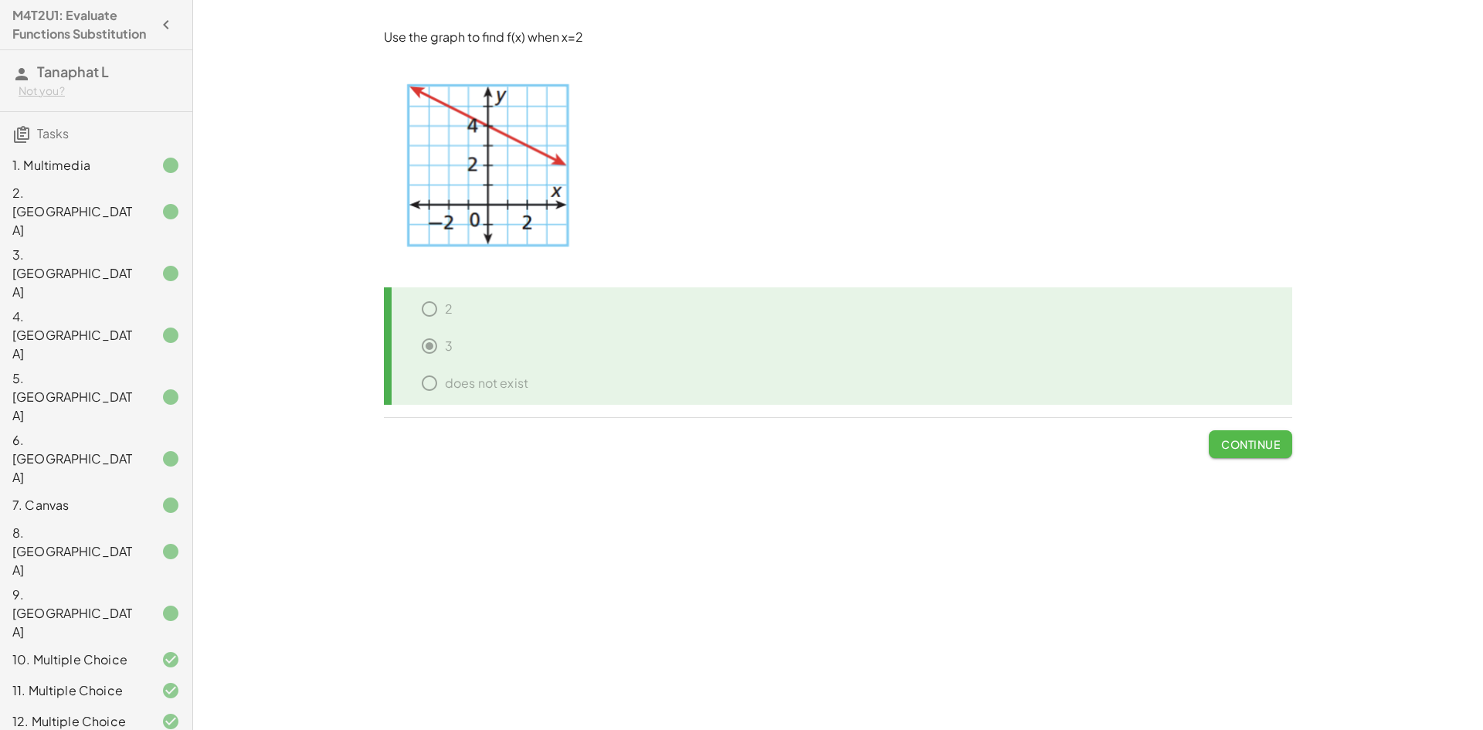
click at [1236, 443] on span "Continue" at bounding box center [1250, 444] width 59 height 14
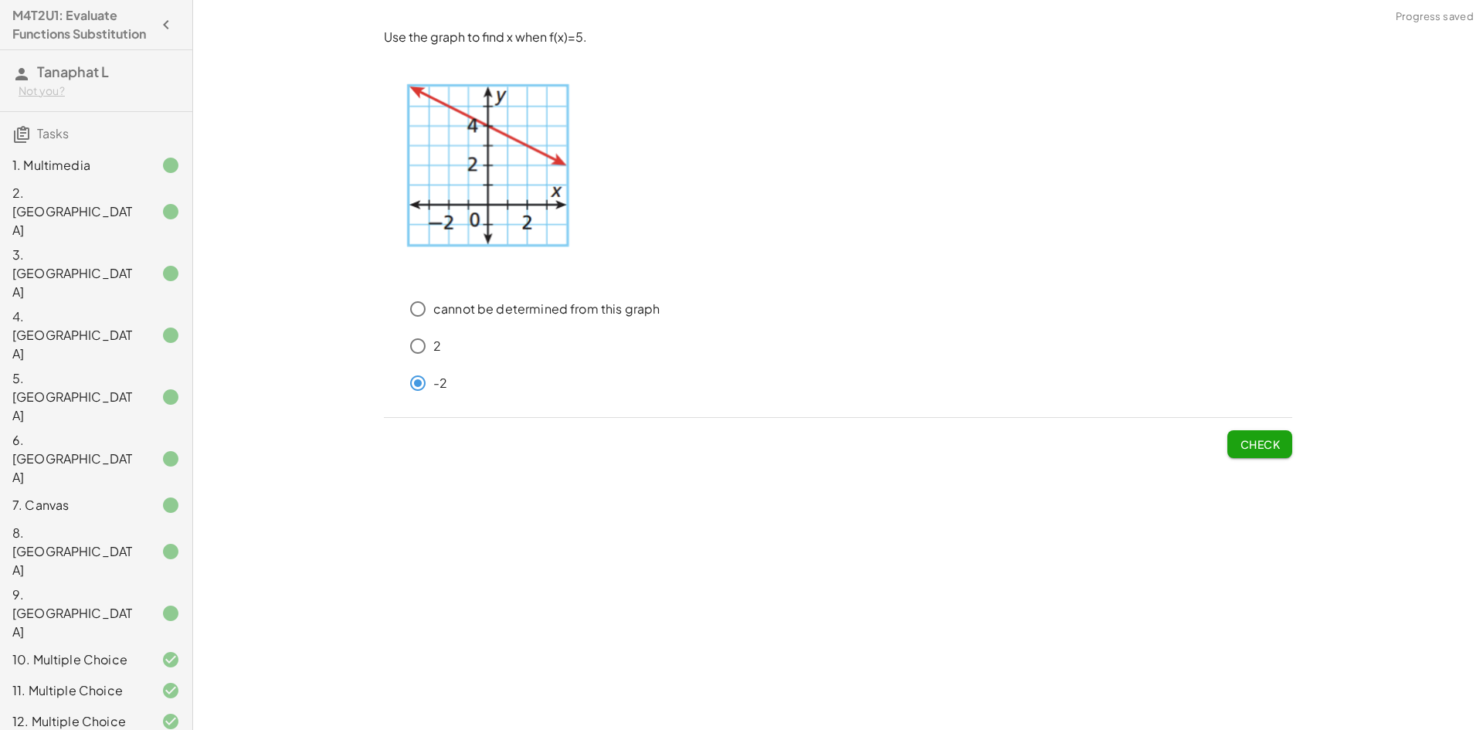
click at [1245, 451] on span "Check" at bounding box center [1260, 444] width 40 height 14
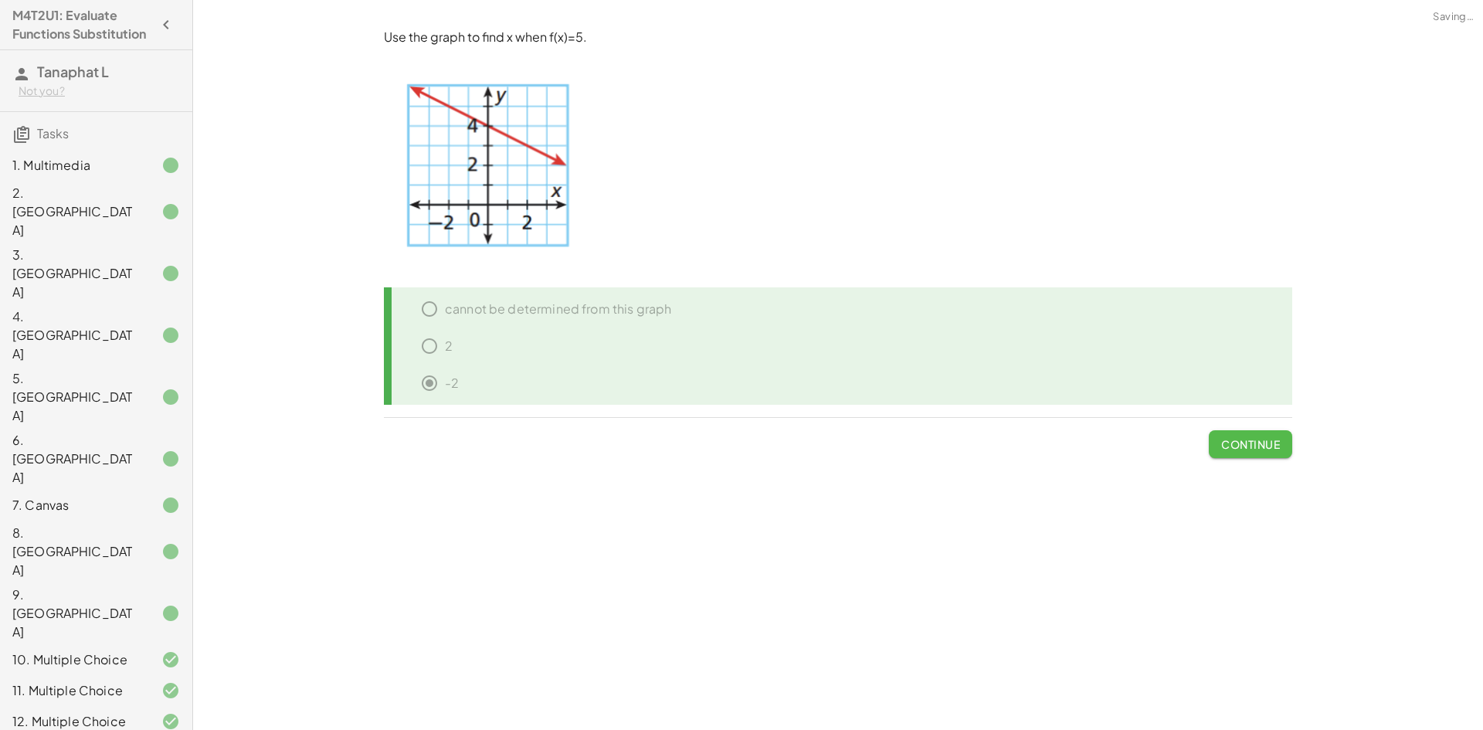
click at [1250, 444] on span "Continue" at bounding box center [1250, 444] width 59 height 14
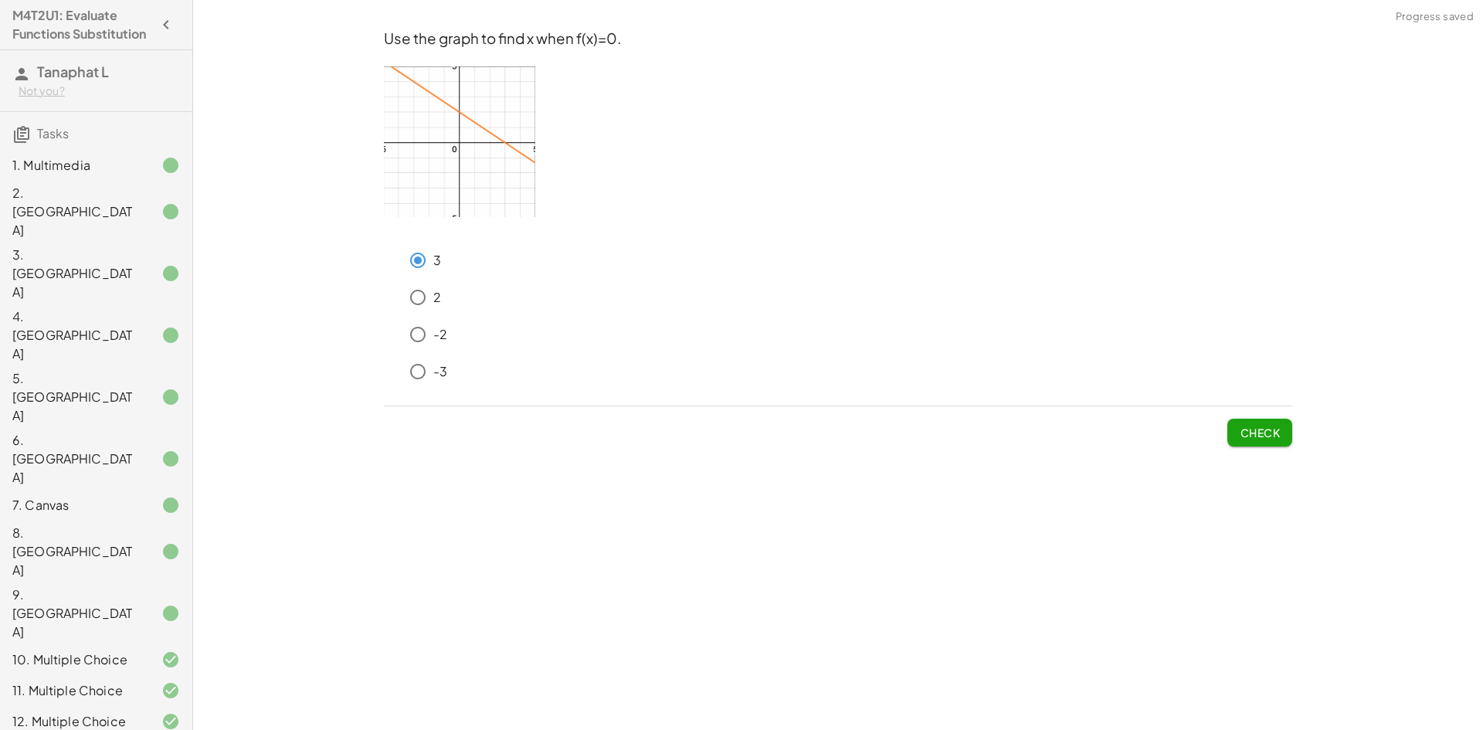
click at [1240, 425] on button "Check" at bounding box center [1259, 433] width 65 height 28
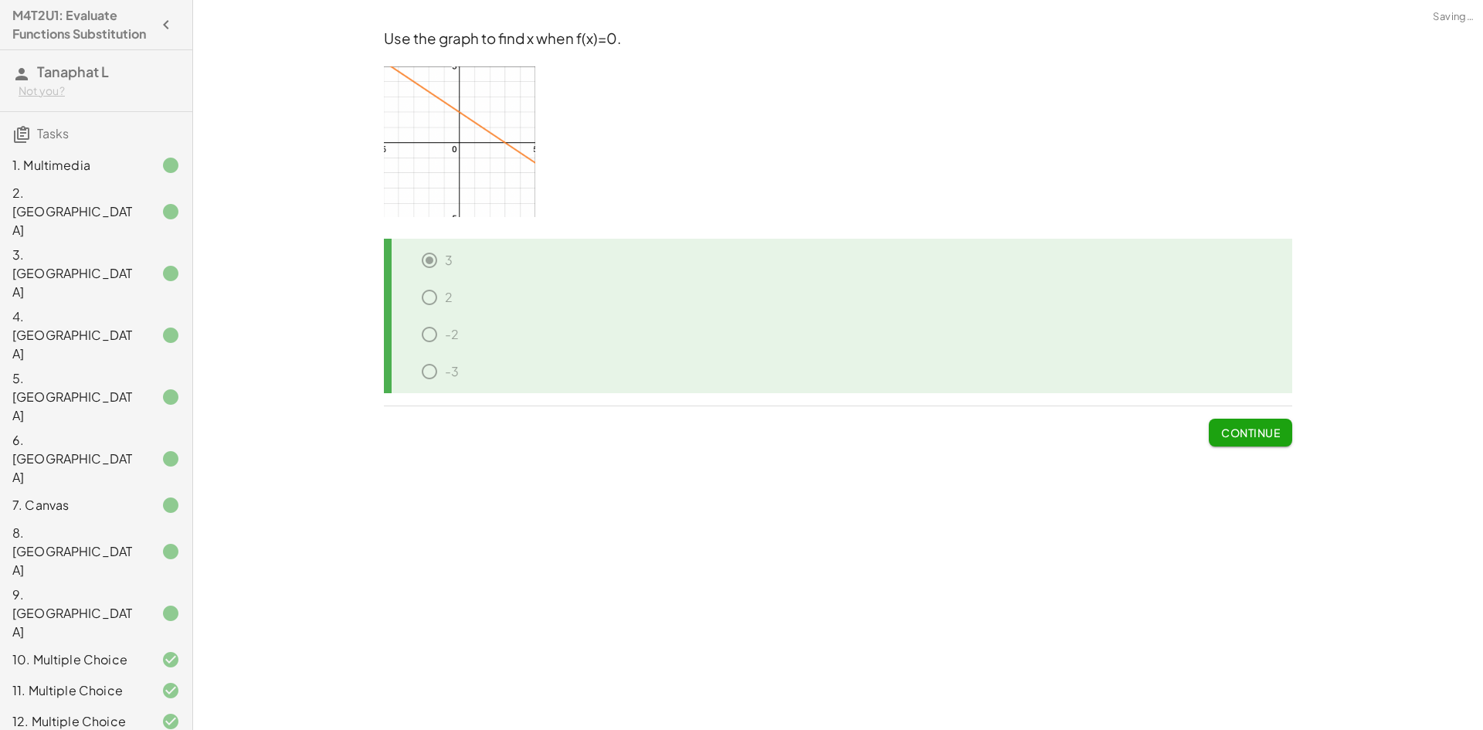
click at [1245, 444] on button "Continue" at bounding box center [1250, 433] width 83 height 28
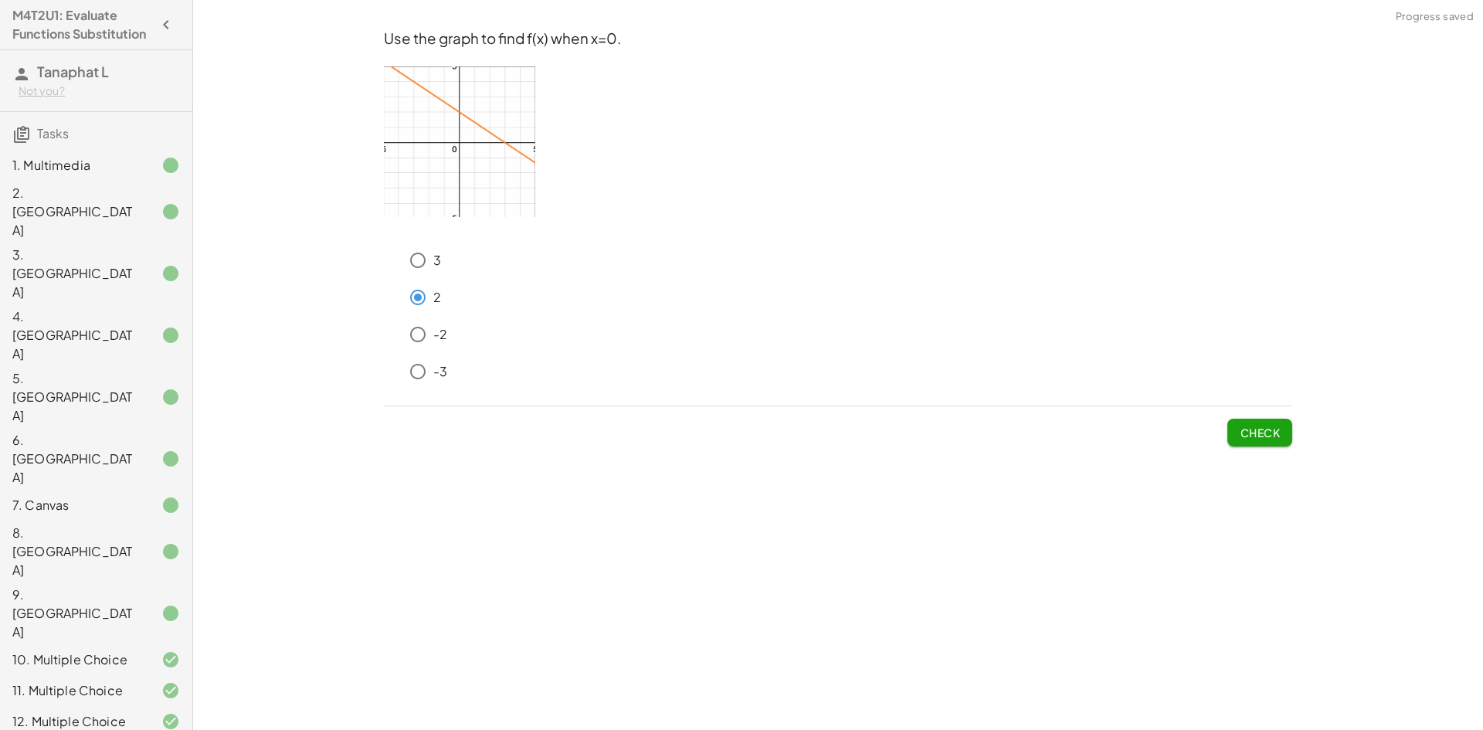
click at [1236, 432] on button "Check" at bounding box center [1259, 433] width 65 height 28
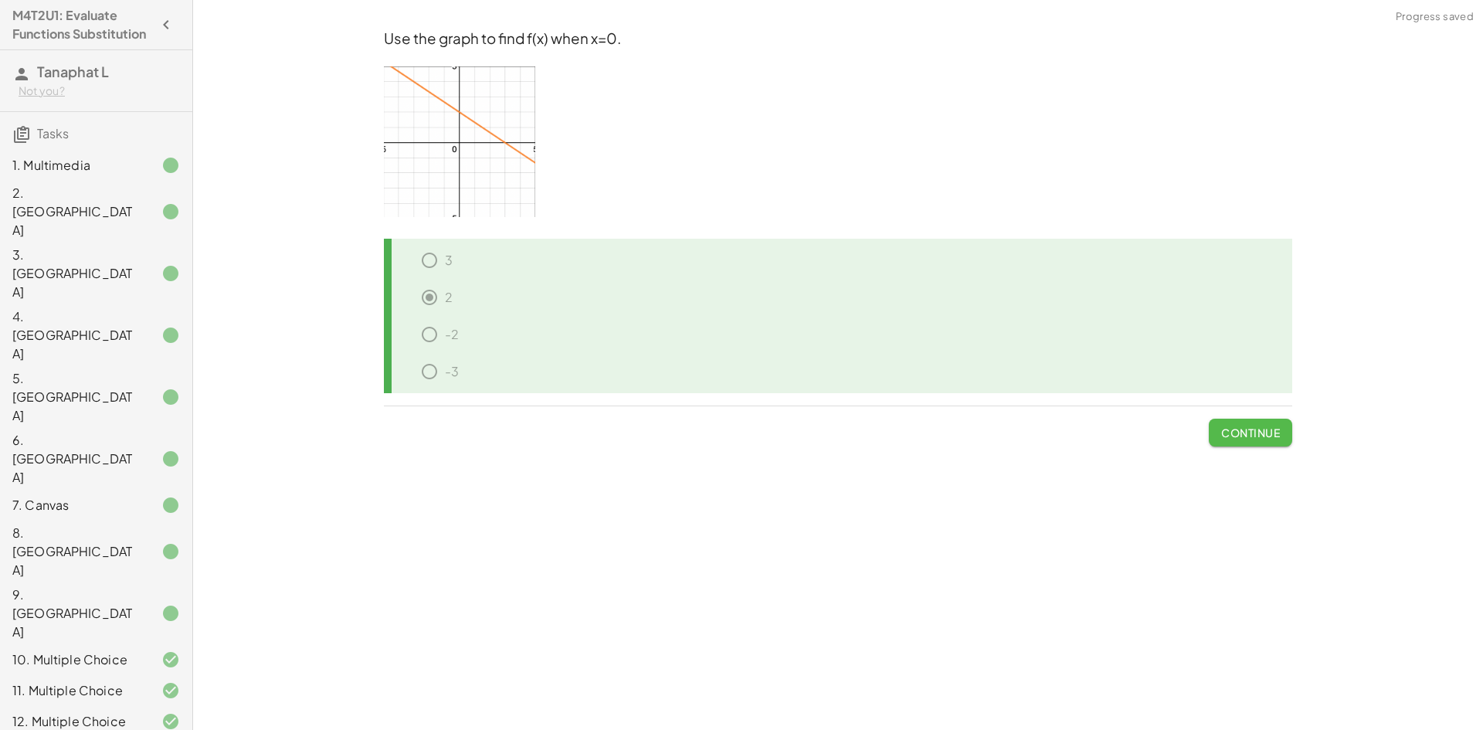
click at [1240, 426] on span "Continue" at bounding box center [1250, 433] width 59 height 14
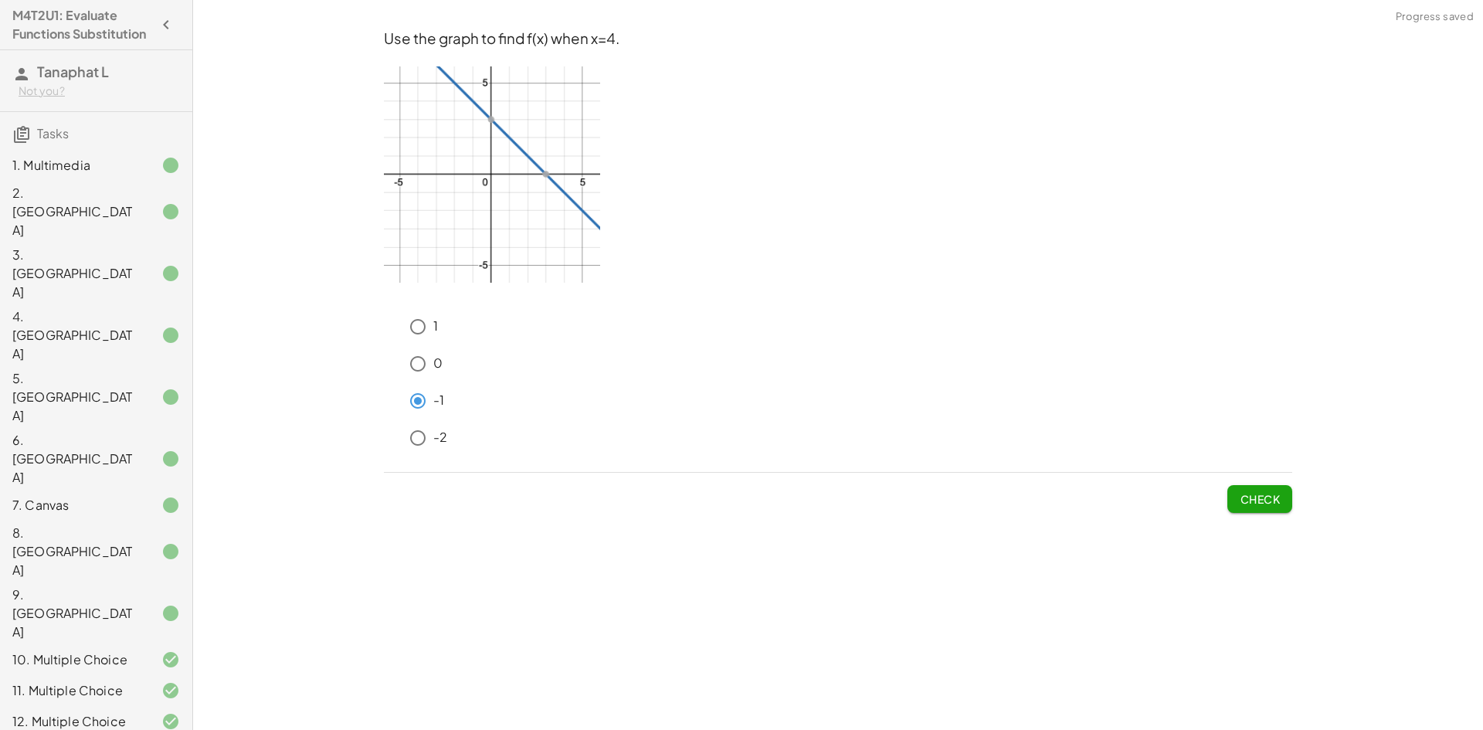
click at [1270, 494] on span "Check" at bounding box center [1260, 499] width 40 height 14
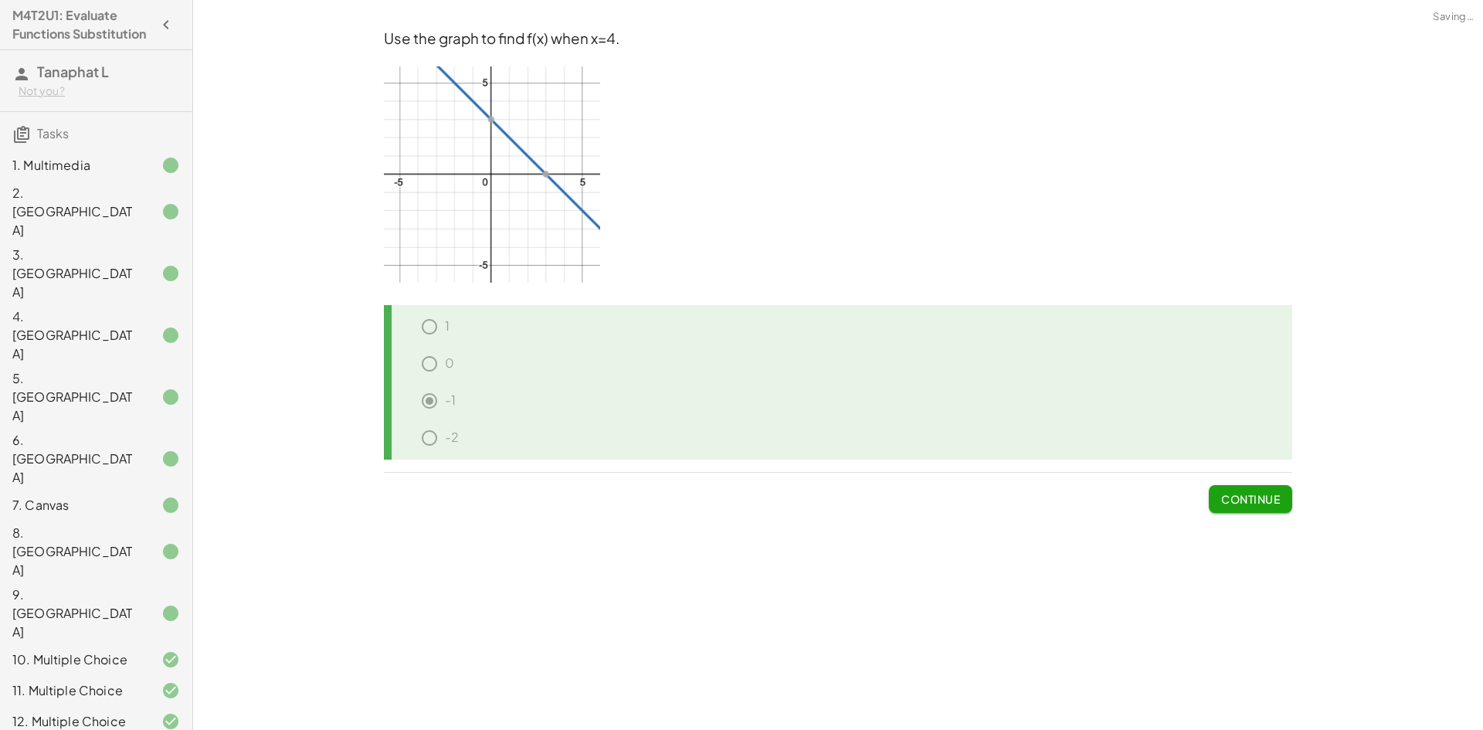
click at [1247, 488] on button "Continue" at bounding box center [1250, 499] width 83 height 28
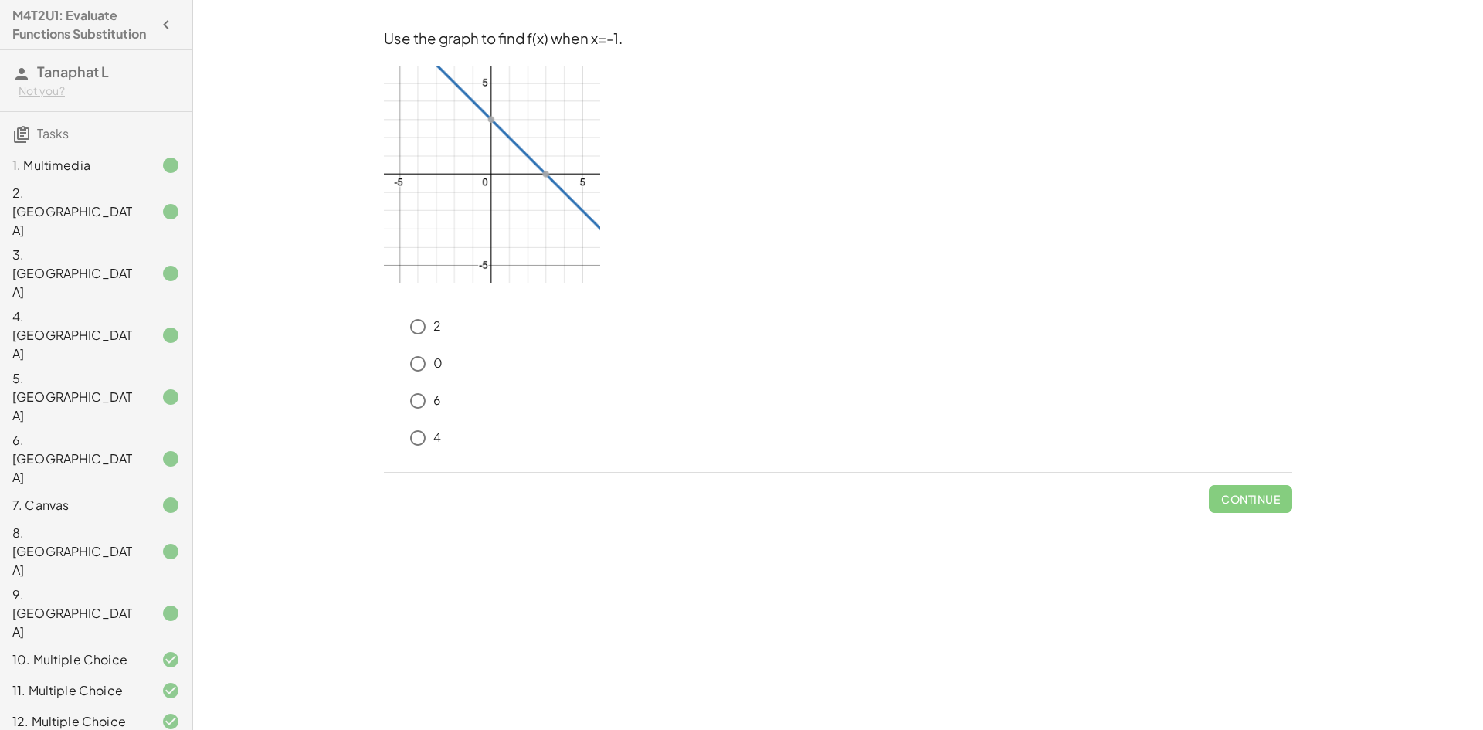
scroll to position [291, 0]
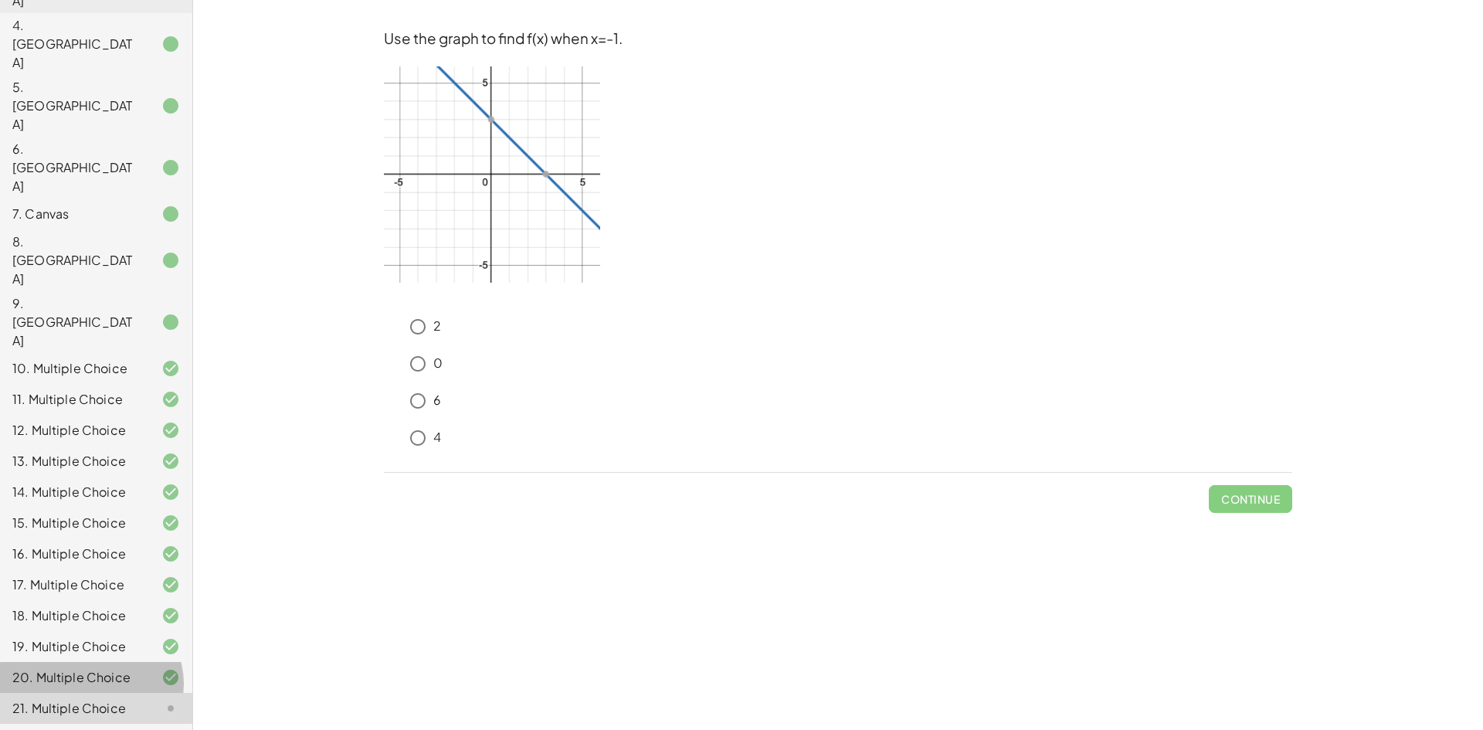
click at [50, 668] on div "20. Multiple Choice" at bounding box center [74, 677] width 124 height 19
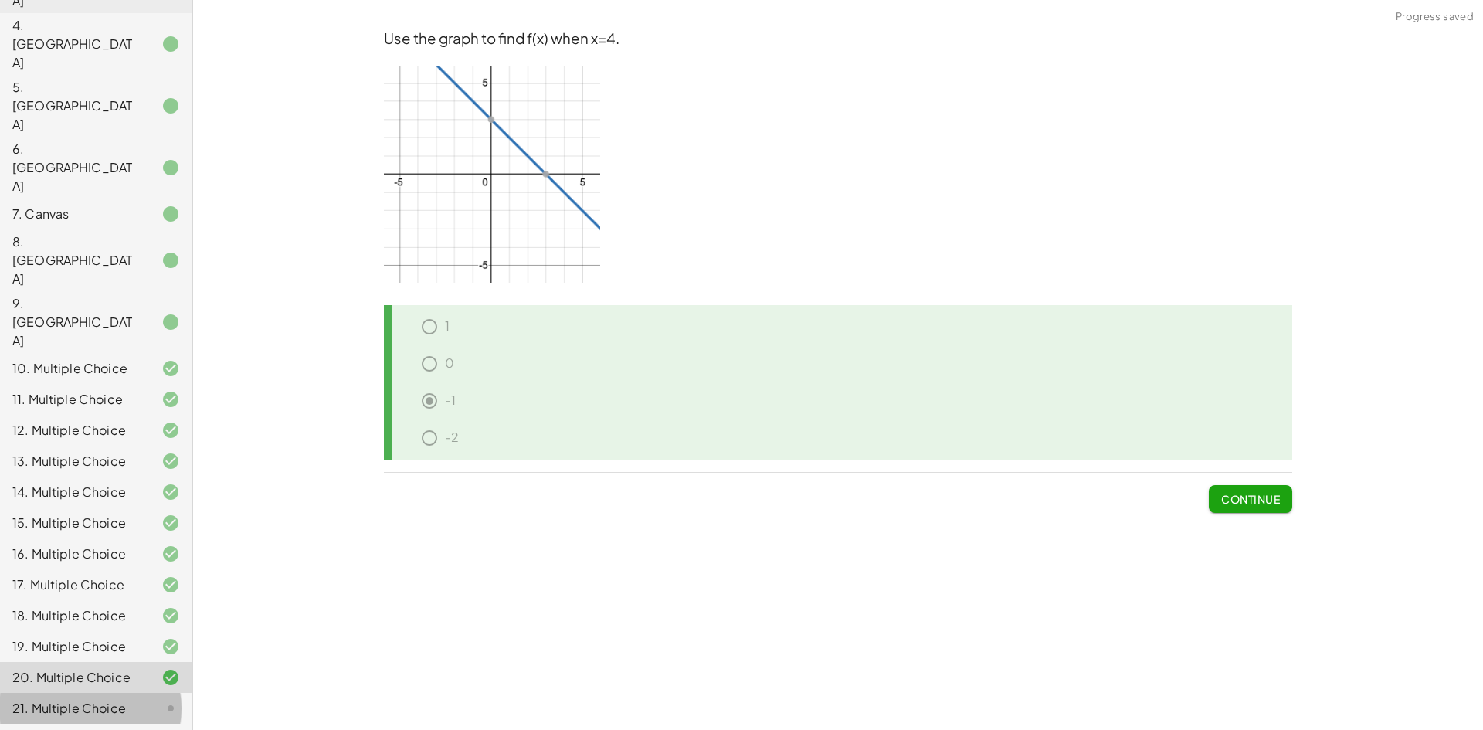
click at [54, 699] on div "21. Multiple Choice" at bounding box center [74, 708] width 124 height 19
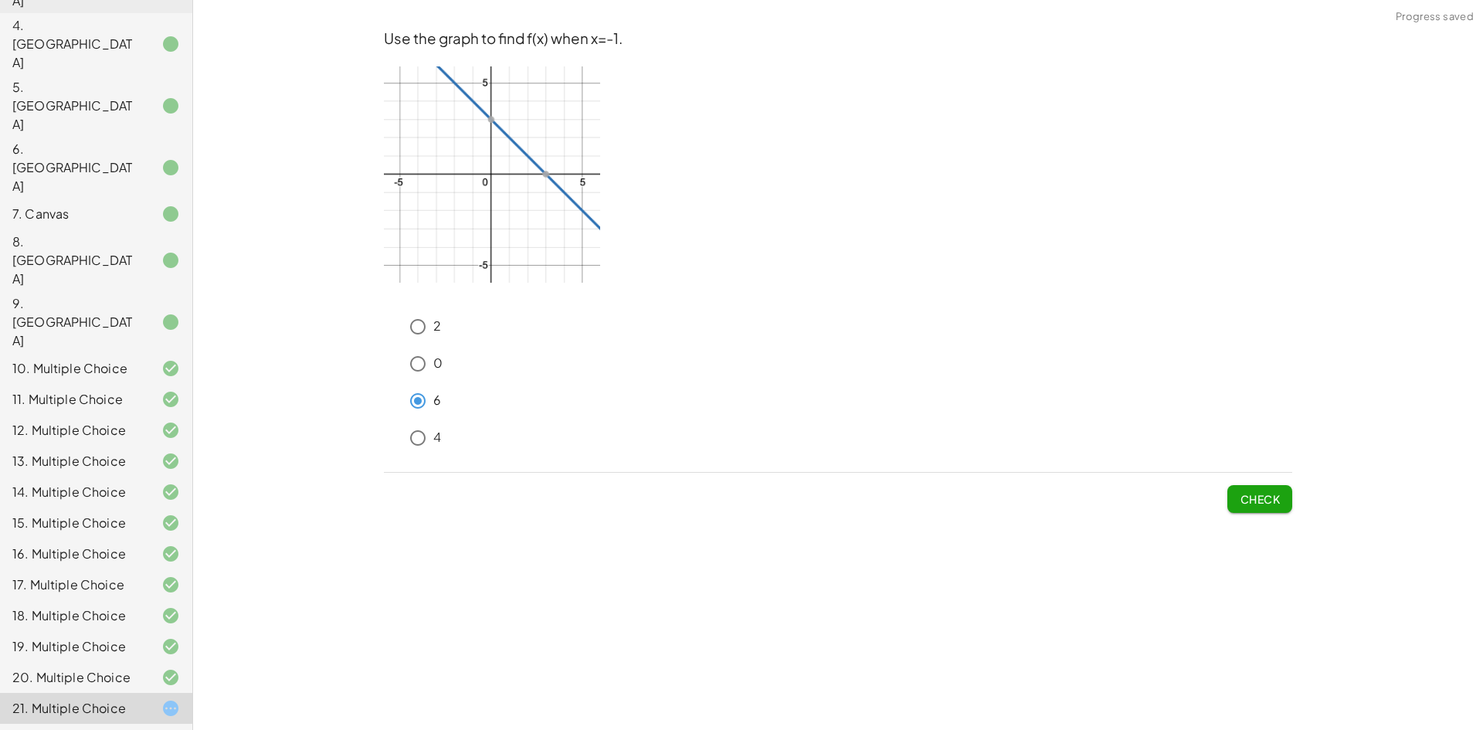
click at [1257, 495] on span "Check" at bounding box center [1260, 499] width 40 height 14
click at [1267, 499] on span "Check" at bounding box center [1260, 499] width 40 height 14
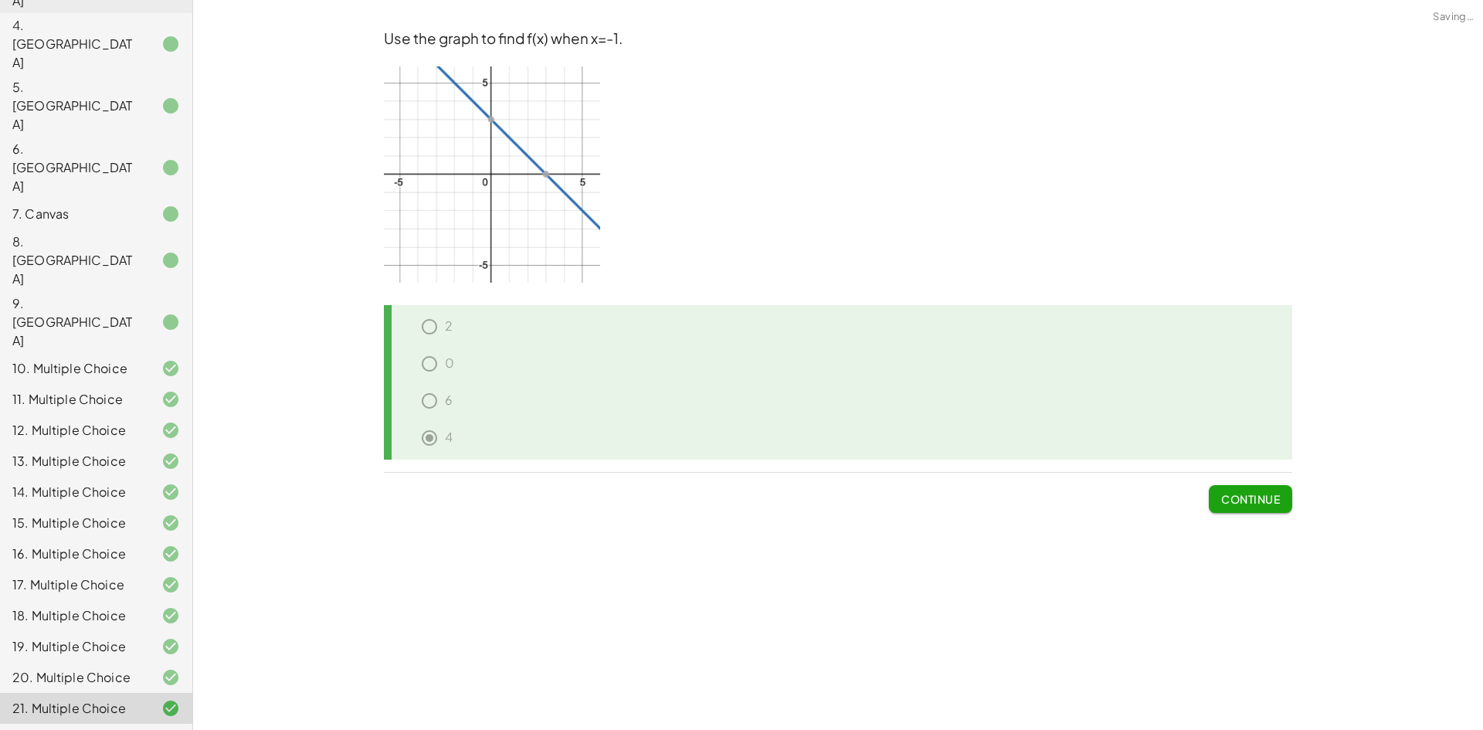
click at [82, 729] on div "22. Multiple Choice" at bounding box center [74, 739] width 124 height 19
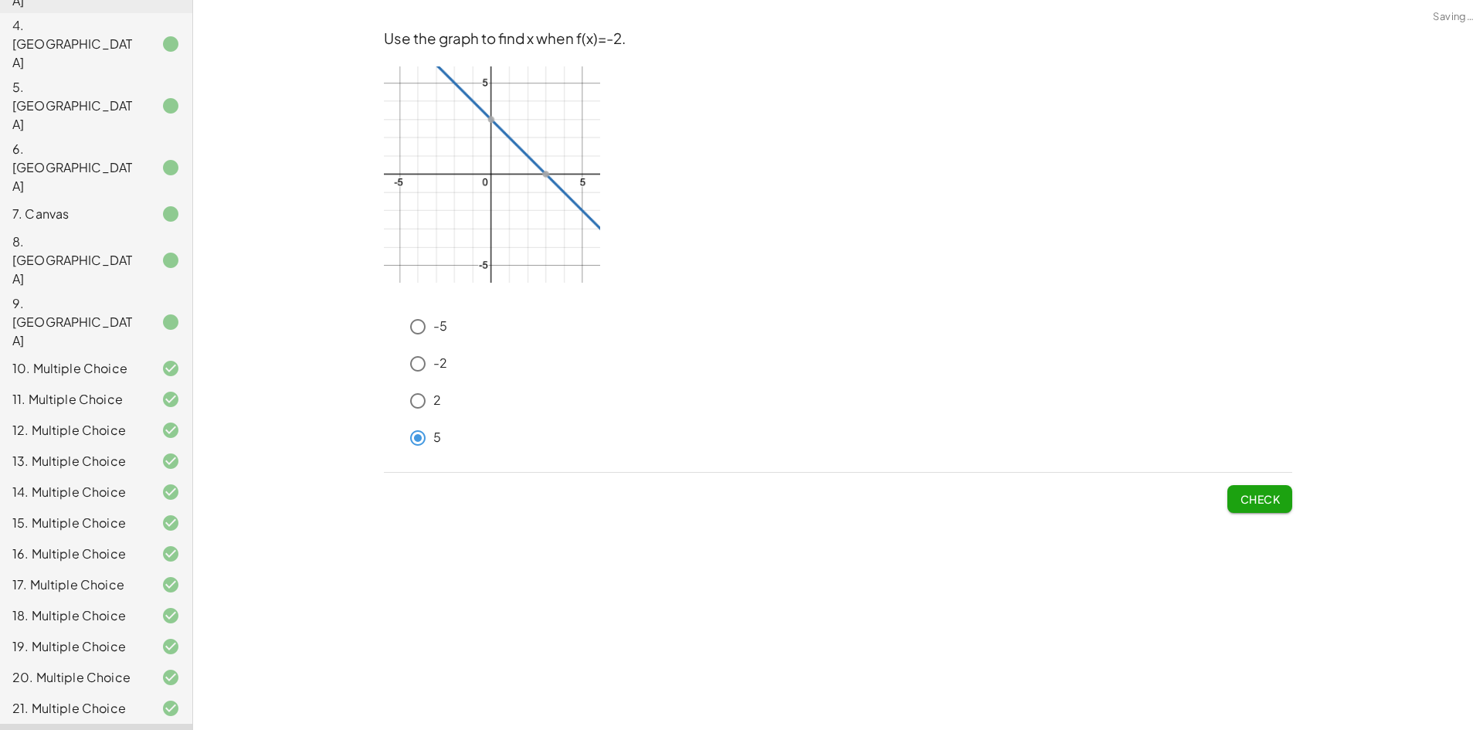
click at [1275, 500] on span "Check" at bounding box center [1260, 499] width 40 height 14
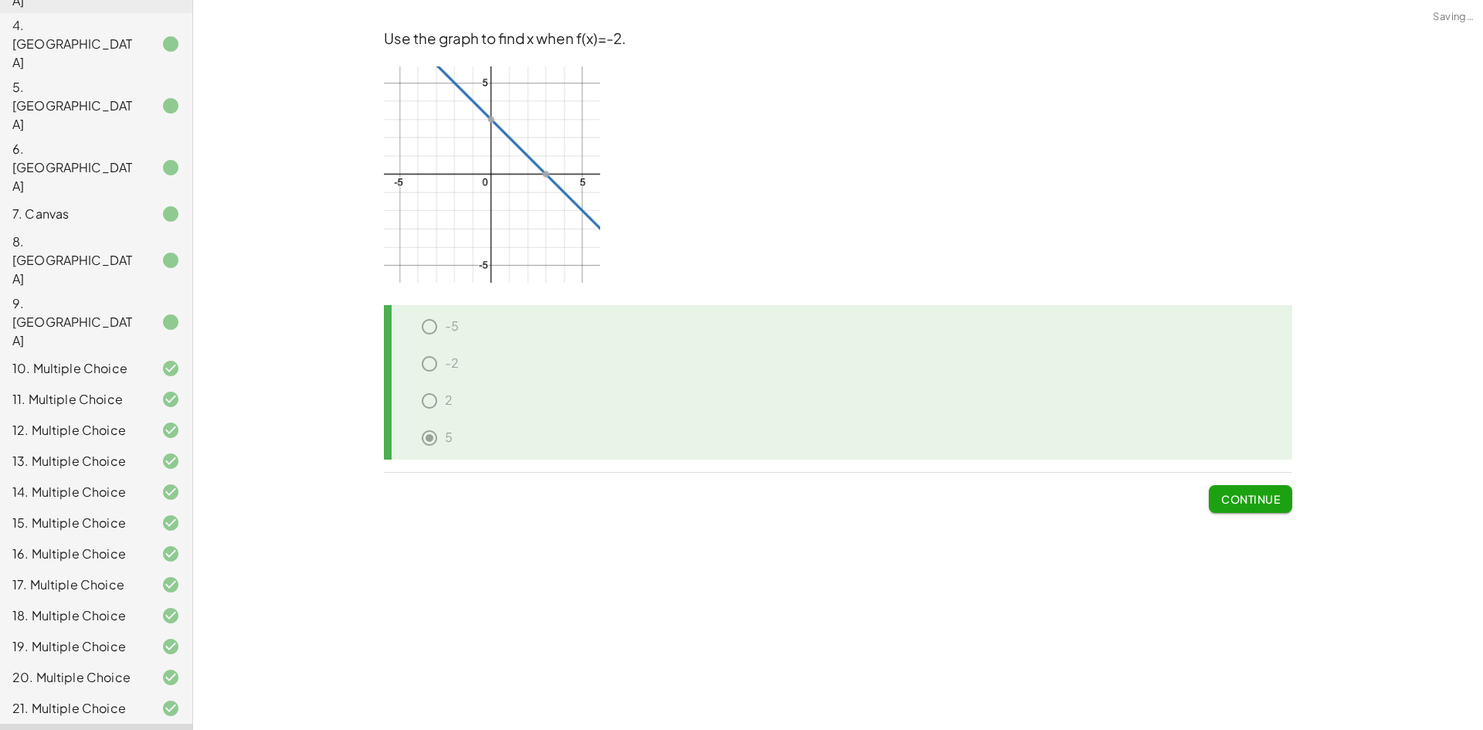
click at [1271, 499] on span "Continue" at bounding box center [1250, 499] width 59 height 14
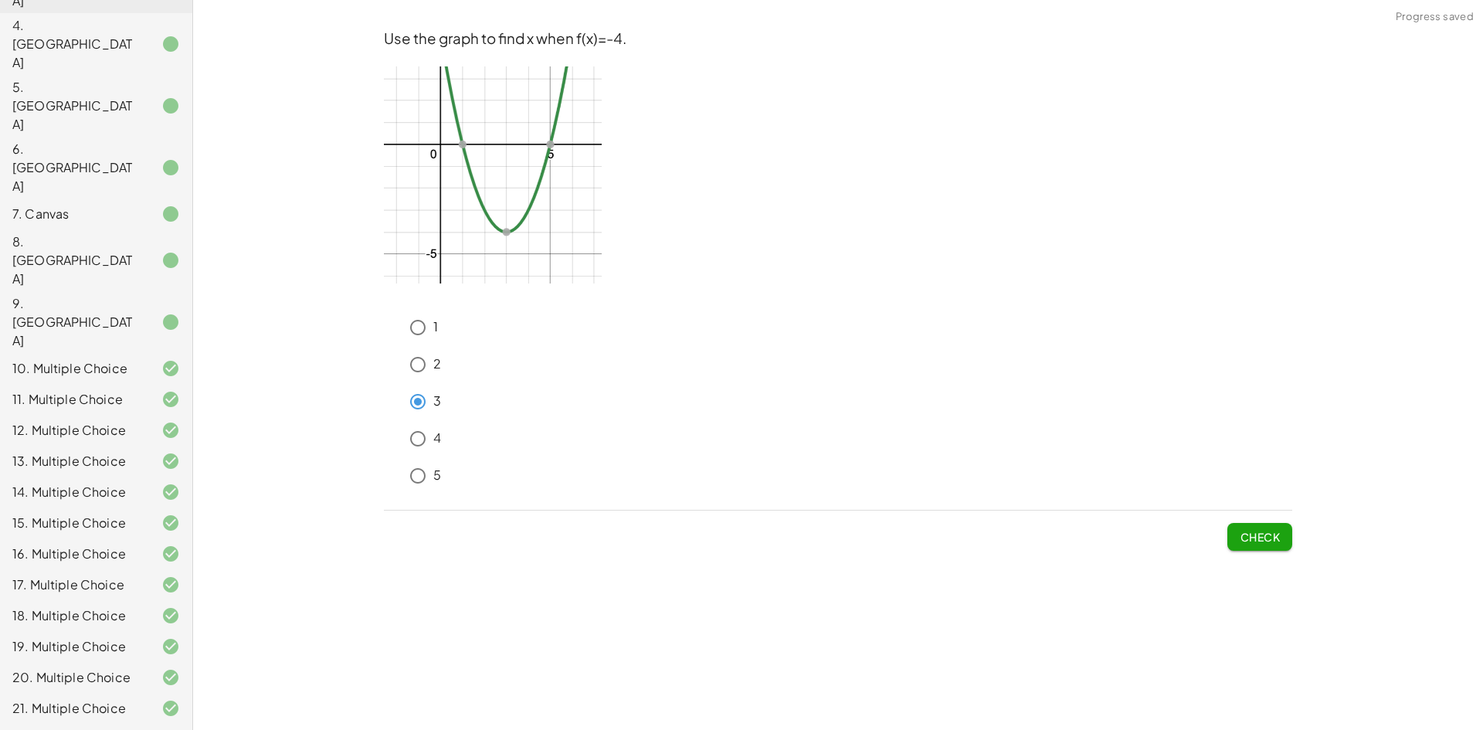
click at [1278, 538] on span "Check" at bounding box center [1260, 537] width 40 height 14
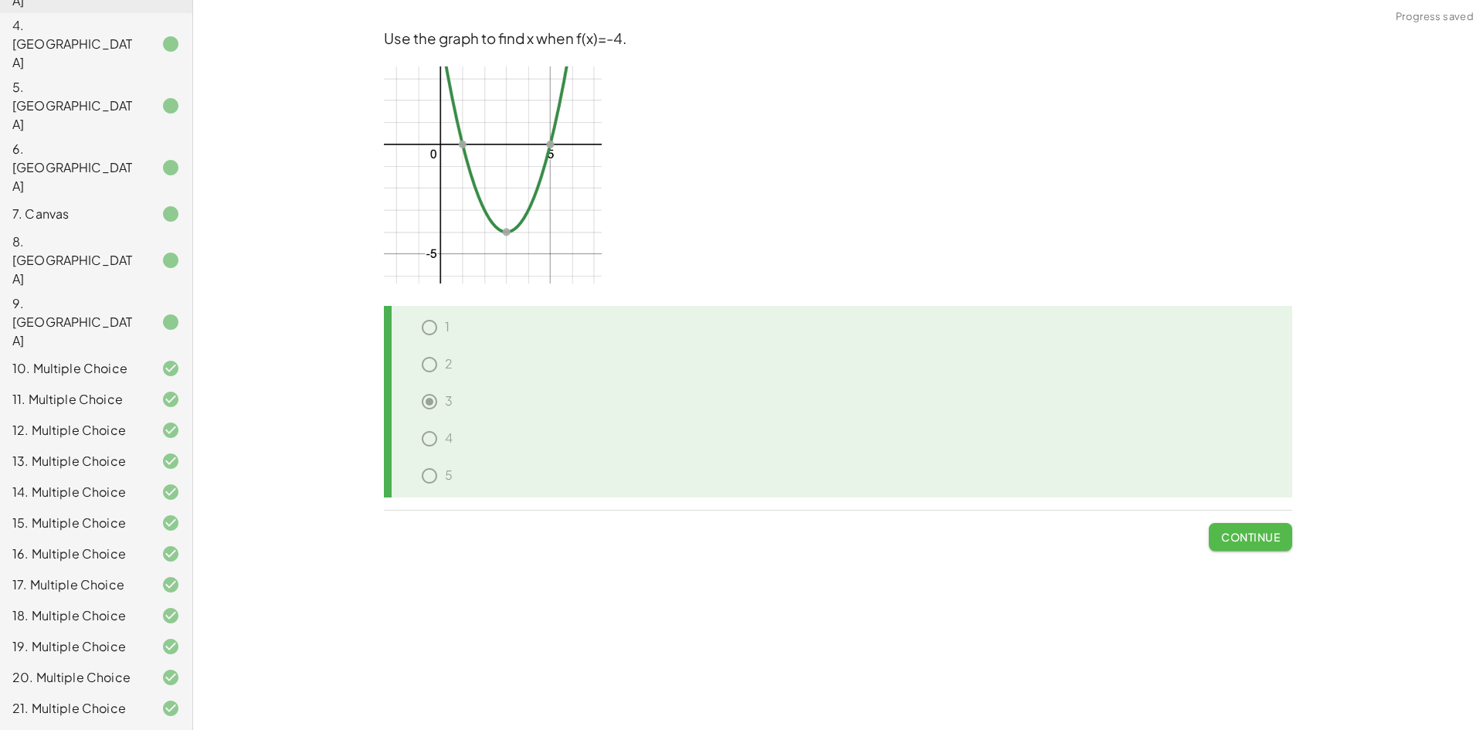
click at [1257, 536] on span "Continue" at bounding box center [1250, 537] width 59 height 14
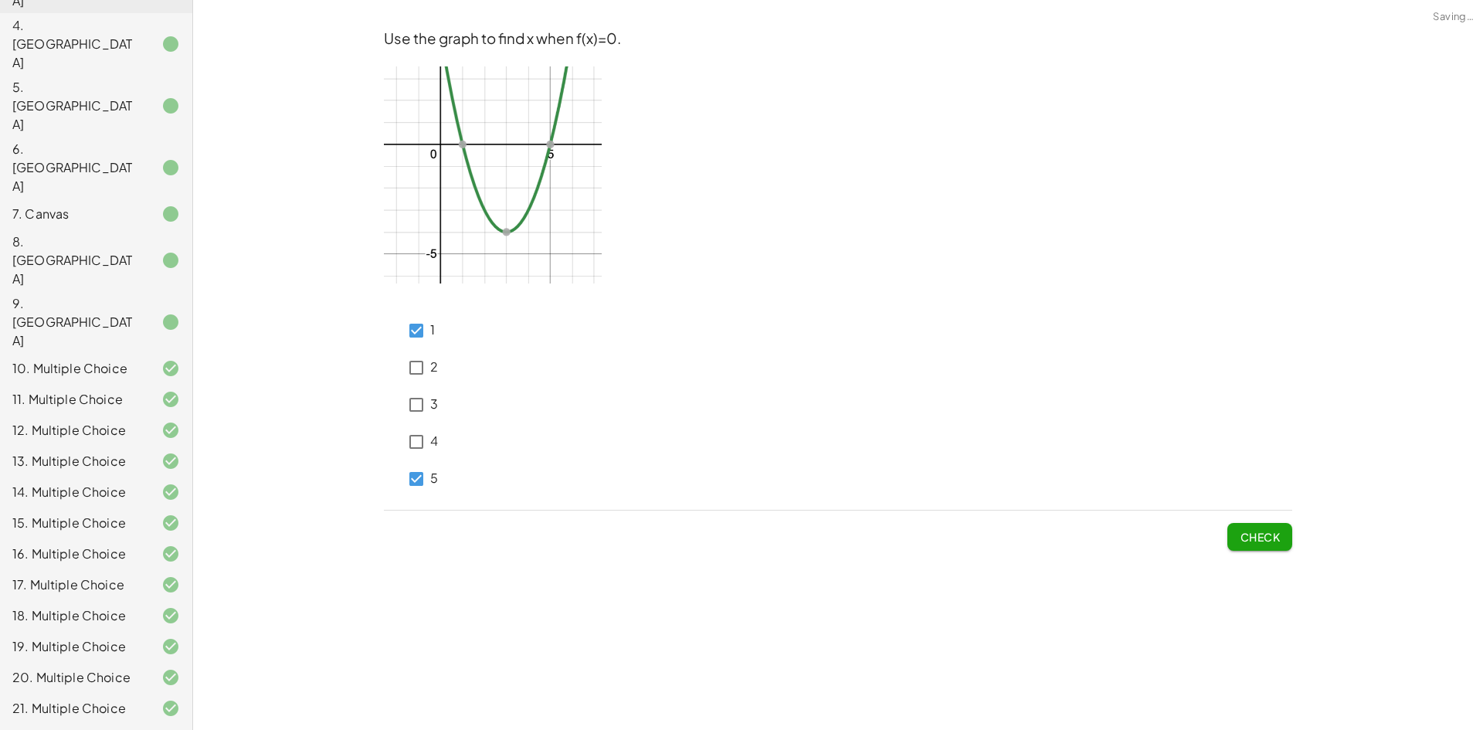
click at [1240, 520] on span "Check" at bounding box center [1259, 531] width 65 height 40
click at [1262, 544] on button "Check" at bounding box center [1259, 537] width 65 height 28
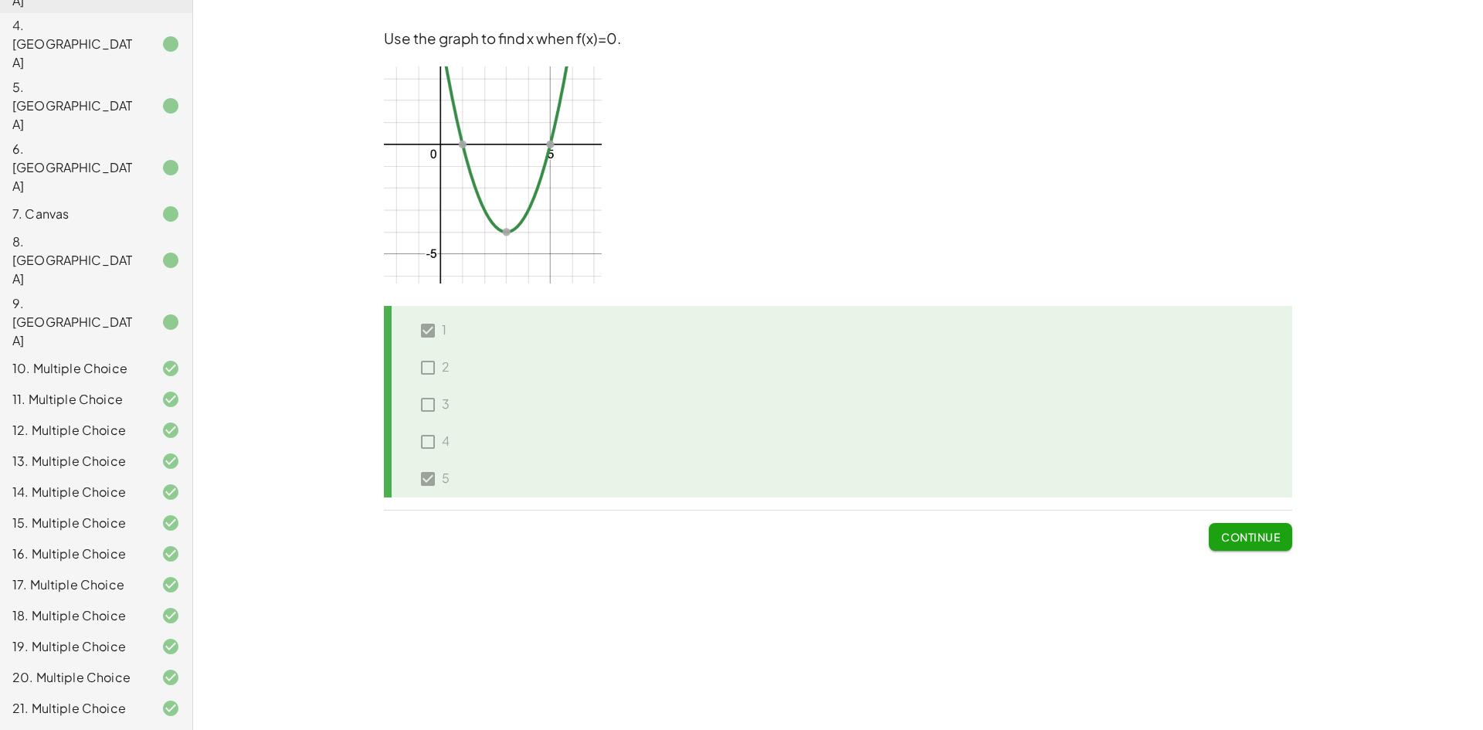
click at [1219, 538] on button "Continue" at bounding box center [1250, 537] width 83 height 28
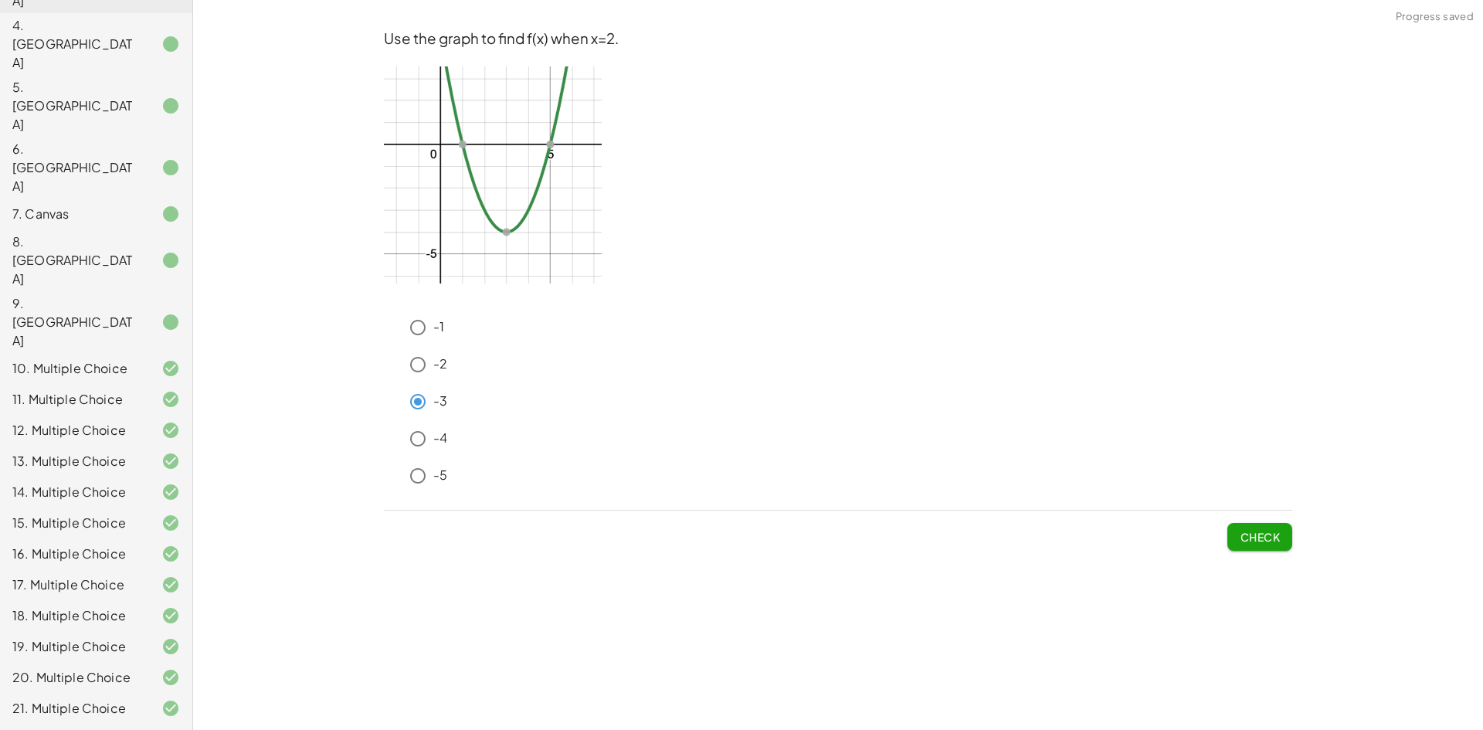
click at [1247, 528] on button "Check" at bounding box center [1259, 537] width 65 height 28
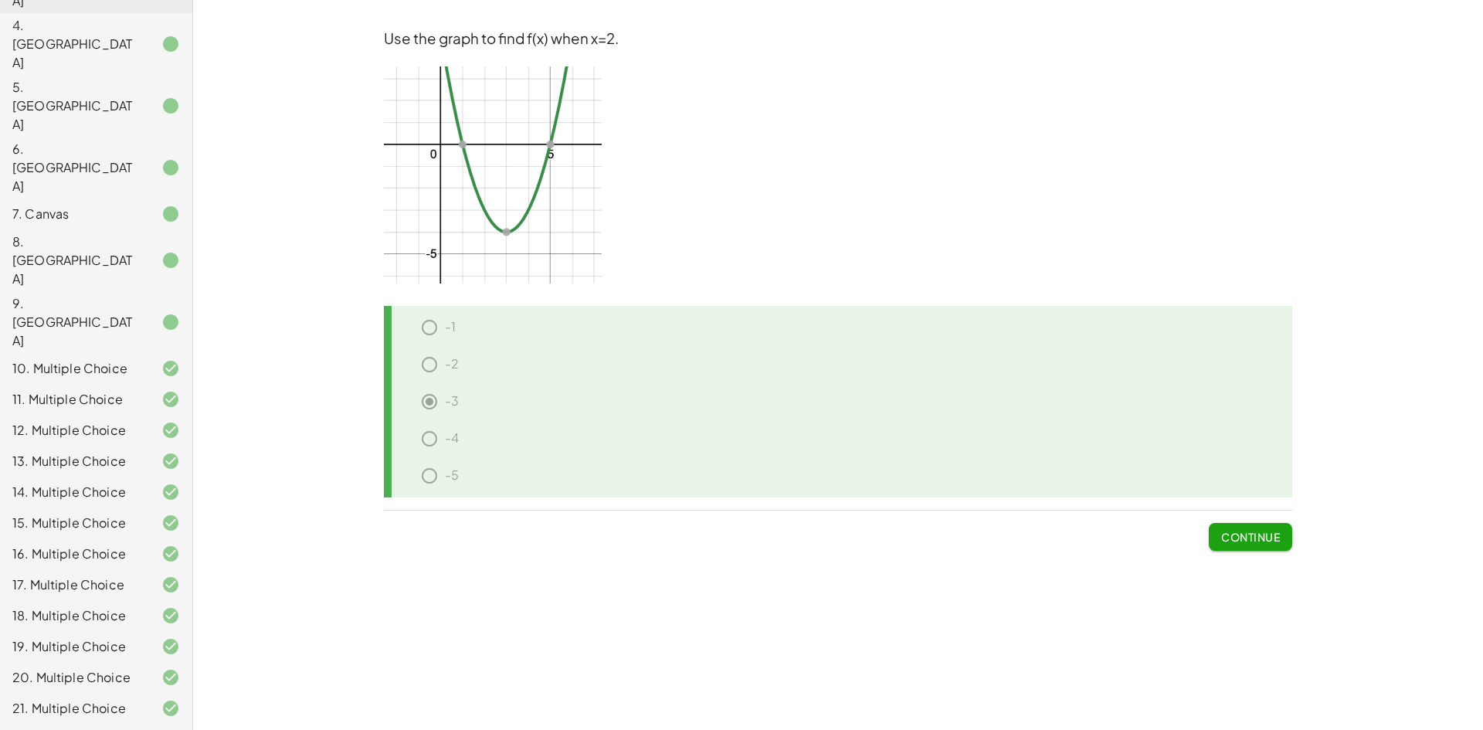
scroll to position [0, 0]
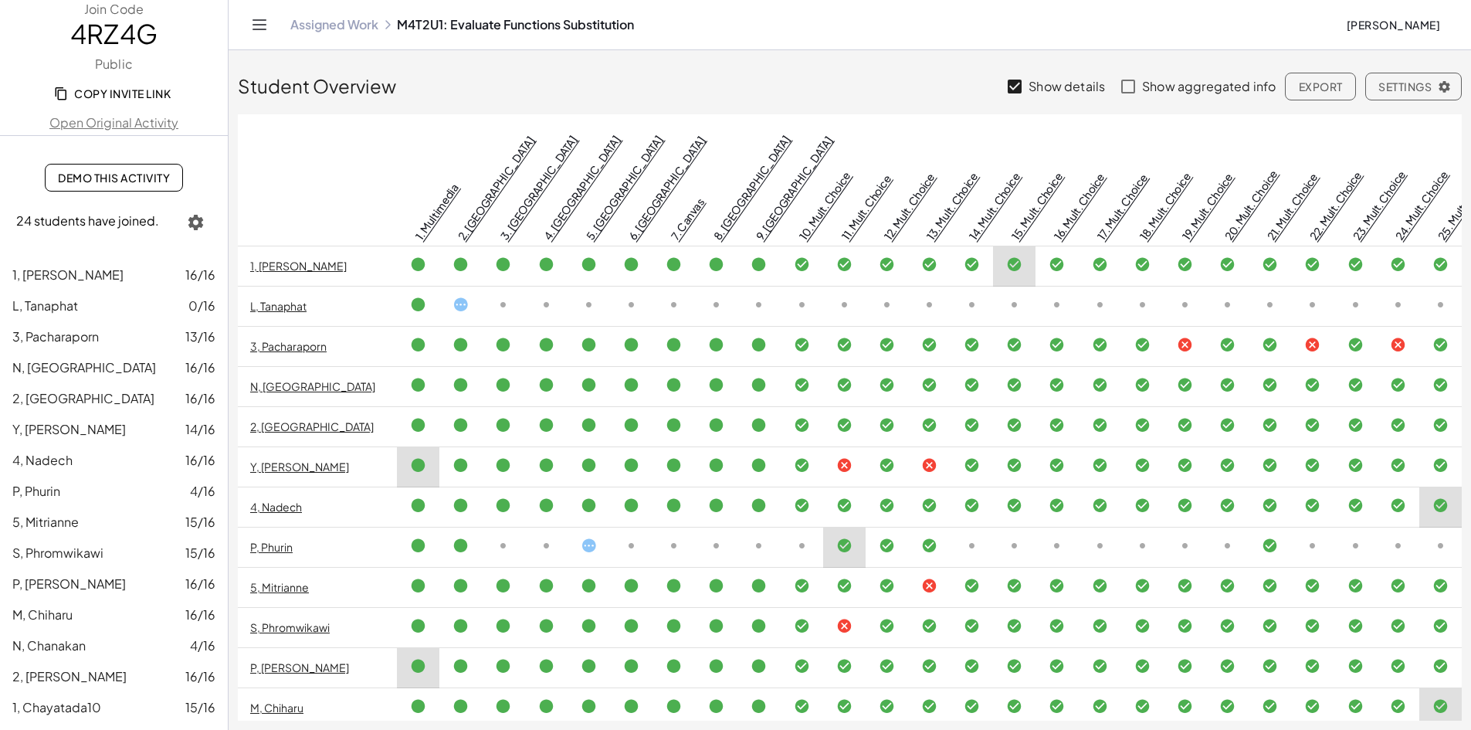
scroll to position [232, 0]
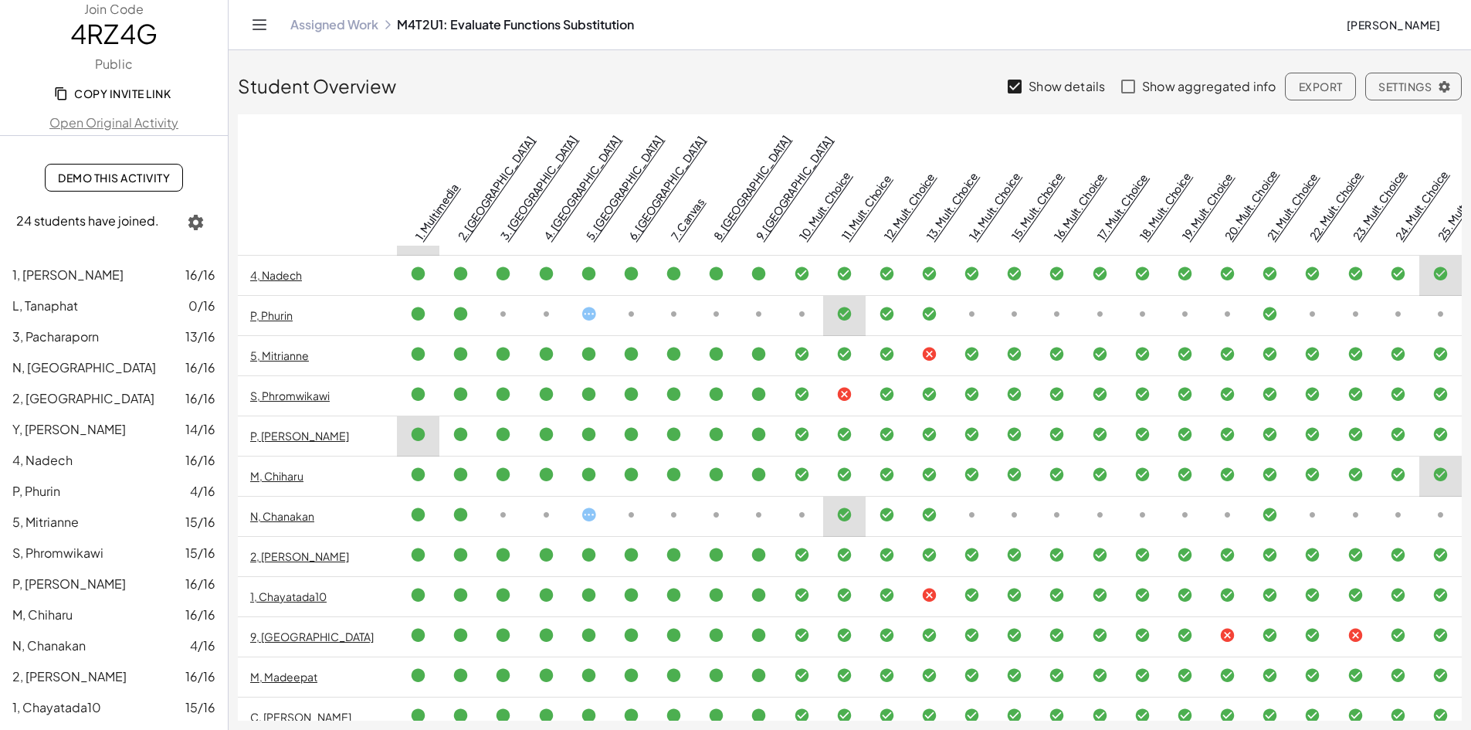
click at [253, 20] on icon "Toggle navigation" at bounding box center [259, 24] width 13 height 9
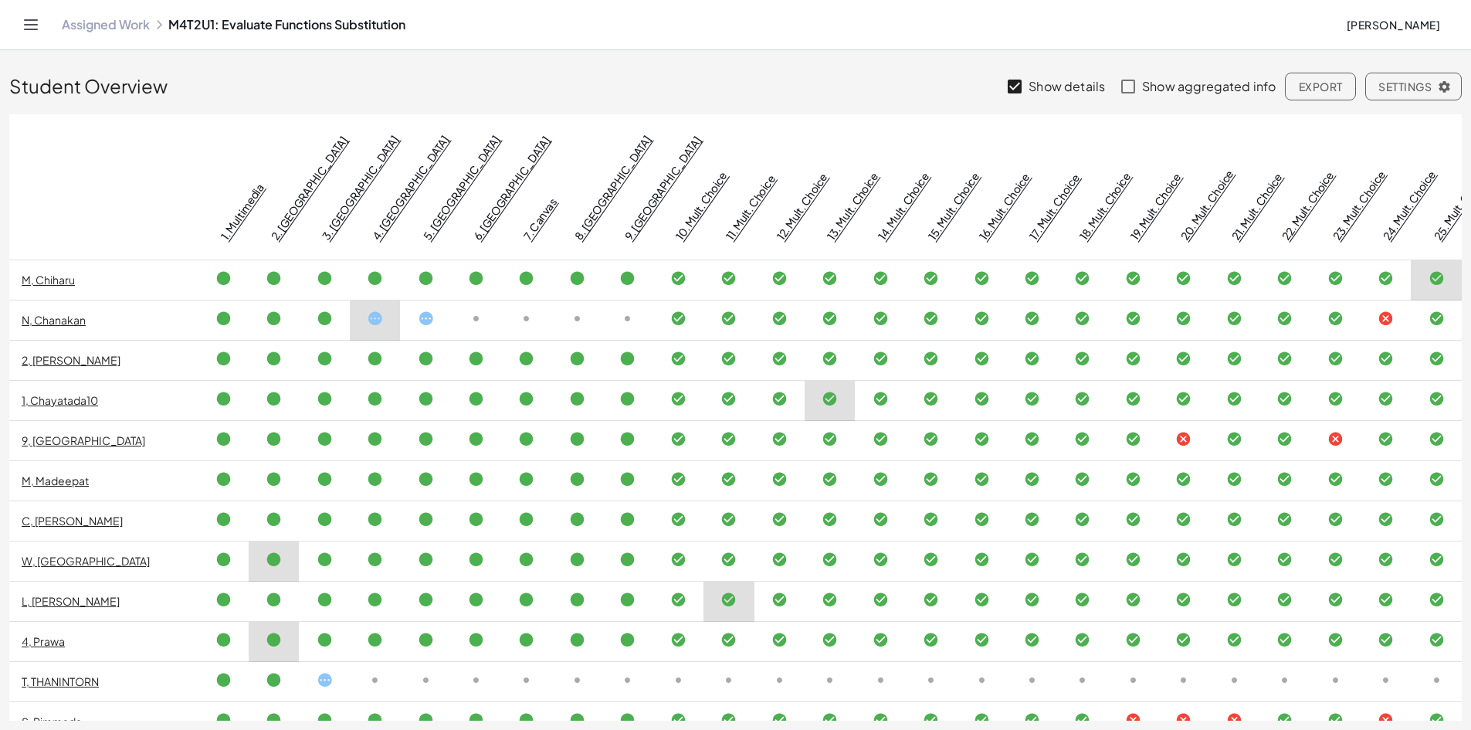
scroll to position [461, 0]
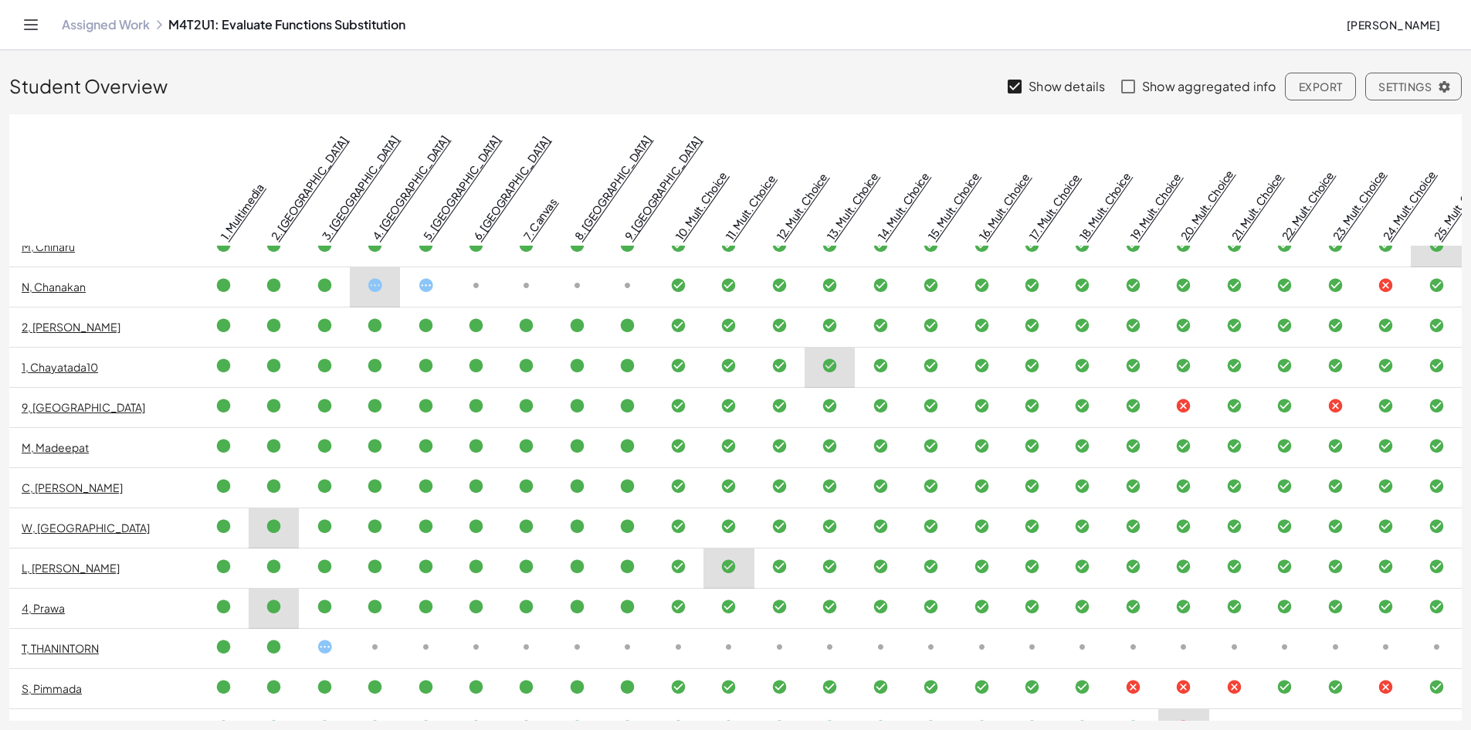
click at [63, 681] on link "S, Pimmada" at bounding box center [52, 688] width 60 height 14
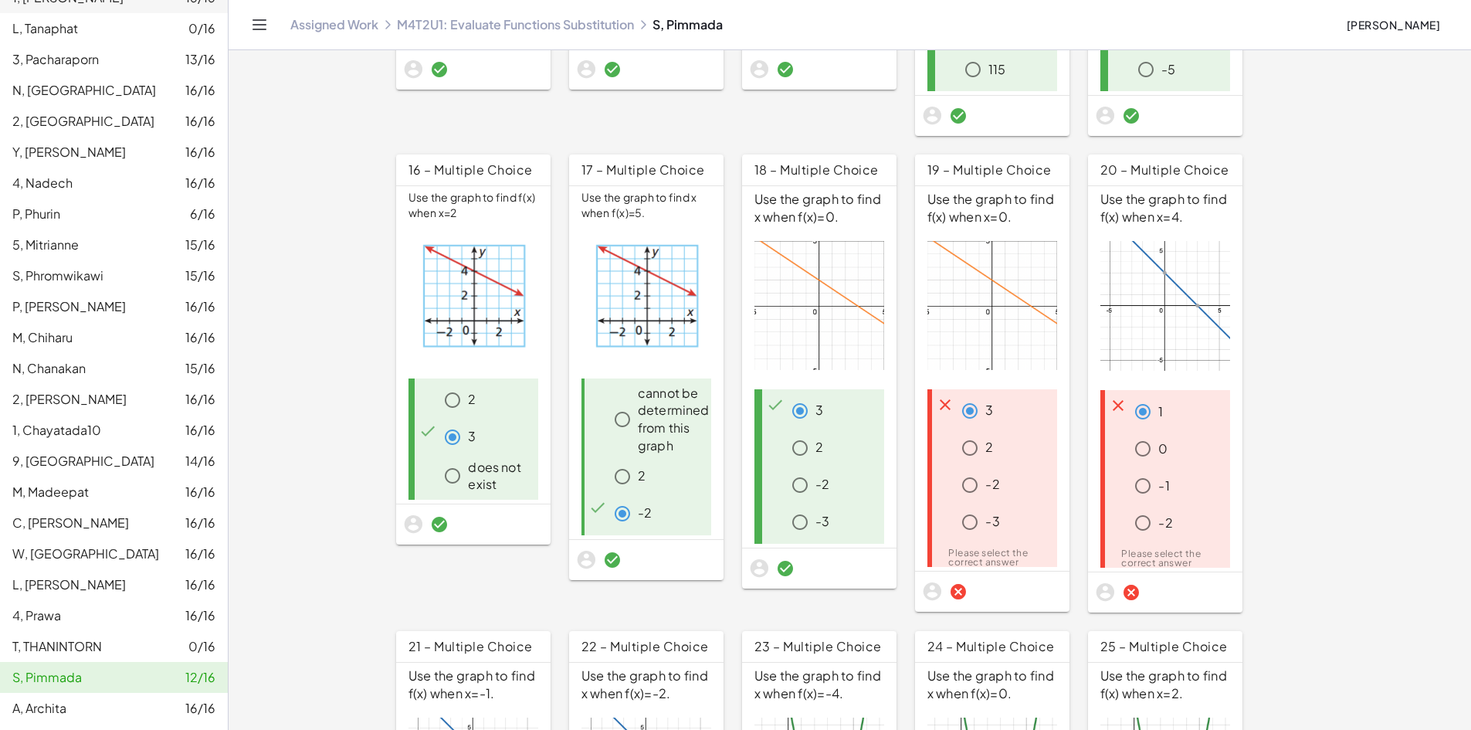
scroll to position [1022, 0]
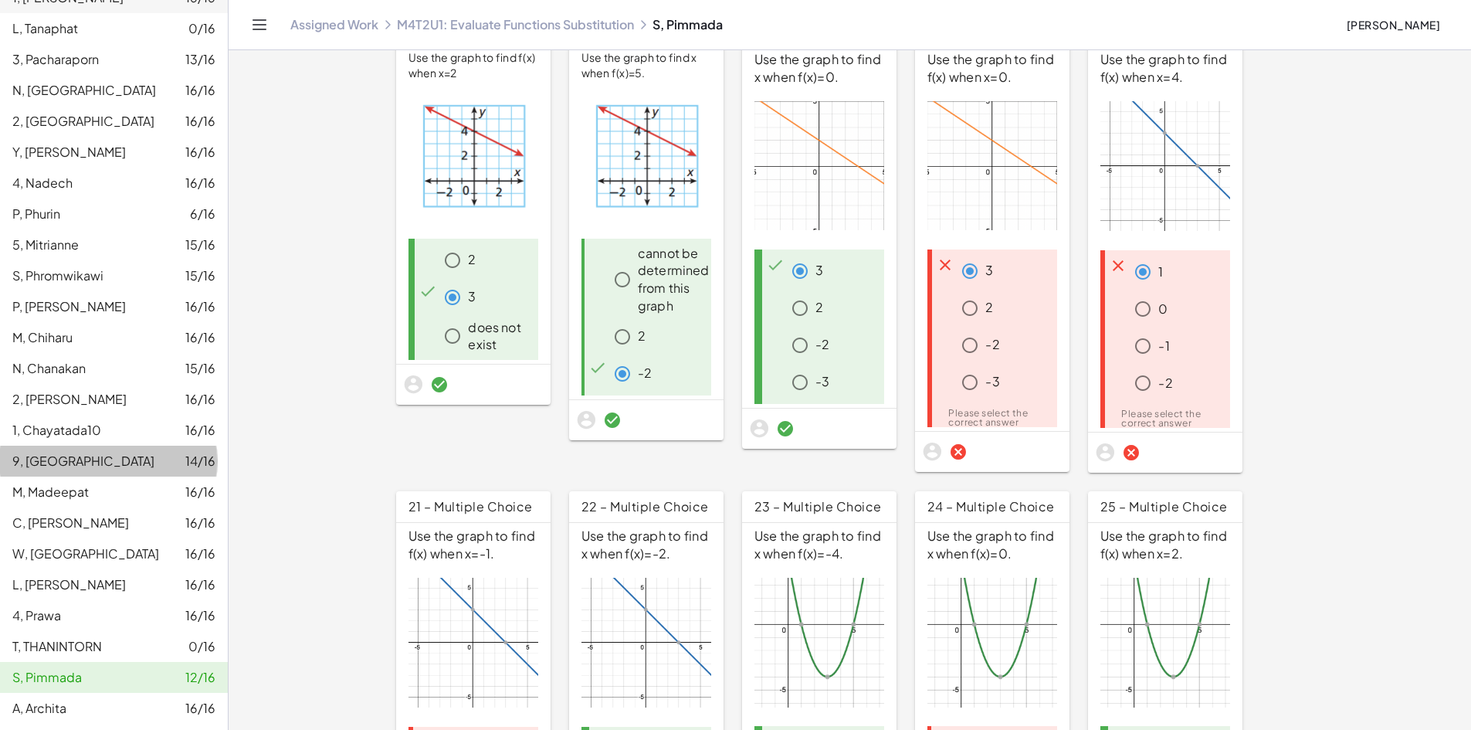
click at [63, 459] on span "9, [GEOGRAPHIC_DATA]" at bounding box center [83, 461] width 142 height 16
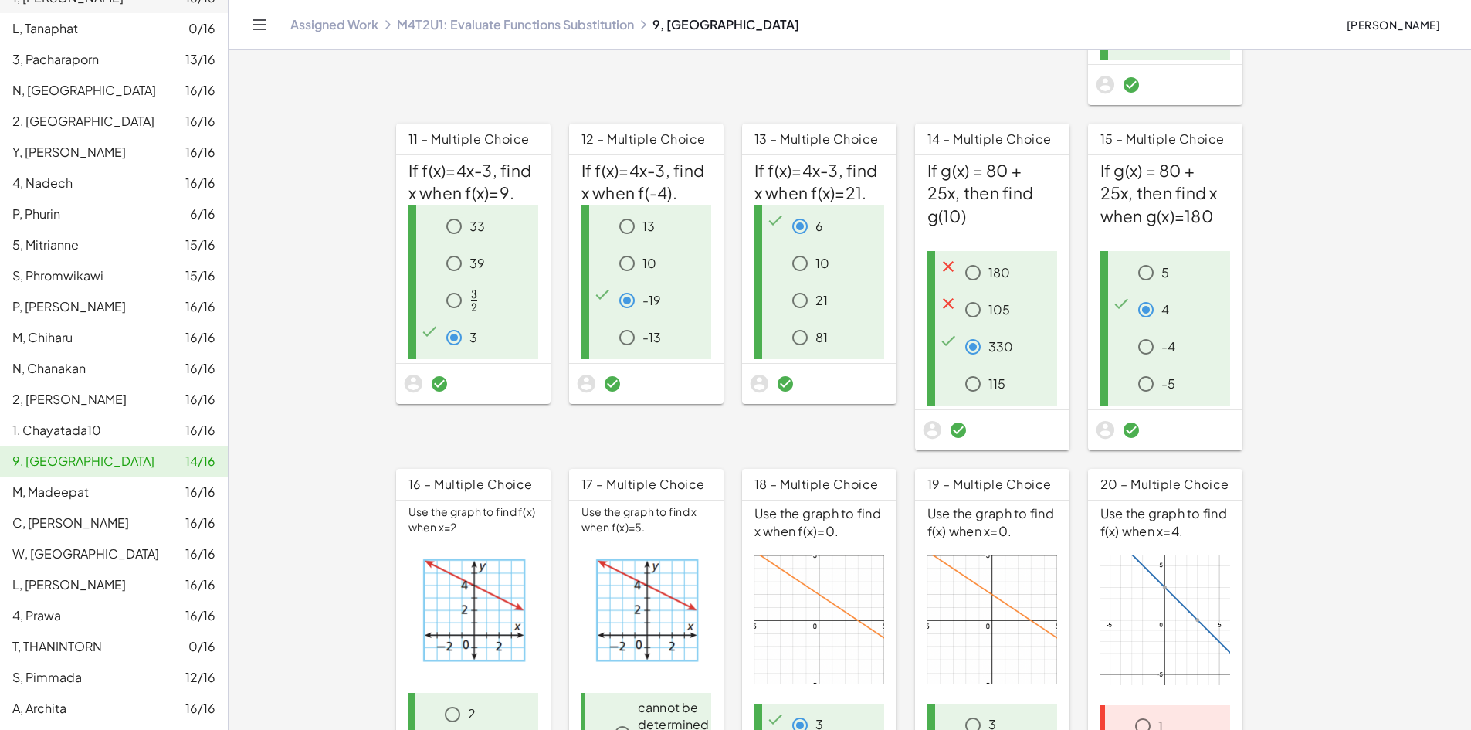
scroll to position [541, 0]
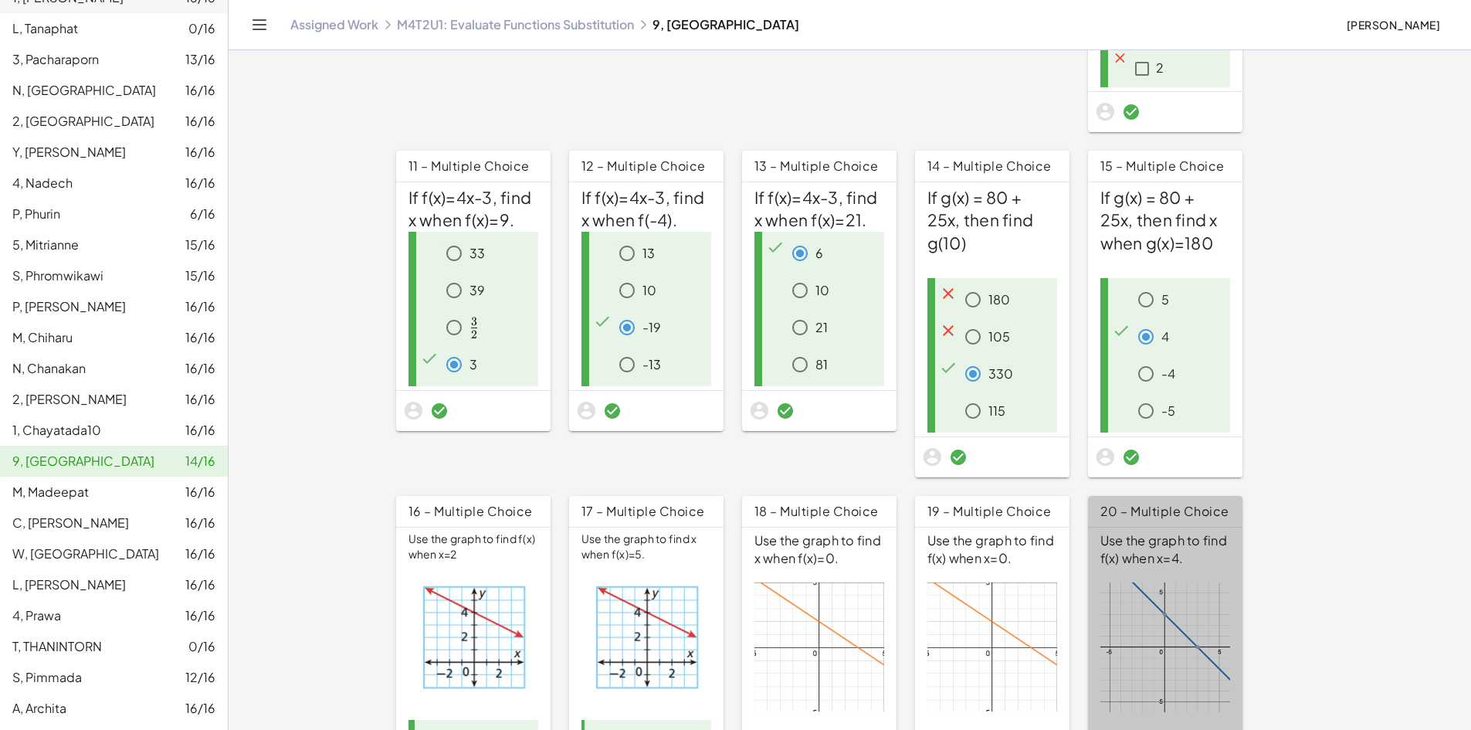
click at [1210, 582] on img at bounding box center [1166, 647] width 130 height 130
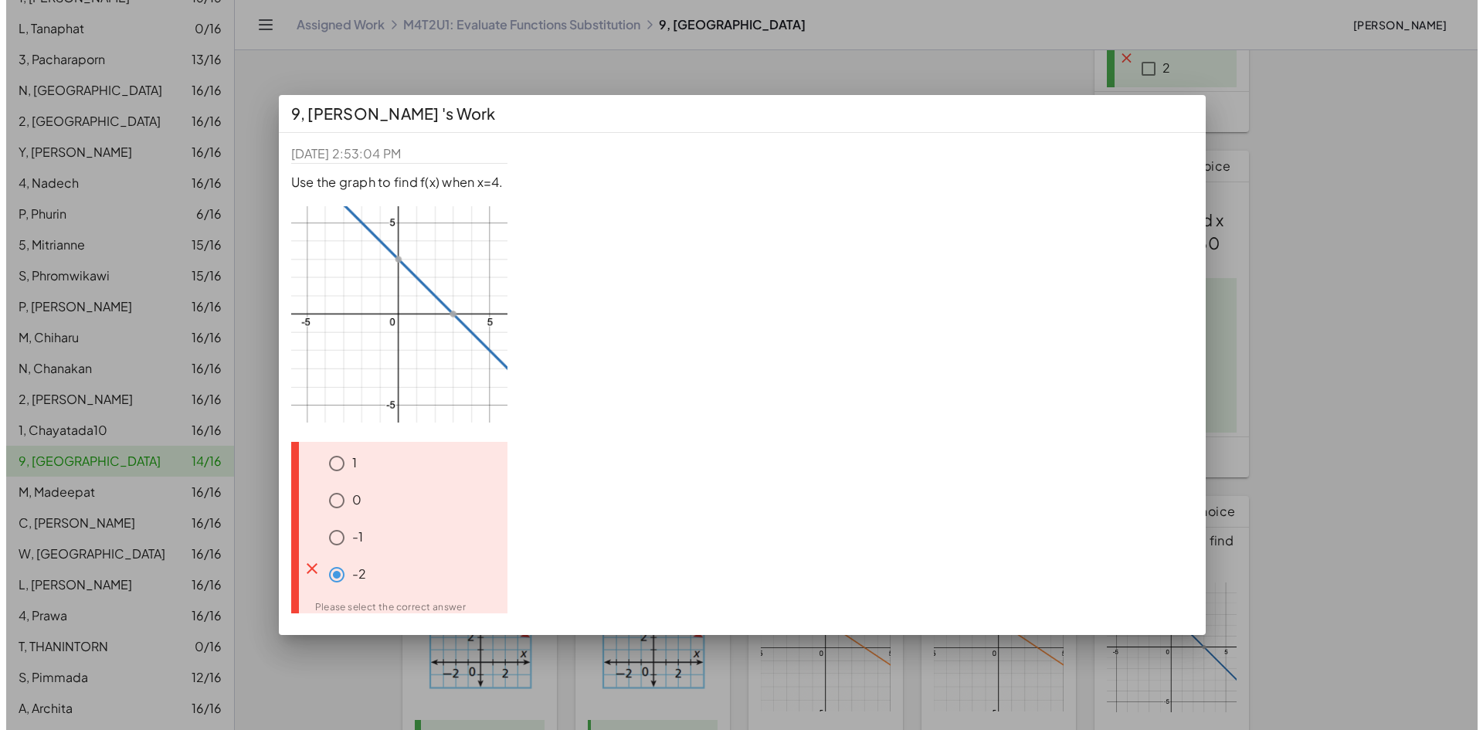
scroll to position [0, 0]
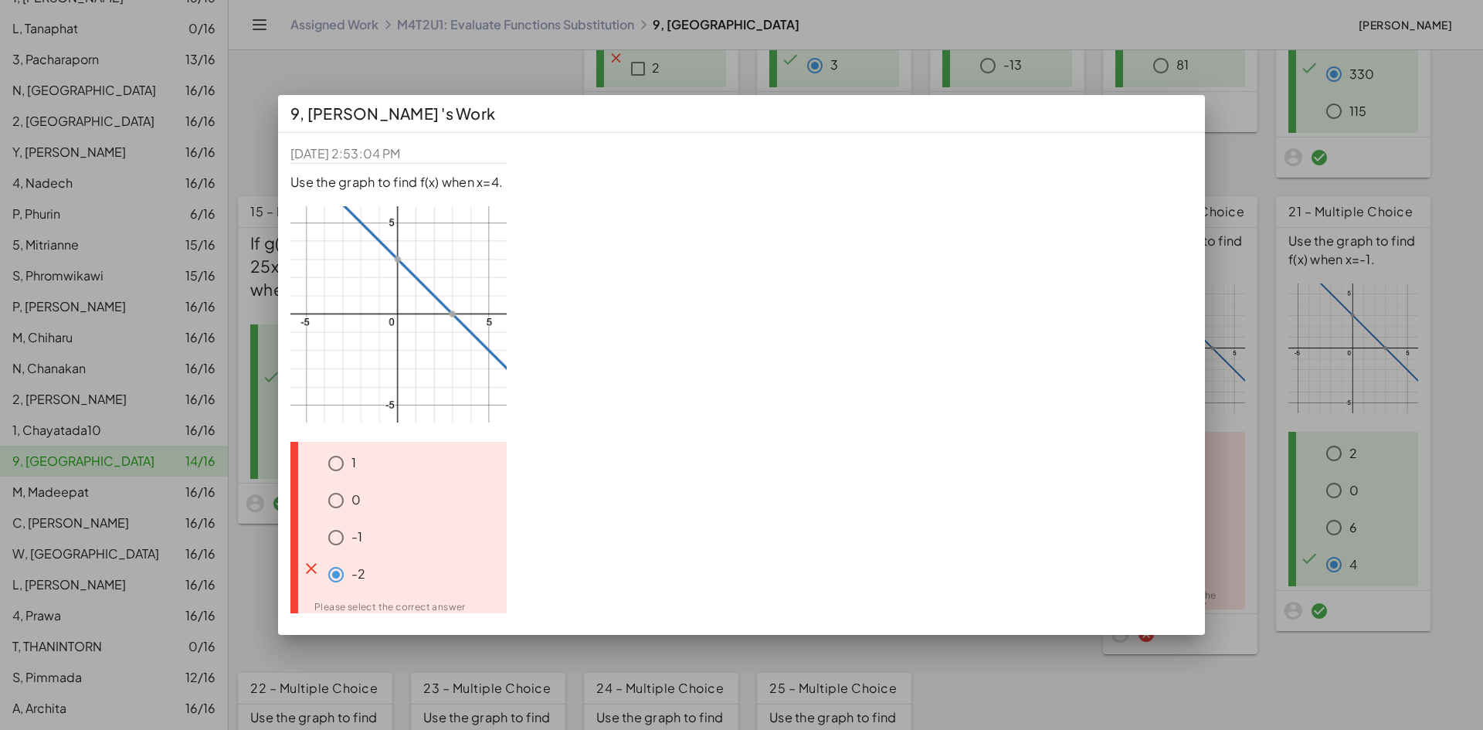
click at [1241, 158] on div at bounding box center [741, 365] width 1483 height 730
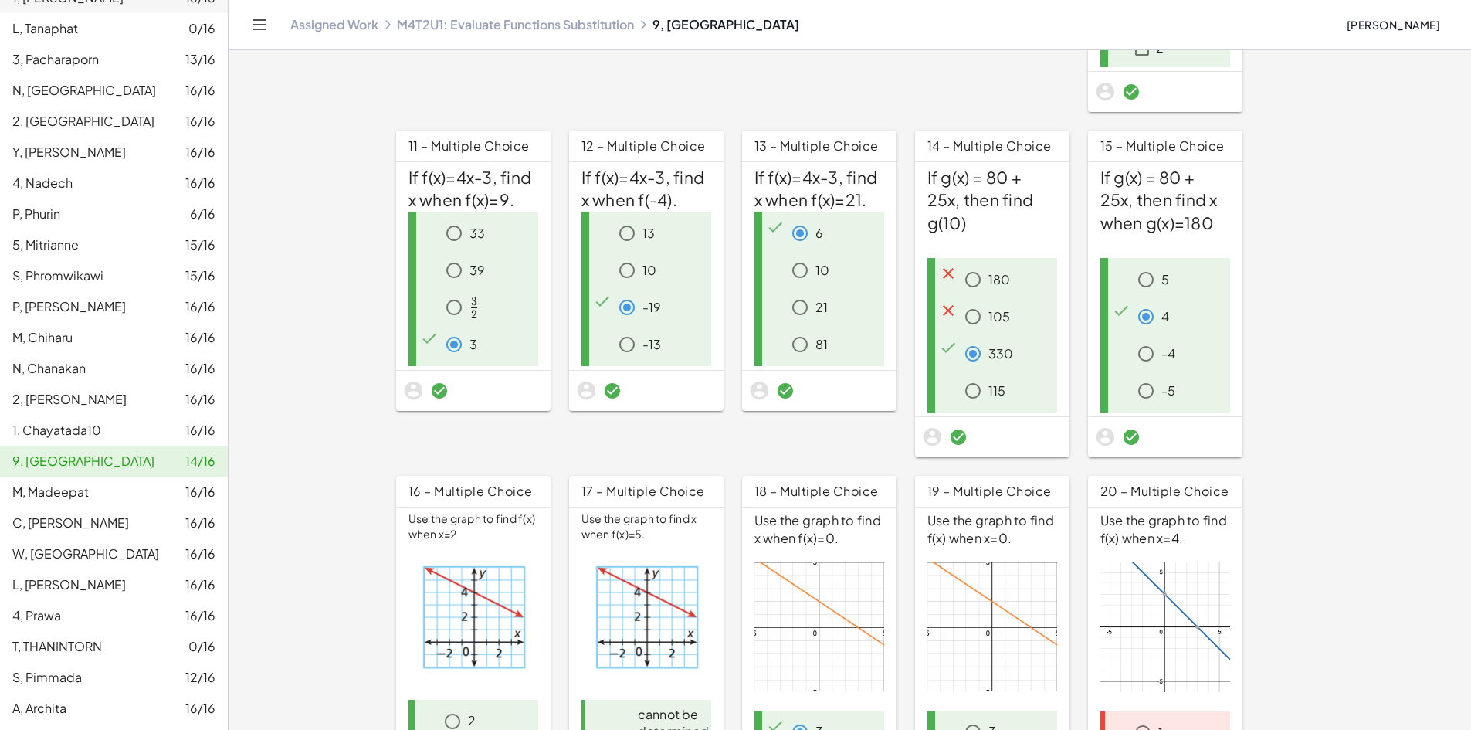
scroll to position [549, 0]
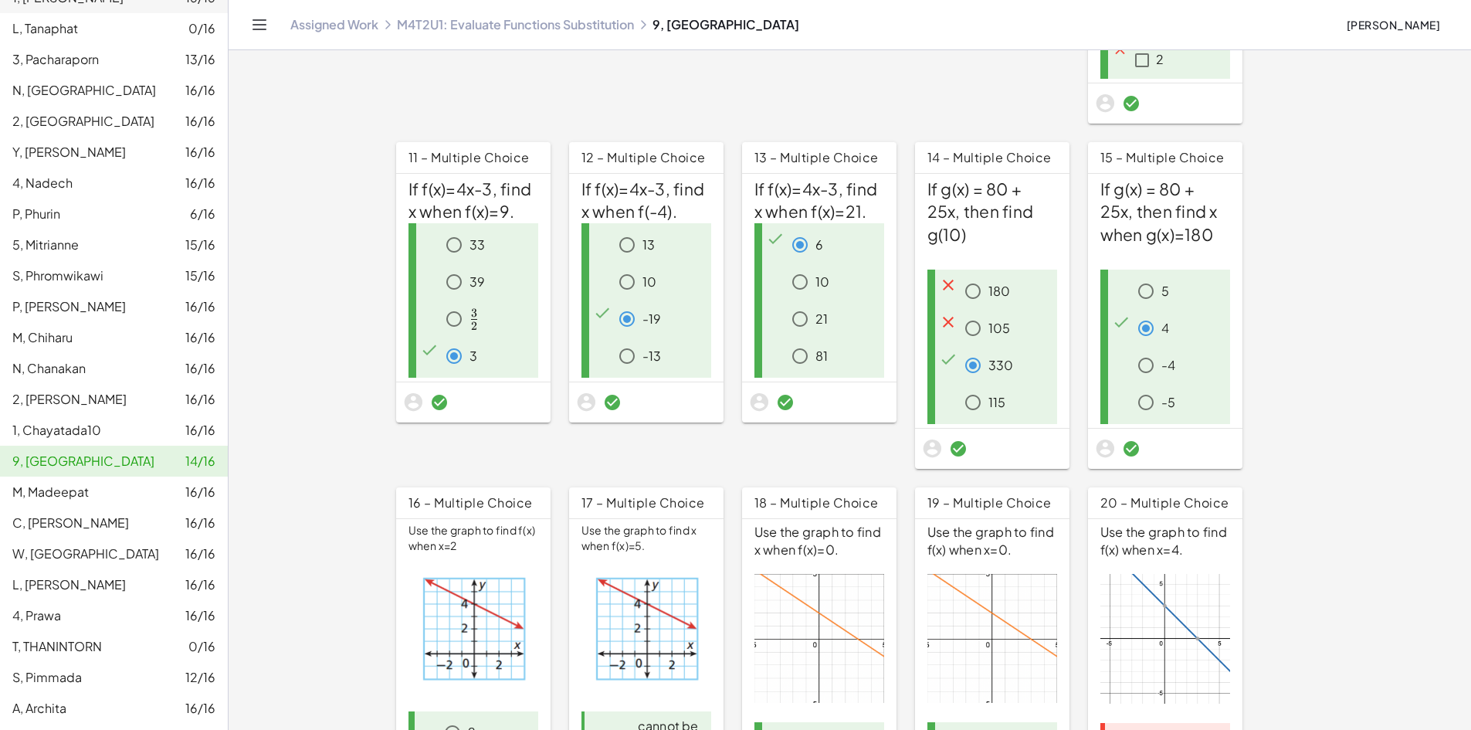
click at [62, 238] on span "5, Mitrianne" at bounding box center [45, 244] width 66 height 16
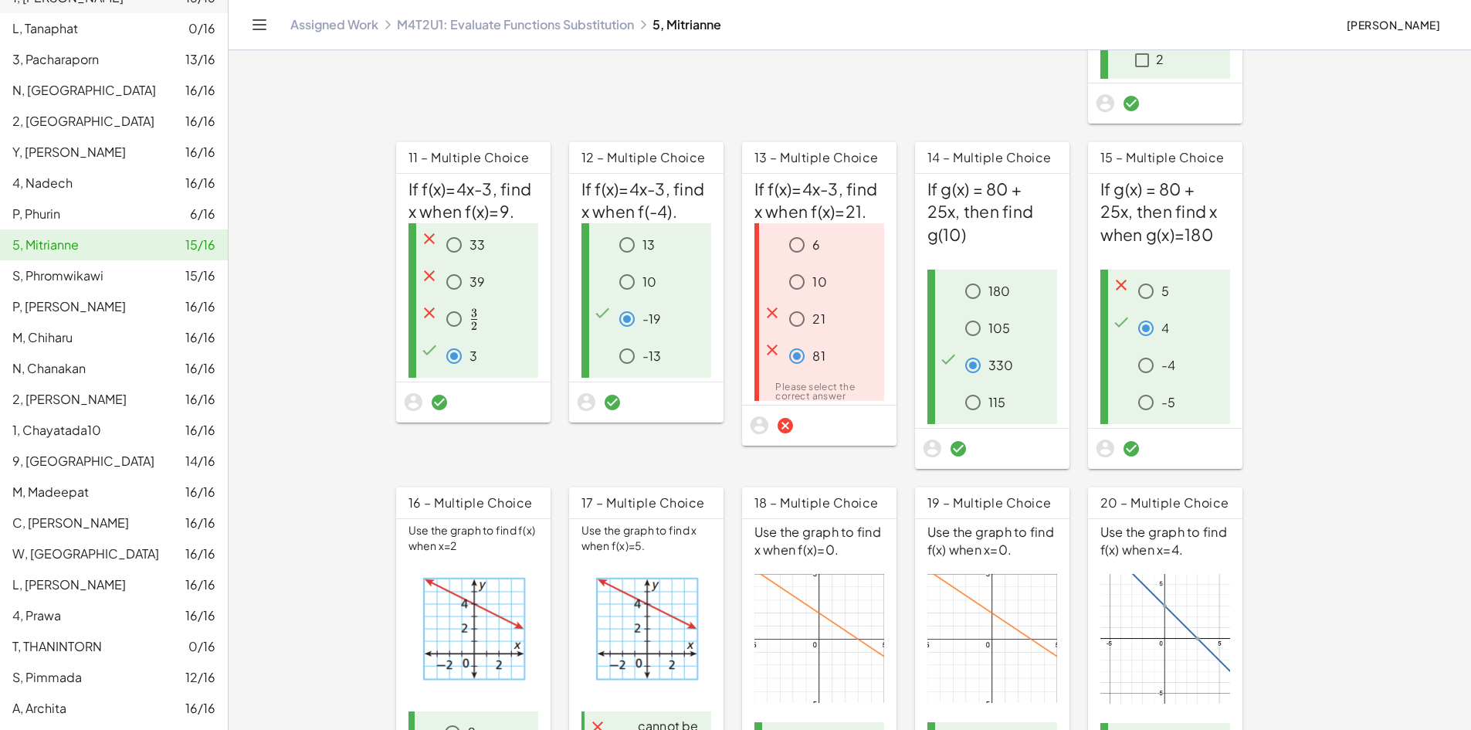
scroll to position [338, 0]
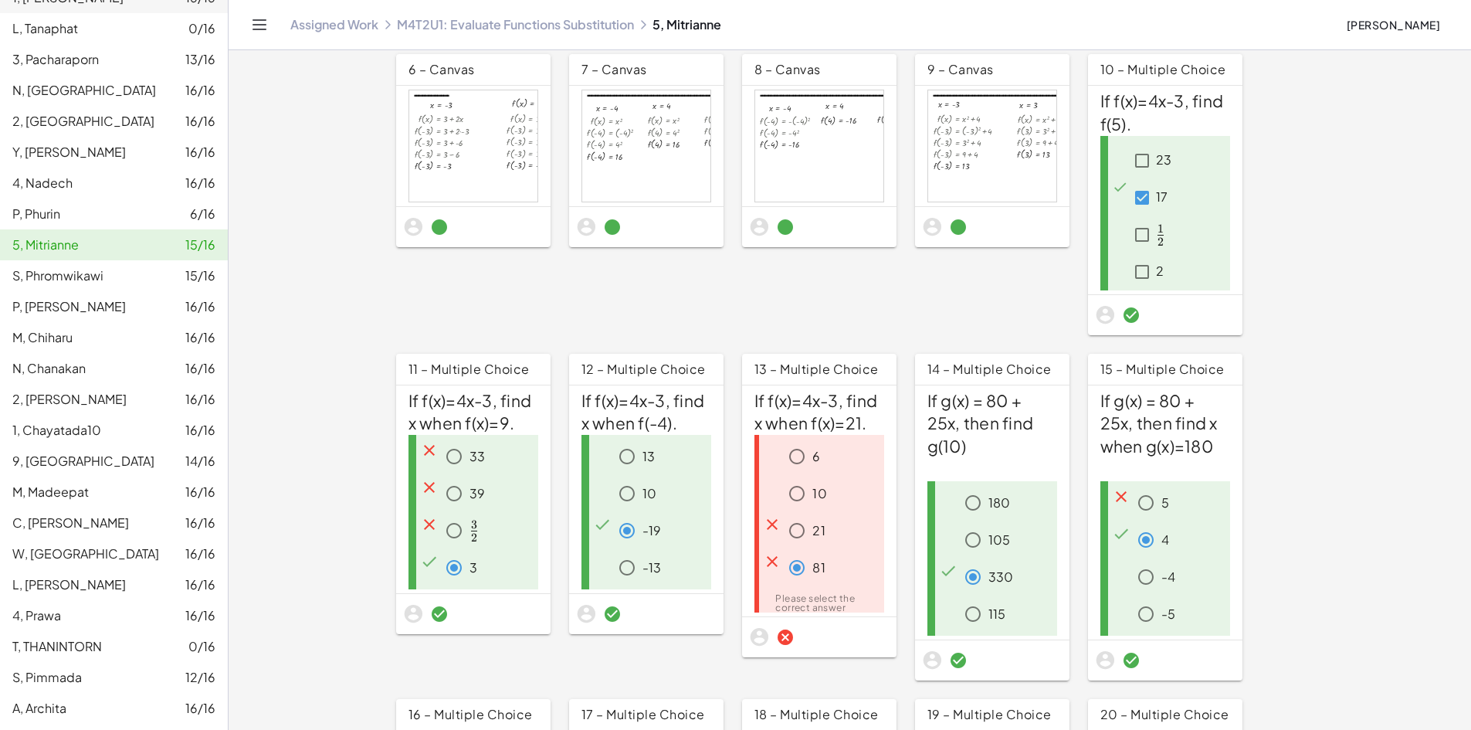
click at [884, 515] on div "21" at bounding box center [833, 530] width 102 height 31
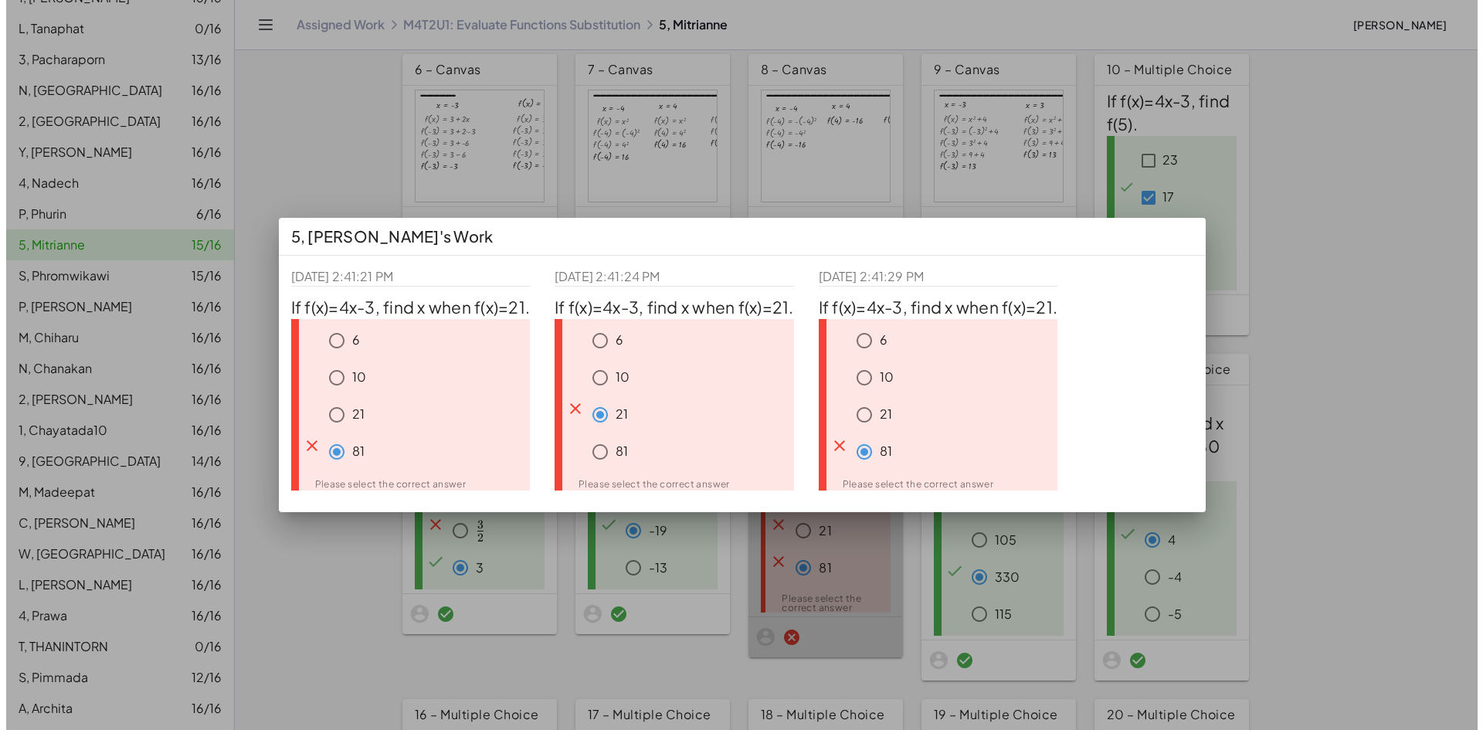
scroll to position [0, 0]
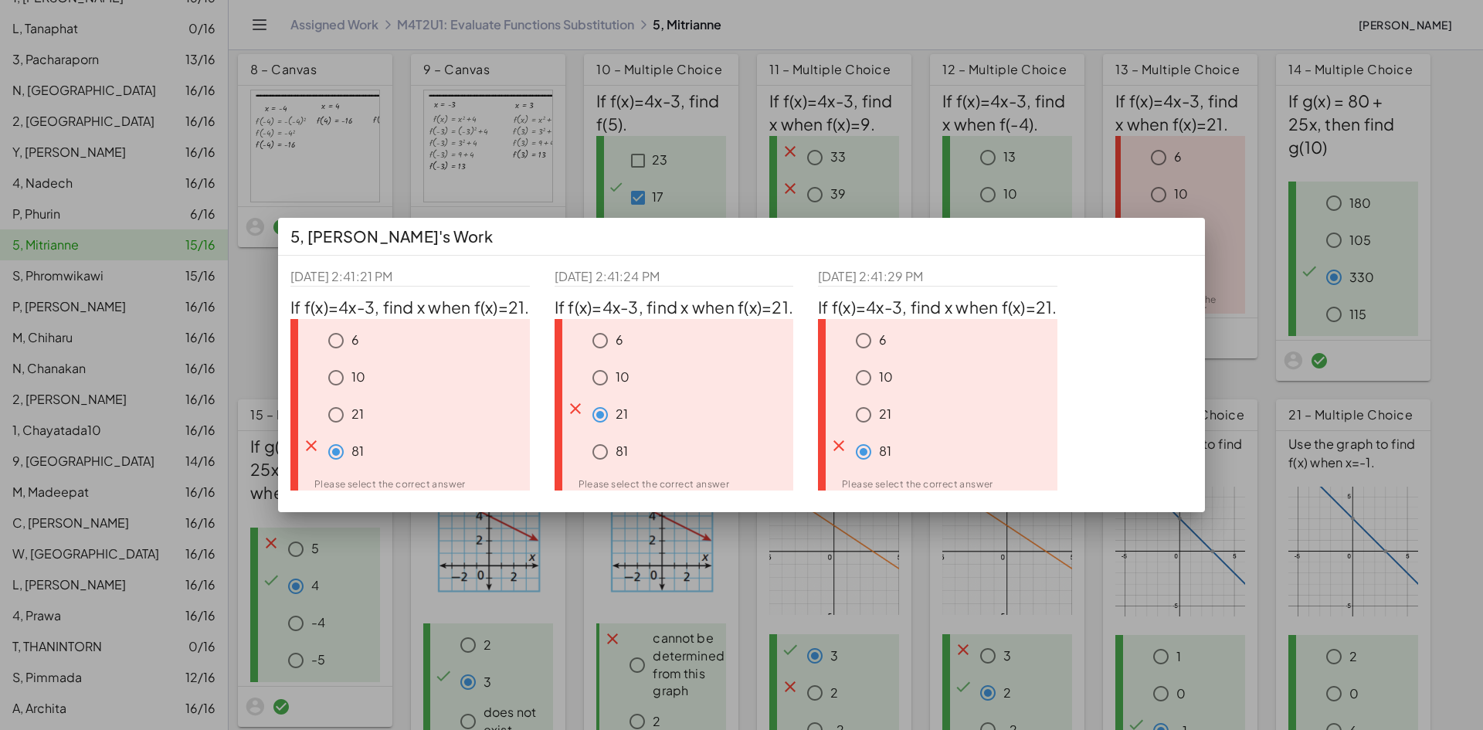
click at [1260, 176] on div at bounding box center [741, 365] width 1483 height 730
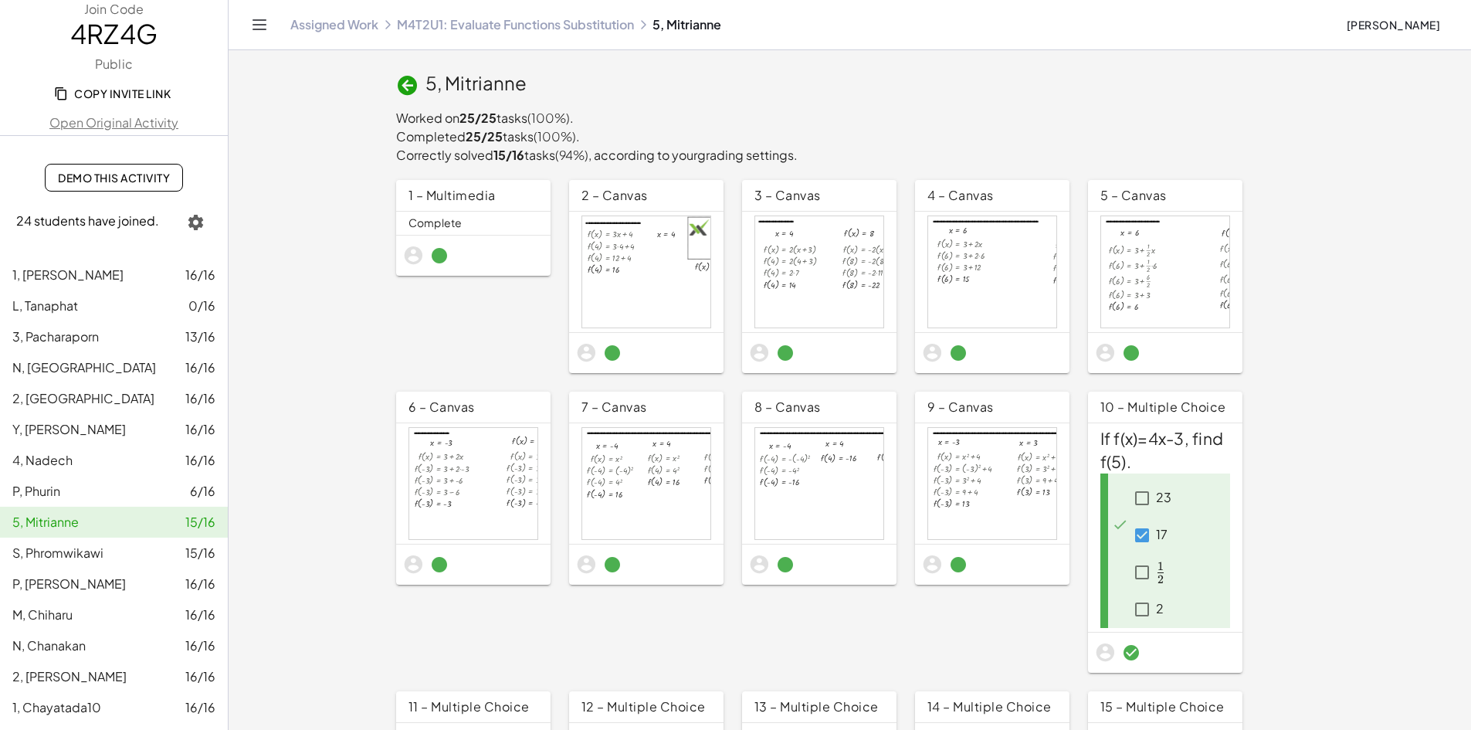
click at [63, 275] on span "1, [PERSON_NAME]" at bounding box center [67, 274] width 111 height 16
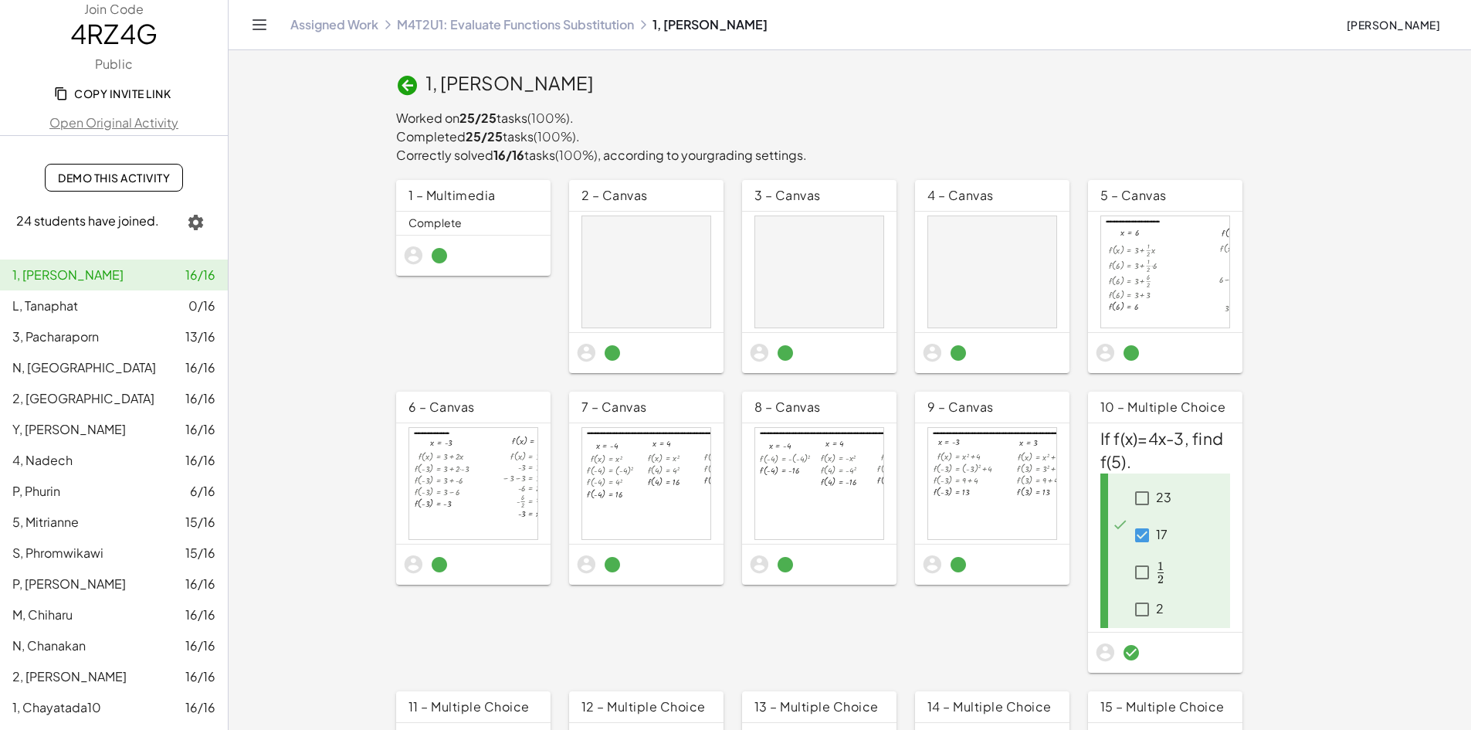
click at [1156, 491] on p "23" at bounding box center [1163, 498] width 15 height 18
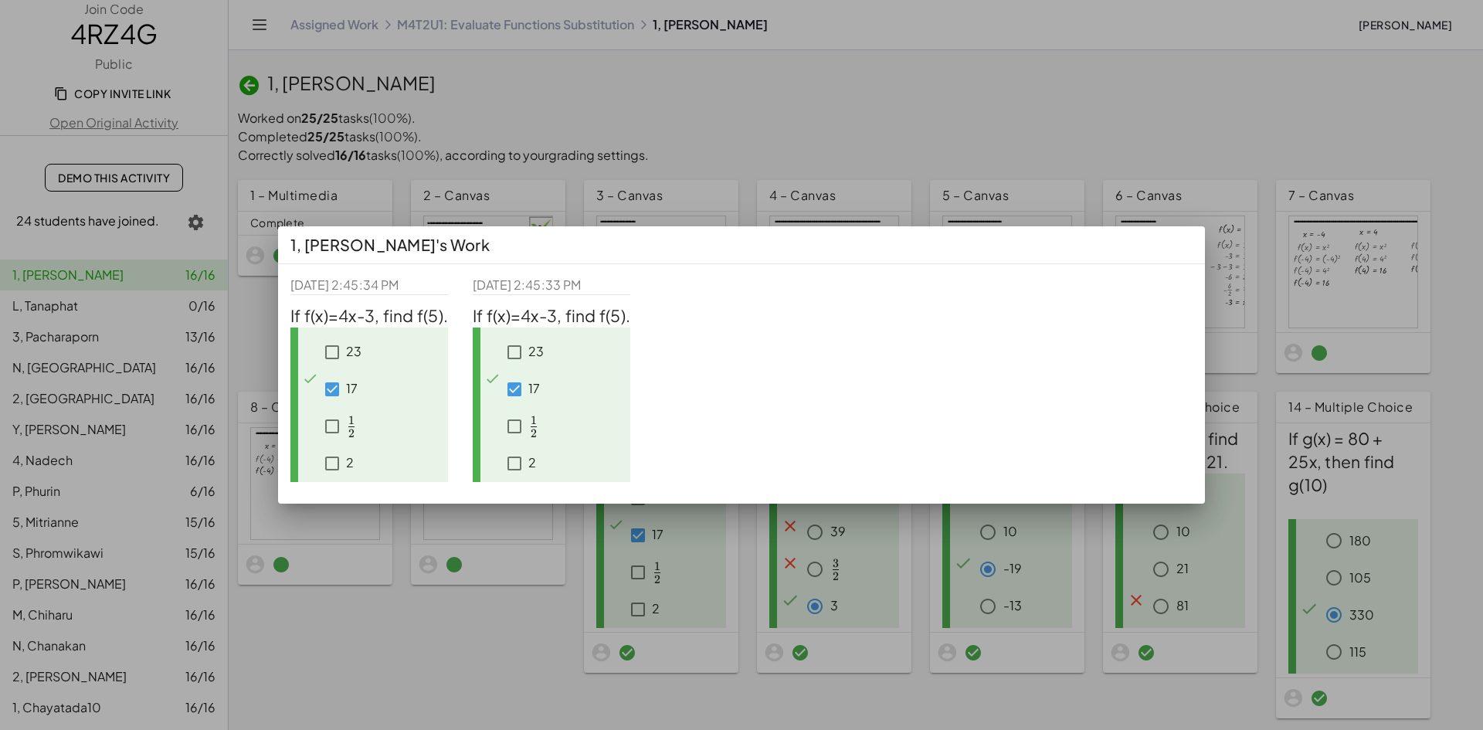
click at [918, 127] on div at bounding box center [741, 365] width 1483 height 730
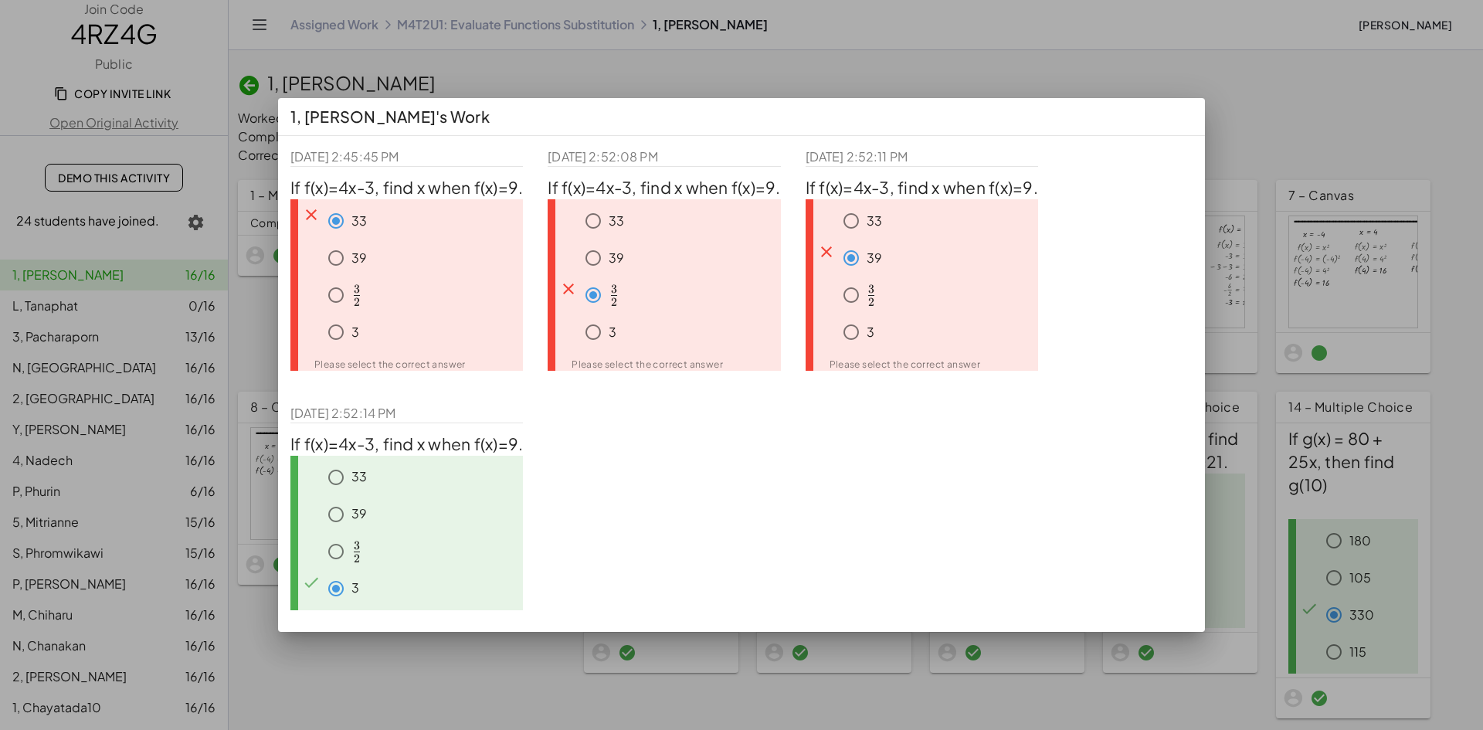
click at [1030, 63] on div at bounding box center [741, 365] width 1483 height 730
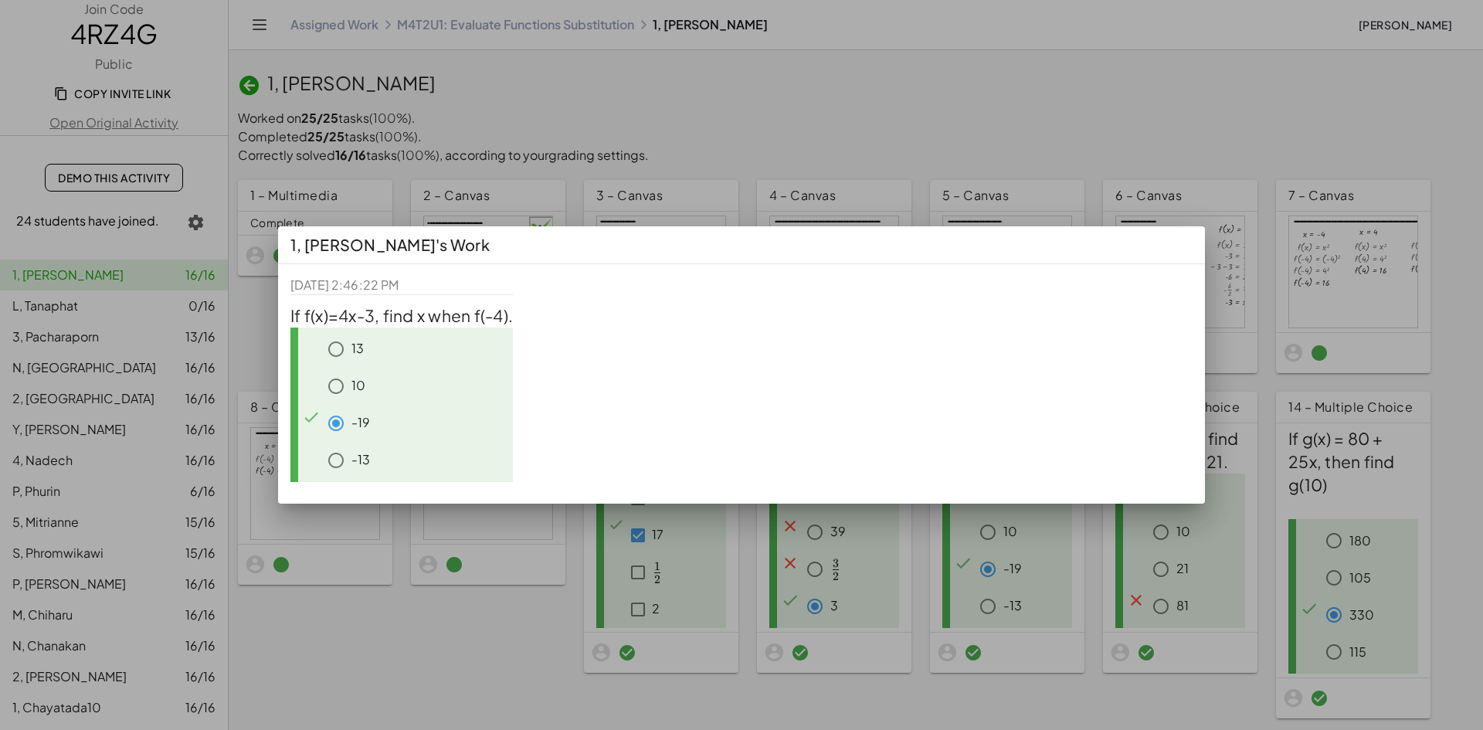
click at [992, 112] on div at bounding box center [741, 365] width 1483 height 730
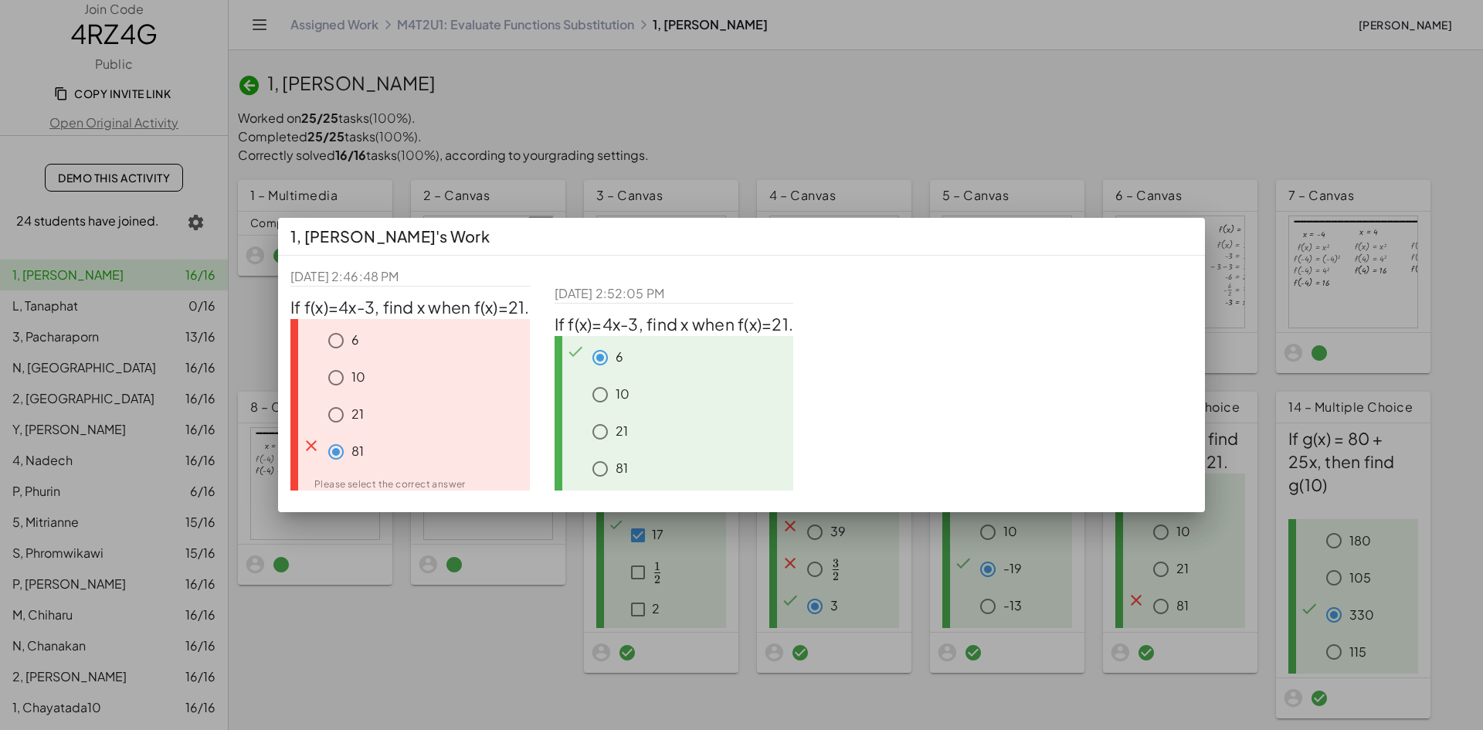
click at [827, 105] on div at bounding box center [741, 365] width 1483 height 730
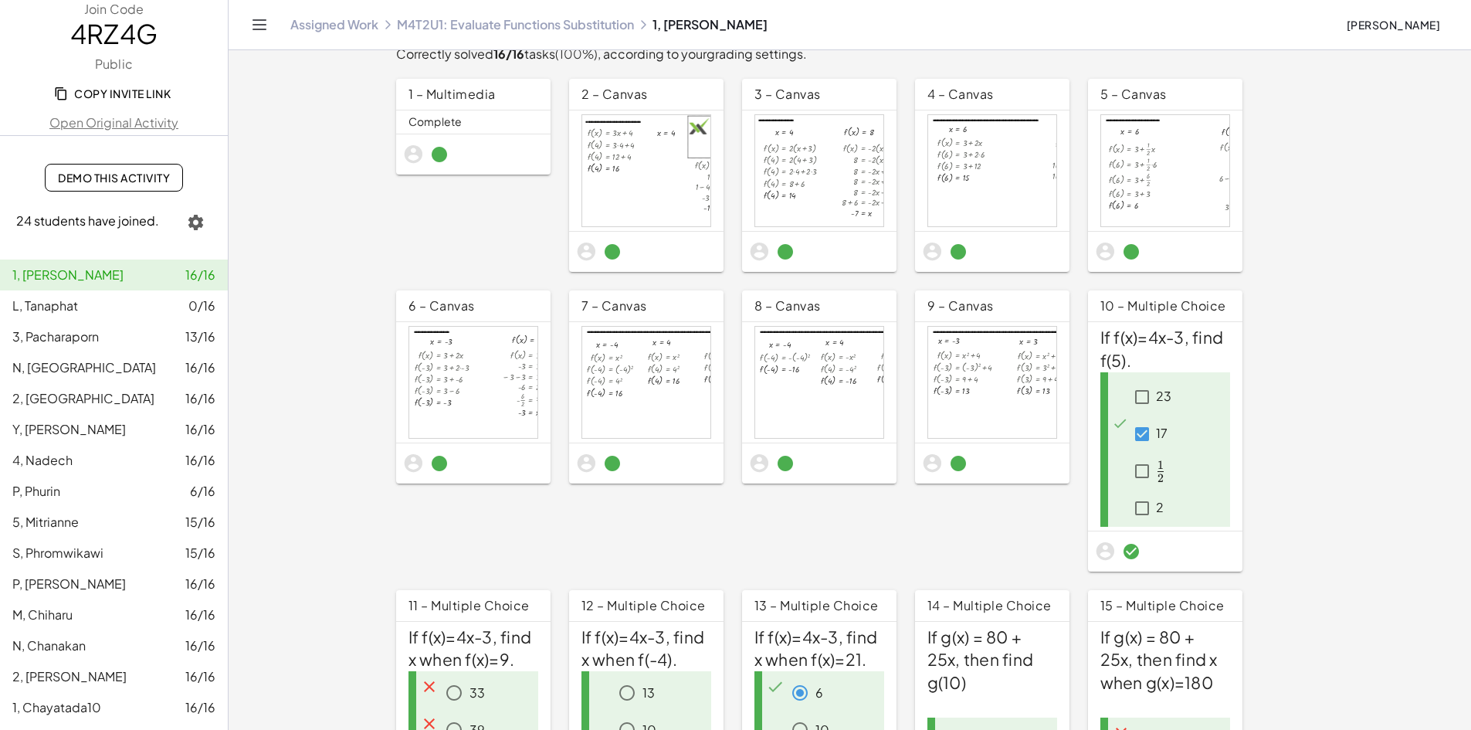
scroll to position [232, 0]
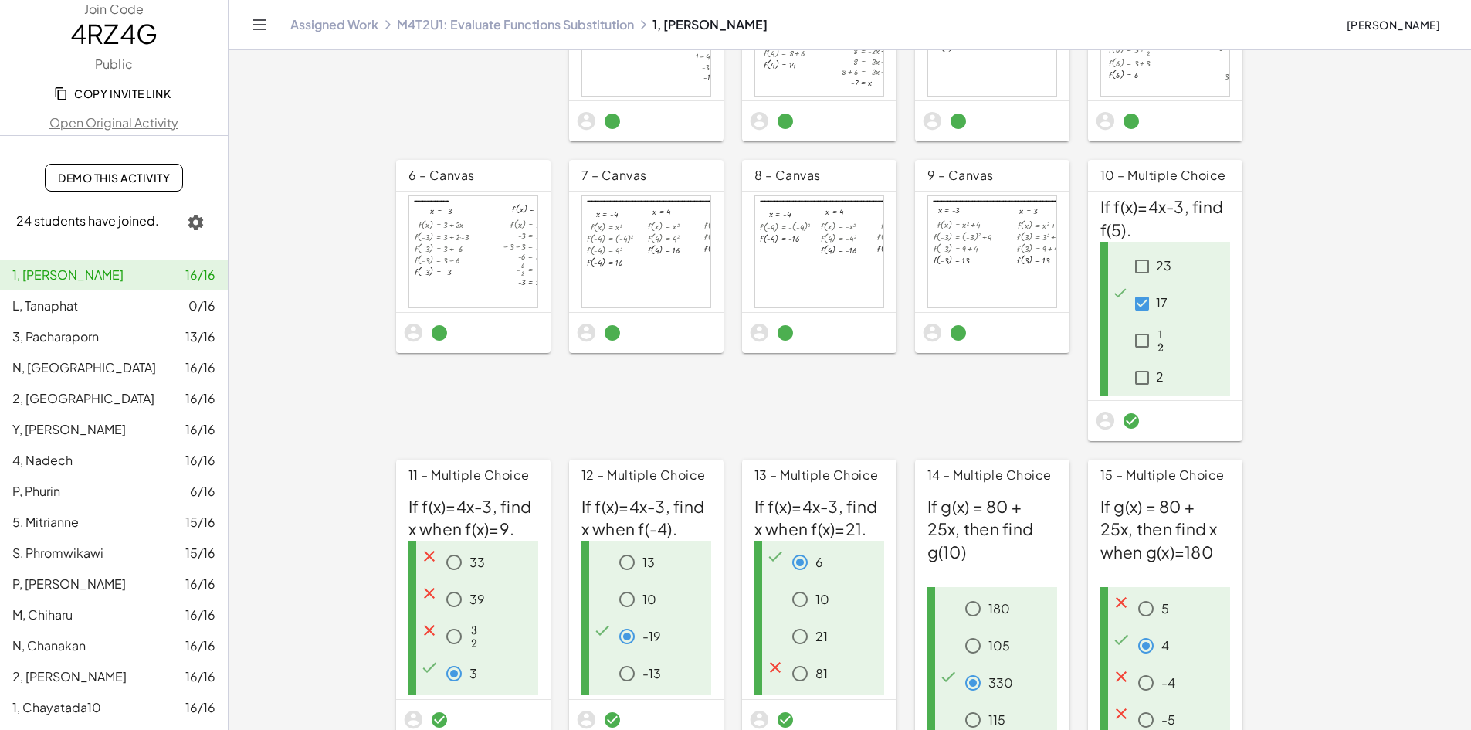
click at [1057, 667] on div "330" at bounding box center [1008, 682] width 100 height 31
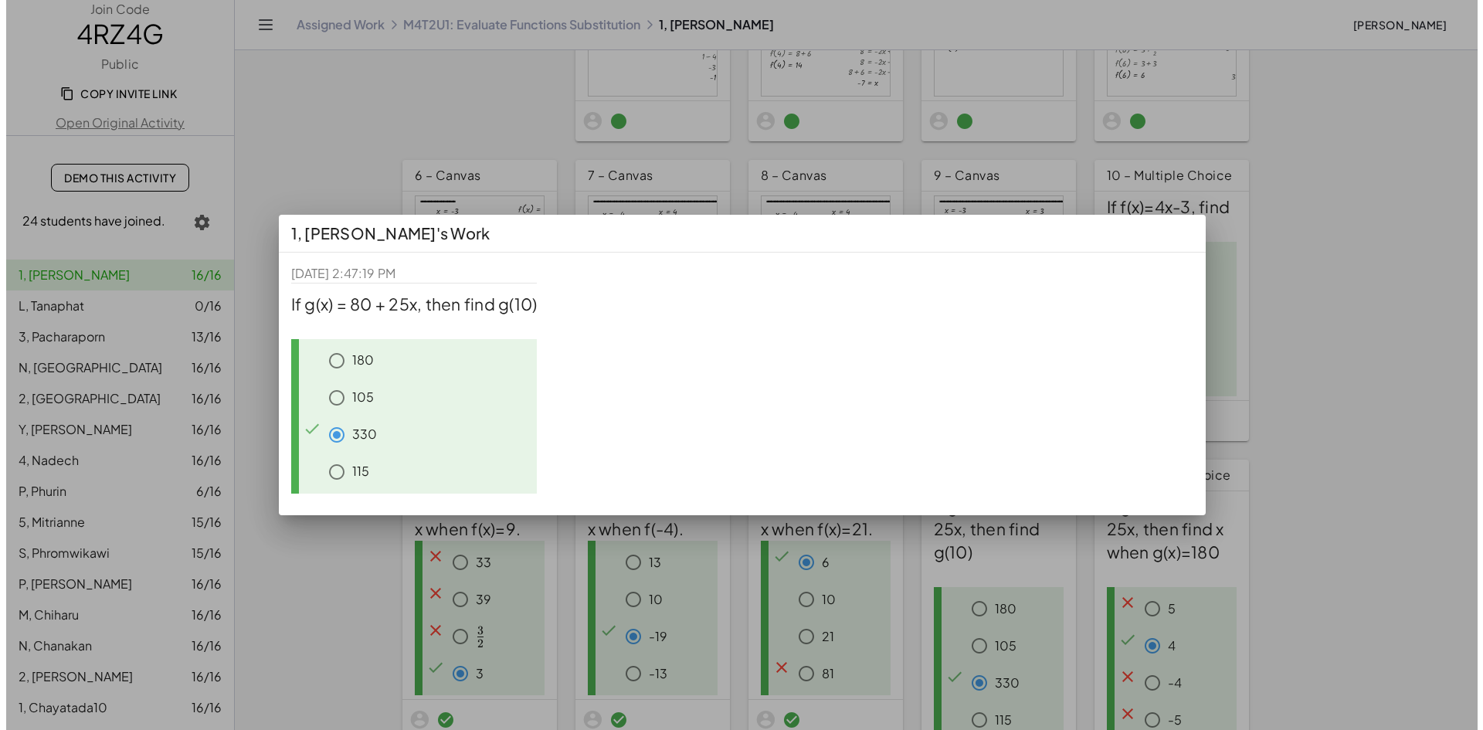
scroll to position [0, 0]
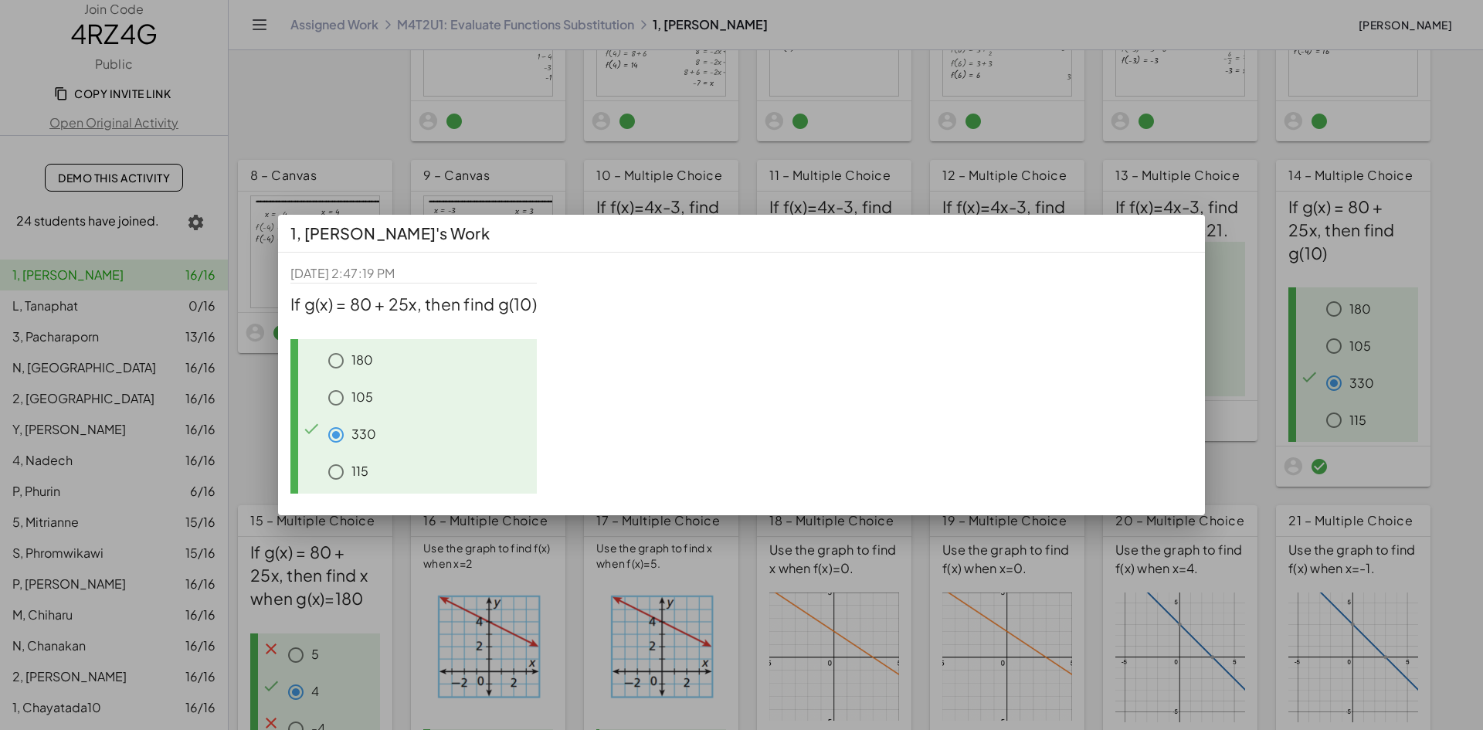
click at [1082, 7] on div at bounding box center [741, 365] width 1483 height 730
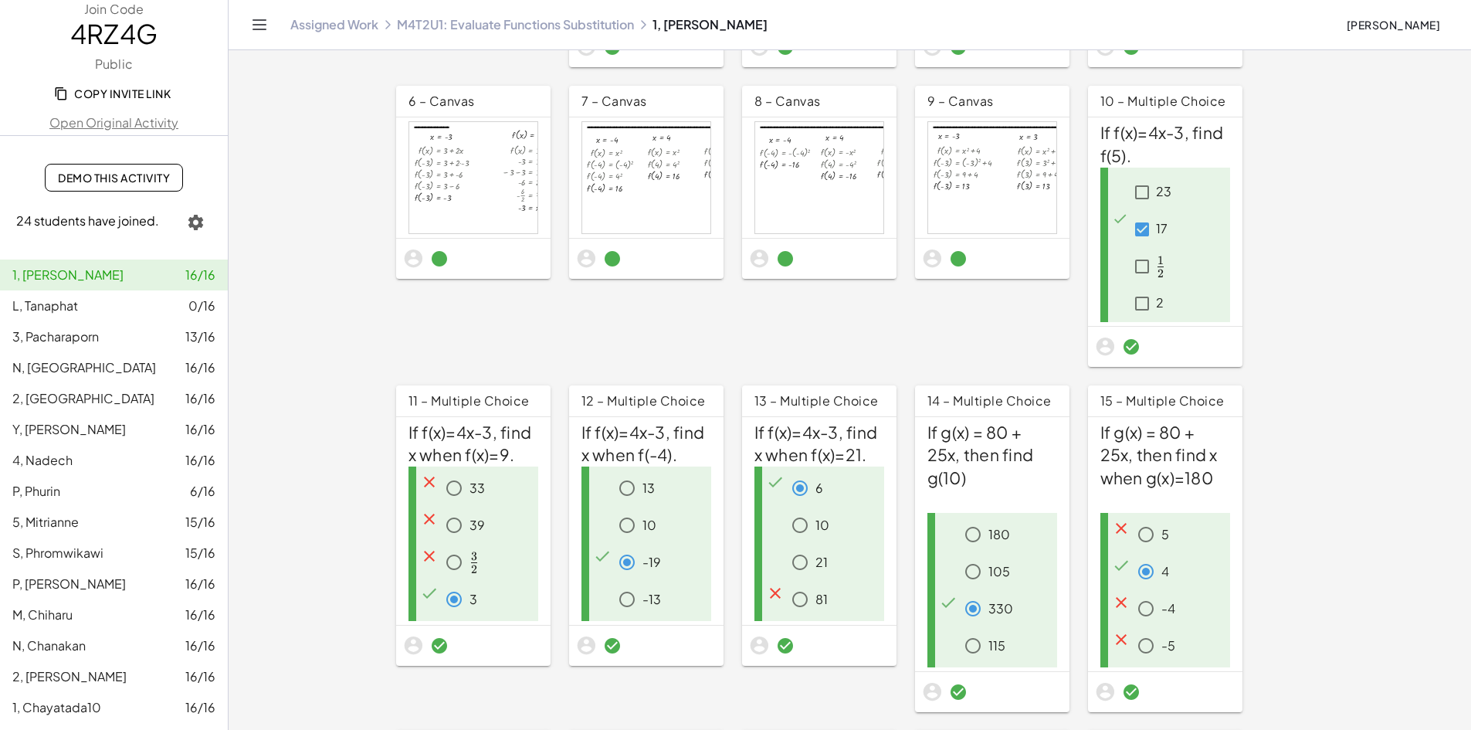
scroll to position [541, 0]
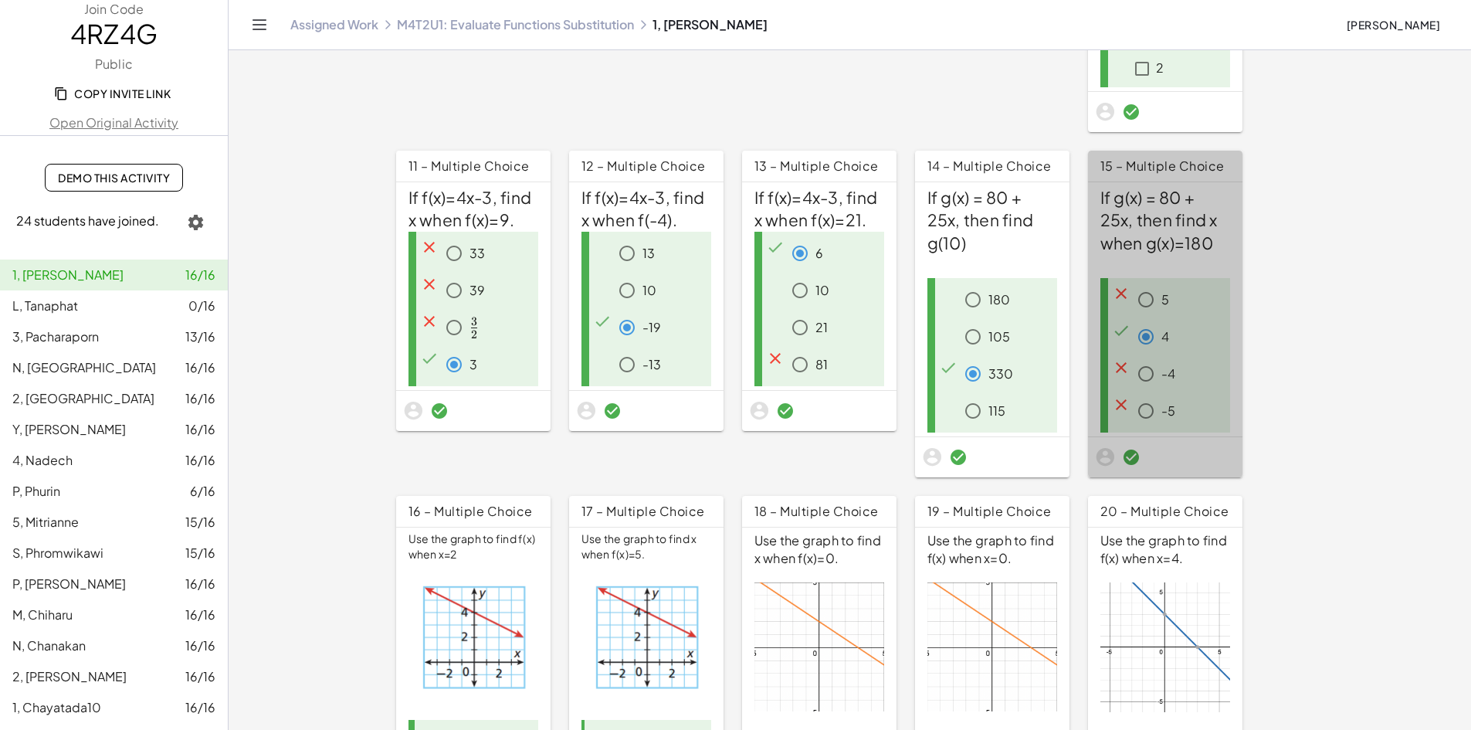
click at [1131, 352] on div "4" at bounding box center [1181, 336] width 100 height 31
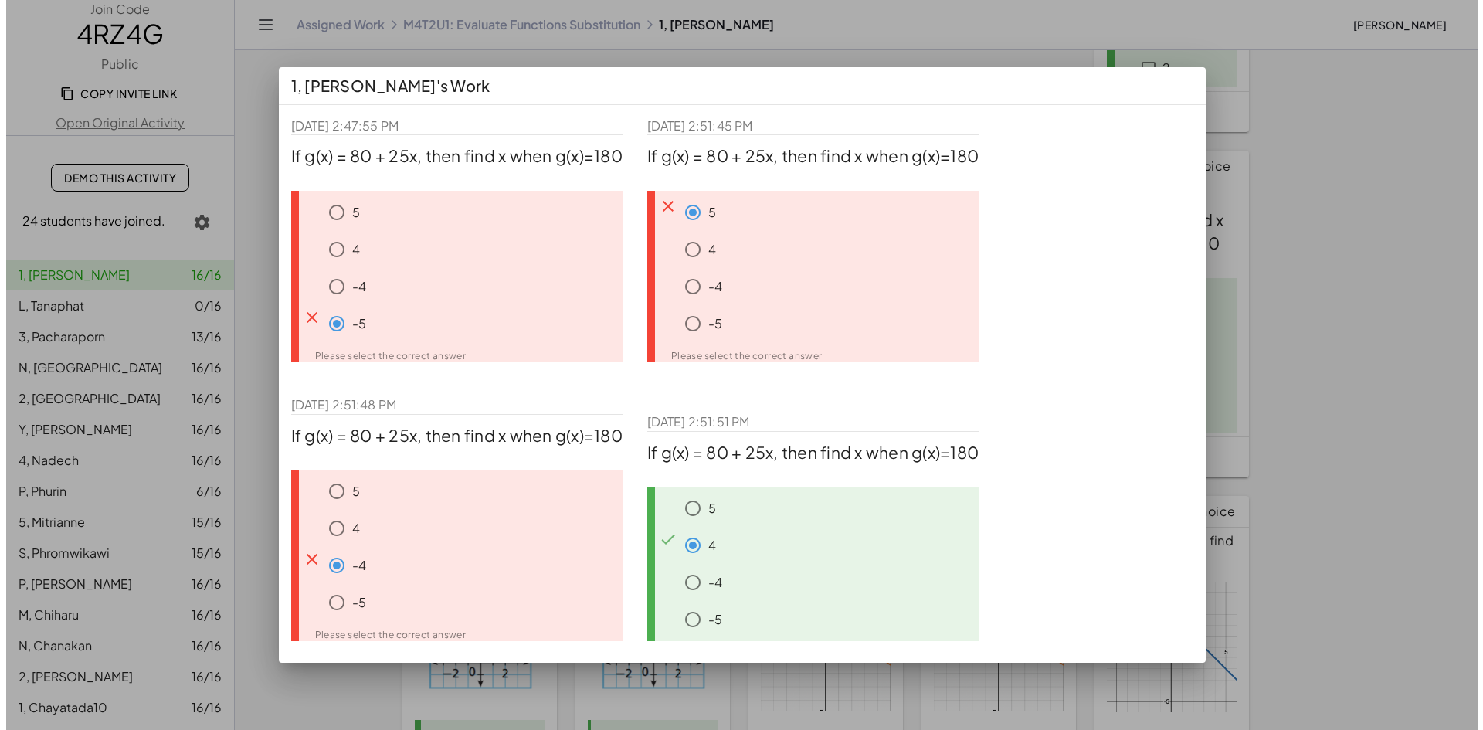
scroll to position [0, 0]
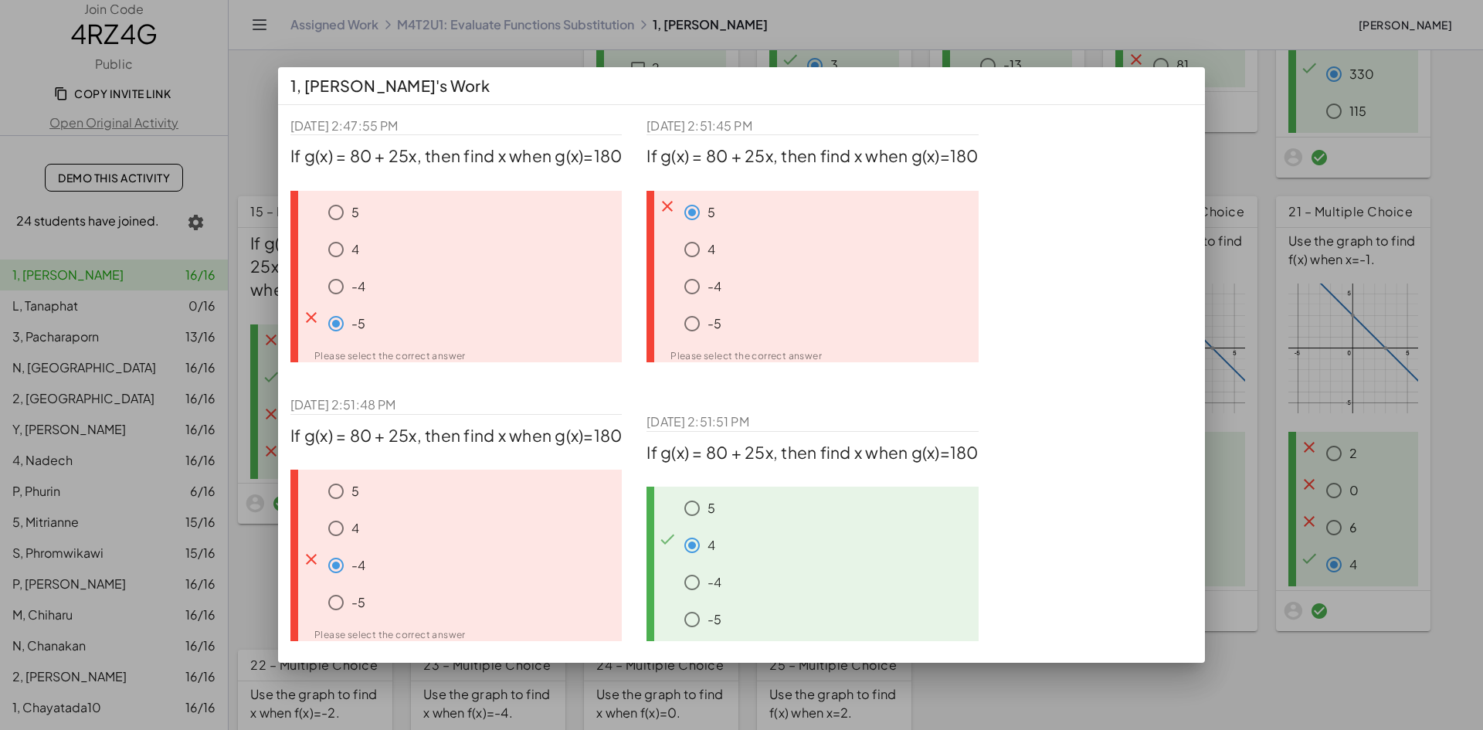
click at [1095, 39] on div at bounding box center [741, 365] width 1483 height 730
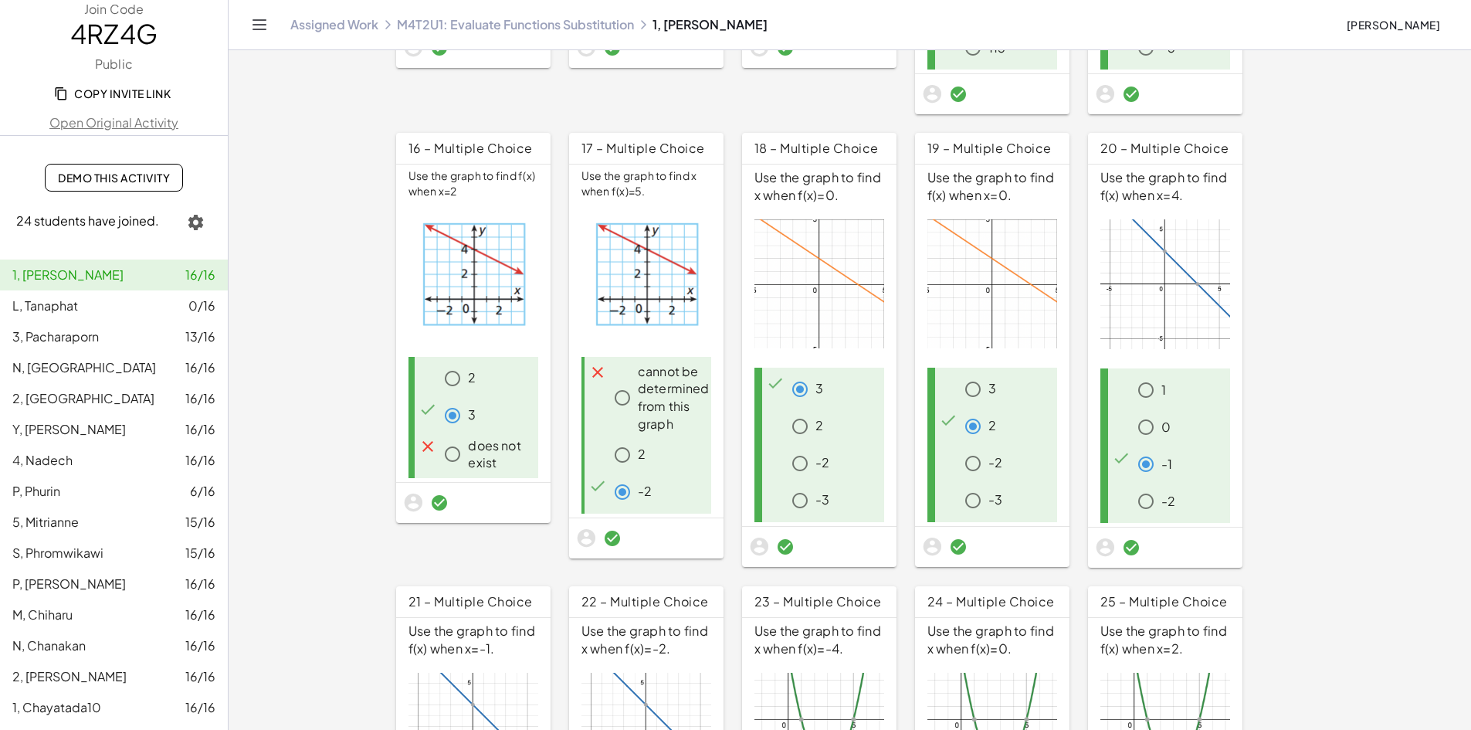
scroll to position [966, 0]
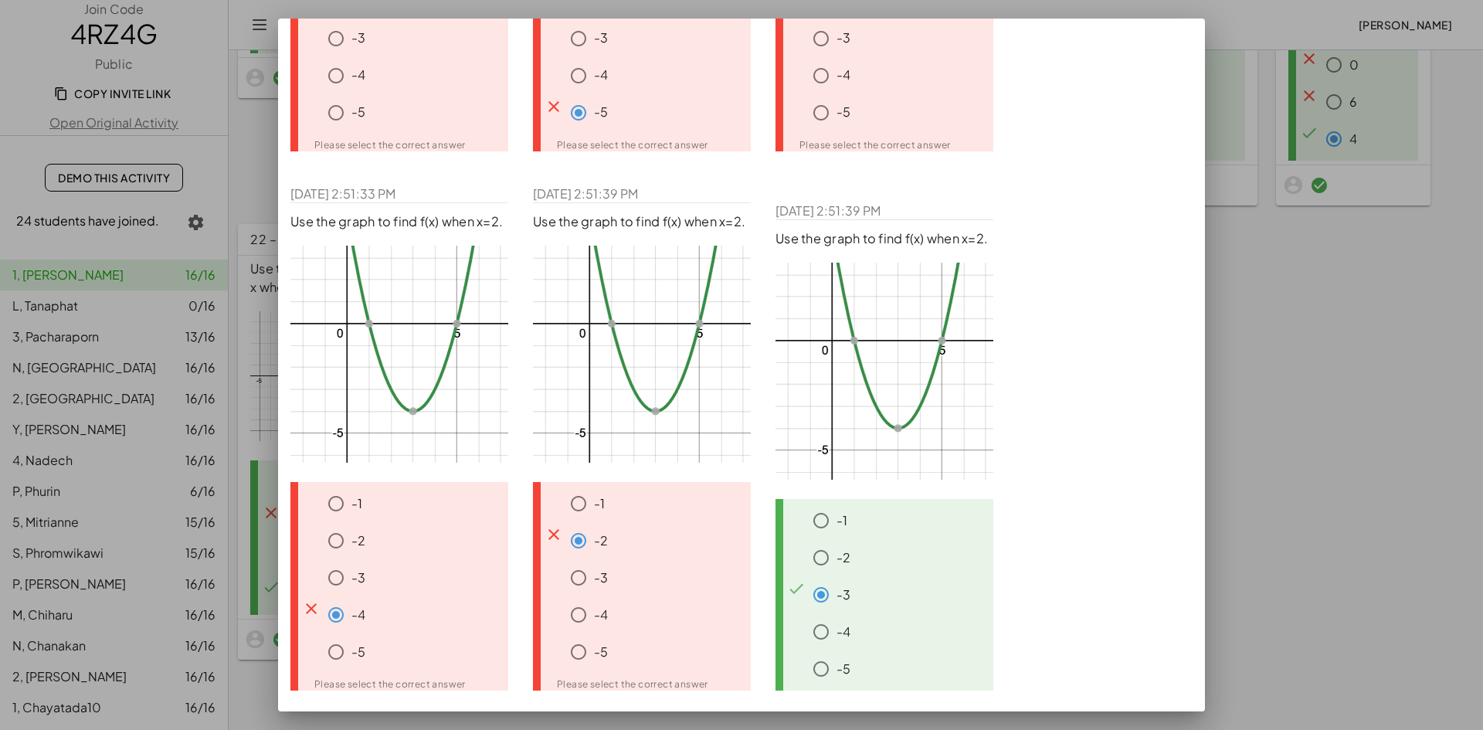
scroll to position [424, 0]
click at [1312, 446] on div at bounding box center [741, 365] width 1483 height 730
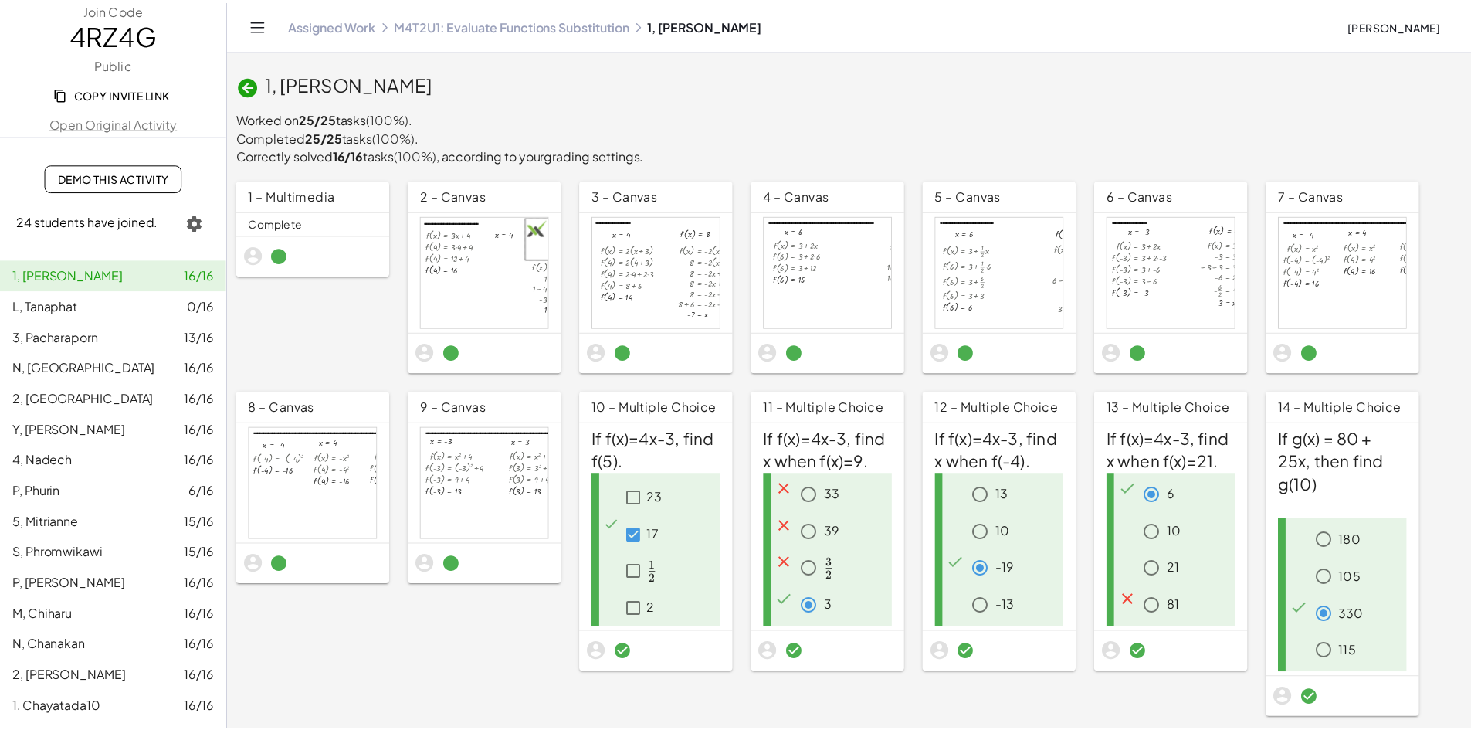
scroll to position [966, 0]
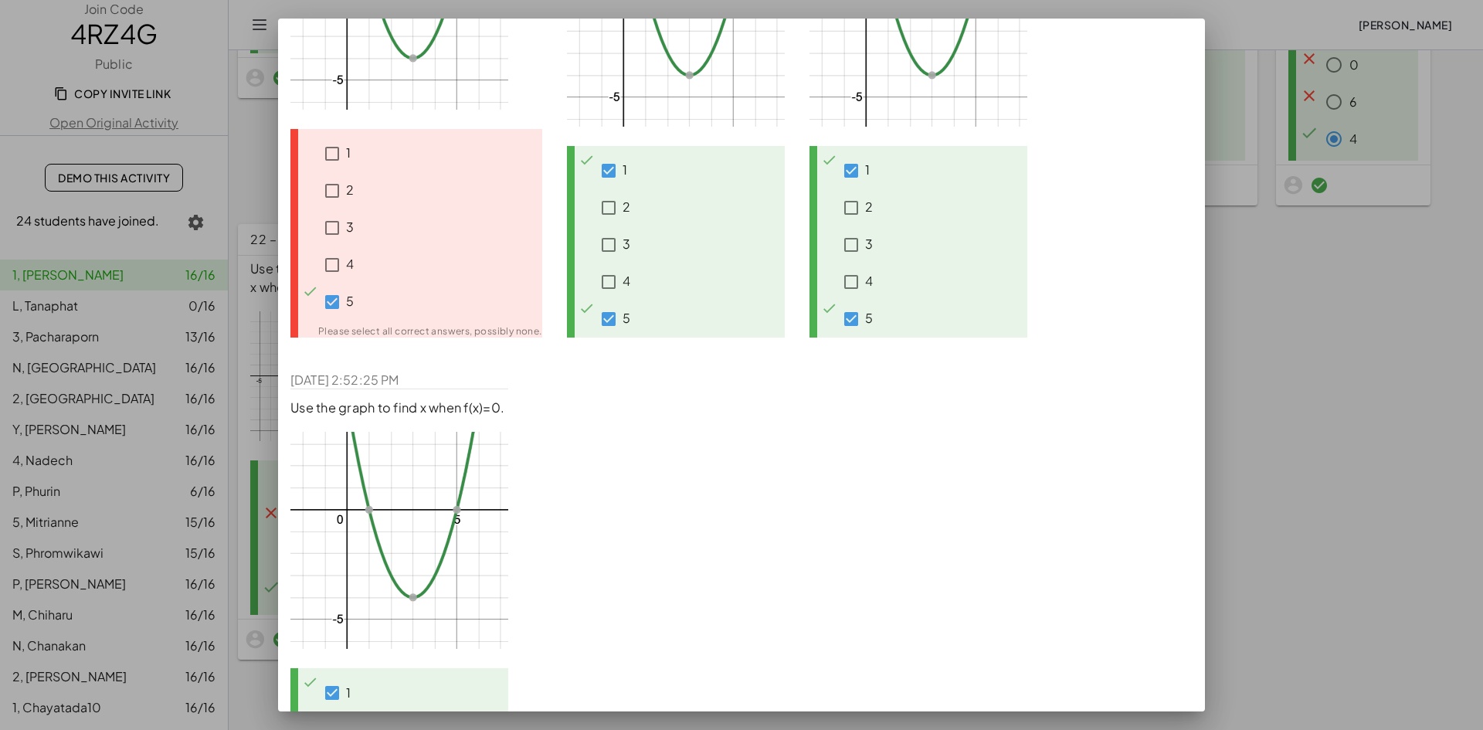
scroll to position [98, 0]
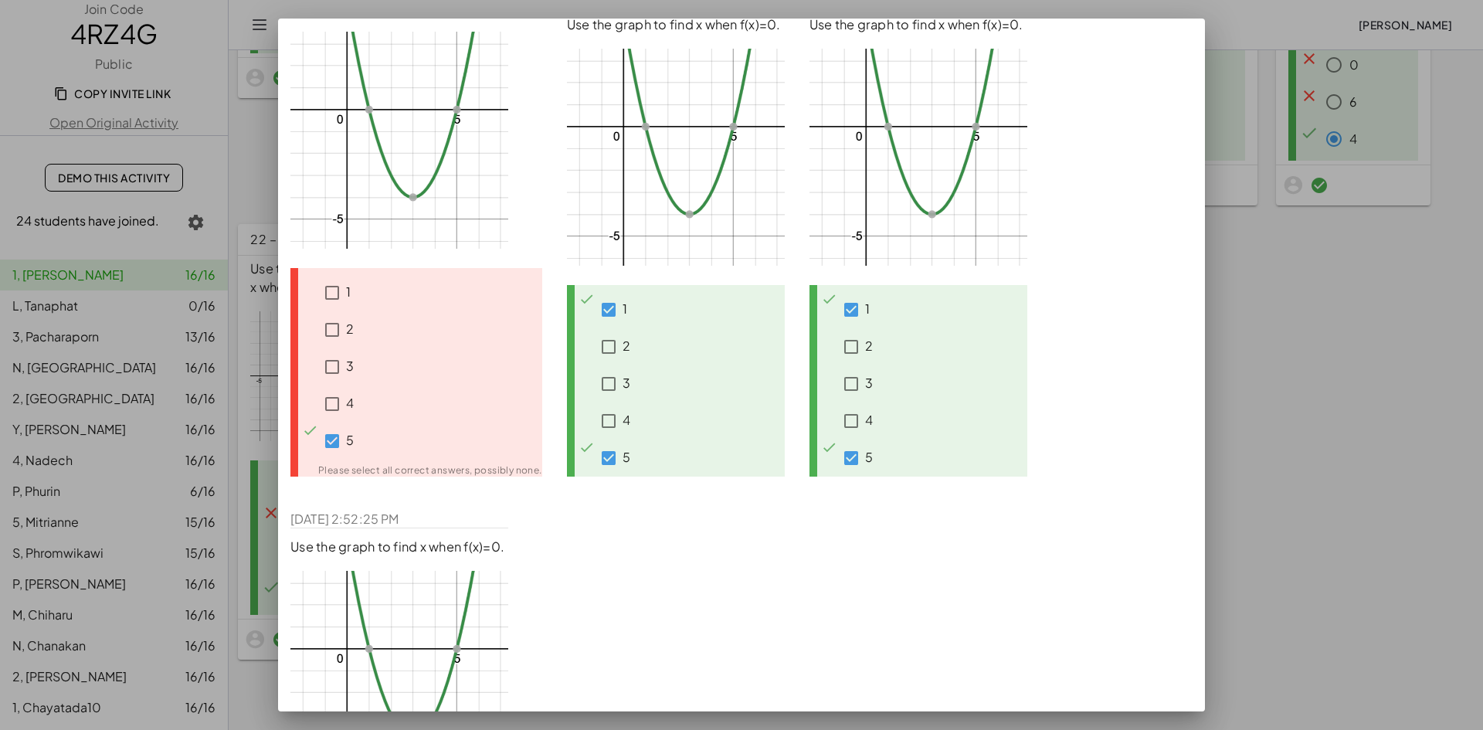
click at [1325, 376] on div at bounding box center [741, 365] width 1483 height 730
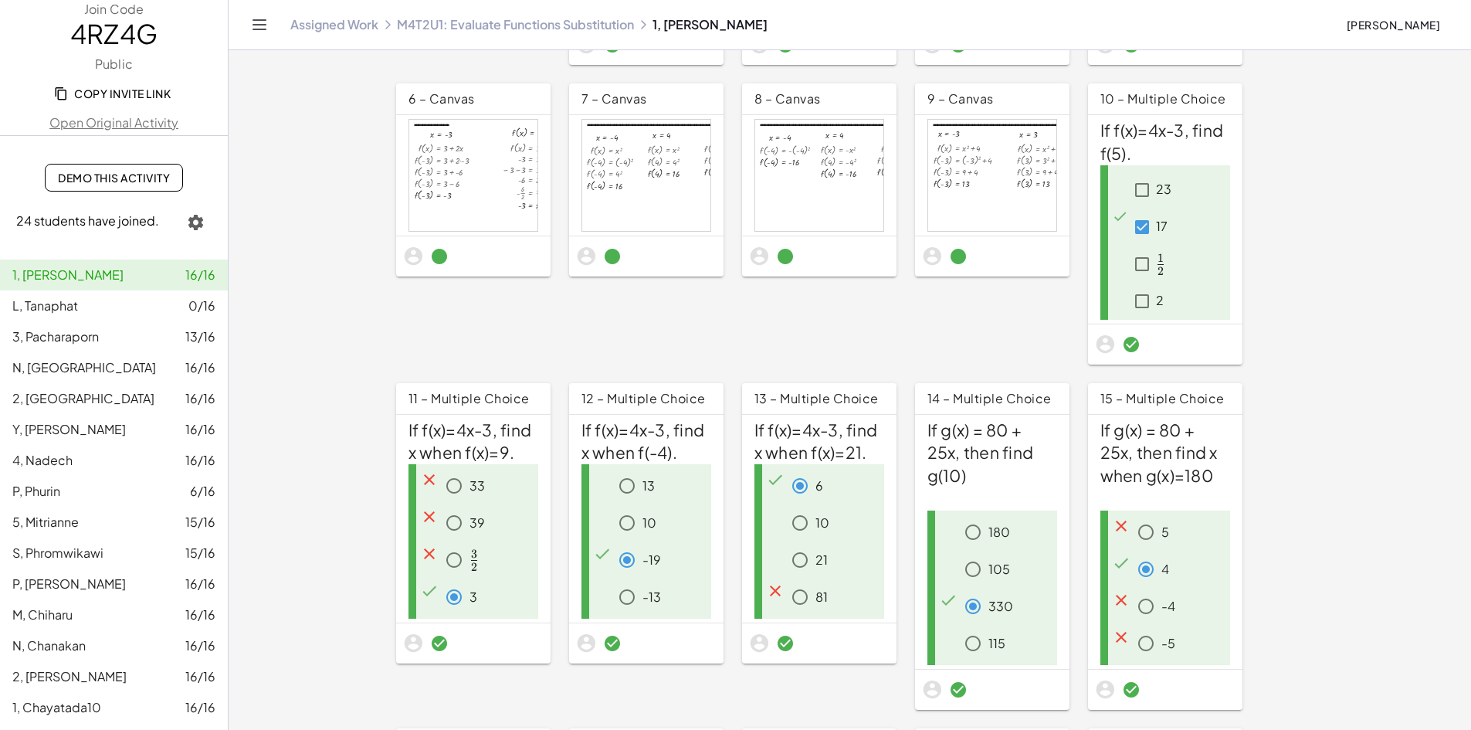
scroll to position [309, 0]
drag, startPoint x: 80, startPoint y: 309, endPoint x: 286, endPoint y: 19, distance: 355.7
click at [80, 309] on div "L, Tanaphat 0/16" at bounding box center [113, 306] width 203 height 19
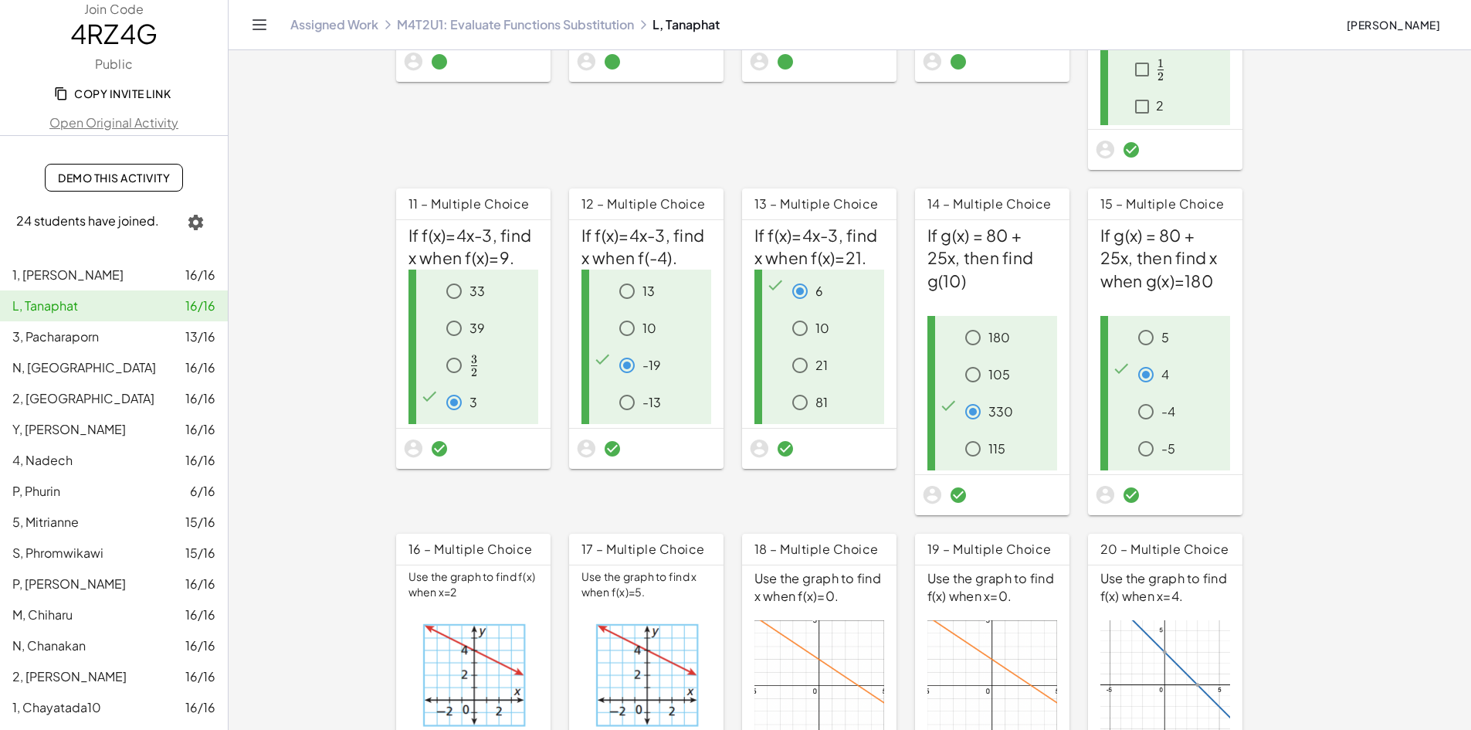
click at [83, 337] on span "3, Pacharaporn" at bounding box center [55, 336] width 87 height 16
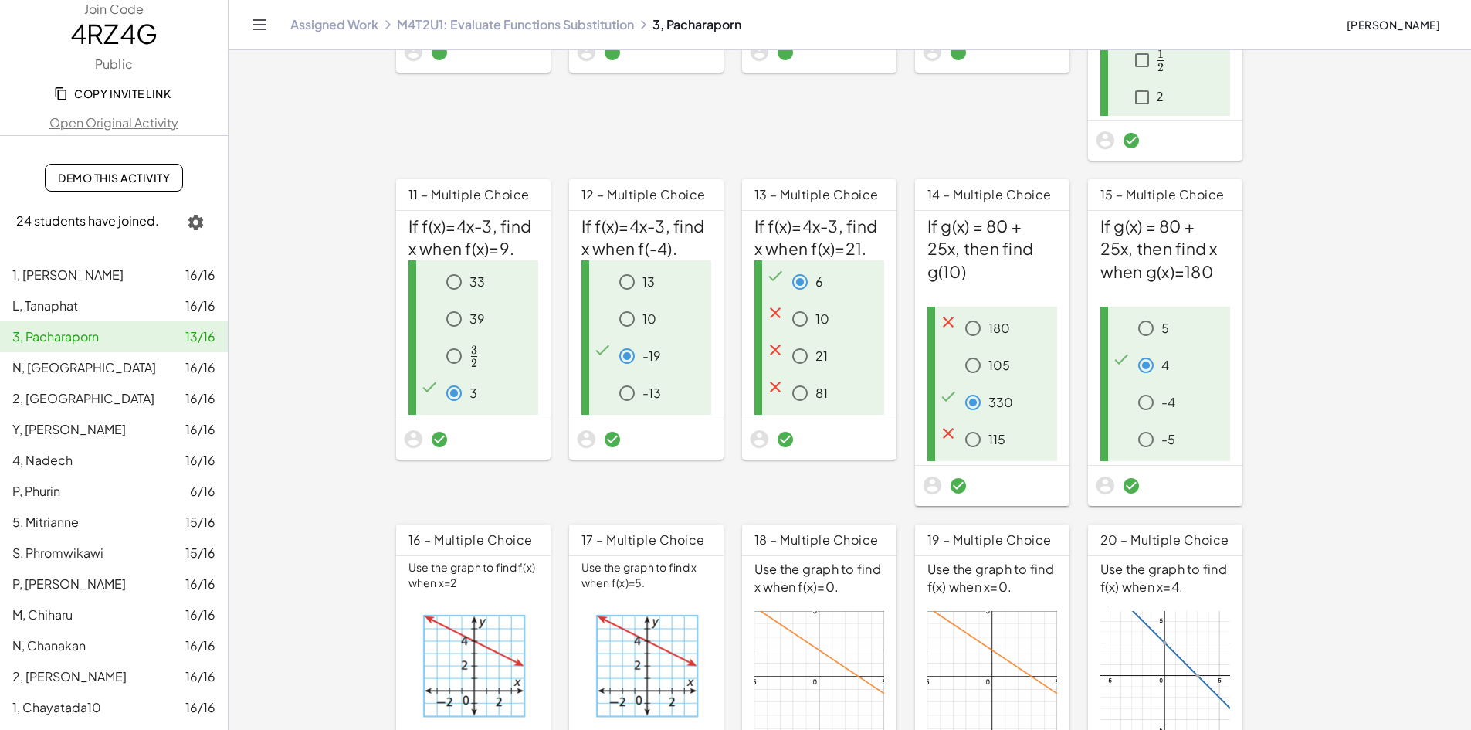
scroll to position [600, 0]
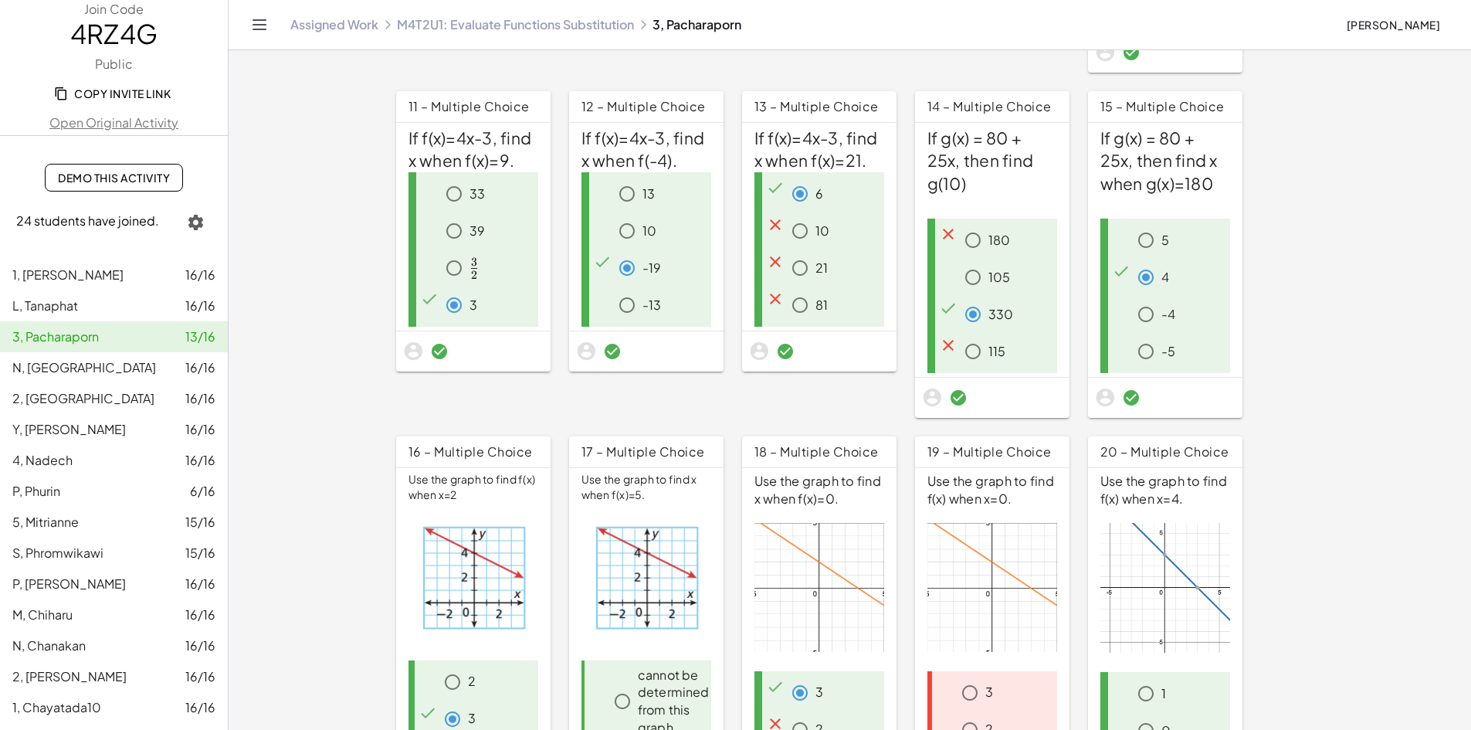
click at [1057, 714] on div "2" at bounding box center [1006, 729] width 102 height 31
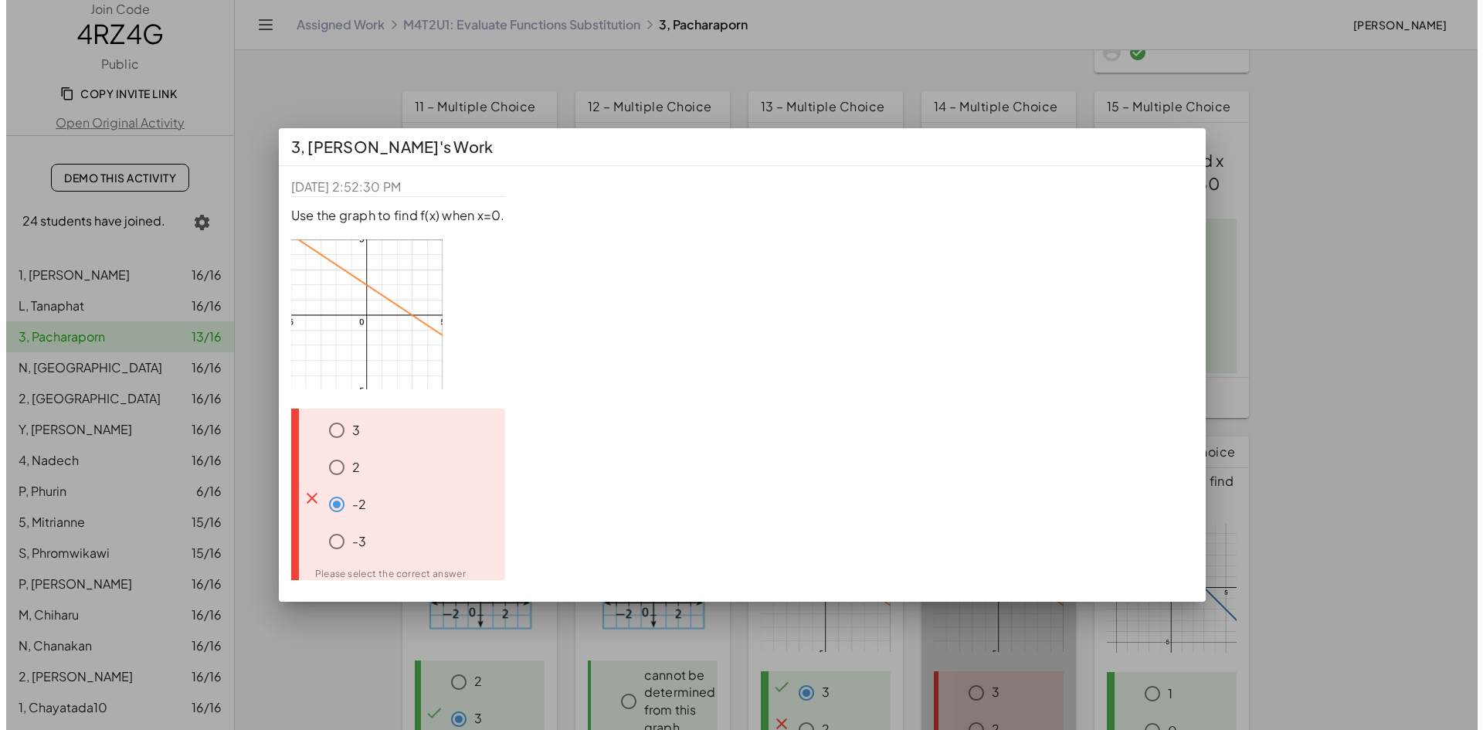
scroll to position [0, 0]
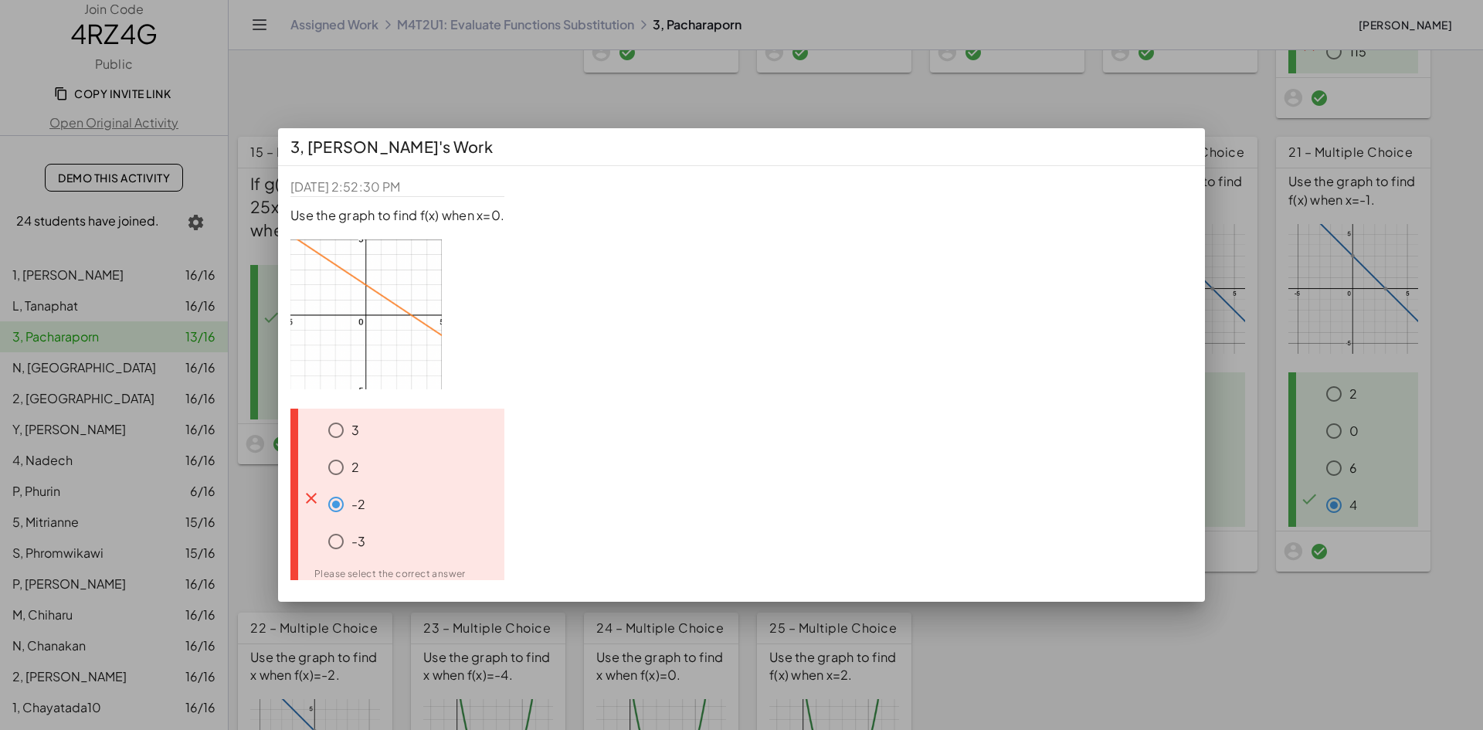
click at [1141, 663] on div at bounding box center [741, 365] width 1483 height 730
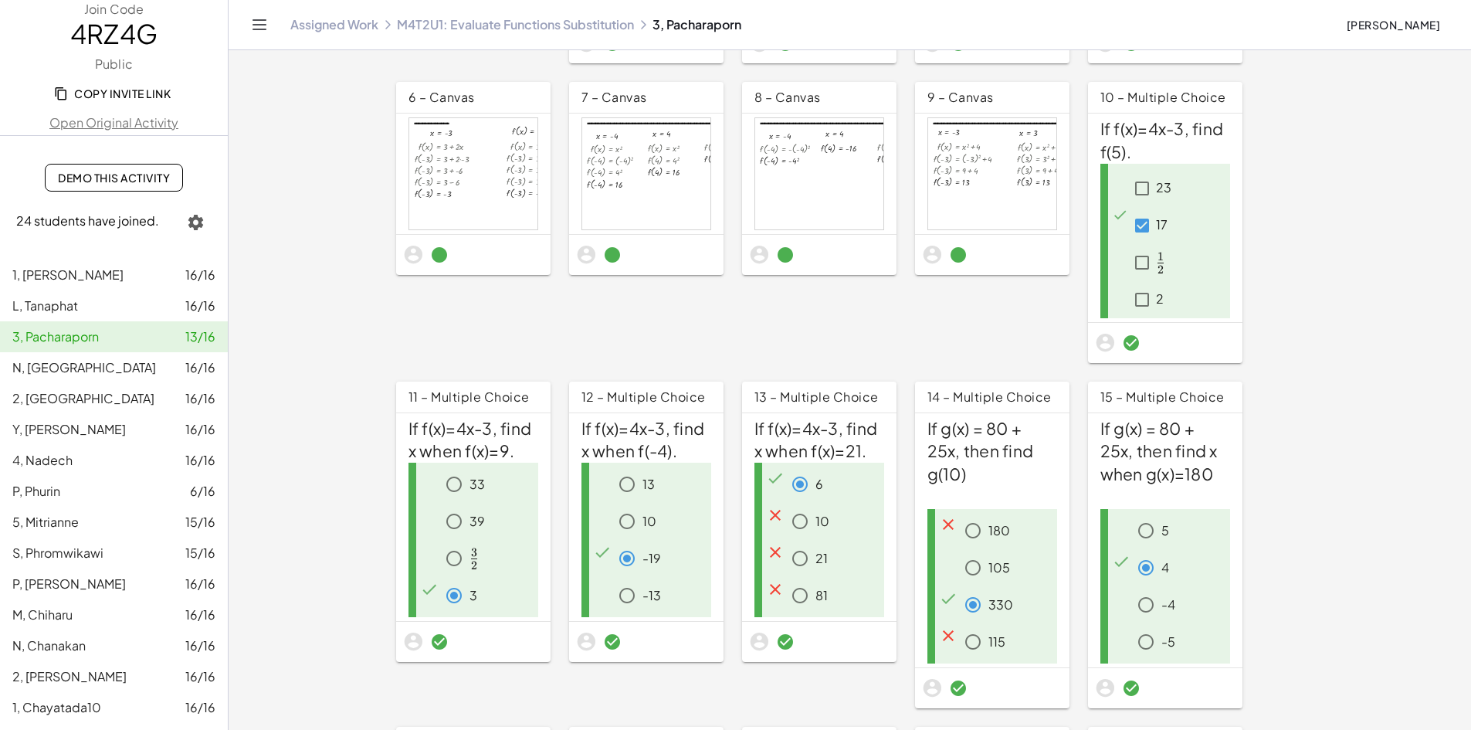
scroll to position [137, 0]
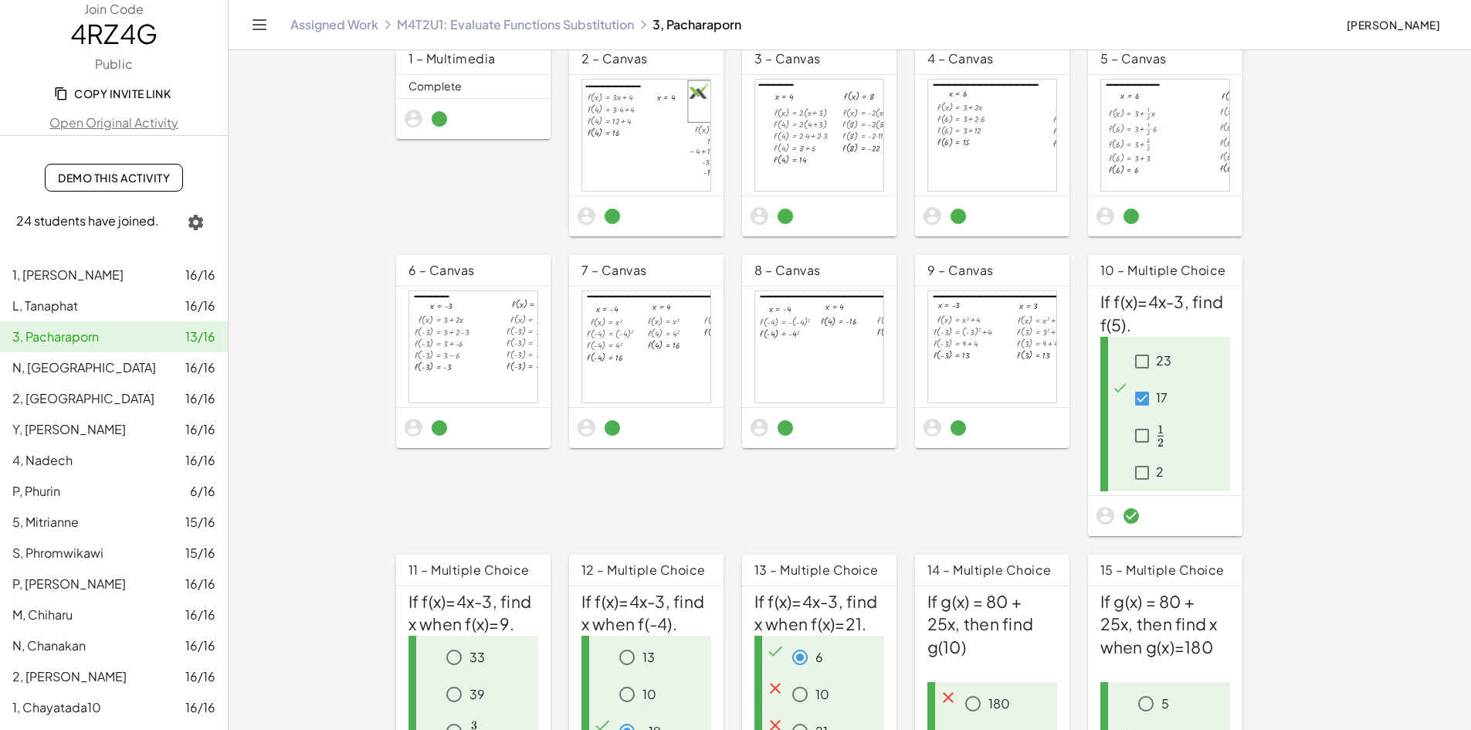
click at [73, 490] on div "P, Phurin 6/16" at bounding box center [113, 491] width 203 height 19
